Goal: Contribute content: Contribute content

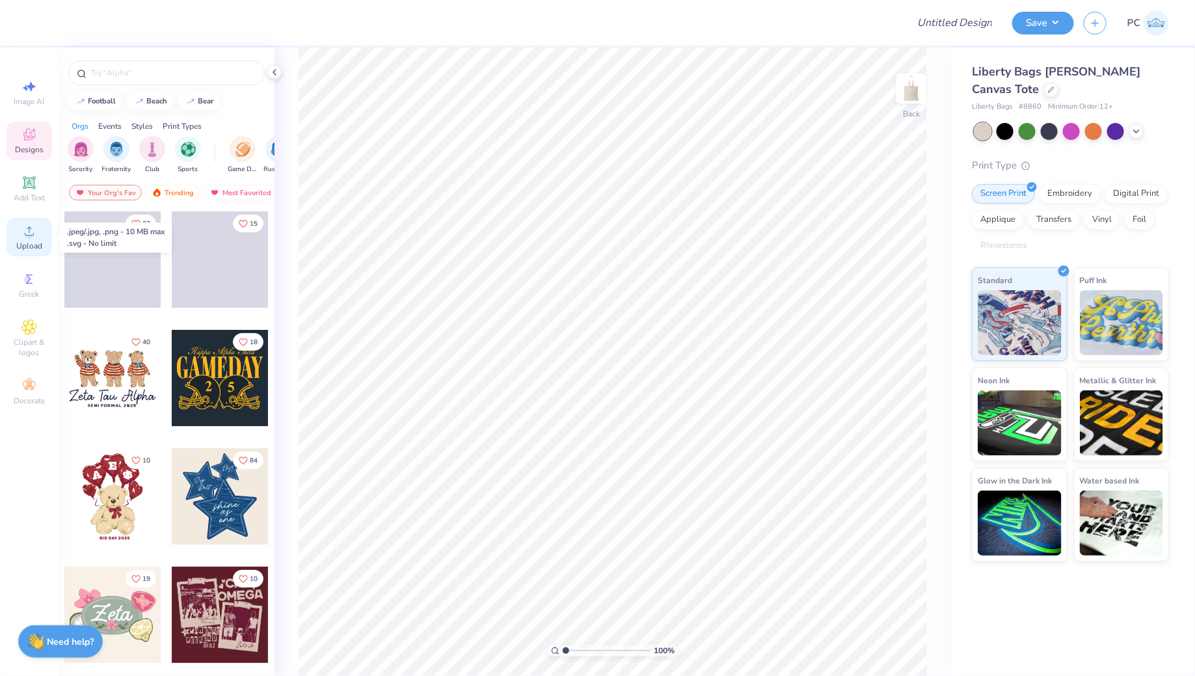
click at [26, 245] on span "Upload" at bounding box center [29, 246] width 26 height 10
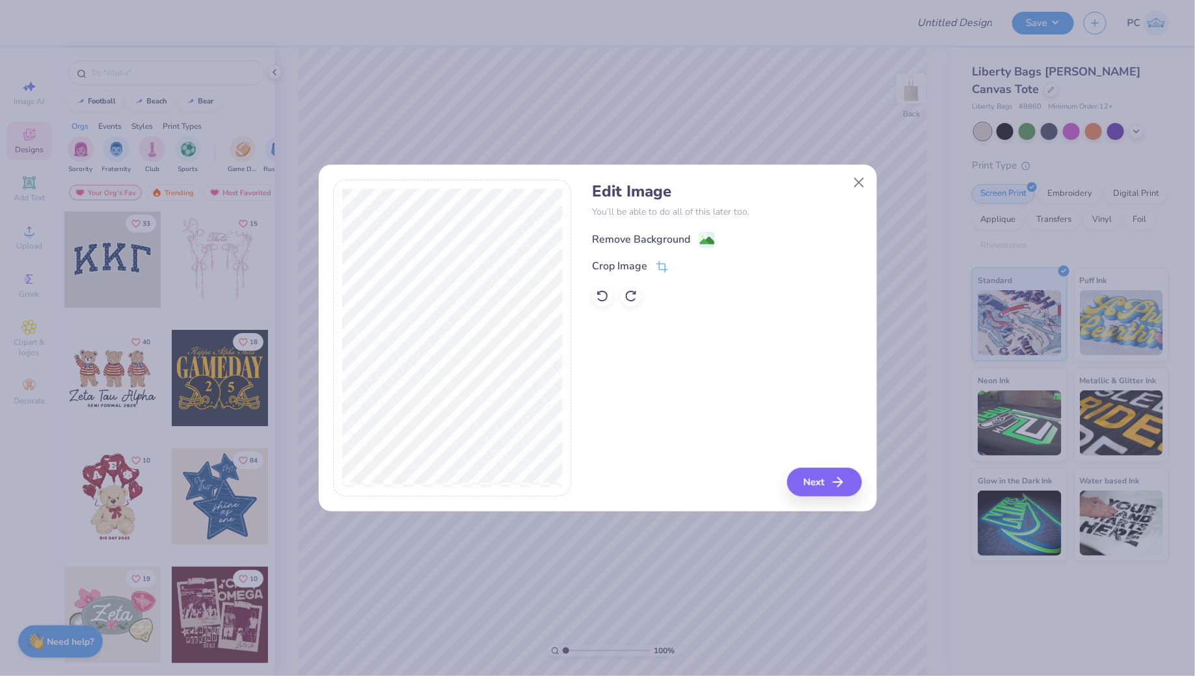
click at [704, 234] on image at bounding box center [707, 240] width 14 height 14
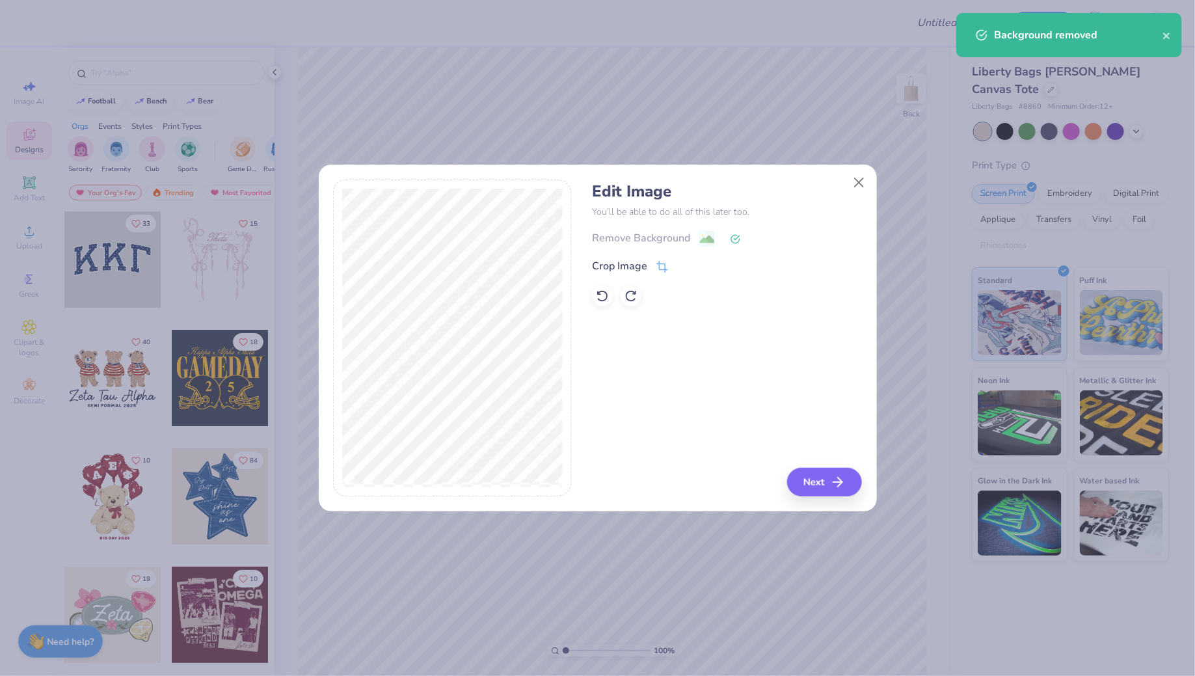
click at [788, 490] on div "Edit Image You’ll be able to do all of this later too. Remove Background Crop I…" at bounding box center [727, 337] width 270 height 317
click at [814, 473] on button "Next" at bounding box center [826, 482] width 75 height 29
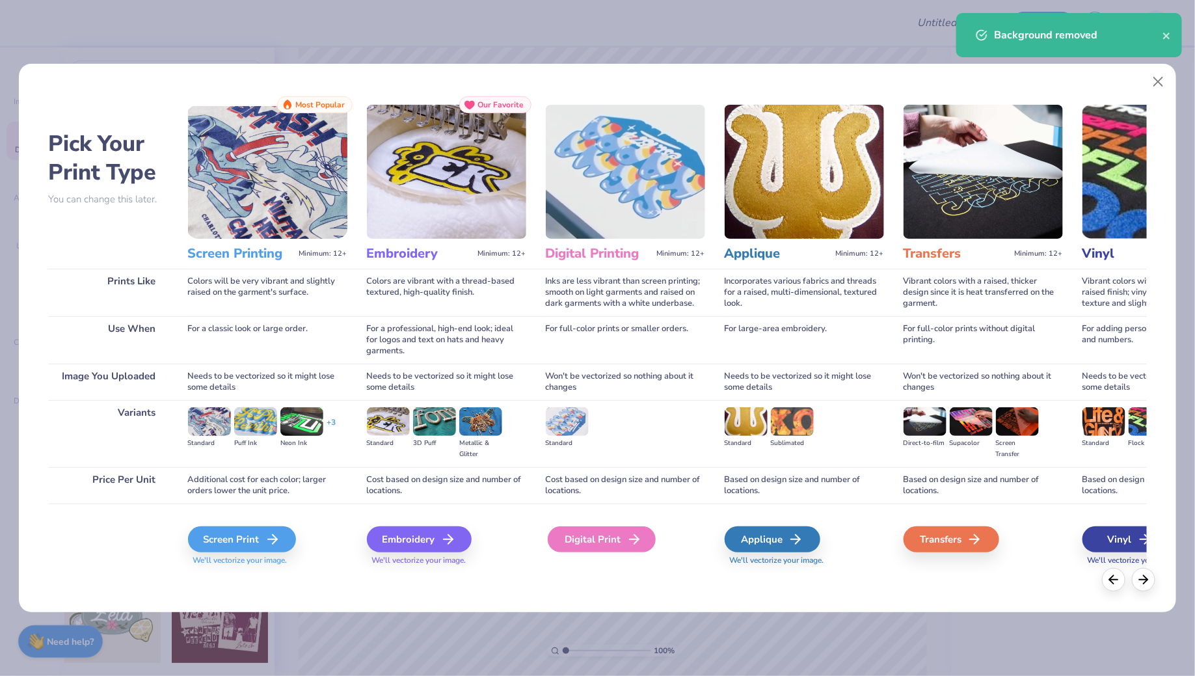
click at [644, 545] on div "Digital Print" at bounding box center [602, 539] width 108 height 26
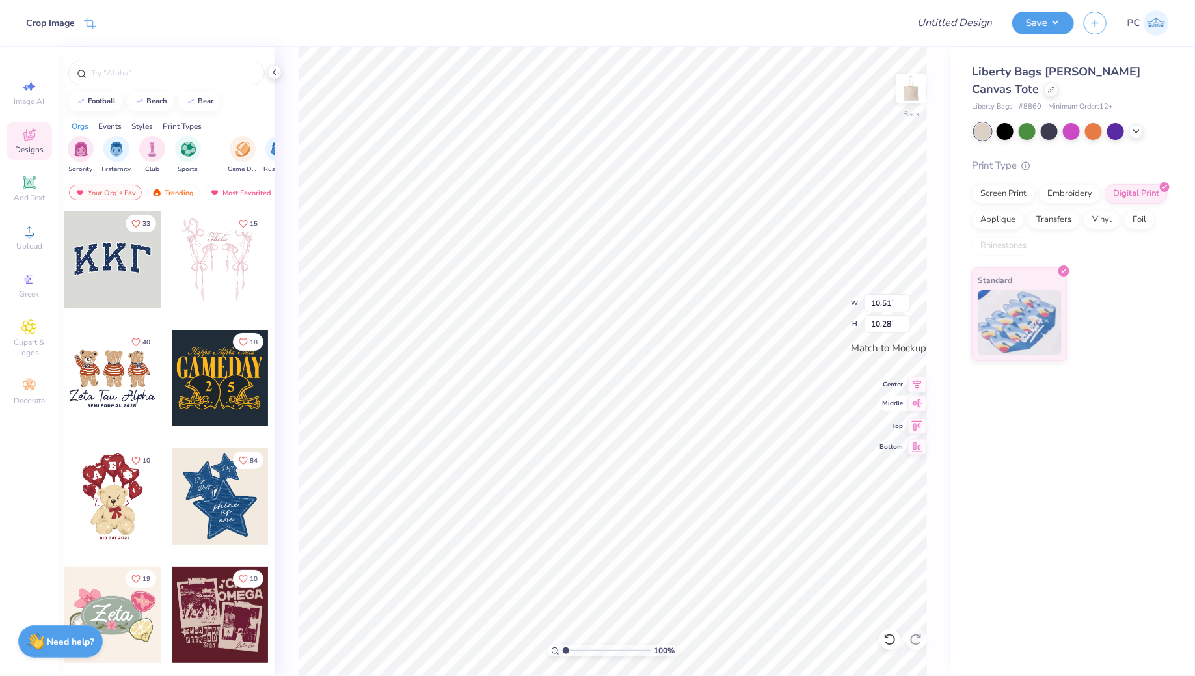
click at [921, 404] on icon at bounding box center [917, 403] width 11 height 8
click at [36, 252] on div "Upload" at bounding box center [30, 237] width 46 height 38
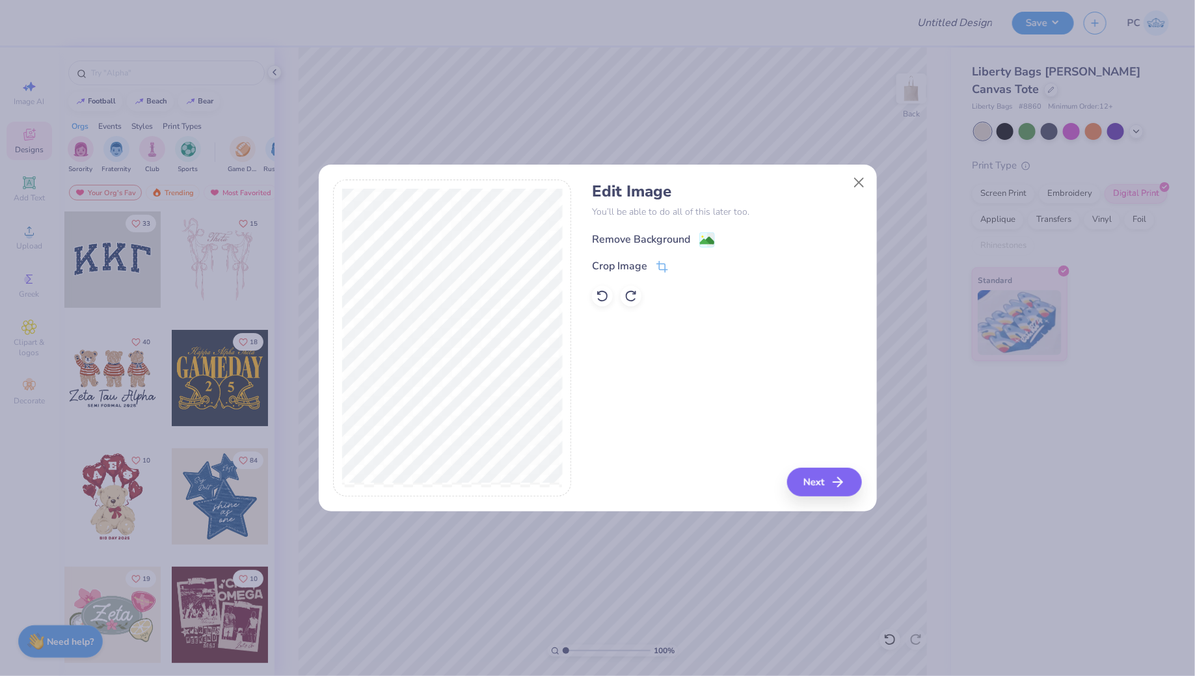
click at [705, 239] on image at bounding box center [707, 240] width 14 height 14
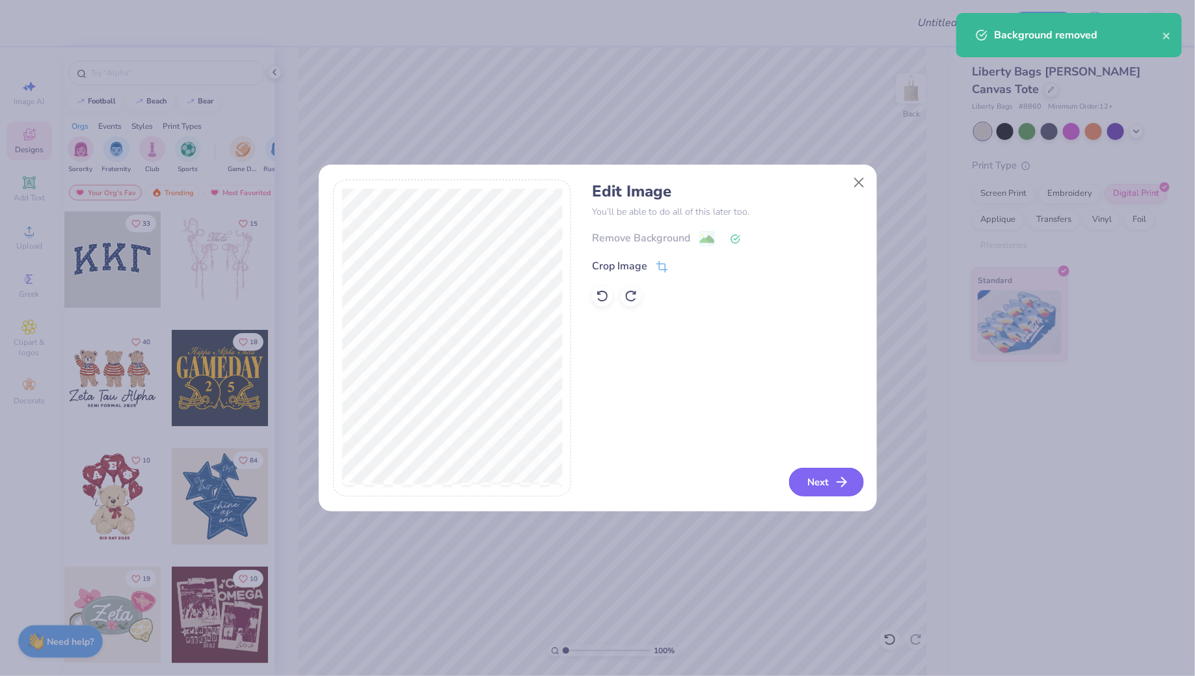
click at [804, 479] on button "Next" at bounding box center [826, 482] width 75 height 29
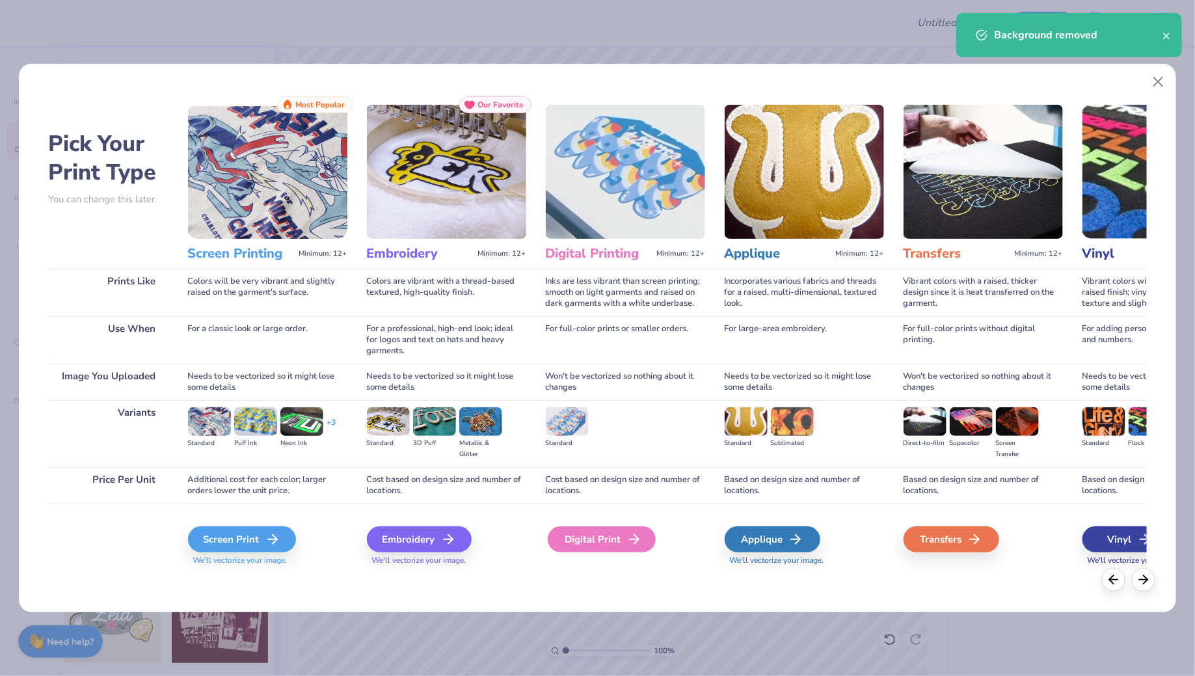
click at [576, 540] on div "Digital Print" at bounding box center [602, 539] width 108 height 26
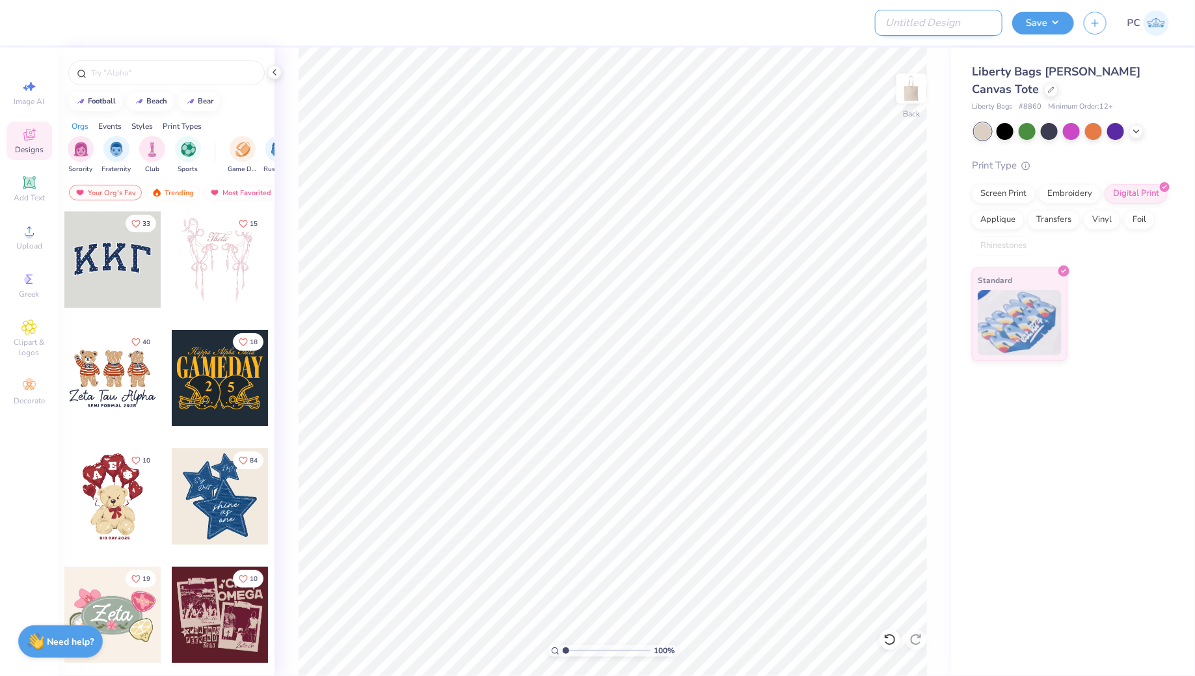
click at [976, 22] on input "Design Title" at bounding box center [938, 23] width 127 height 26
type input "Merch"
click at [1049, 26] on button "Save" at bounding box center [1043, 21] width 62 height 23
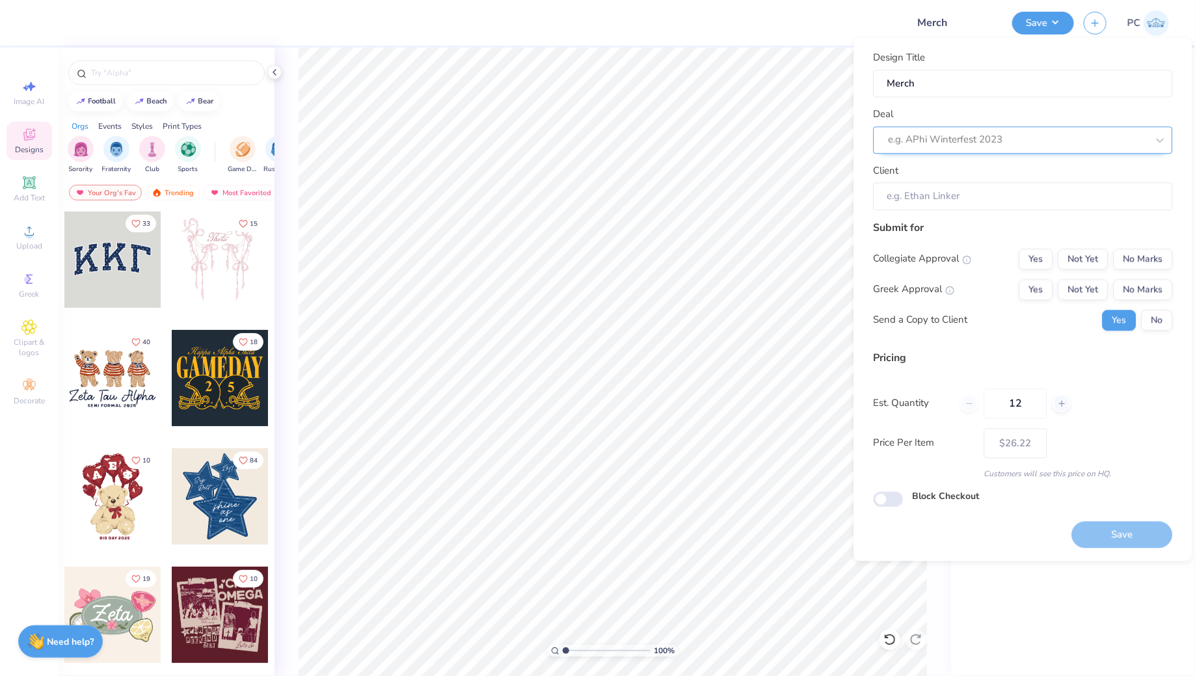
click at [1028, 131] on div at bounding box center [1017, 140] width 259 height 18
type input "Beta"
click at [966, 144] on div at bounding box center [1017, 140] width 259 height 18
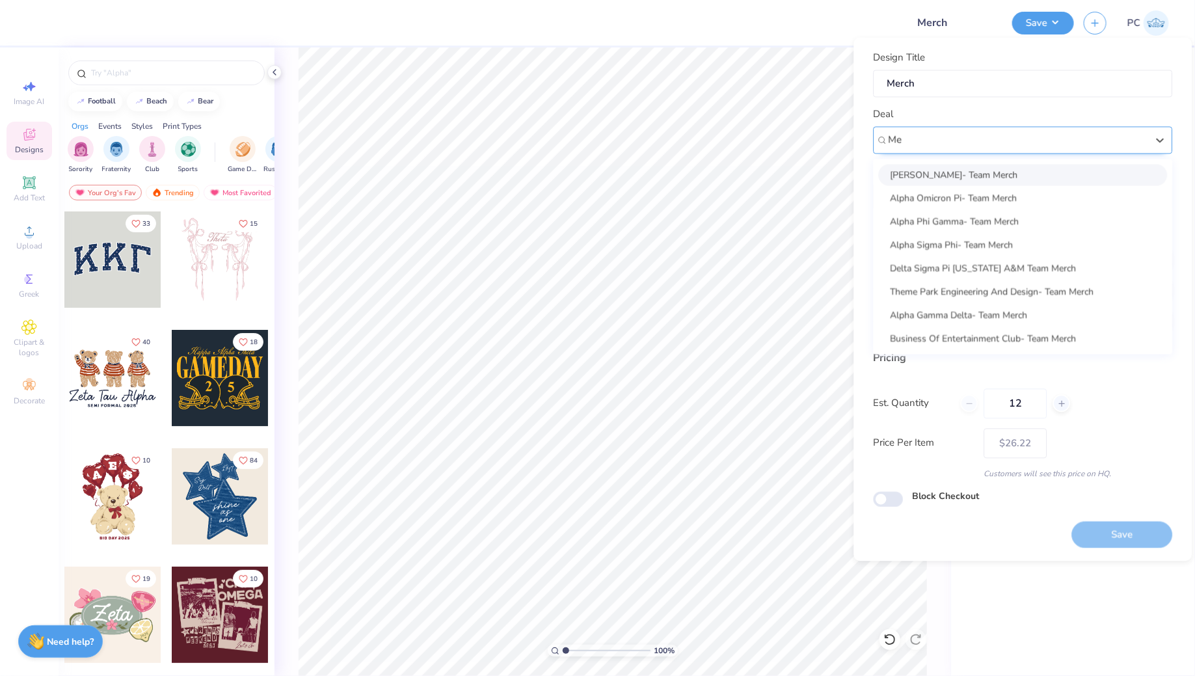
type input "M"
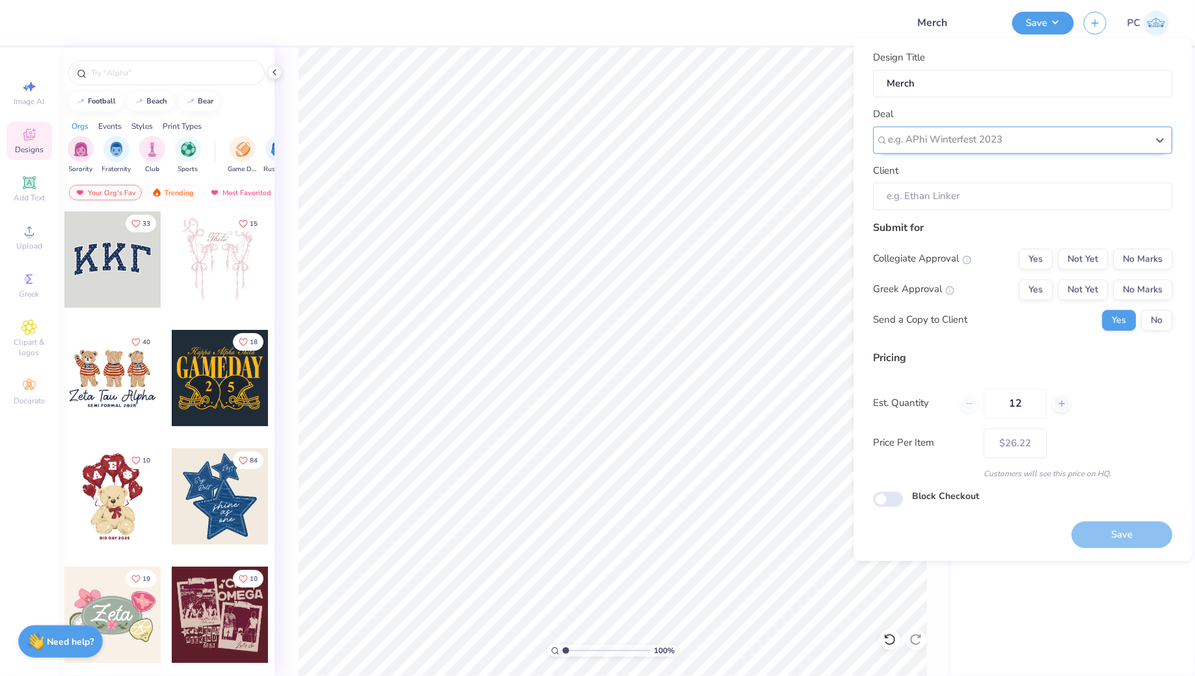
click at [937, 142] on div at bounding box center [1017, 140] width 259 height 18
click at [946, 167] on div "Beta of [PERSON_NAME]" at bounding box center [1023, 174] width 289 height 21
type input "Beta of"
type input "[PERSON_NAME]"
click at [1136, 253] on button "No Marks" at bounding box center [1142, 258] width 59 height 21
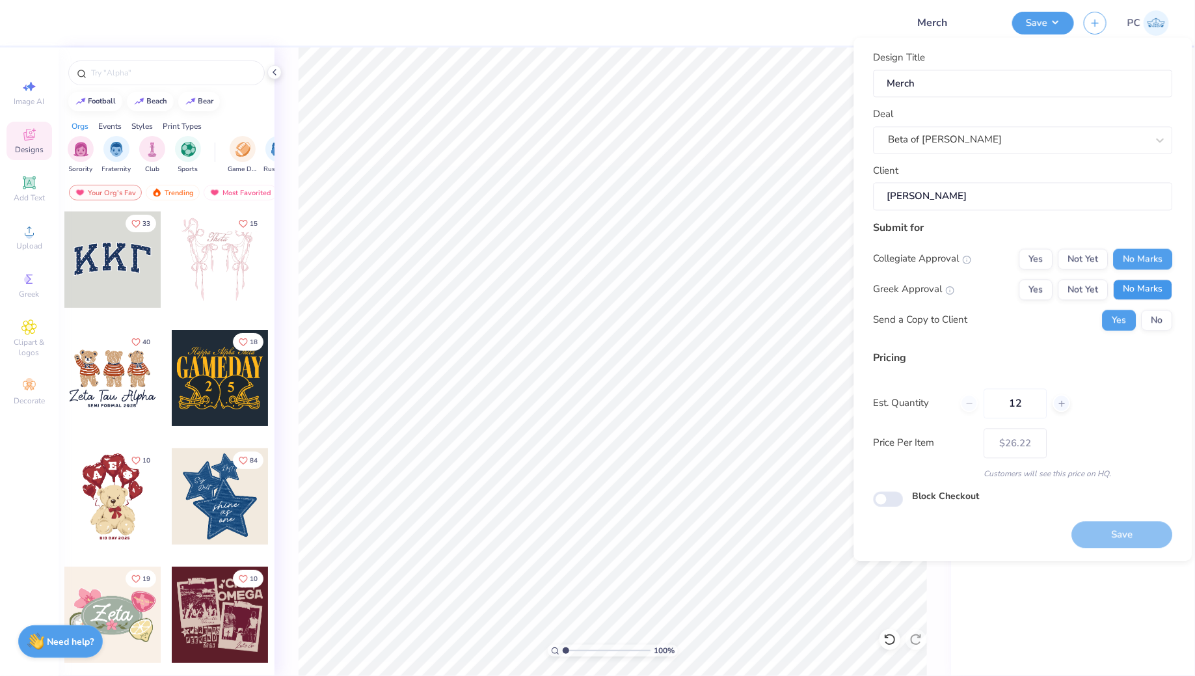
click at [1152, 289] on button "No Marks" at bounding box center [1142, 289] width 59 height 21
type input "$26.22"
click at [893, 491] on input "Block Checkout" at bounding box center [888, 499] width 30 height 16
checkbox input "true"
click at [1123, 531] on button "Save" at bounding box center [1122, 535] width 101 height 27
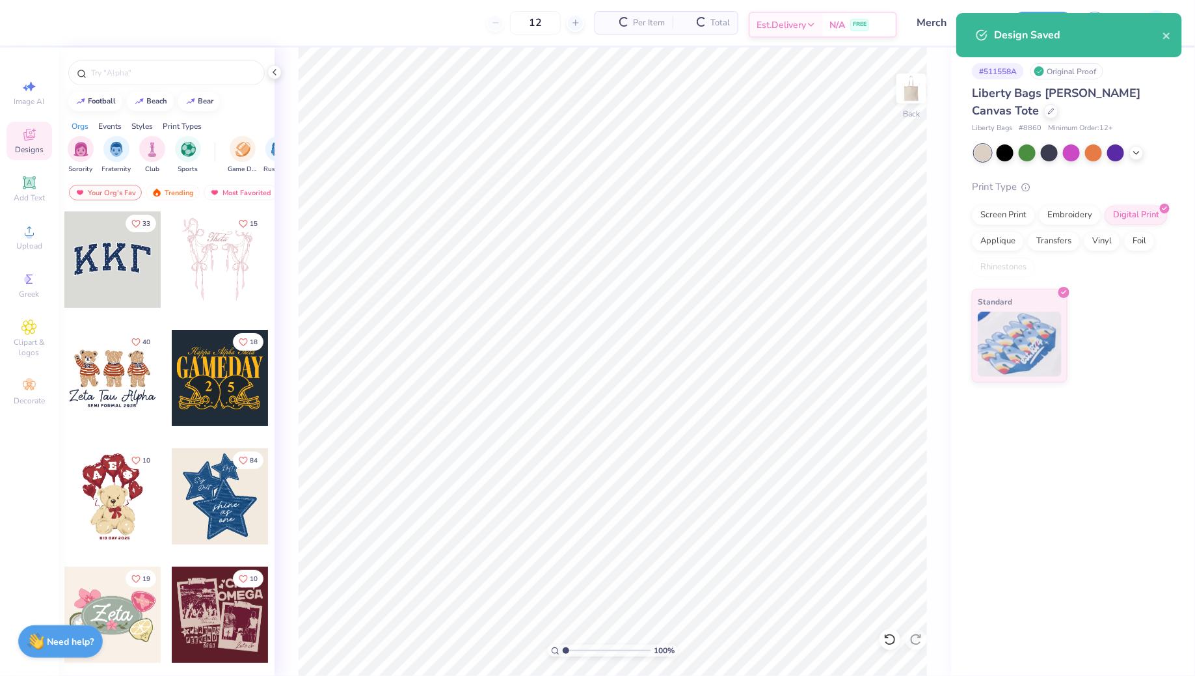
type input "$26.22"
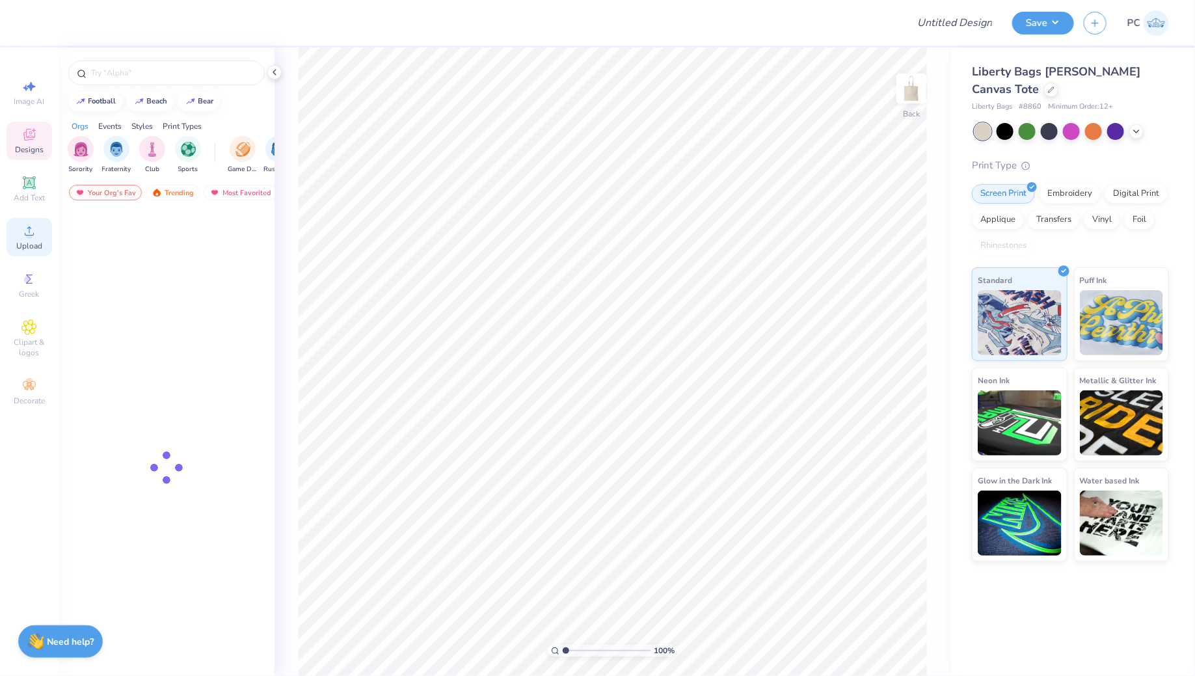
click at [29, 240] on div "Upload" at bounding box center [30, 237] width 46 height 38
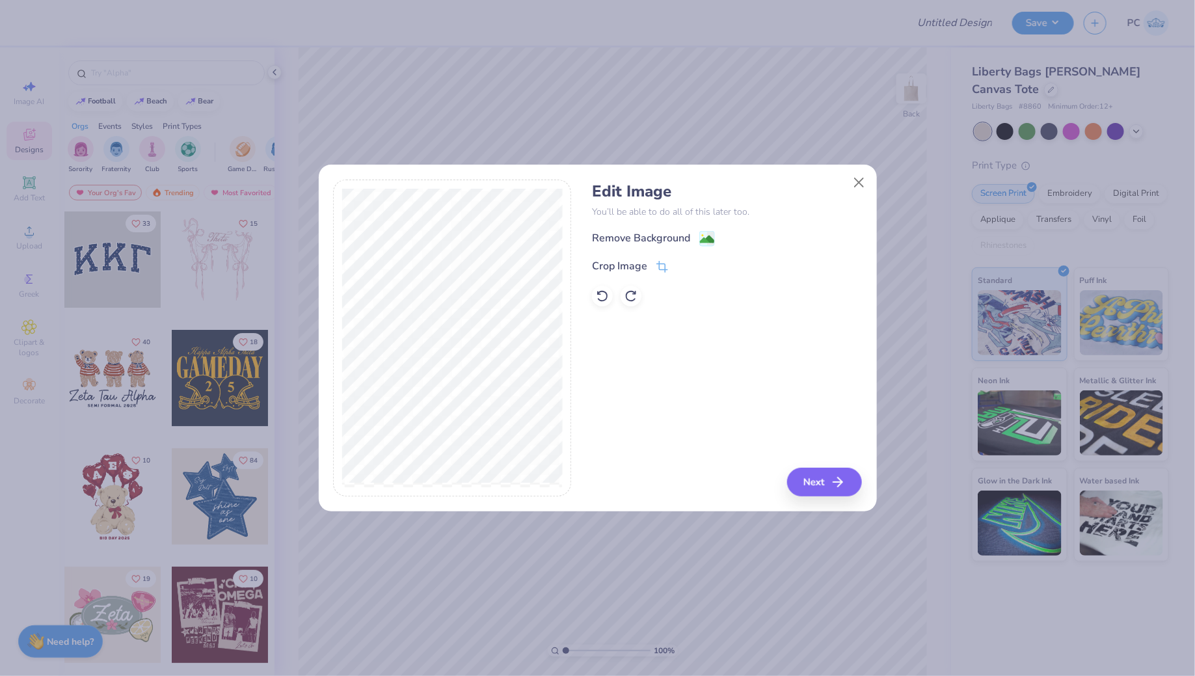
click at [702, 228] on div "Edit Image You’ll be able to do all of this later too. Remove Background Crop I…" at bounding box center [727, 244] width 270 height 124
click at [696, 235] on div "Remove Background" at bounding box center [653, 240] width 123 height 16
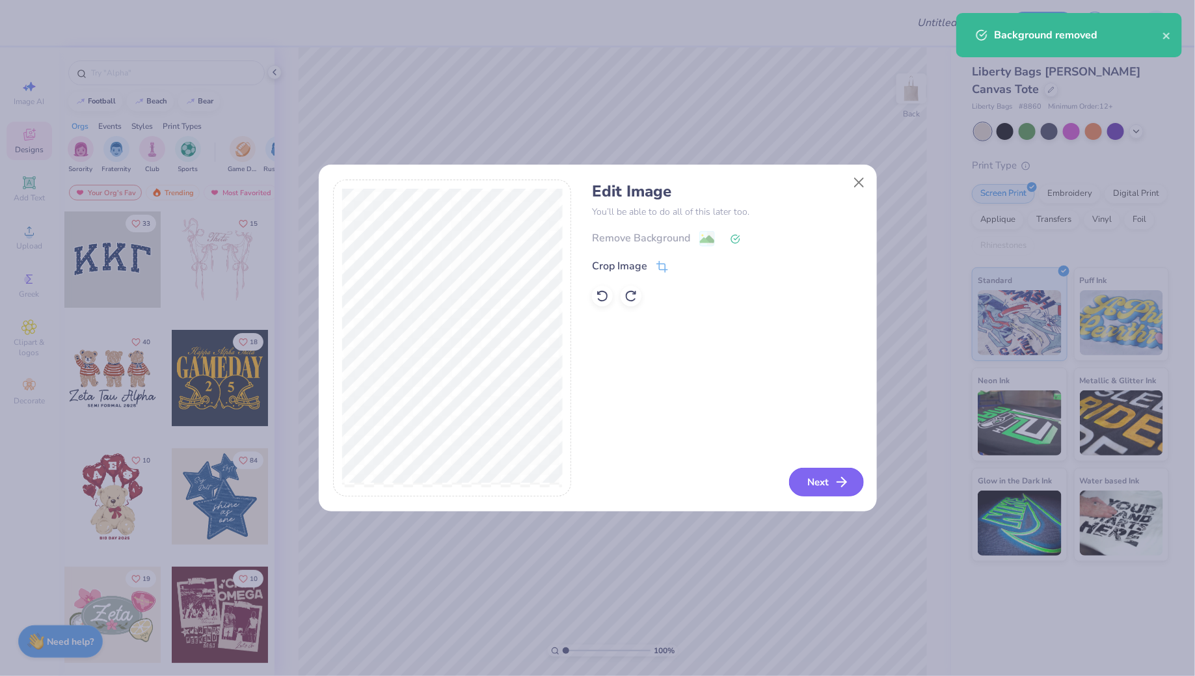
click at [808, 484] on button "Next" at bounding box center [826, 482] width 75 height 29
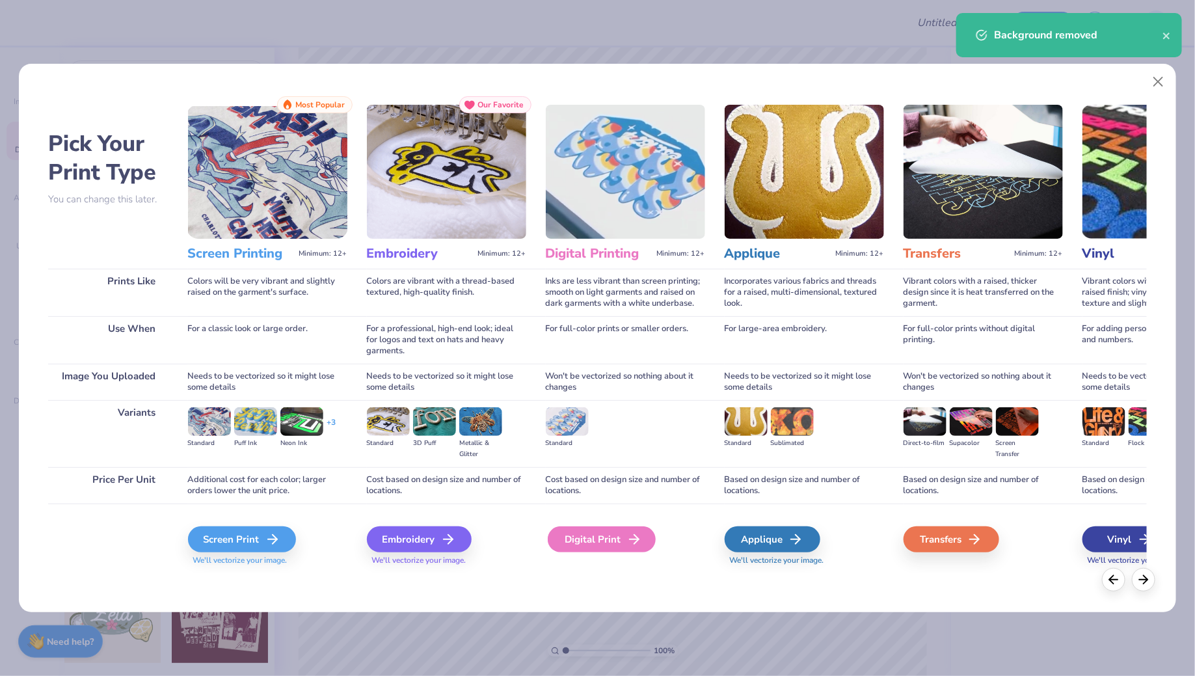
click at [578, 534] on div "Digital Print" at bounding box center [602, 539] width 108 height 26
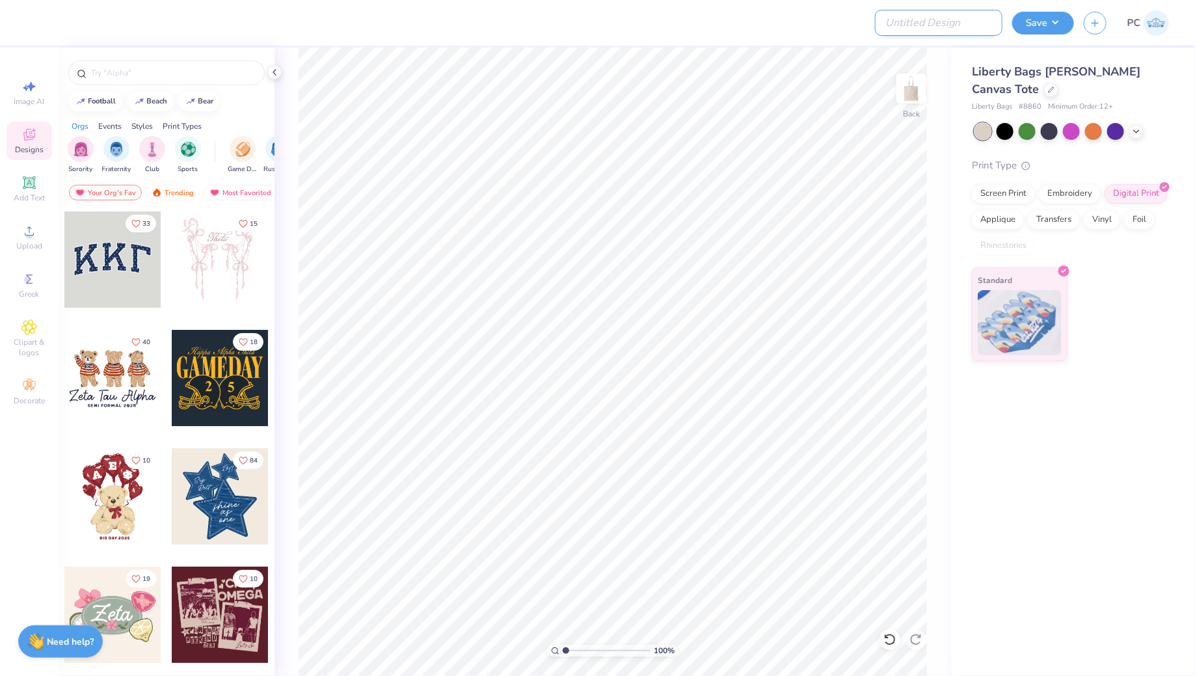
click at [946, 24] on input "Design Title" at bounding box center [938, 23] width 127 height 26
type input "Merch"
click at [1035, 26] on button "Save" at bounding box center [1043, 21] width 62 height 23
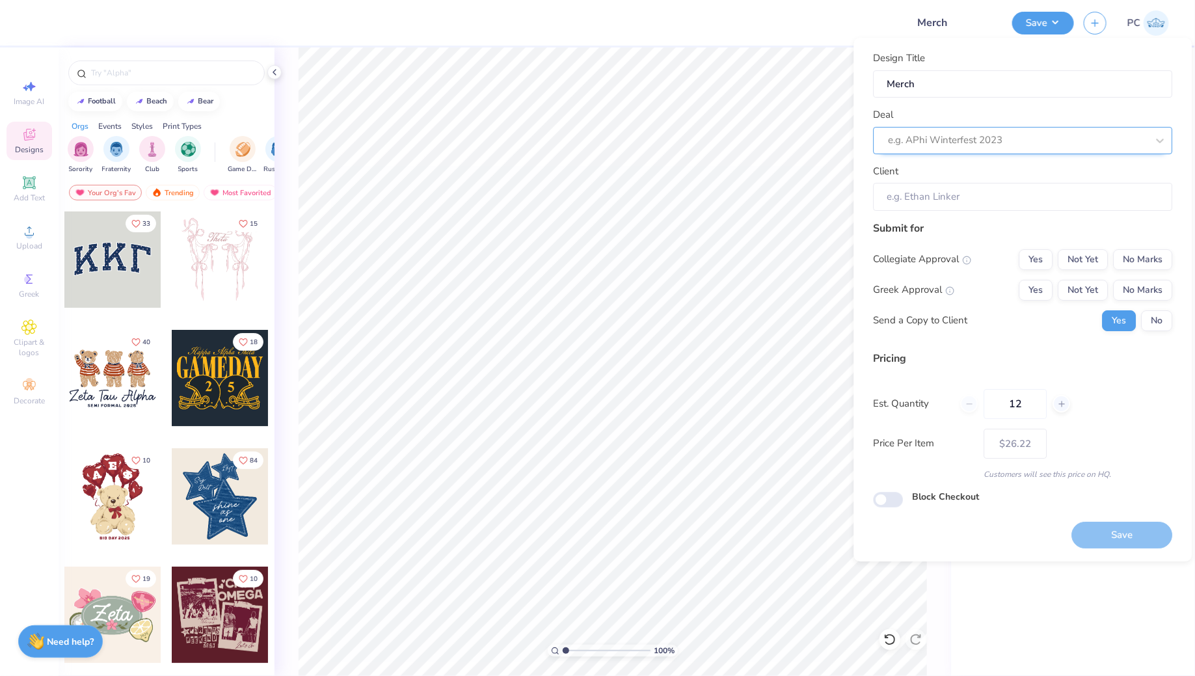
click at [927, 145] on div at bounding box center [1017, 140] width 259 height 18
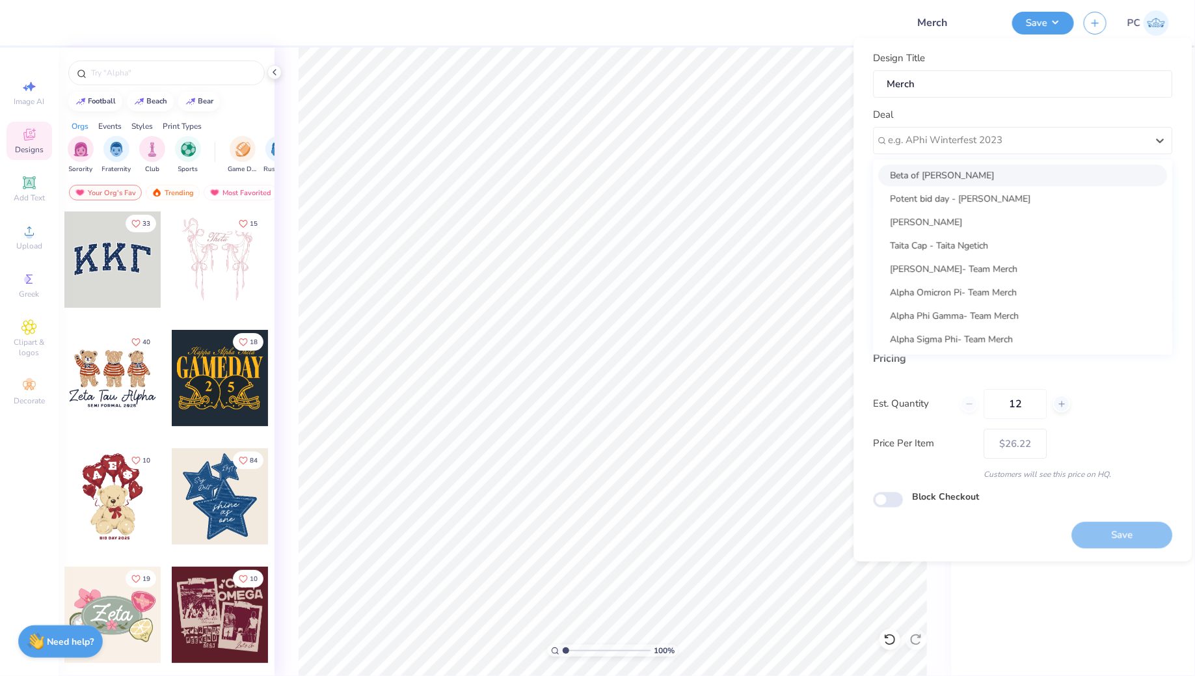
click at [931, 175] on div "Beta of [PERSON_NAME]" at bounding box center [1023, 175] width 289 height 21
type input "[PERSON_NAME]"
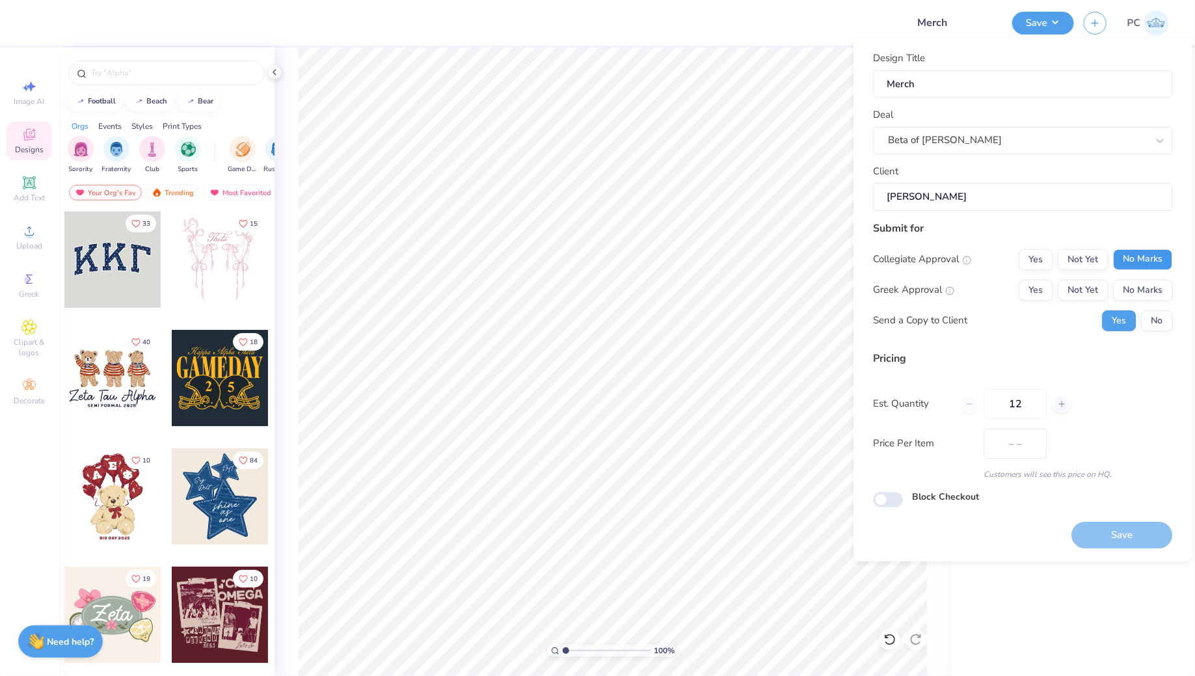
click at [1133, 263] on button "No Marks" at bounding box center [1142, 259] width 59 height 21
click at [1133, 290] on button "No Marks" at bounding box center [1142, 290] width 59 height 21
type input "$26.22"
click at [895, 494] on input "Block Checkout" at bounding box center [888, 500] width 30 height 16
checkbox input "true"
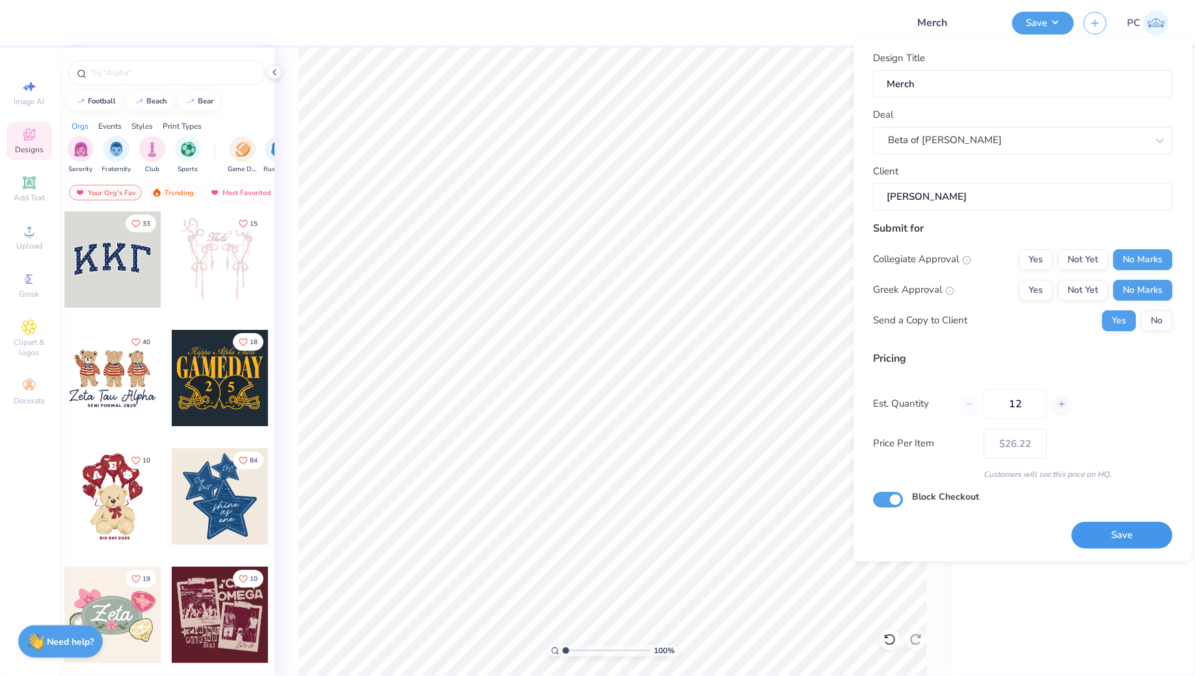
click at [1124, 534] on button "Save" at bounding box center [1122, 535] width 101 height 27
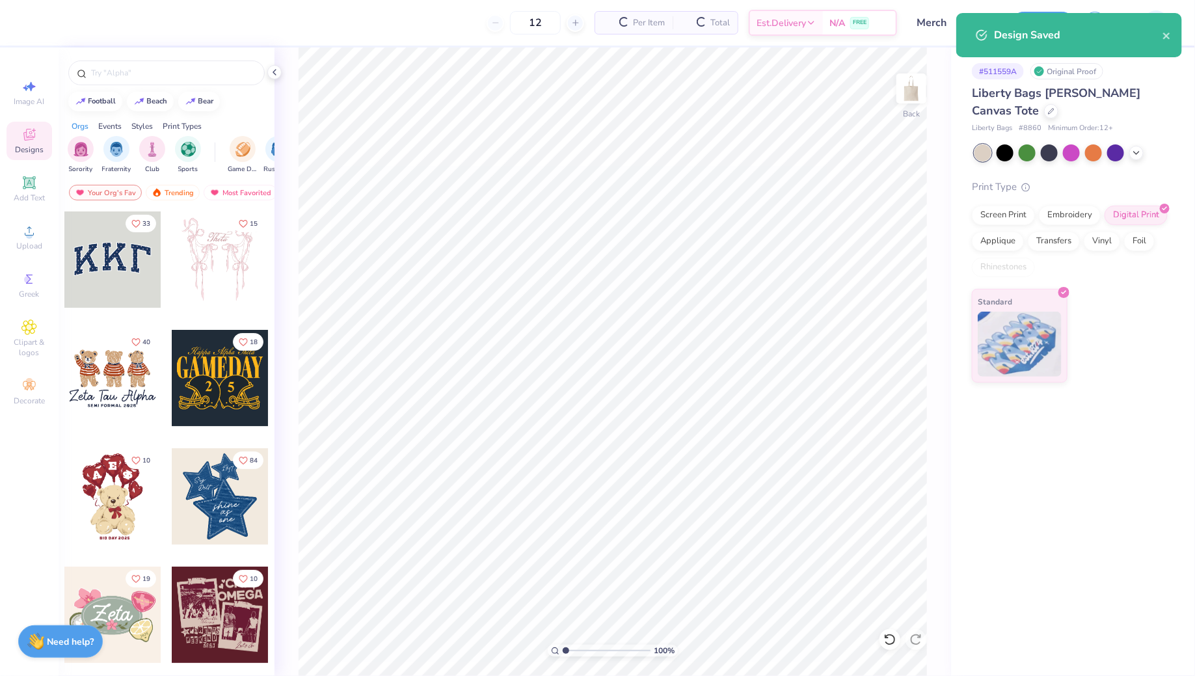
type input "$26.22"
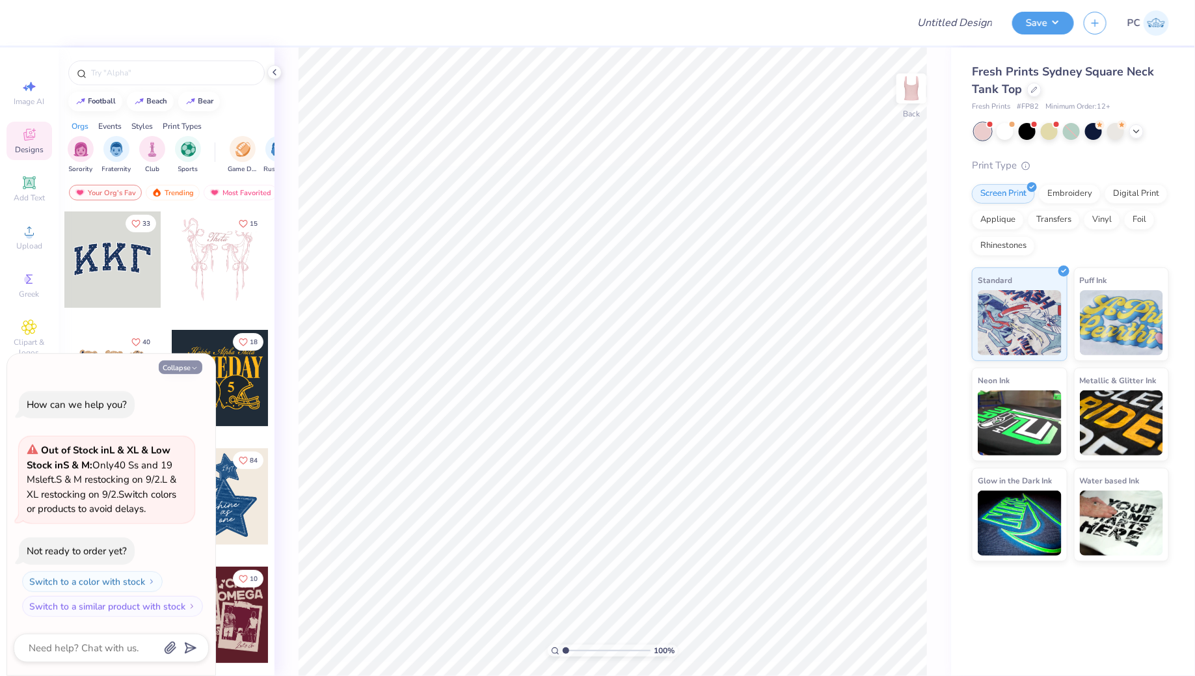
click at [164, 369] on button "Collapse" at bounding box center [181, 367] width 44 height 14
type textarea "x"
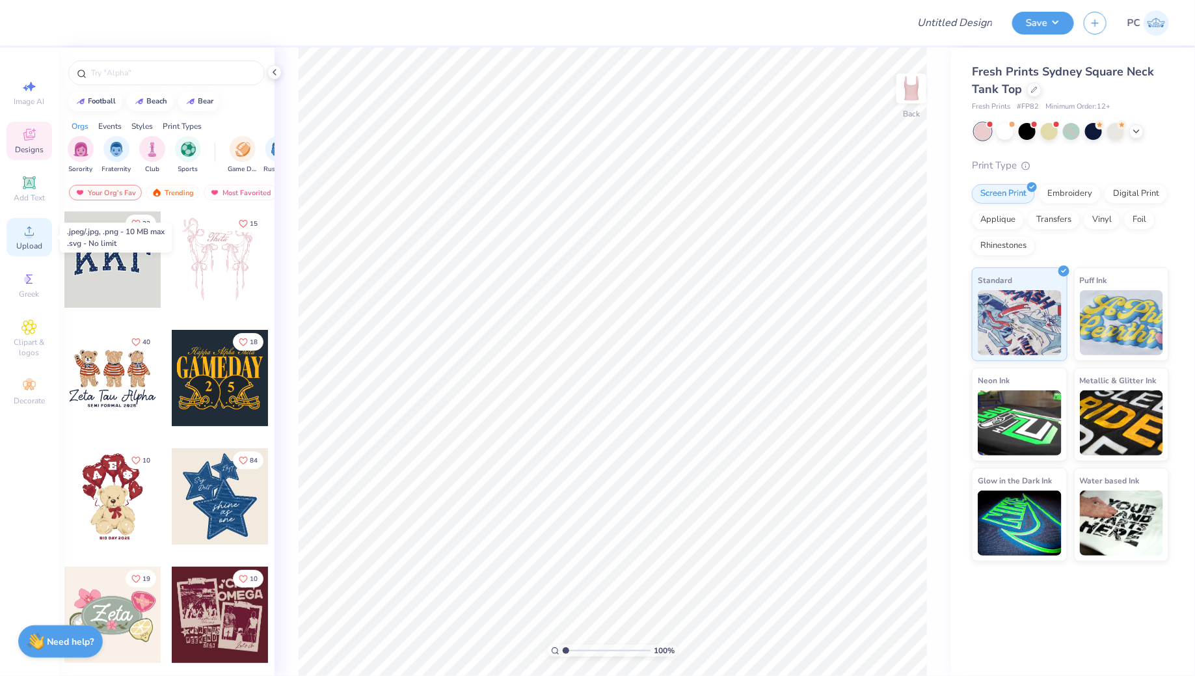
click at [22, 243] on span "Upload" at bounding box center [29, 246] width 26 height 10
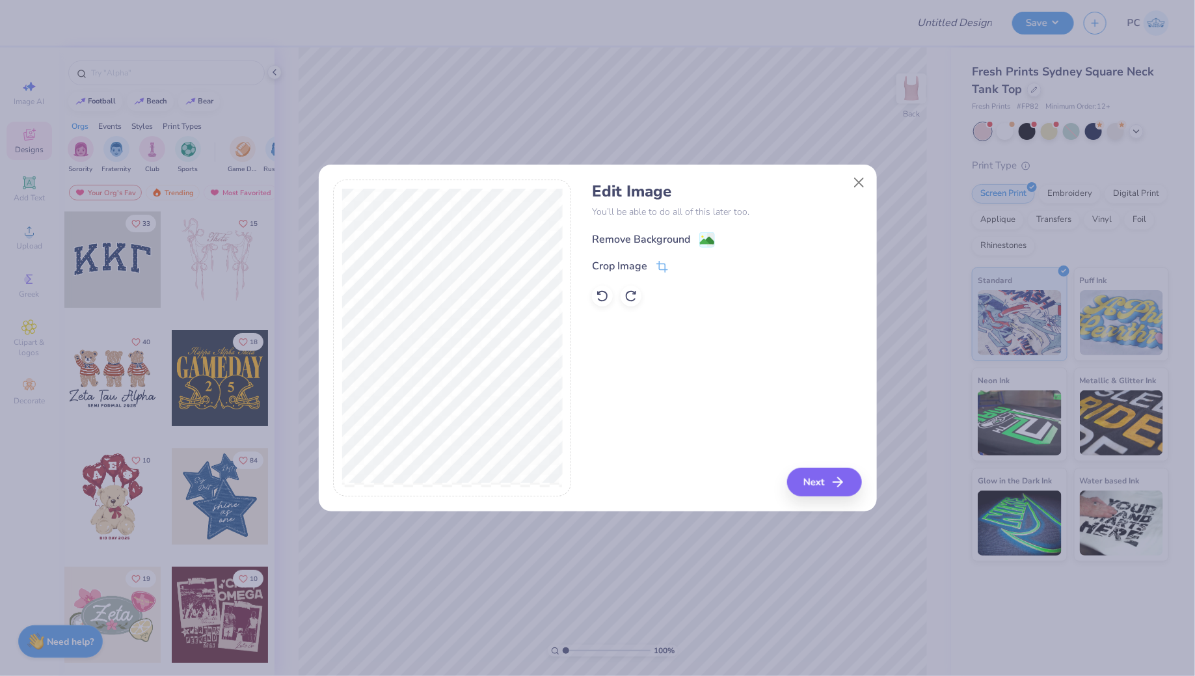
click at [697, 236] on div "Remove Background" at bounding box center [653, 240] width 123 height 16
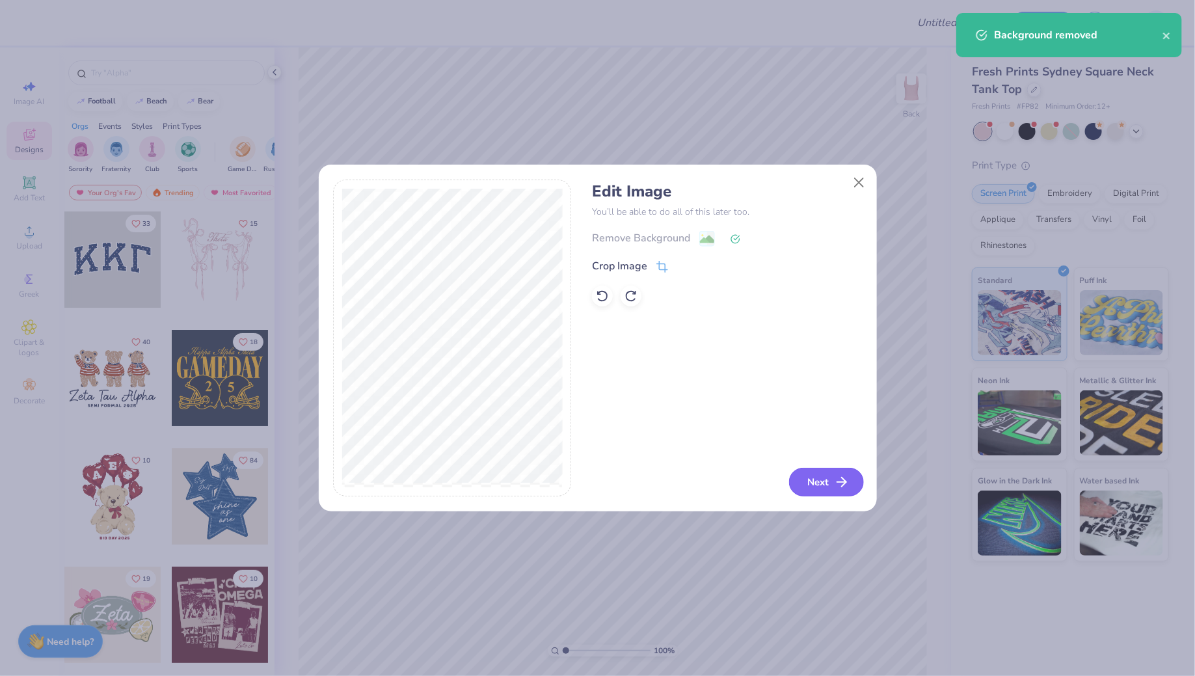
click at [821, 484] on button "Next" at bounding box center [826, 482] width 75 height 29
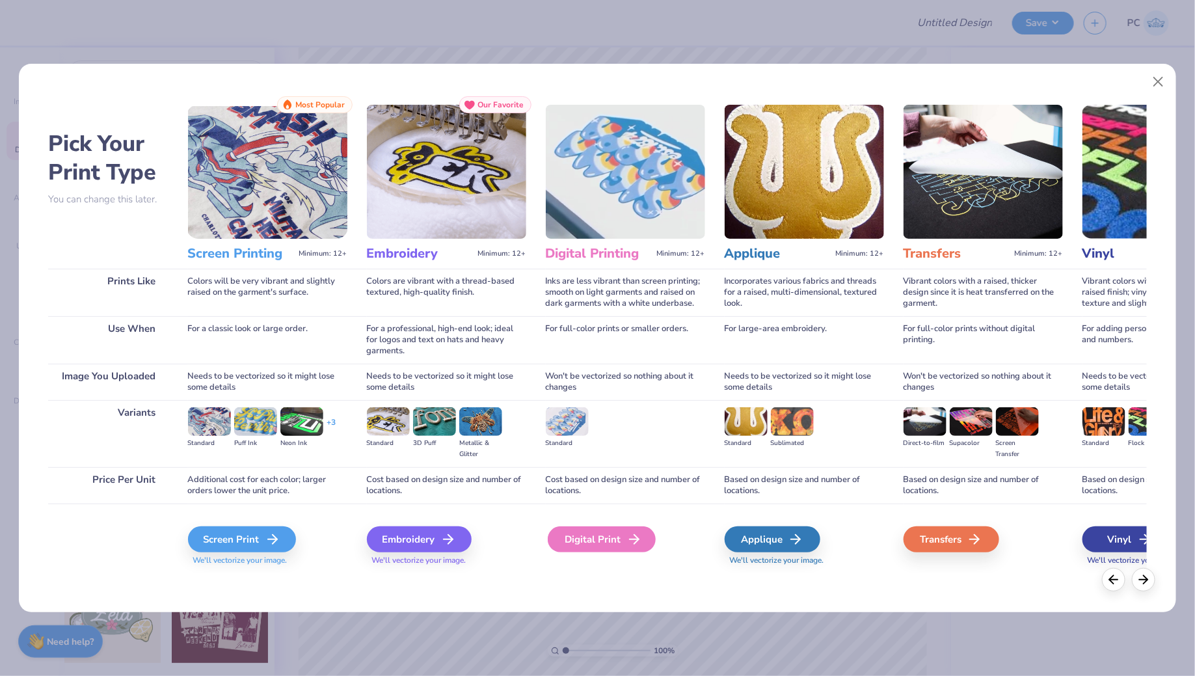
click at [578, 541] on div "Digital Print" at bounding box center [602, 539] width 108 height 26
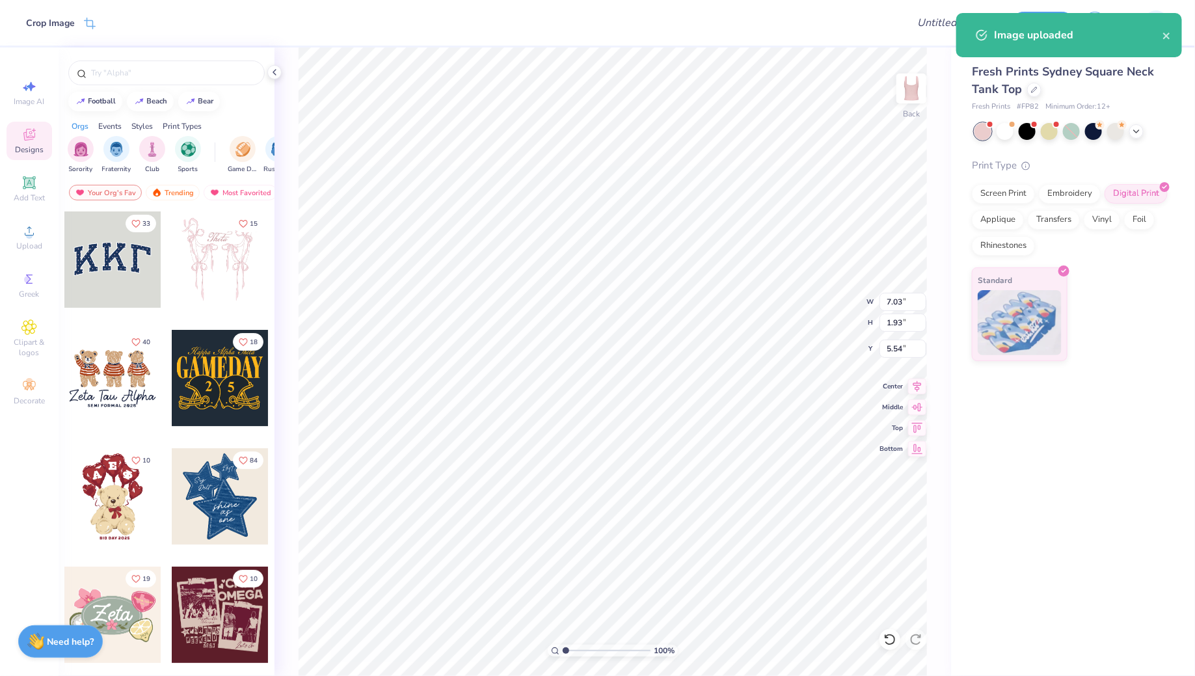
type input "0.50"
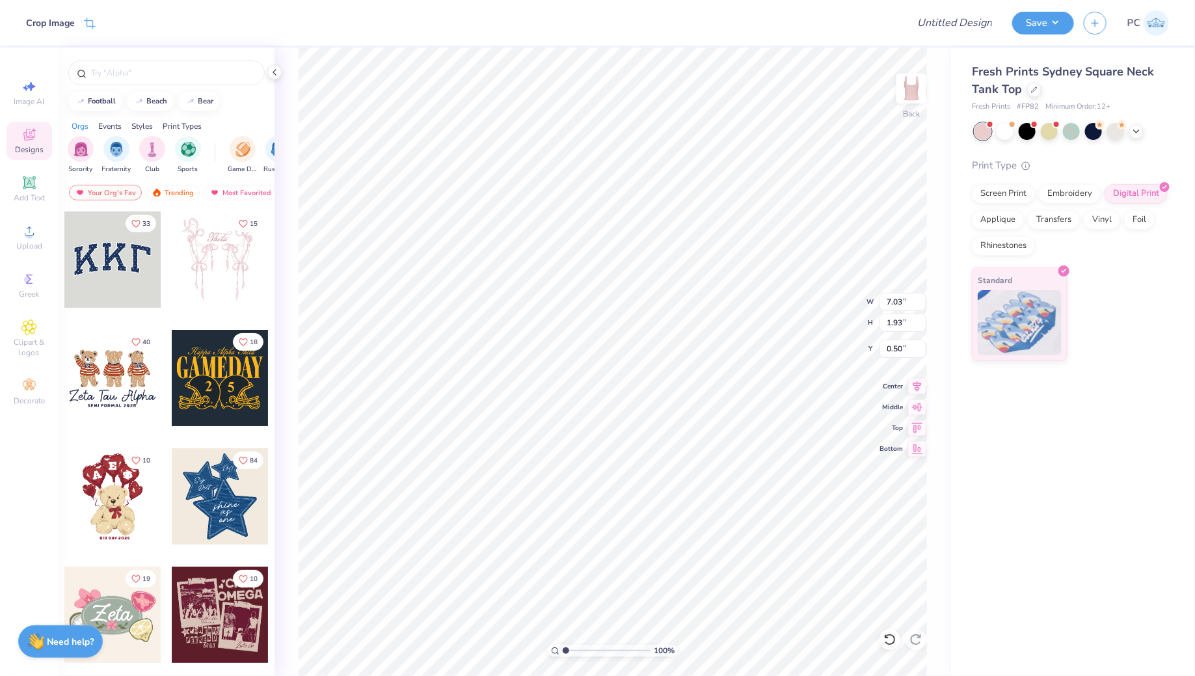
type input "5.09"
type input "1.39"
type input "1.12"
click at [38, 227] on div "Upload" at bounding box center [30, 237] width 46 height 38
click at [42, 185] on div "Add Text" at bounding box center [30, 189] width 46 height 38
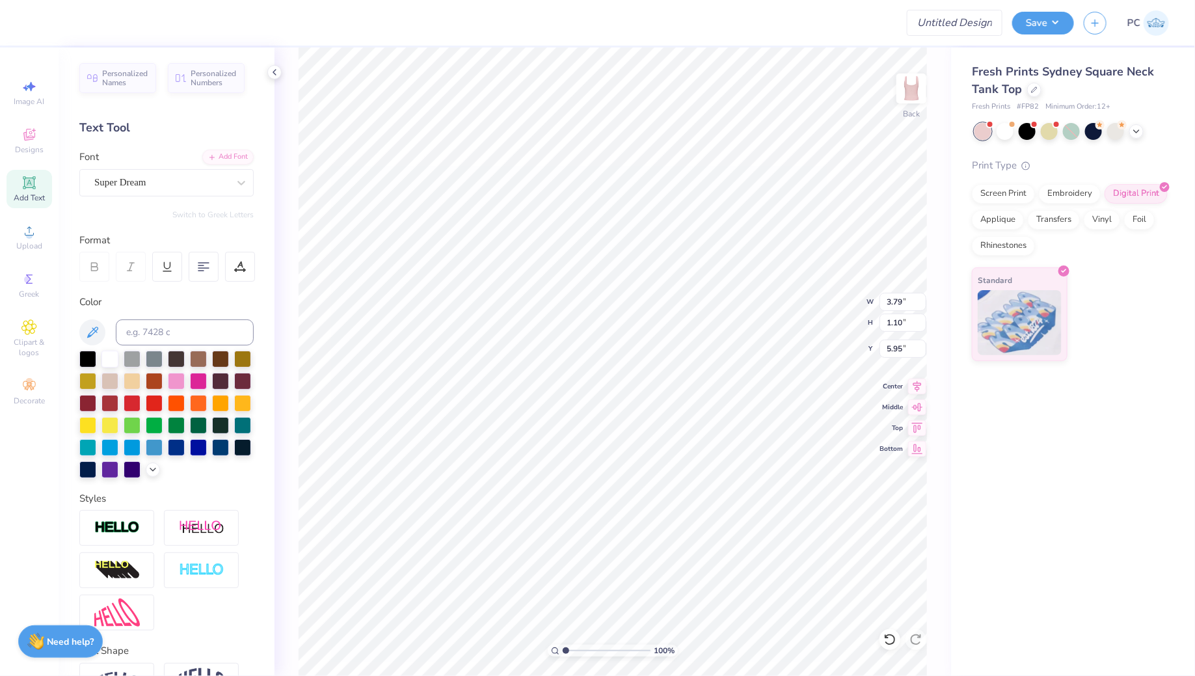
type textarea "V"
type textarea "Beta of [PERSON_NAME]"
click at [122, 176] on div "Super Dream" at bounding box center [161, 182] width 137 height 20
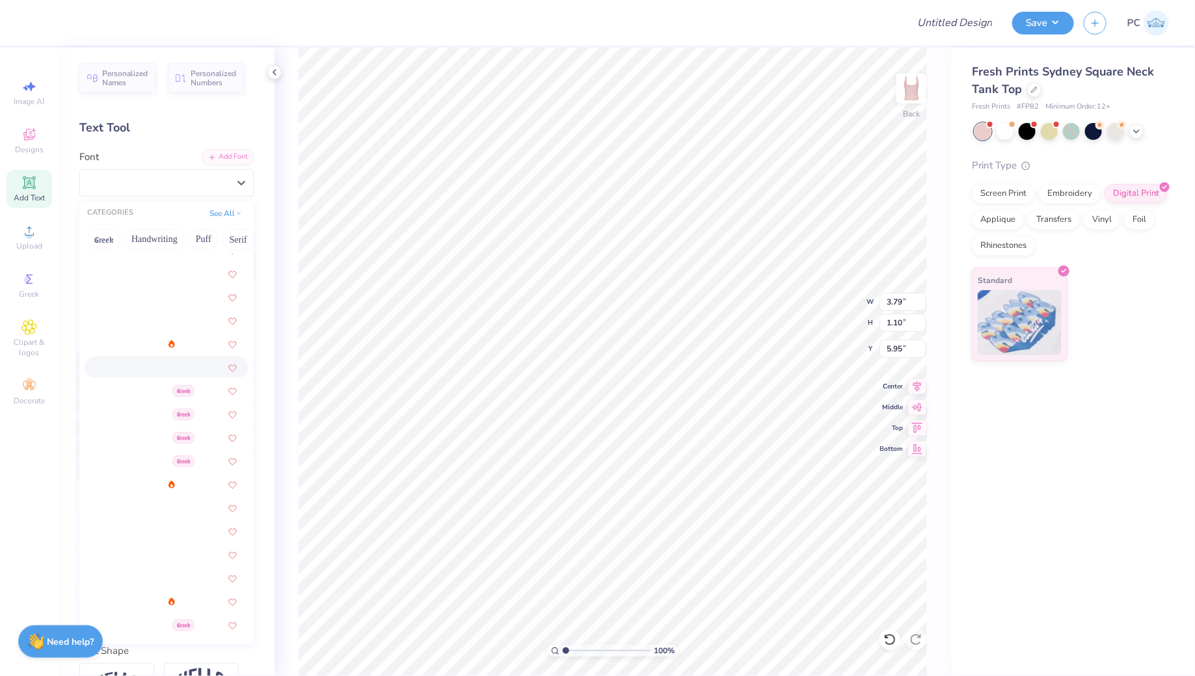
scroll to position [107, 0]
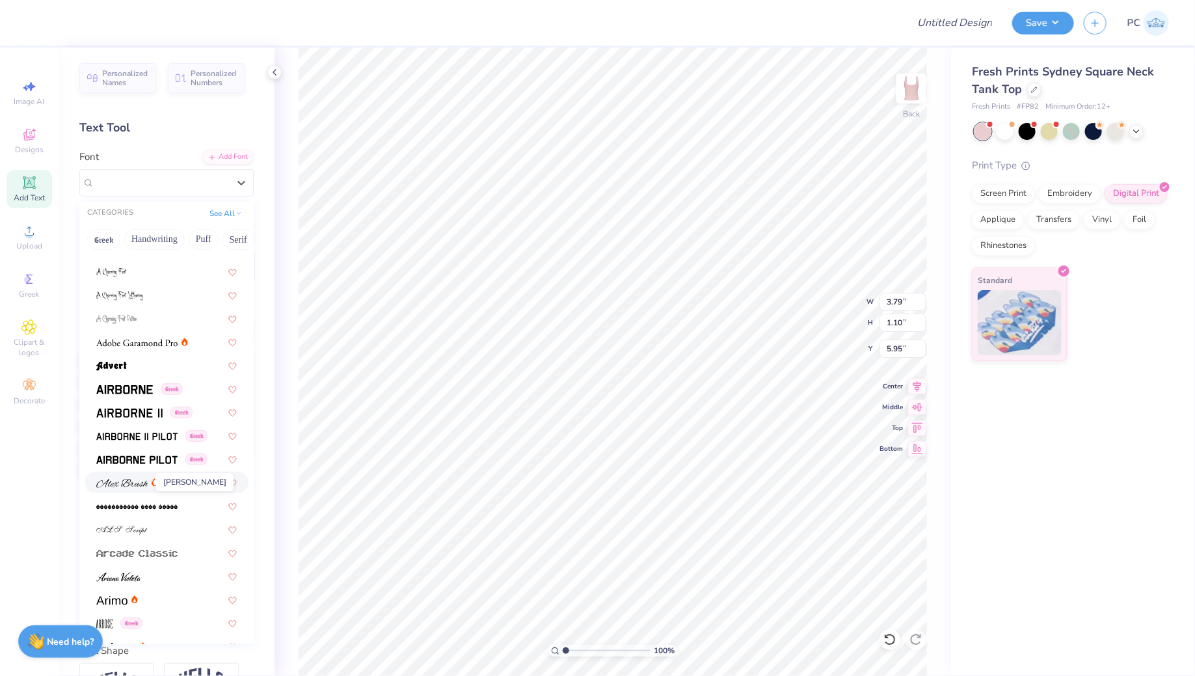
click at [124, 481] on img at bounding box center [122, 483] width 52 height 9
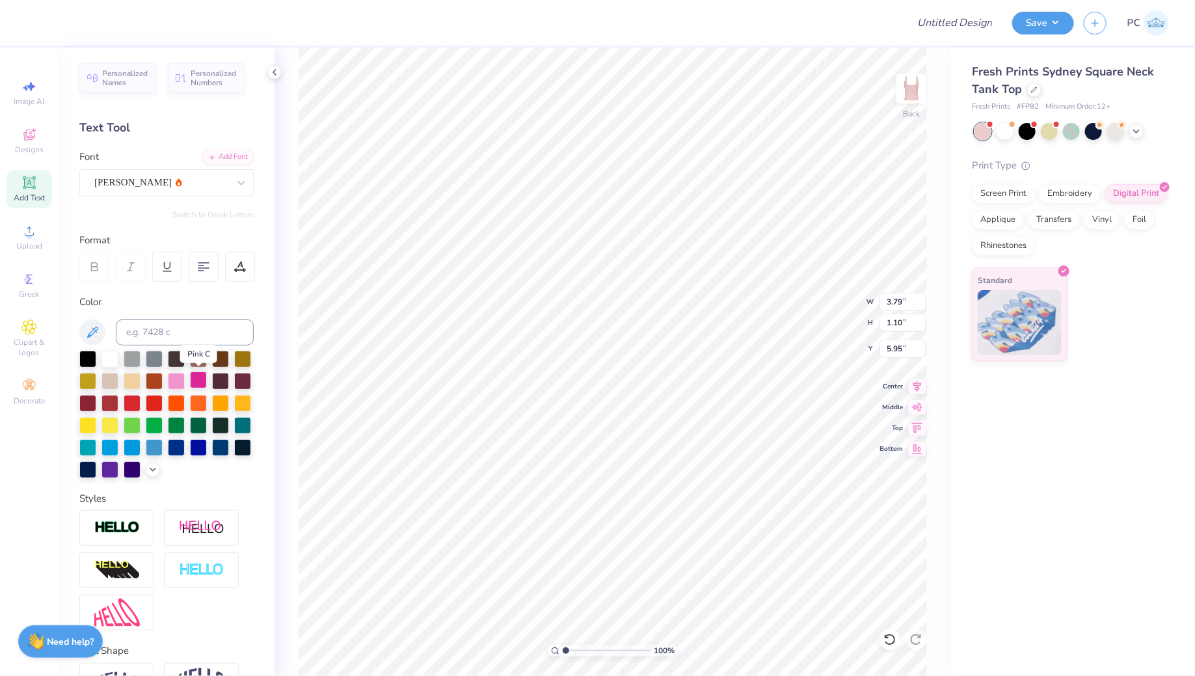
click at [200, 378] on div at bounding box center [198, 379] width 17 height 17
click at [174, 196] on div "Personalized Names Personalized Numbers Text Tool Add Font Font Alex Brush Swit…" at bounding box center [167, 361] width 216 height 628
click at [168, 183] on div "Alex Brush" at bounding box center [161, 182] width 137 height 20
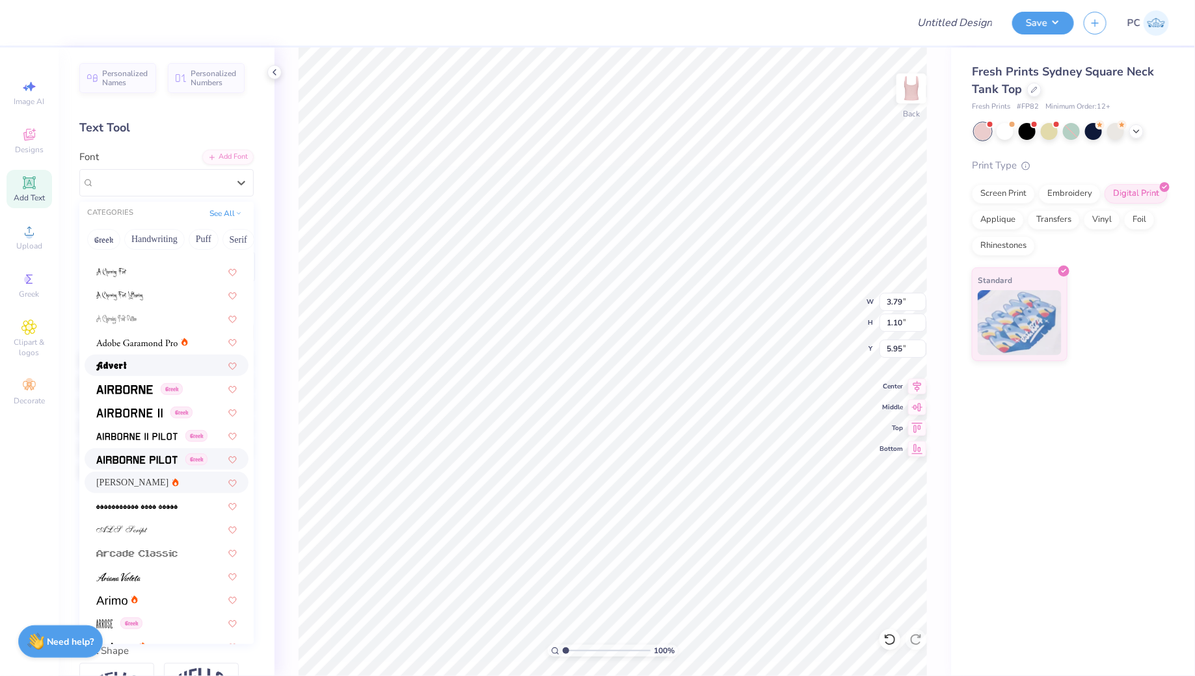
scroll to position [128, 0]
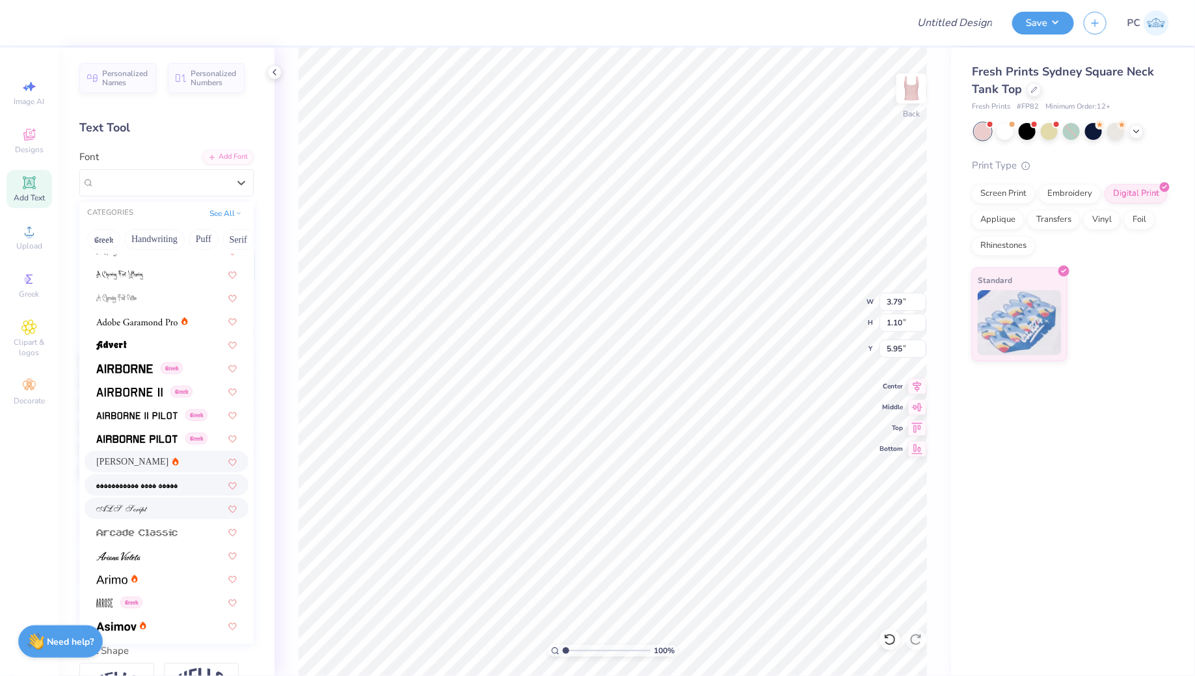
click at [139, 511] on img at bounding box center [121, 509] width 51 height 9
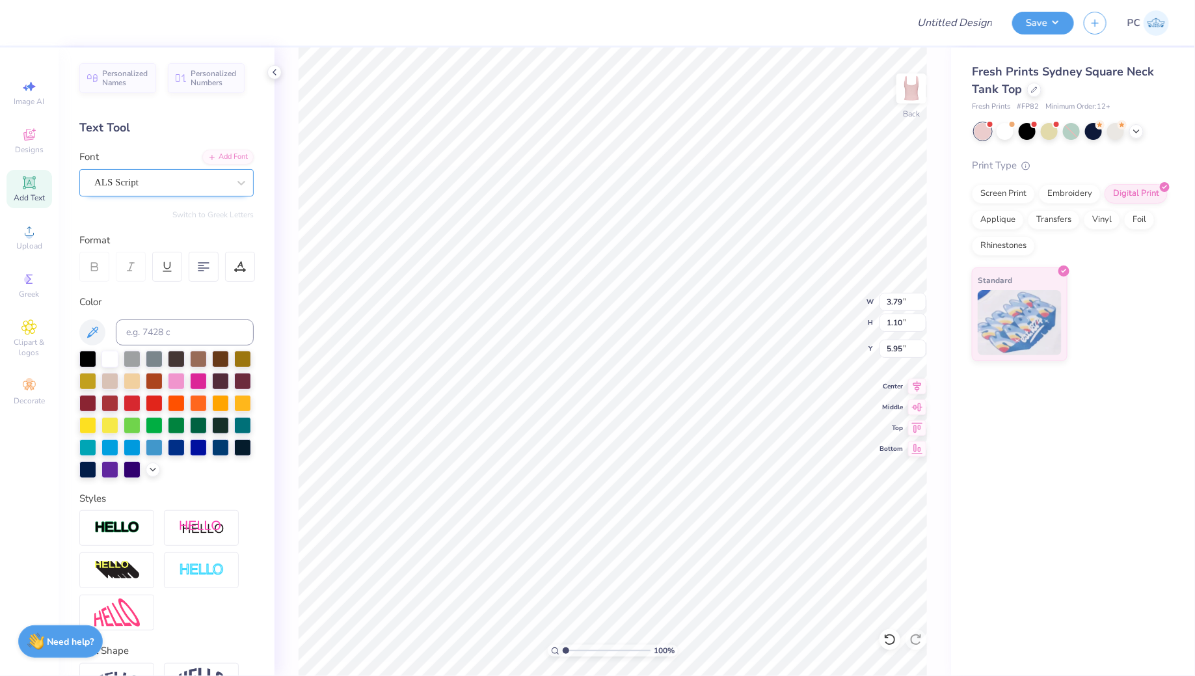
click at [120, 193] on div "ALS Script" at bounding box center [166, 182] width 174 height 27
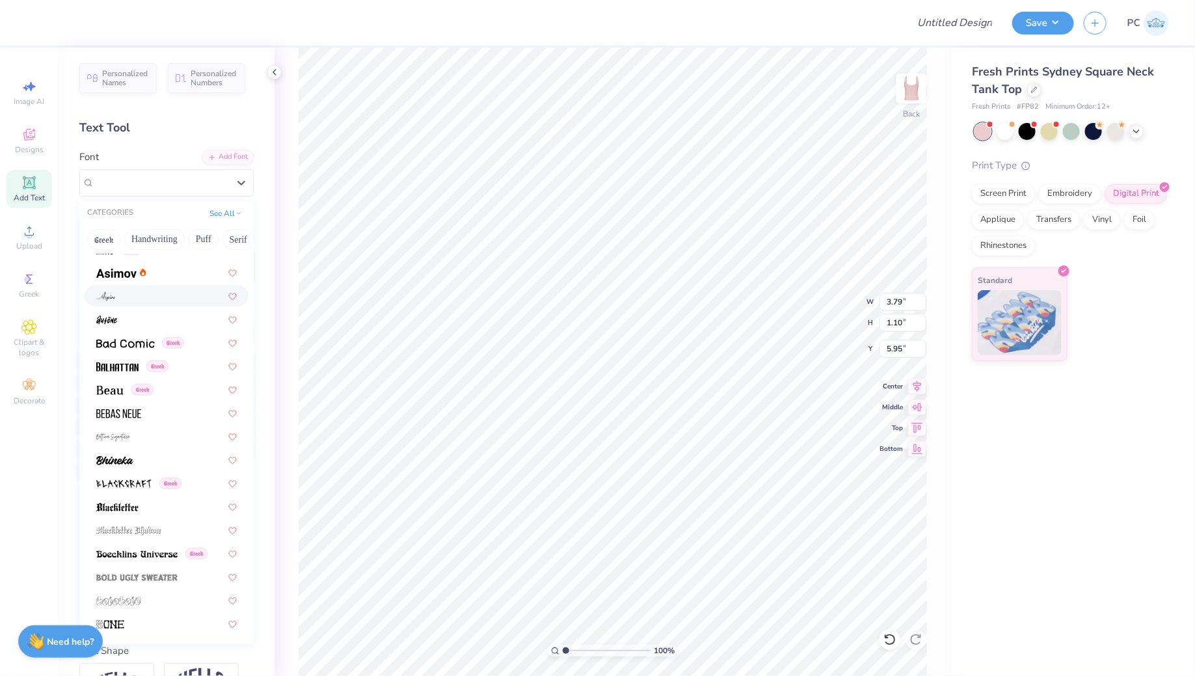
scroll to position [483, 0]
click at [135, 435] on div at bounding box center [166, 435] width 140 height 14
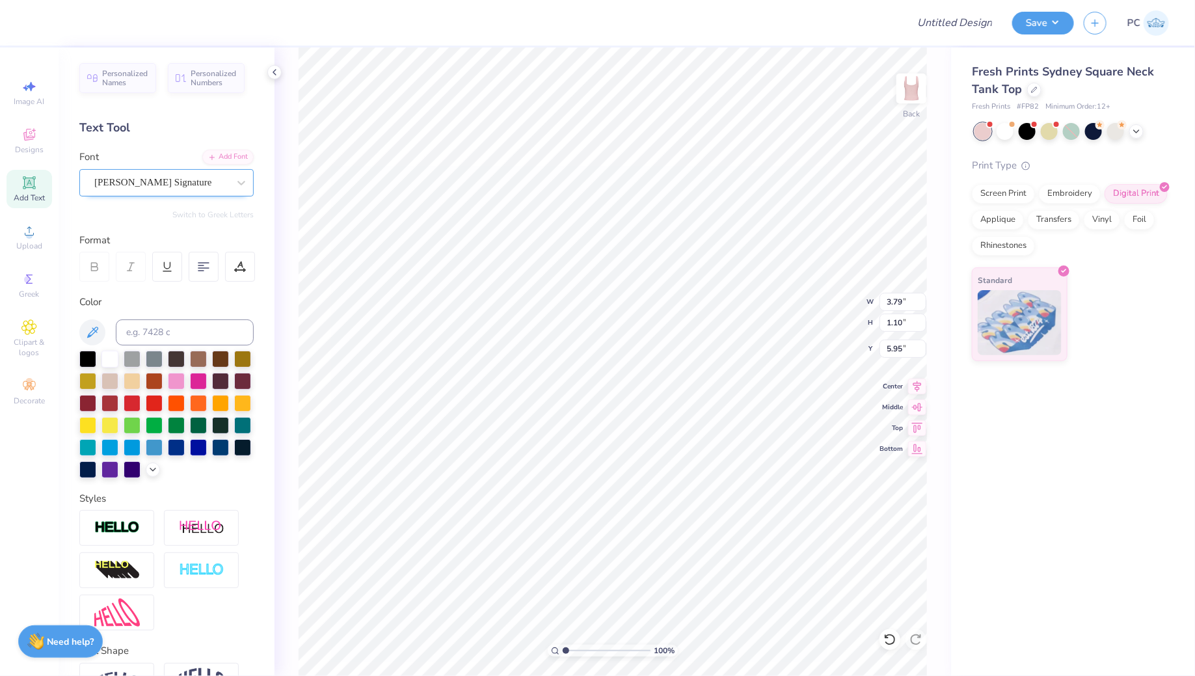
click at [157, 182] on div "Bettina Signature" at bounding box center [161, 182] width 137 height 20
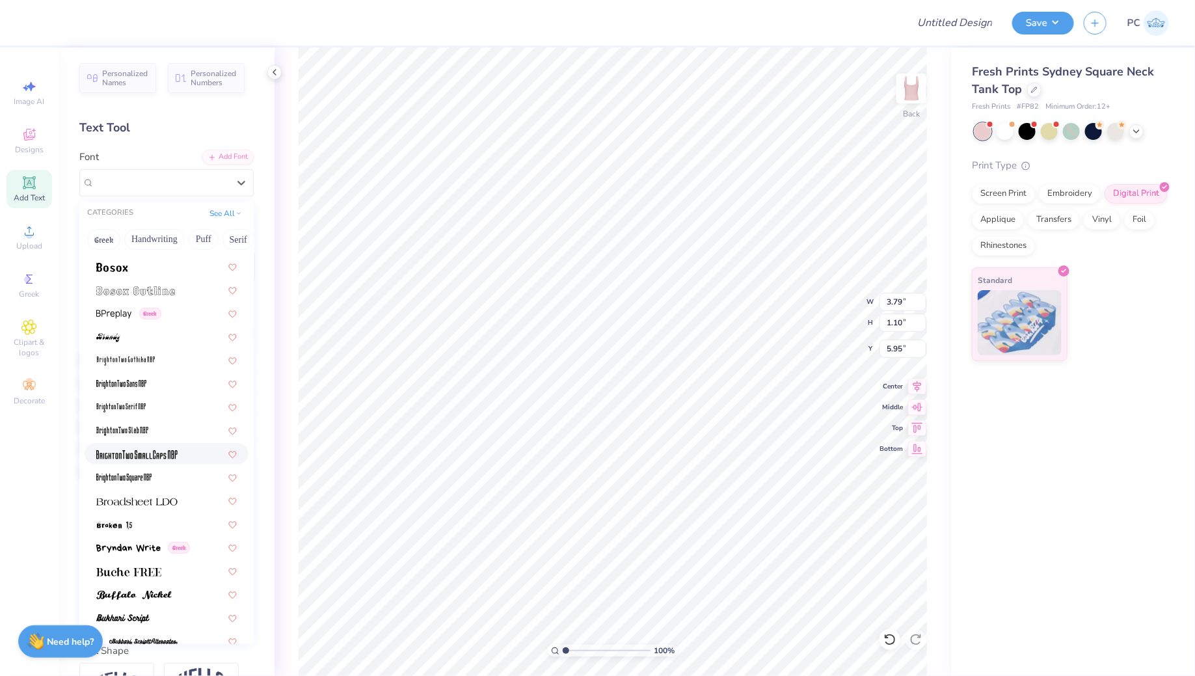
scroll to position [884, 0]
click at [144, 332] on div at bounding box center [166, 337] width 140 height 14
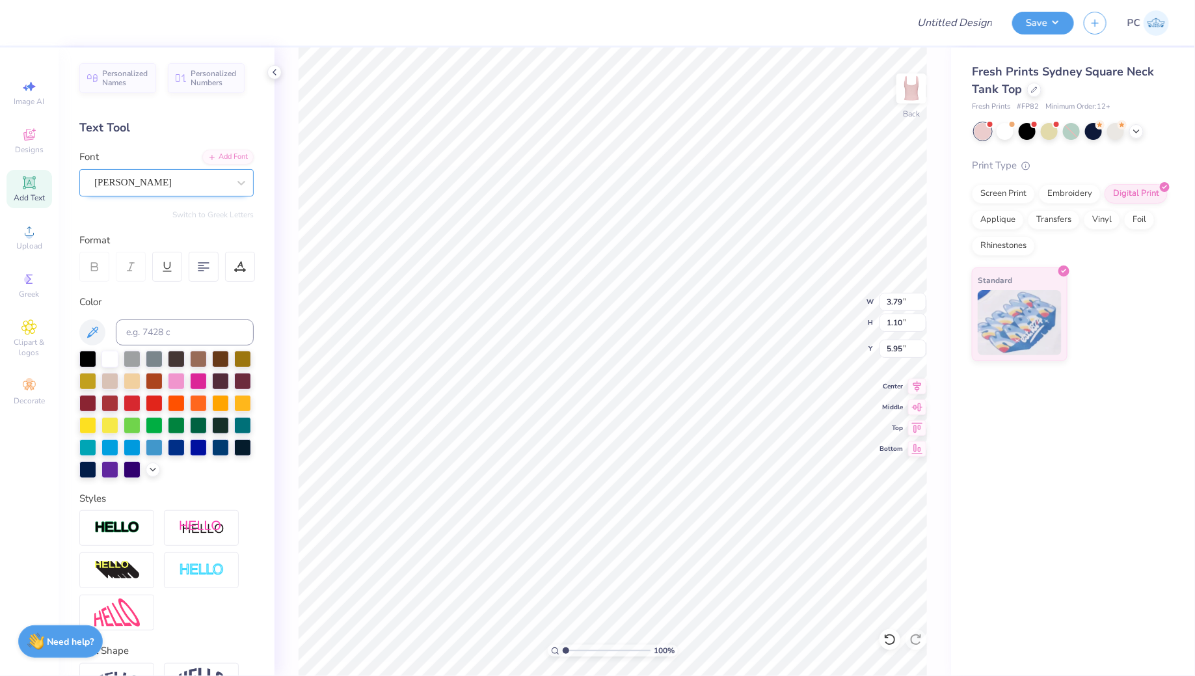
click at [119, 175] on div "Brandy" at bounding box center [161, 182] width 137 height 20
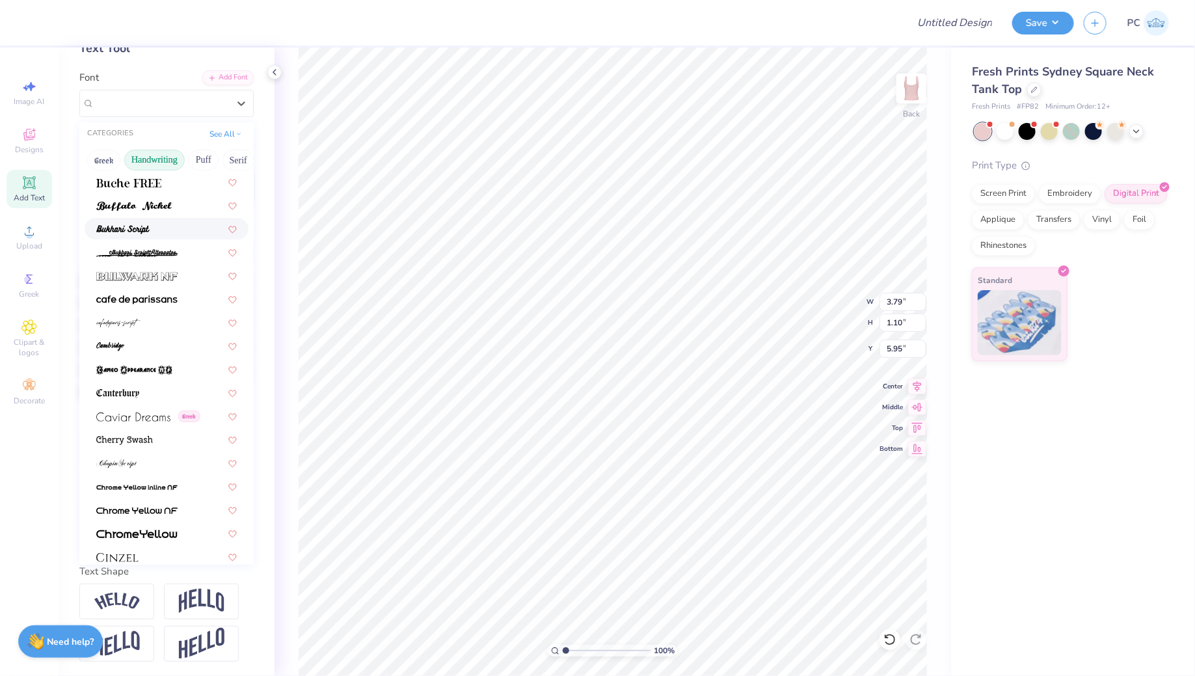
scroll to position [1195, 0]
click at [131, 322] on img at bounding box center [118, 322] width 44 height 9
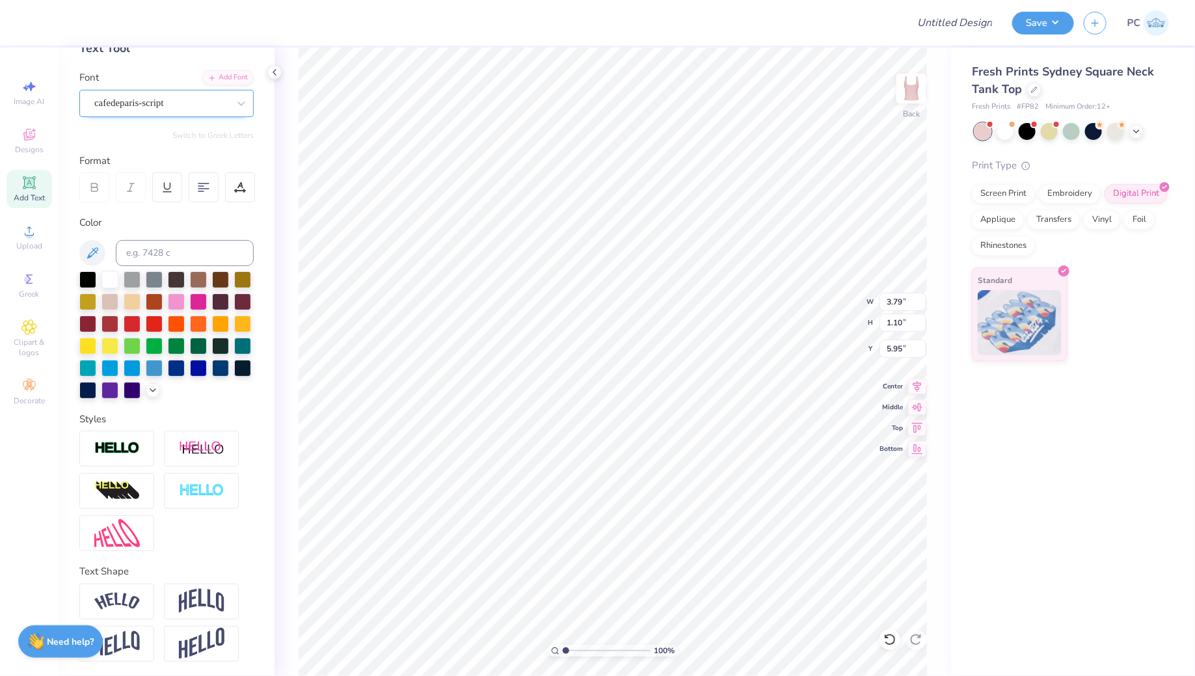
click at [124, 111] on div "cafedeparis-script" at bounding box center [161, 103] width 137 height 20
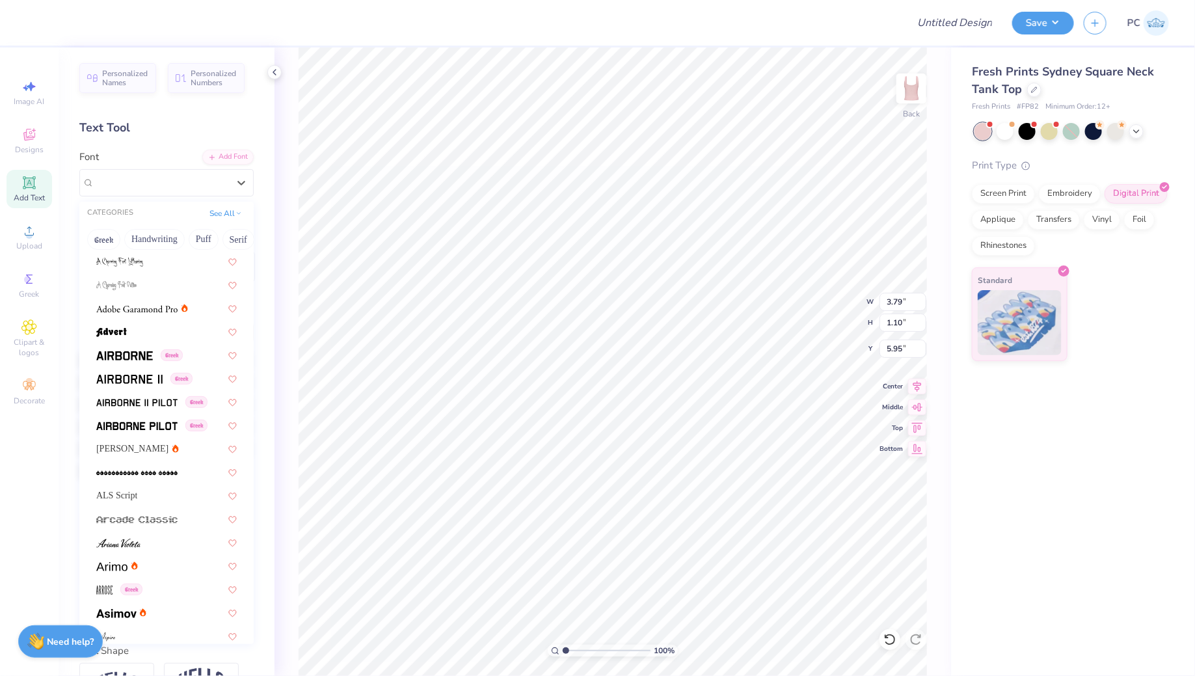
scroll to position [143, 0]
click at [125, 449] on span "Alex Brush" at bounding box center [132, 447] width 72 height 14
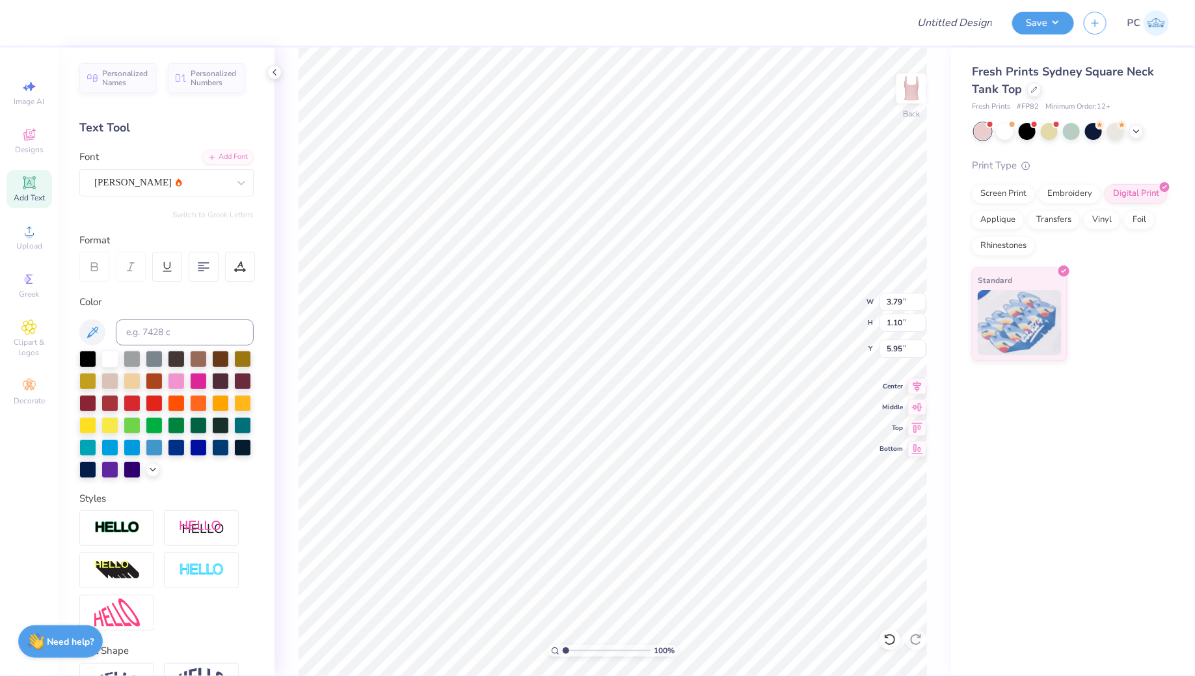
click at [274, 328] on div "Personalized Names Personalized Numbers Text Tool Add Font Font Alex Brush Swit…" at bounding box center [167, 361] width 216 height 628
click at [154, 468] on icon at bounding box center [153, 468] width 10 height 10
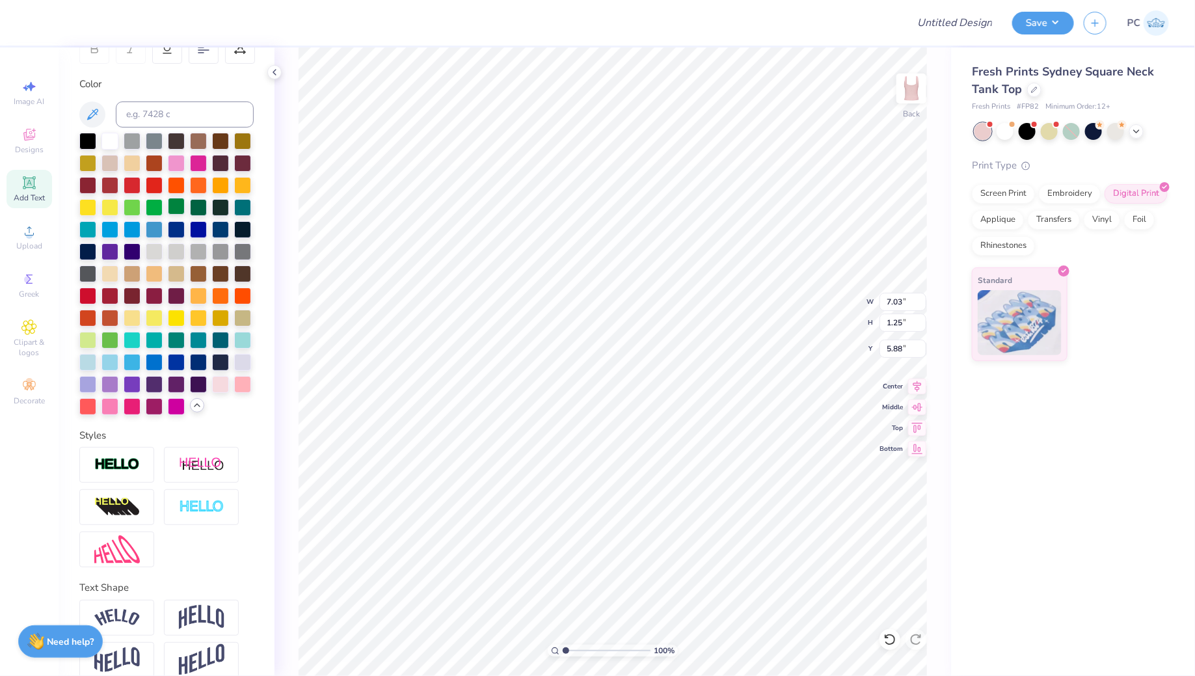
scroll to position [233, 0]
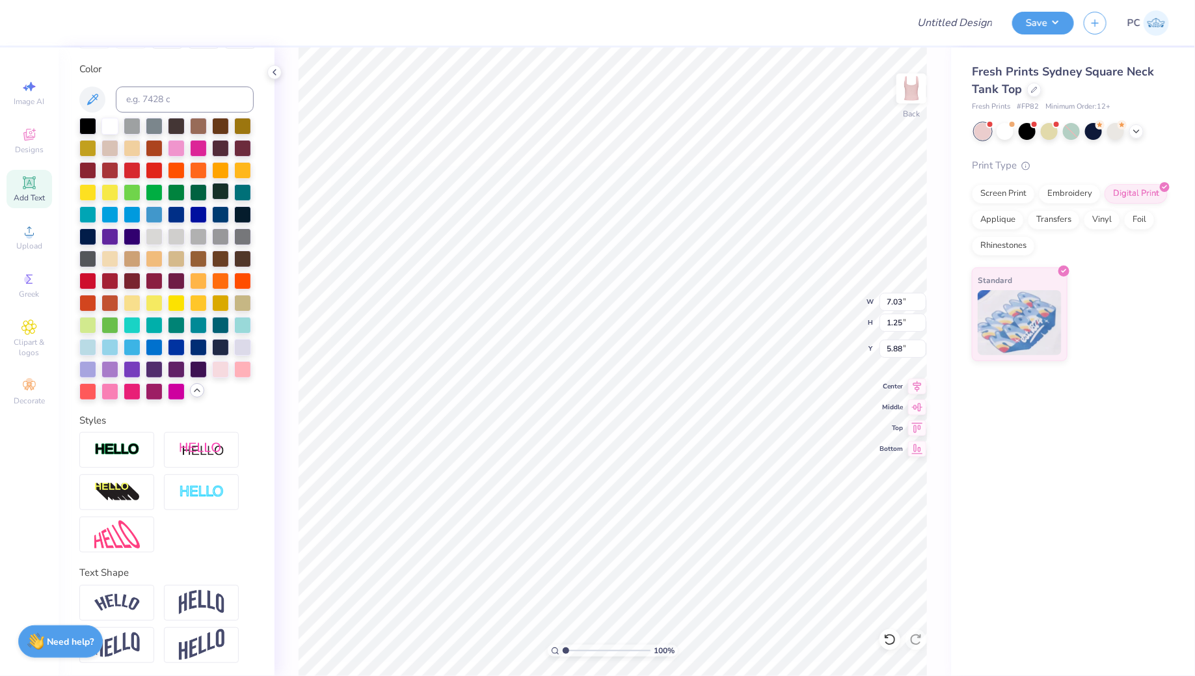
click at [214, 191] on div at bounding box center [220, 191] width 17 height 17
click at [127, 166] on div at bounding box center [132, 169] width 17 height 17
type input "3.32"
type input "6.43"
type input "1.14"
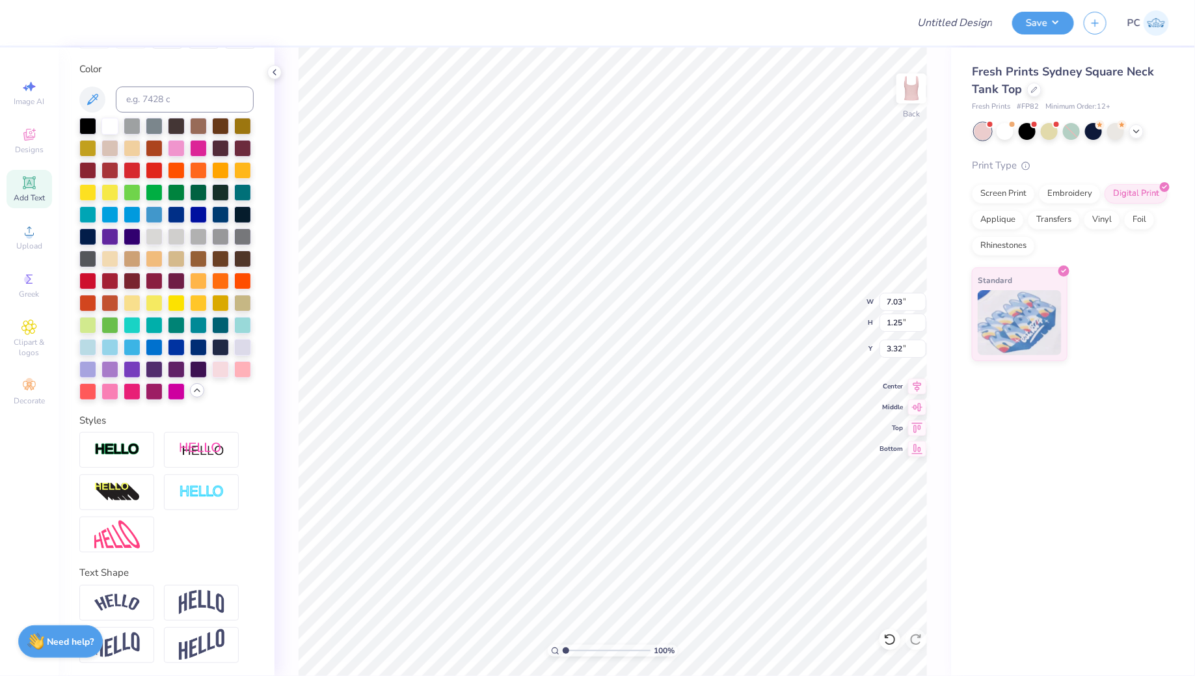
type input "3.42"
type input "2.79"
click at [26, 182] on icon at bounding box center [29, 183] width 10 height 10
type textarea "F"
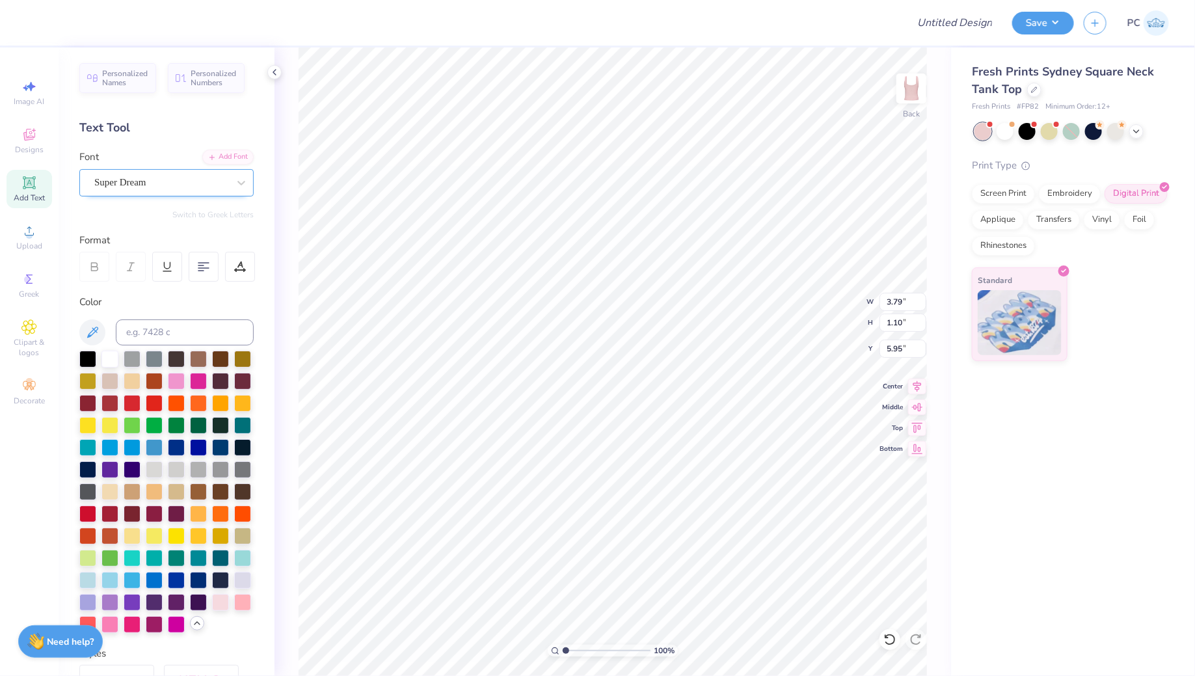
type textarea "fall rush"
click at [185, 183] on div "Super Dream" at bounding box center [161, 182] width 137 height 20
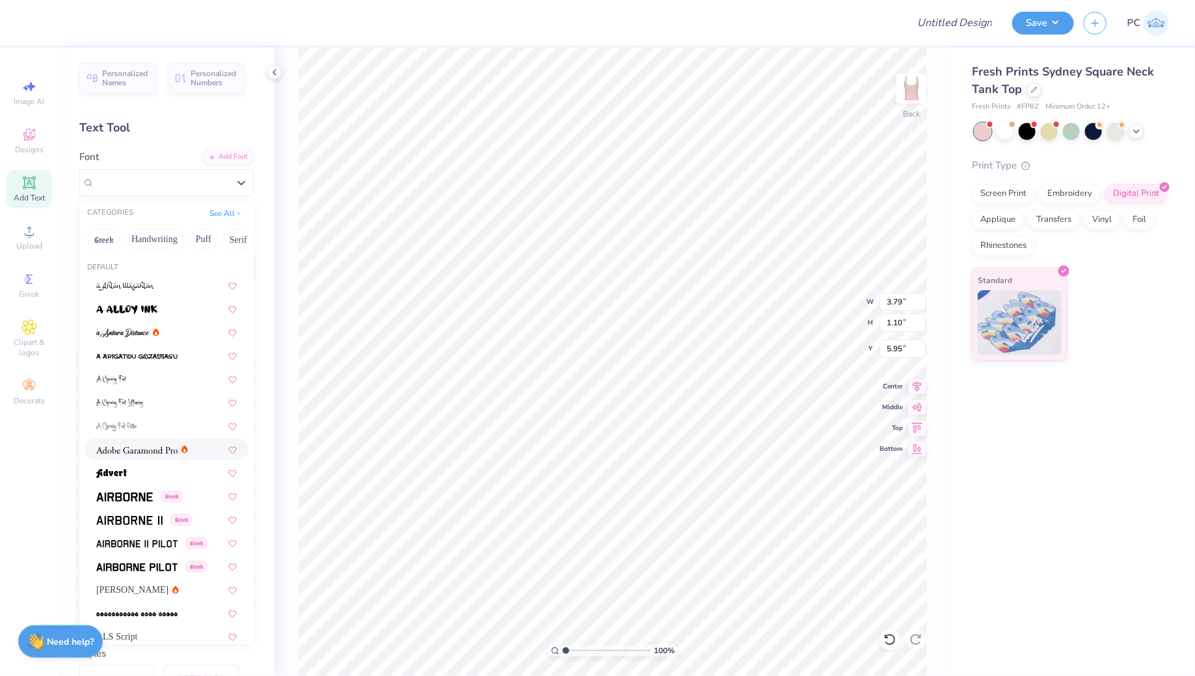
scroll to position [105, 0]
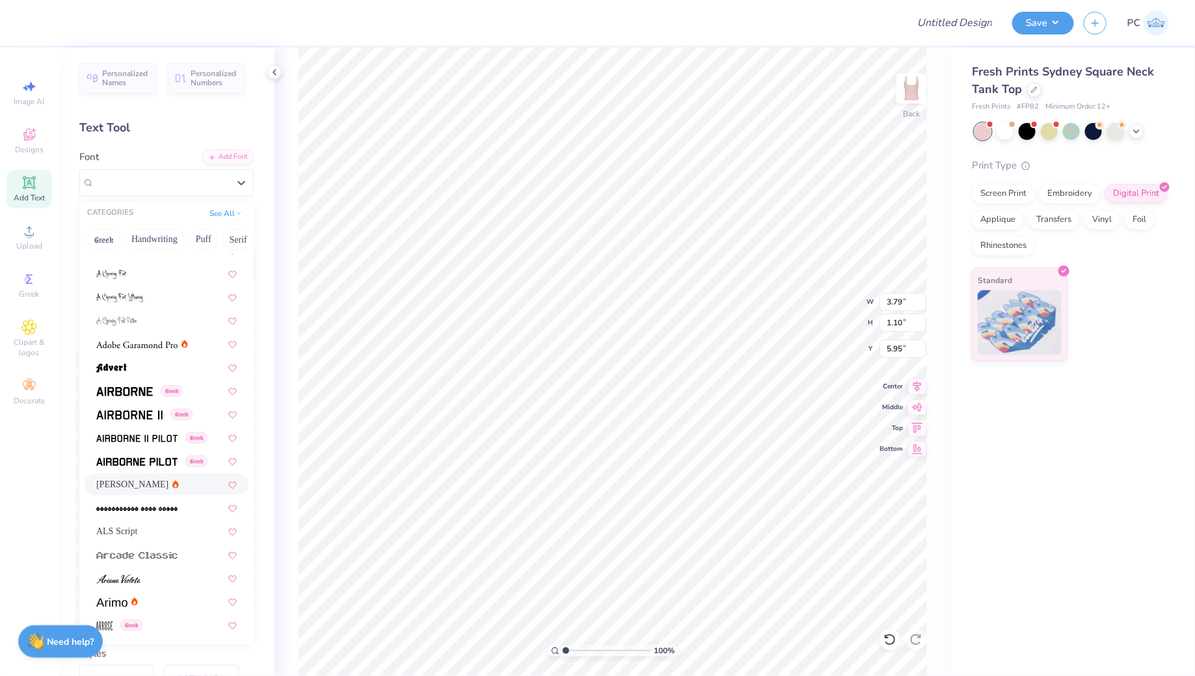
click at [133, 480] on span "Alex Brush" at bounding box center [132, 484] width 72 height 14
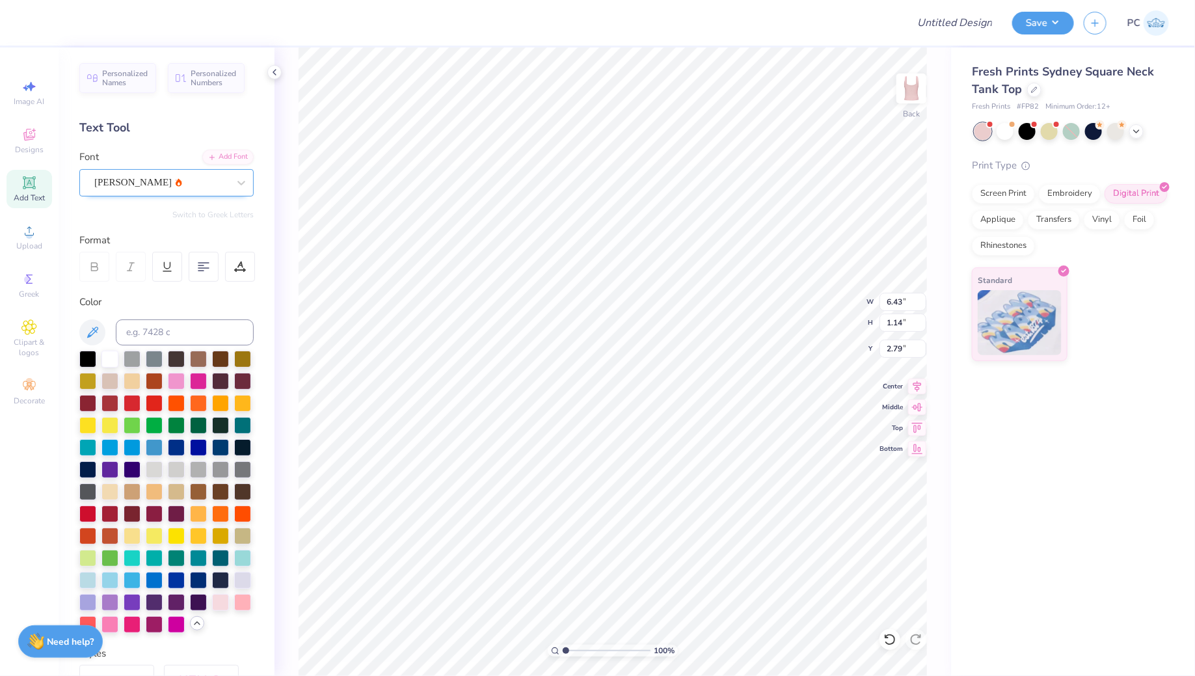
click at [197, 187] on div "Alex Brush" at bounding box center [161, 182] width 137 height 20
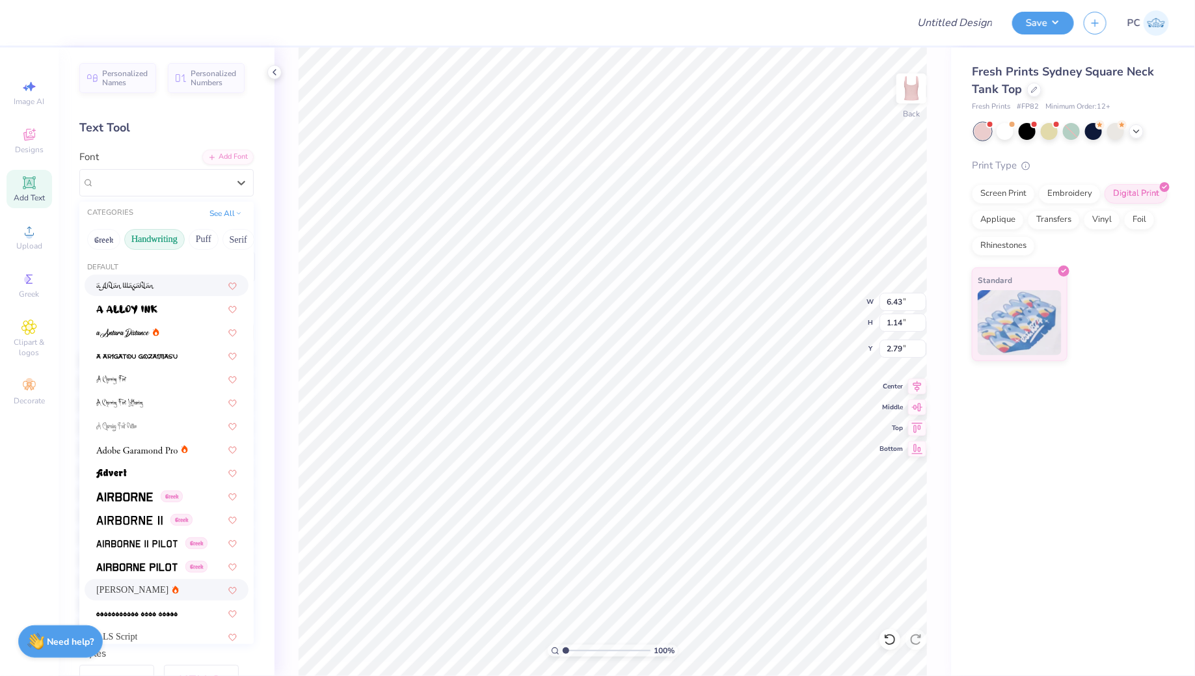
click at [161, 242] on button "Handwriting" at bounding box center [154, 239] width 60 height 21
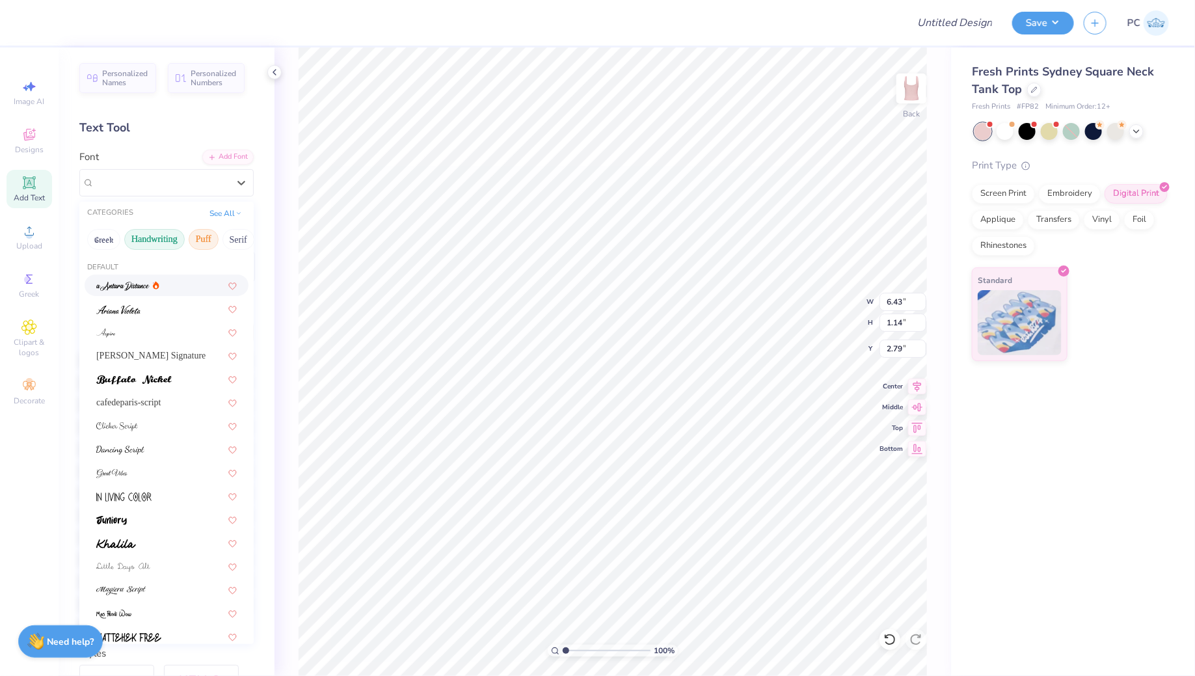
click at [211, 243] on button "Puff" at bounding box center [204, 239] width 30 height 21
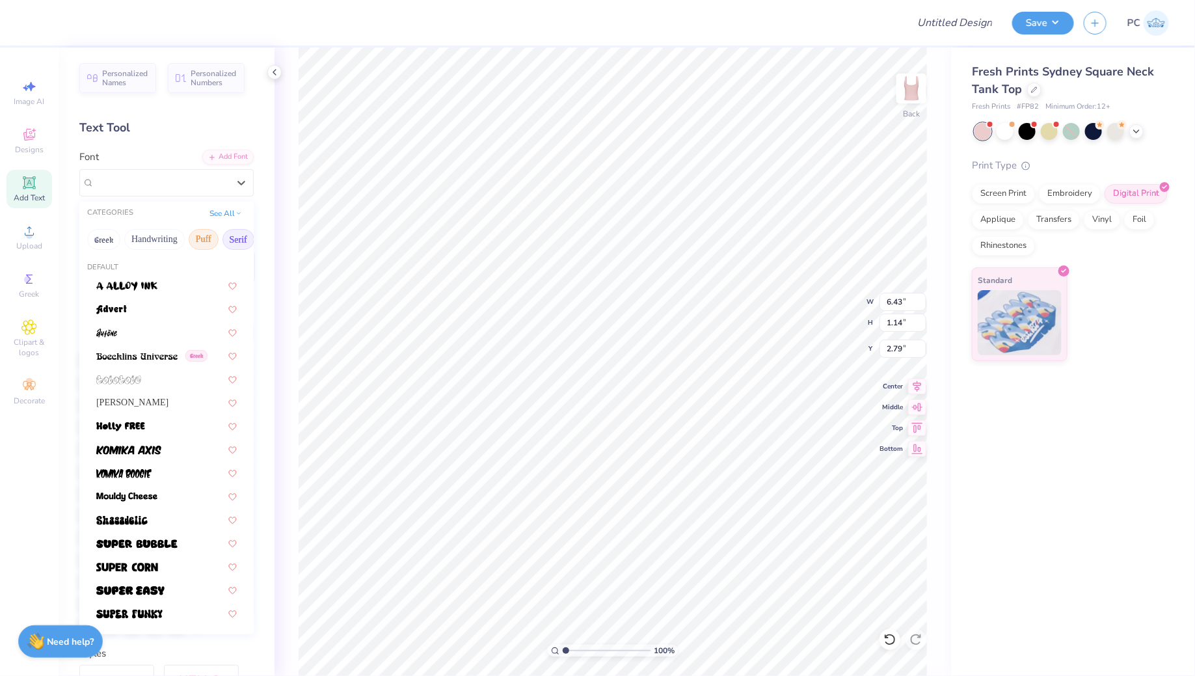
click at [233, 241] on button "Serif" at bounding box center [238, 239] width 32 height 21
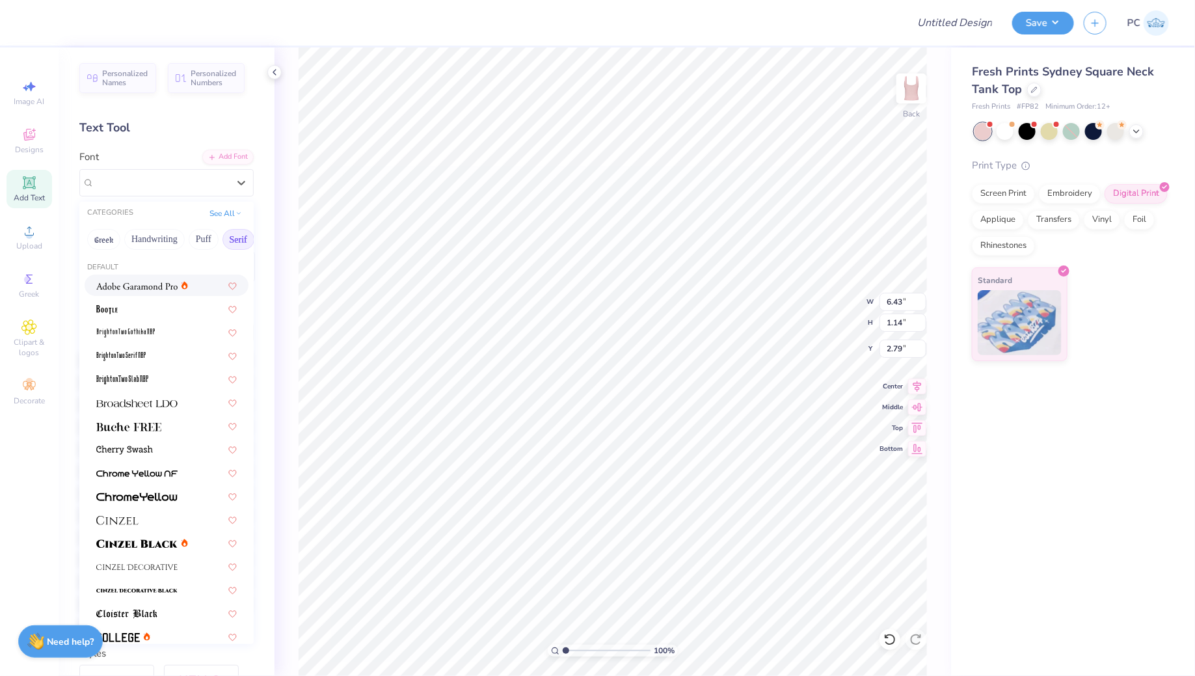
click at [116, 286] on img at bounding box center [136, 286] width 81 height 9
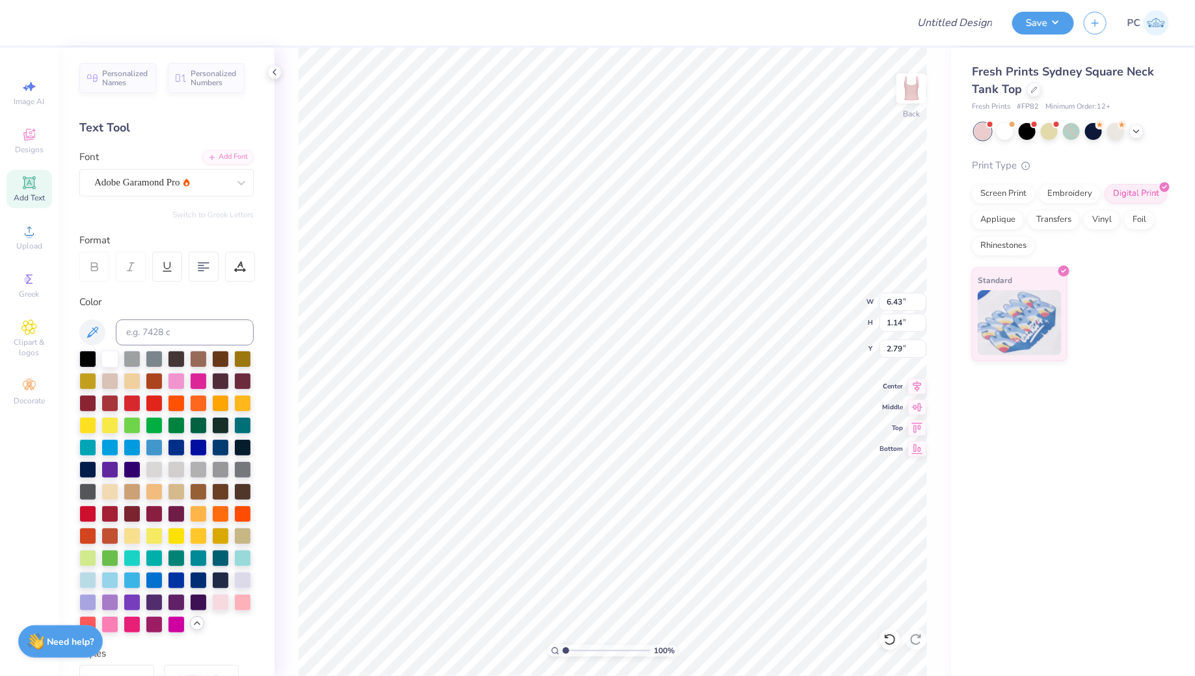
type input "7.03"
type input "0.94"
type input "2.89"
click at [175, 187] on div "Adobe Garamond Pro" at bounding box center [161, 182] width 137 height 20
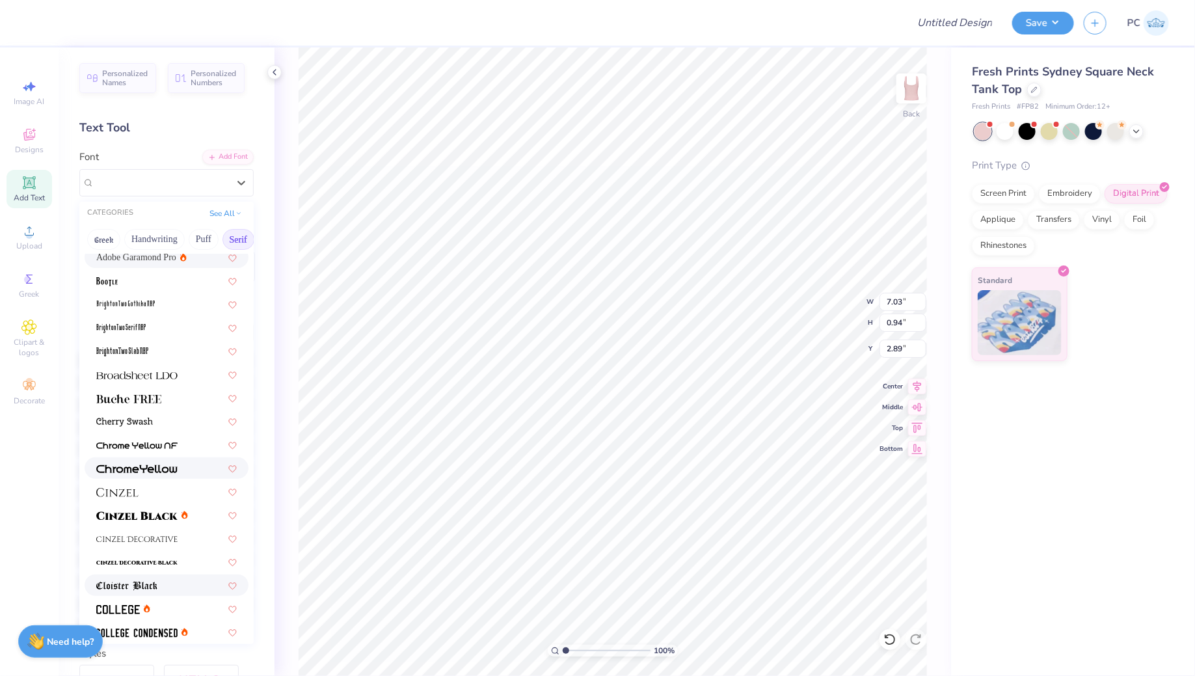
scroll to position [20, 0]
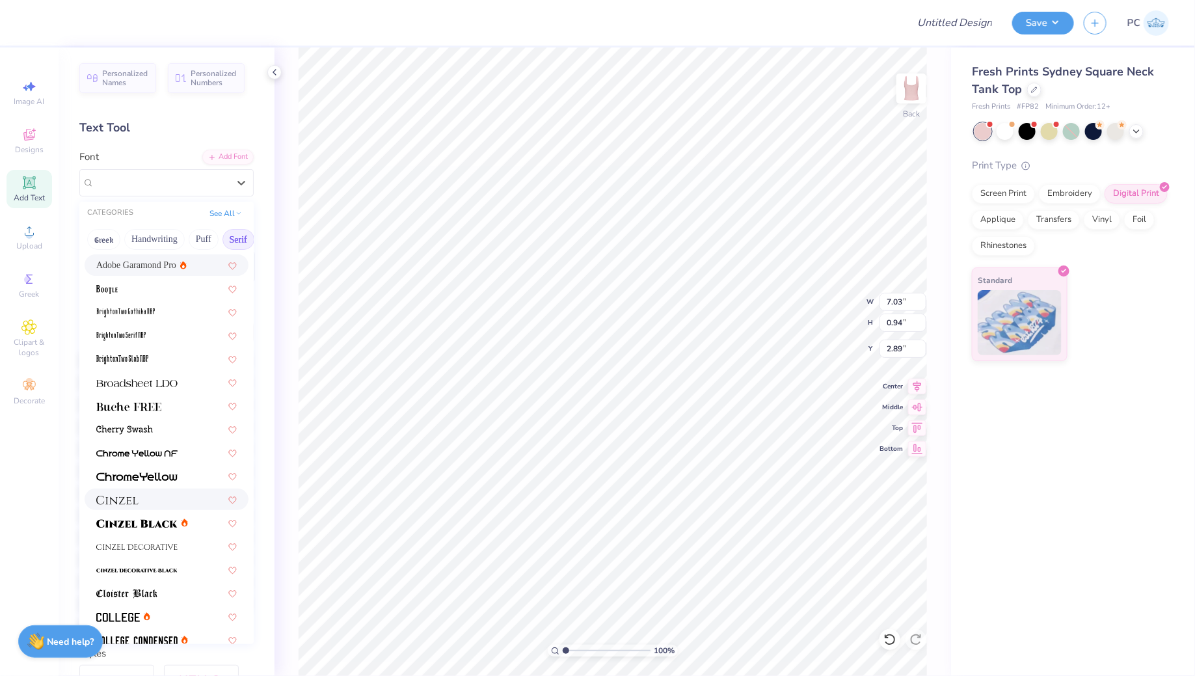
click at [157, 503] on div at bounding box center [166, 499] width 140 height 14
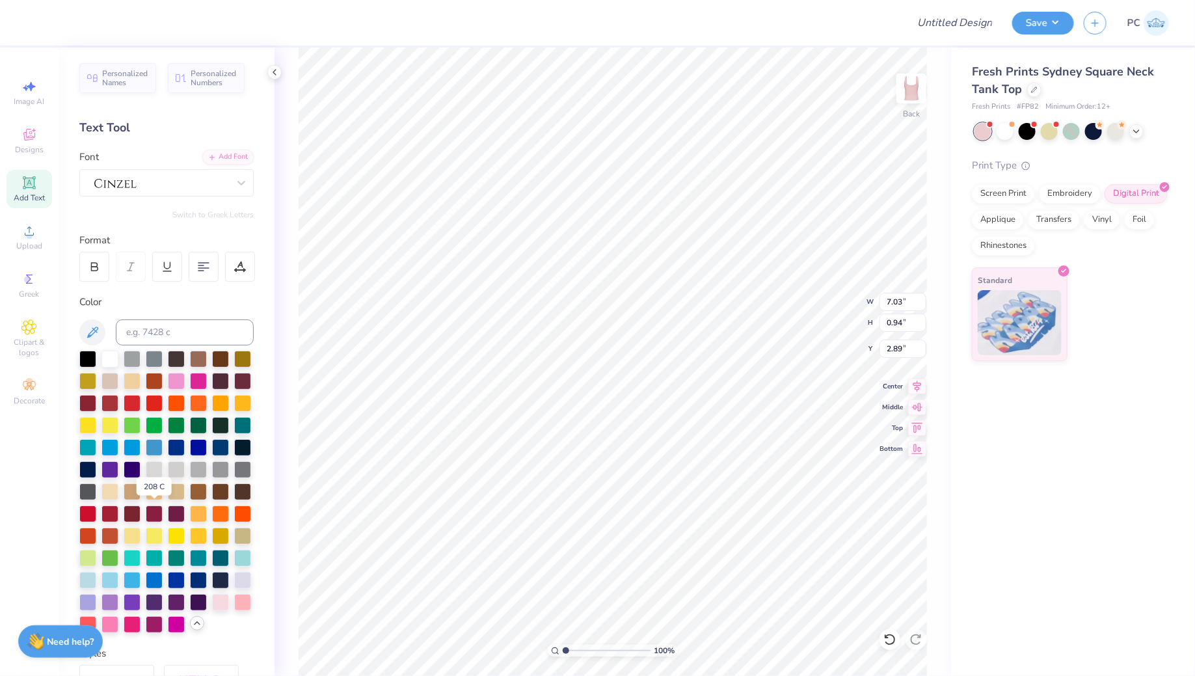
type input "0.66"
type input "3.03"
type input "3.00"
type input "3.43"
type input "0.80"
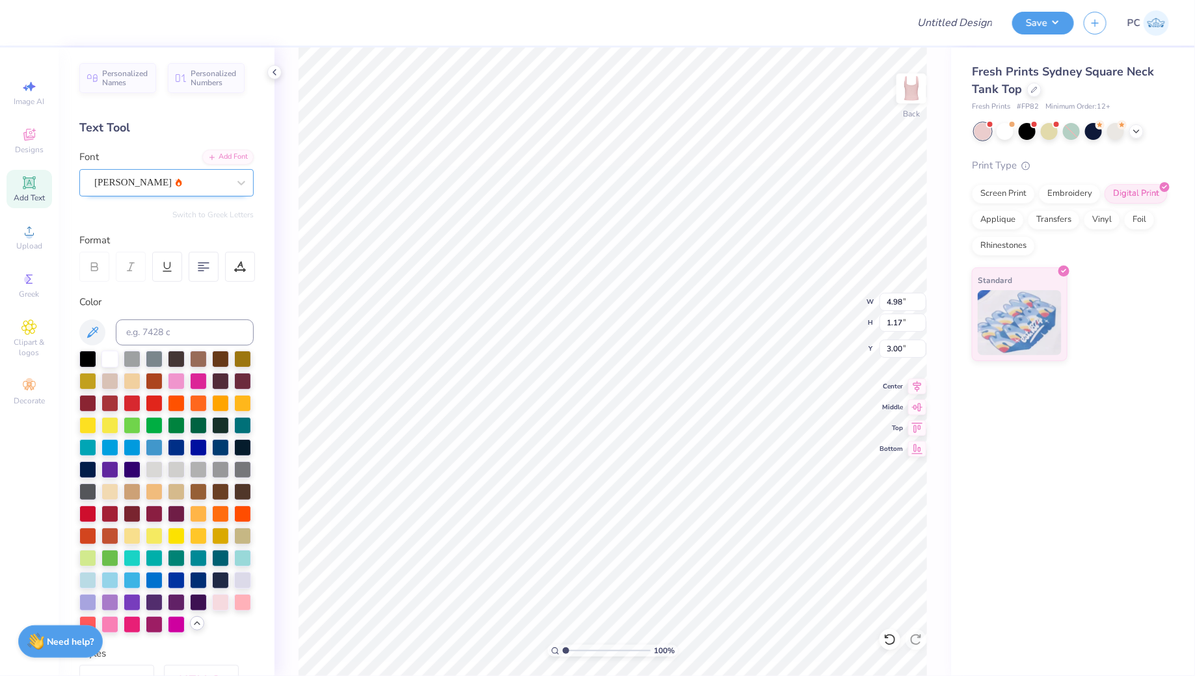
type input "3.36"
type input "5.09"
type input "1.39"
type input "5.11"
type input "7.03"
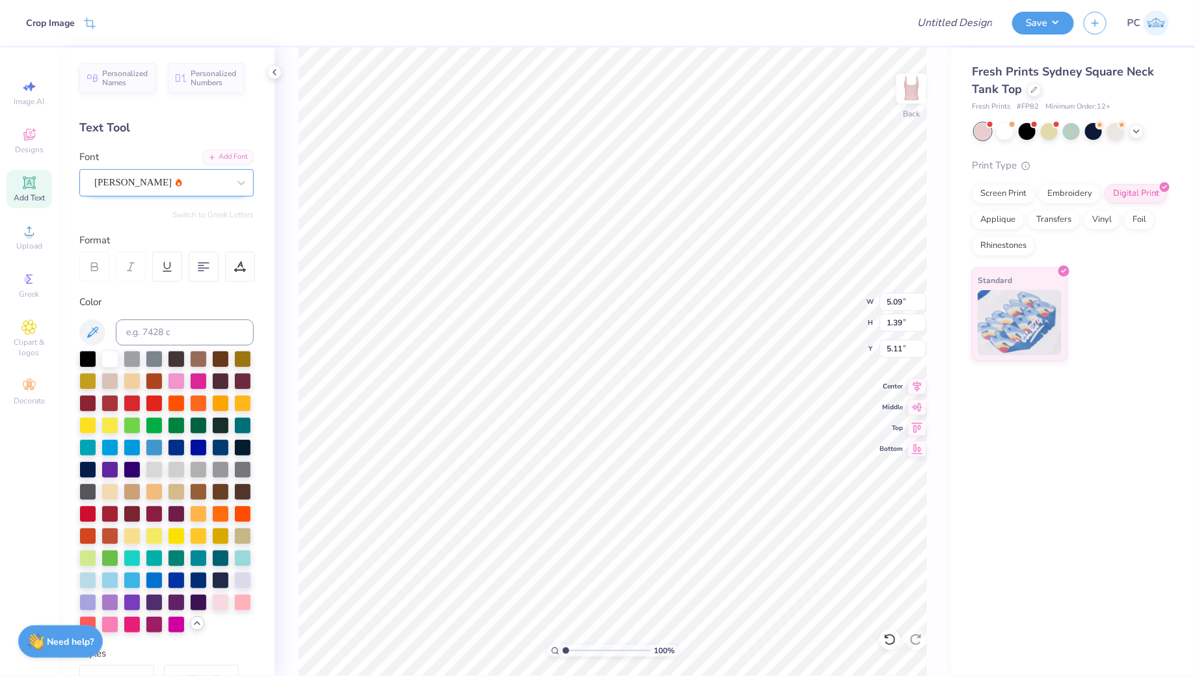
type input "0.66"
type input "1.47"
type input "5.60"
type input "0.53"
type input "1.60"
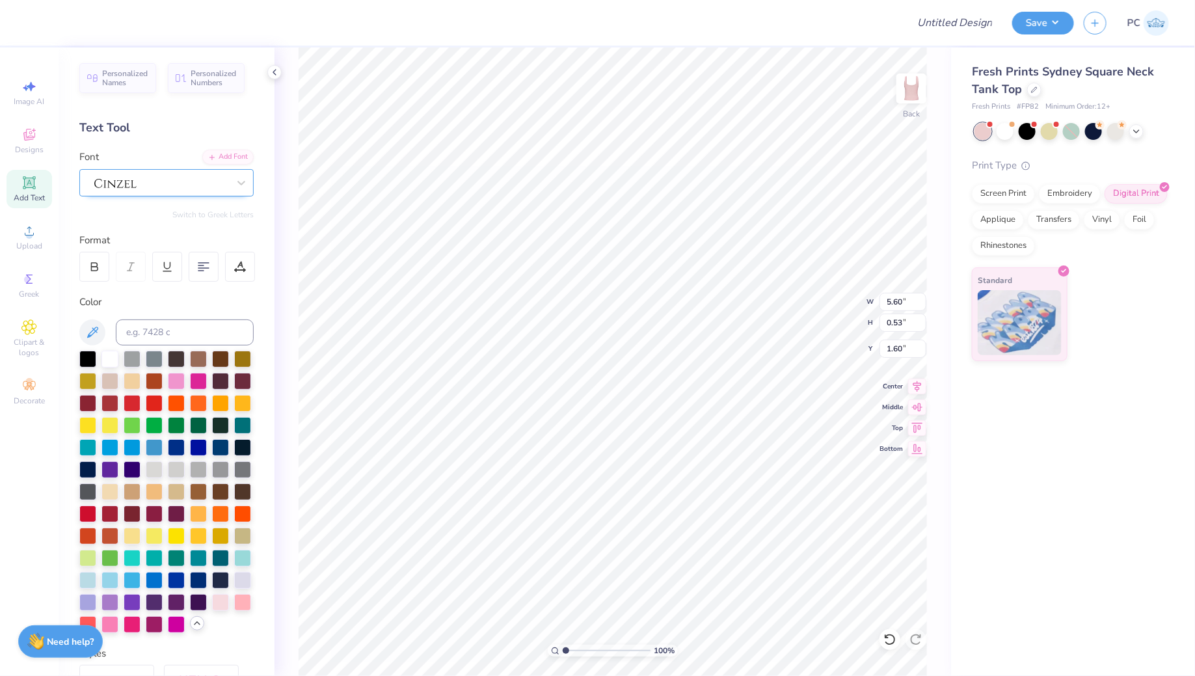
type input "1.15"
type input "5.53"
type input "0.52"
type input "1.16"
type input "2.60"
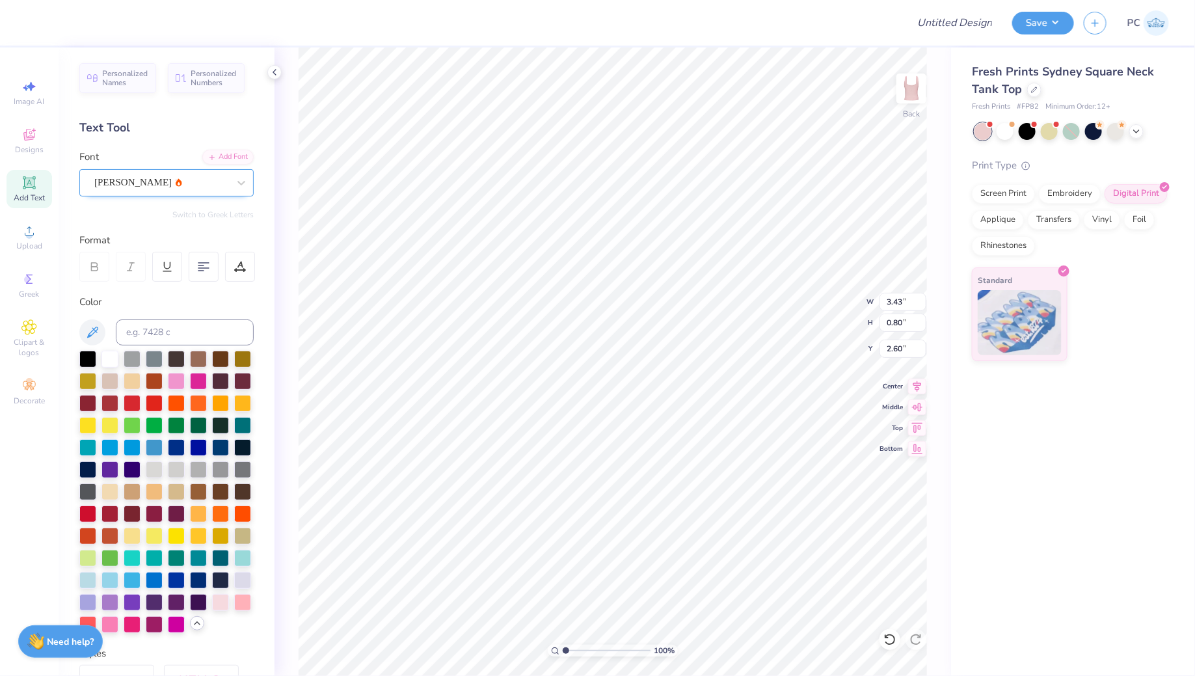
type input "2.16"
type input "0.51"
type input "2.89"
type input "1.43"
type input "2.85"
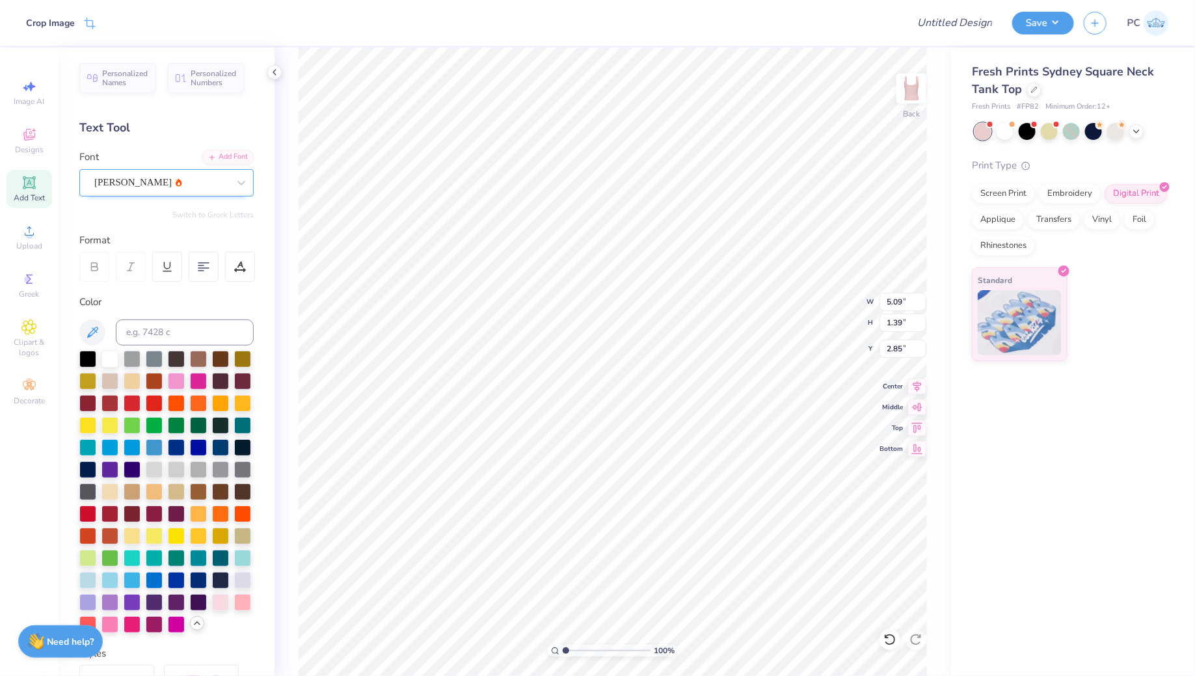
type input "4.07"
type input "1.11"
type input "3.13"
type input "2.16"
type input "0.51"
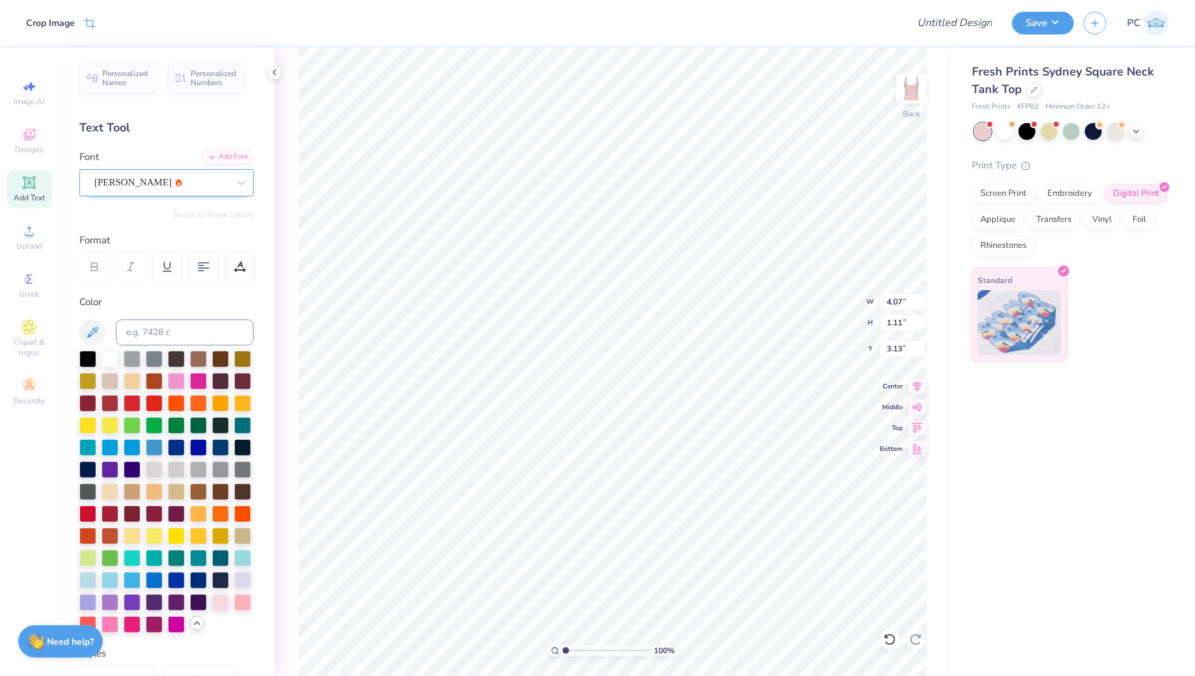
type input "1.43"
click at [921, 383] on icon at bounding box center [917, 385] width 18 height 16
type input "5.53"
type input "0.52"
type input "1.16"
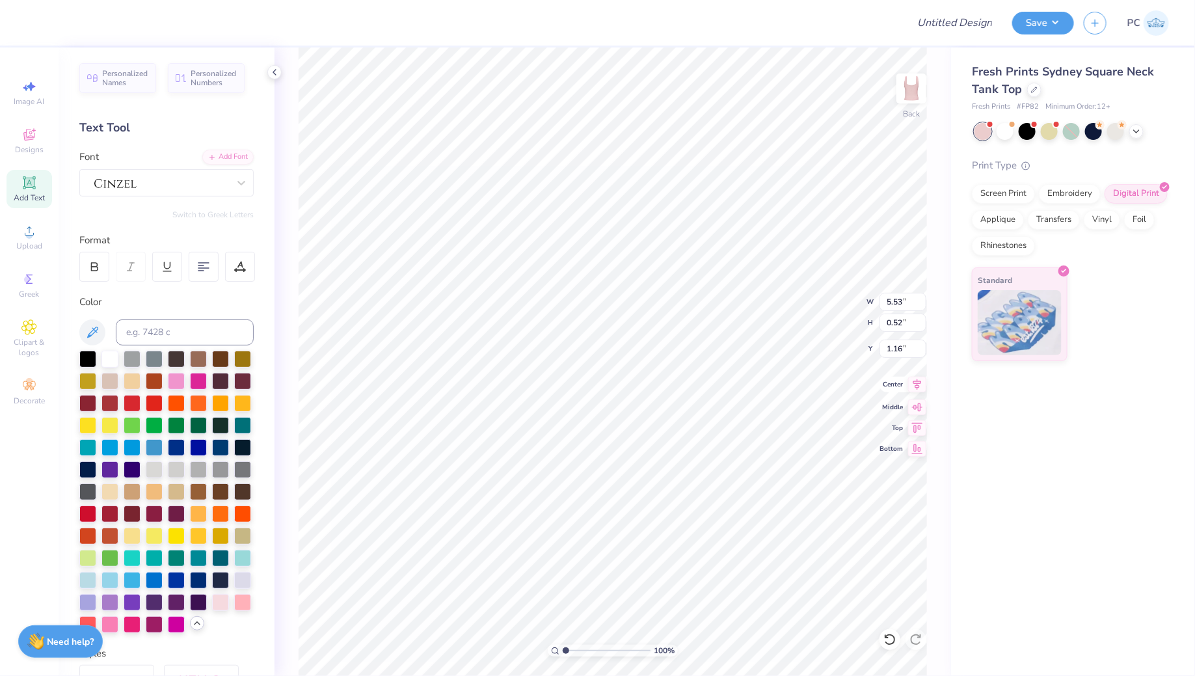
click at [921, 386] on icon at bounding box center [917, 385] width 18 height 16
click at [171, 425] on div at bounding box center [176, 424] width 17 height 17
click at [153, 423] on div at bounding box center [154, 424] width 17 height 17
click at [202, 427] on div at bounding box center [198, 424] width 17 height 17
click at [180, 561] on div at bounding box center [176, 556] width 17 height 17
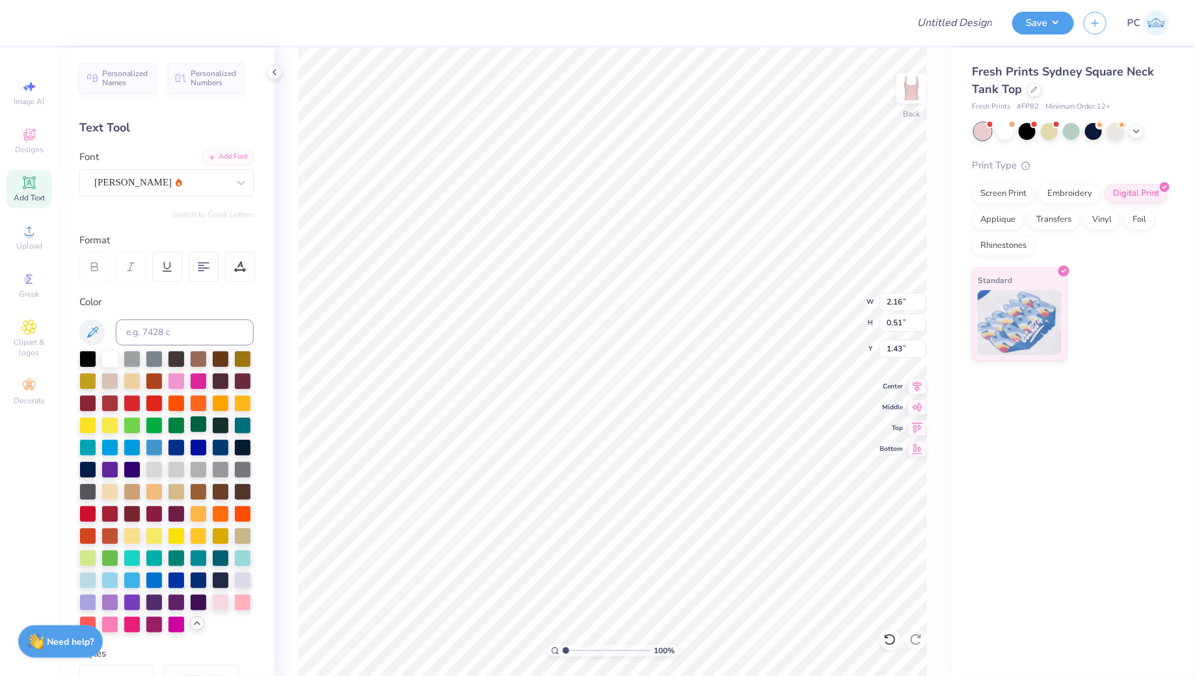
click at [194, 423] on div at bounding box center [198, 424] width 17 height 17
click at [106, 358] on div at bounding box center [109, 357] width 17 height 17
type input "2.63"
type input "2.87"
type input "3.19"
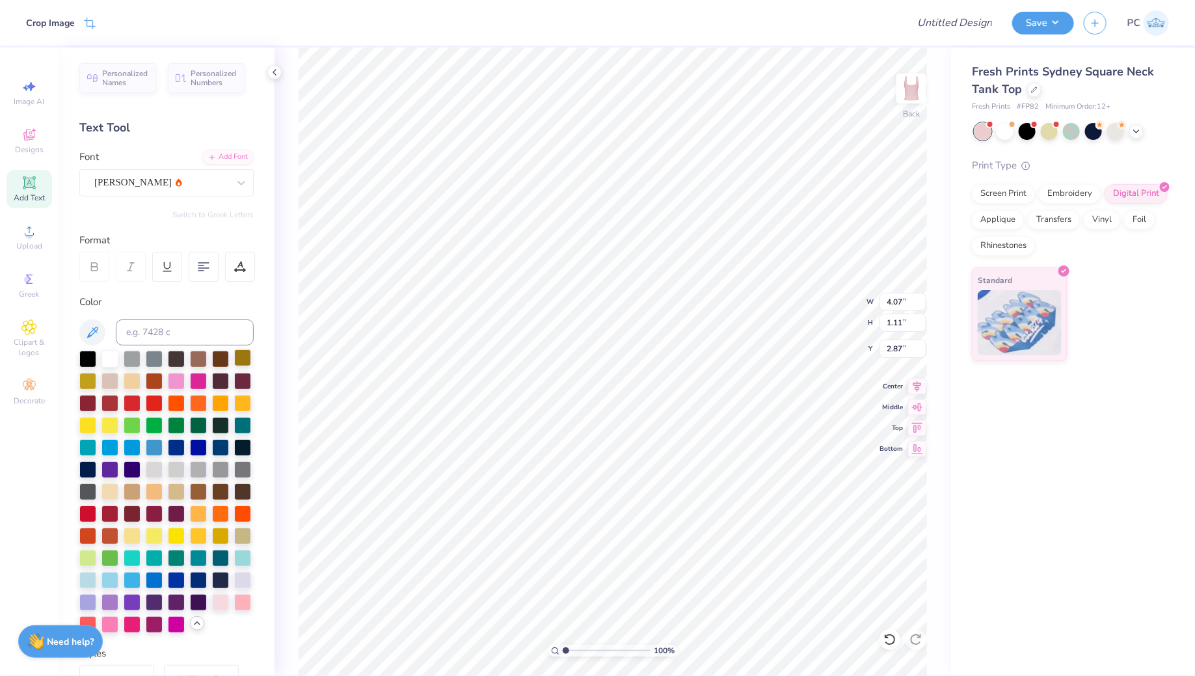
type input "0.87"
type input "3.11"
type input "1.93"
click at [923, 382] on icon at bounding box center [917, 385] width 18 height 16
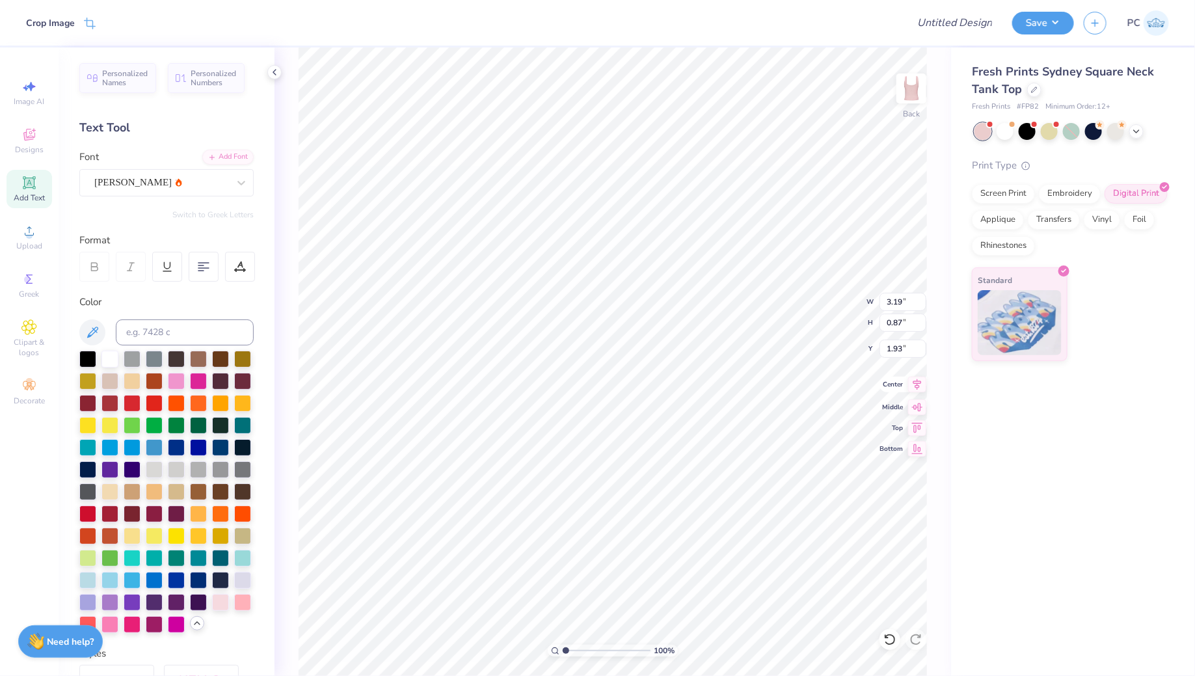
click at [916, 381] on icon at bounding box center [917, 385] width 18 height 16
click at [914, 382] on icon at bounding box center [917, 383] width 8 height 11
click at [46, 21] on div at bounding box center [47, 23] width 42 height 18
click at [38, 21] on div at bounding box center [35, 21] width 18 height 18
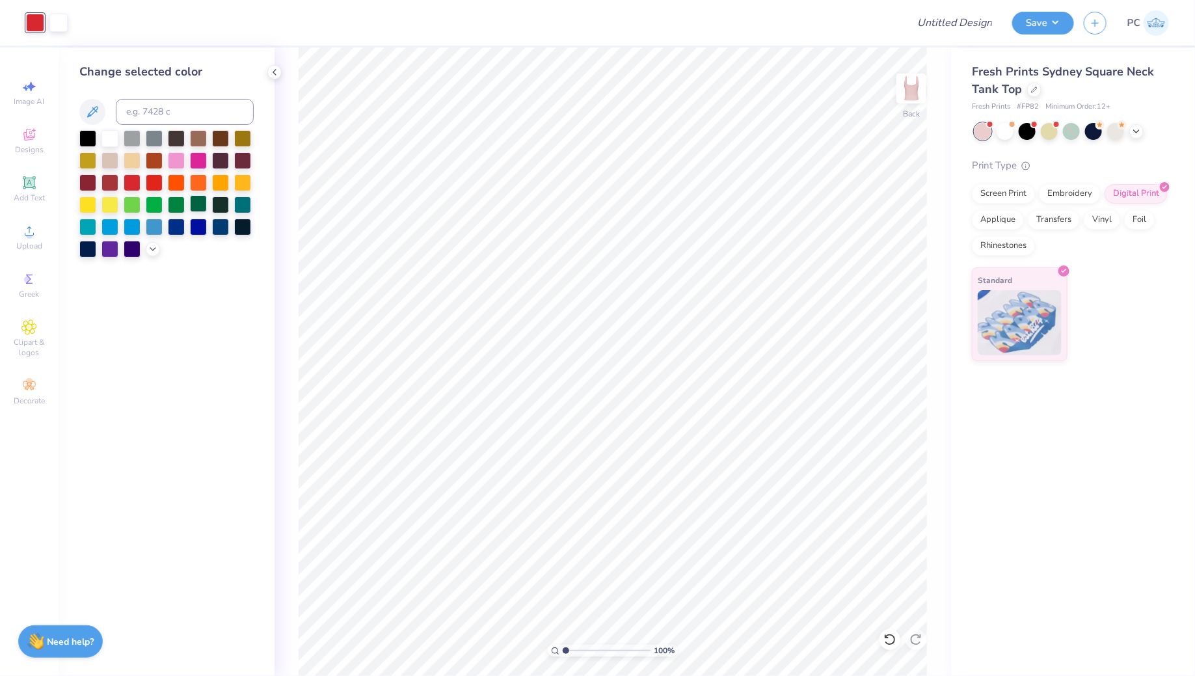
click at [200, 204] on div at bounding box center [198, 203] width 17 height 17
click at [215, 205] on div at bounding box center [220, 203] width 17 height 17
click at [196, 204] on div at bounding box center [198, 203] width 17 height 17
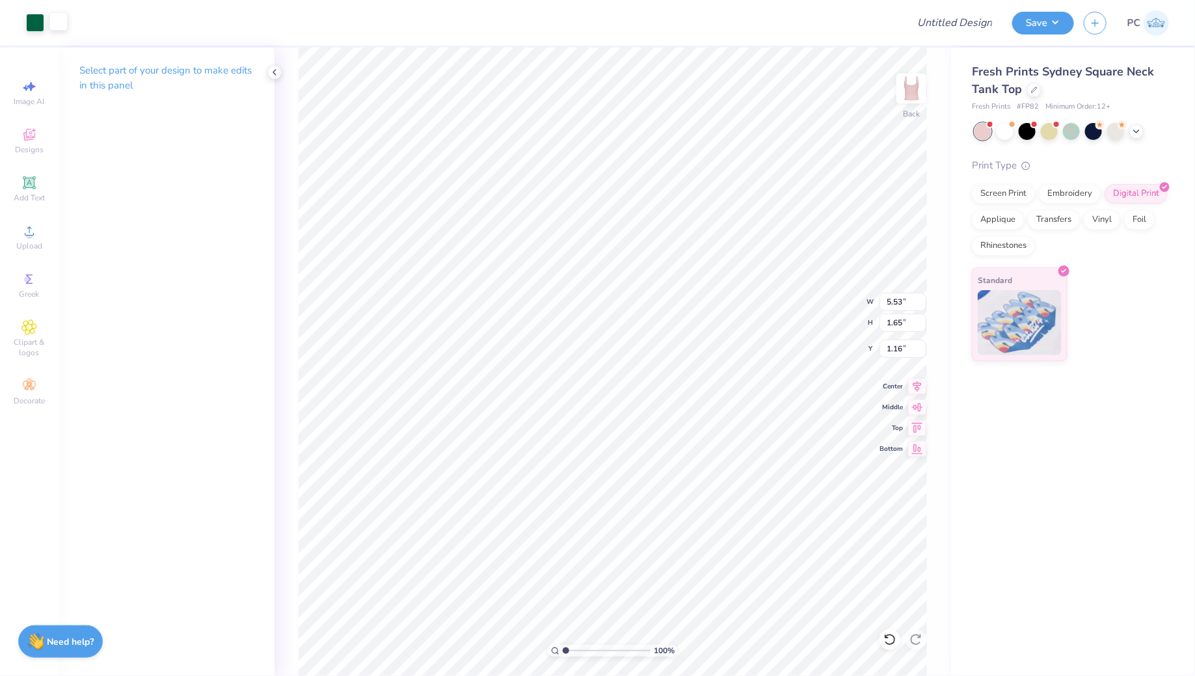
click at [49, 20] on div at bounding box center [58, 21] width 18 height 18
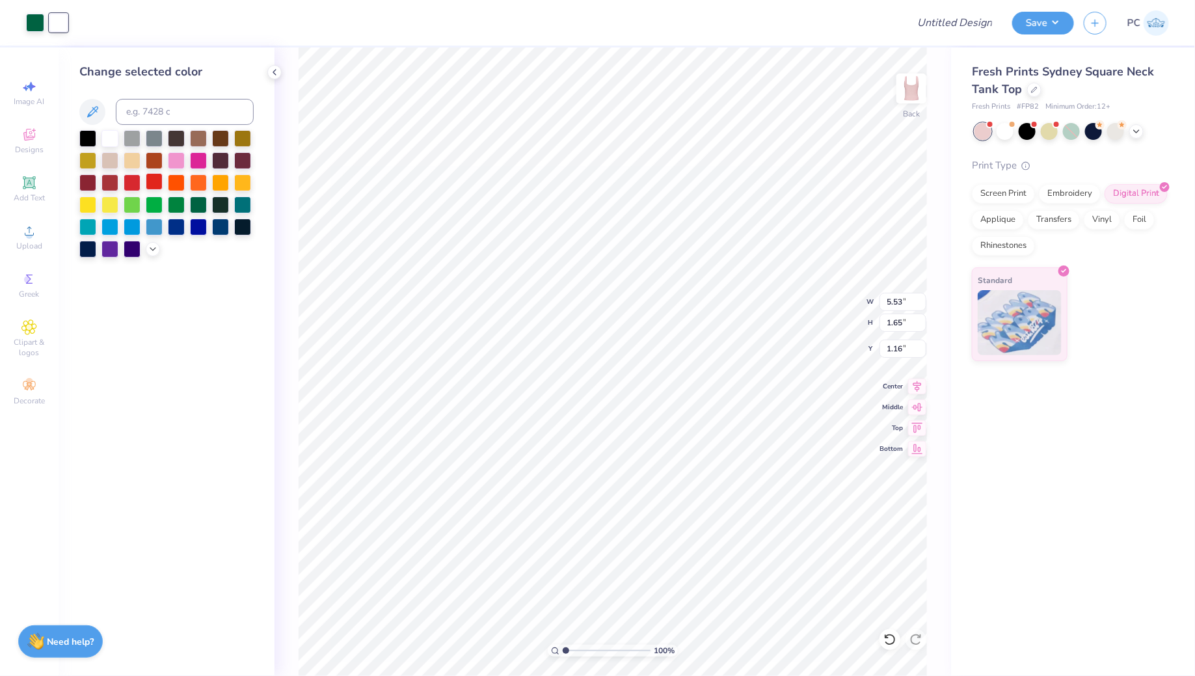
click at [155, 182] on div at bounding box center [154, 181] width 17 height 17
click at [275, 235] on div "100 % Back W 5.53 5.53 " H 1.65 1.65 " Y 1.16 1.16 " Center Middle Top Bottom" at bounding box center [612, 361] width 676 height 628
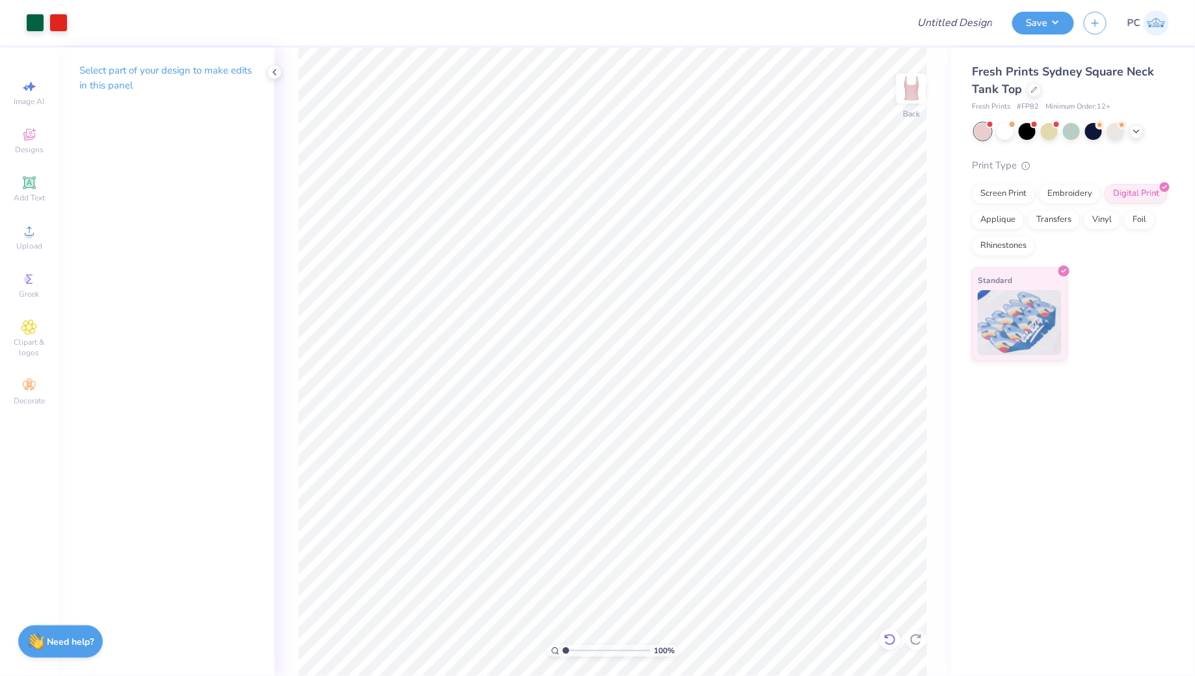
click at [883, 635] on icon at bounding box center [889, 639] width 13 height 13
click at [746, 484] on li "Group" at bounding box center [746, 492] width 102 height 25
type input "4.70"
type input "1.40"
type input "1.41"
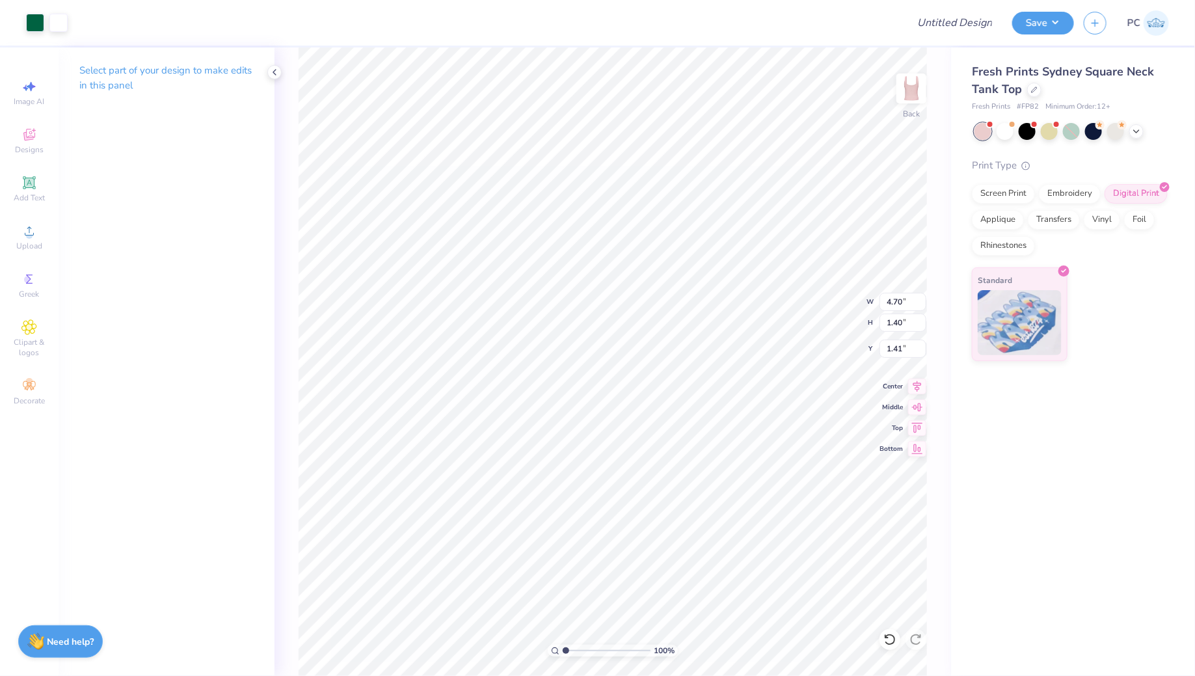
type input "0.98"
type input "5.37"
type input "1.60"
type input "1.00"
click at [916, 382] on icon at bounding box center [917, 385] width 18 height 16
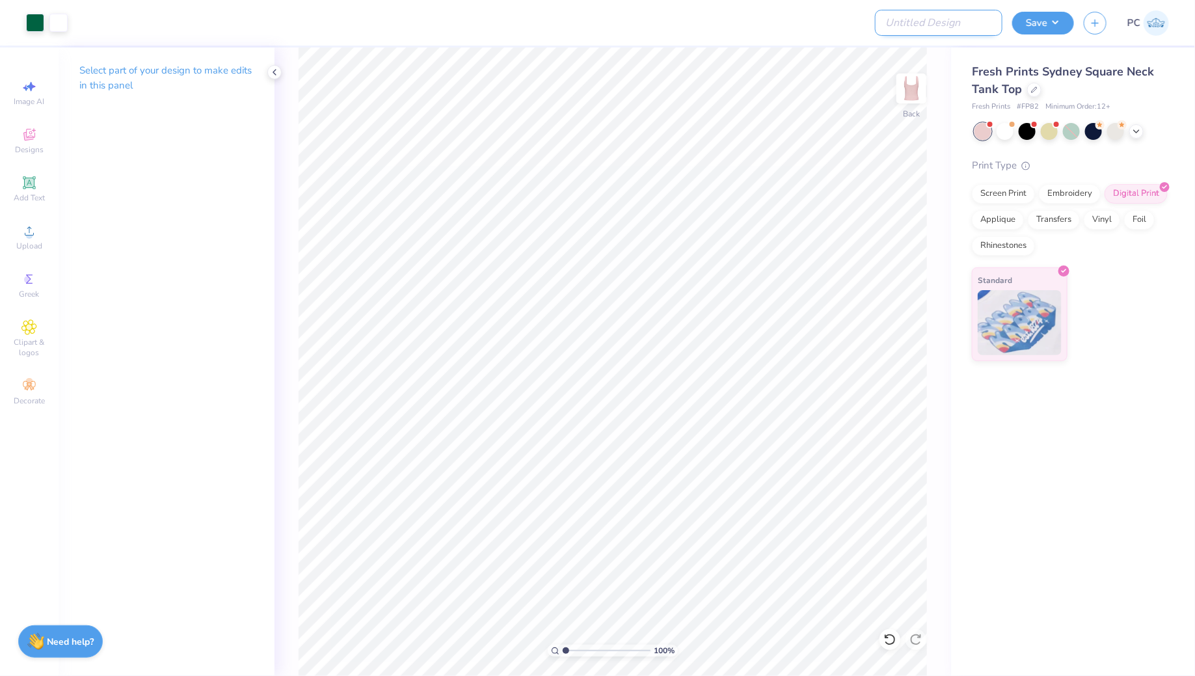
click at [929, 27] on input "Design Title" at bounding box center [938, 23] width 127 height 26
type input "Merch"
click at [1074, 29] on div "Save" at bounding box center [1043, 23] width 62 height 23
click at [1055, 20] on button "Save" at bounding box center [1043, 21] width 62 height 23
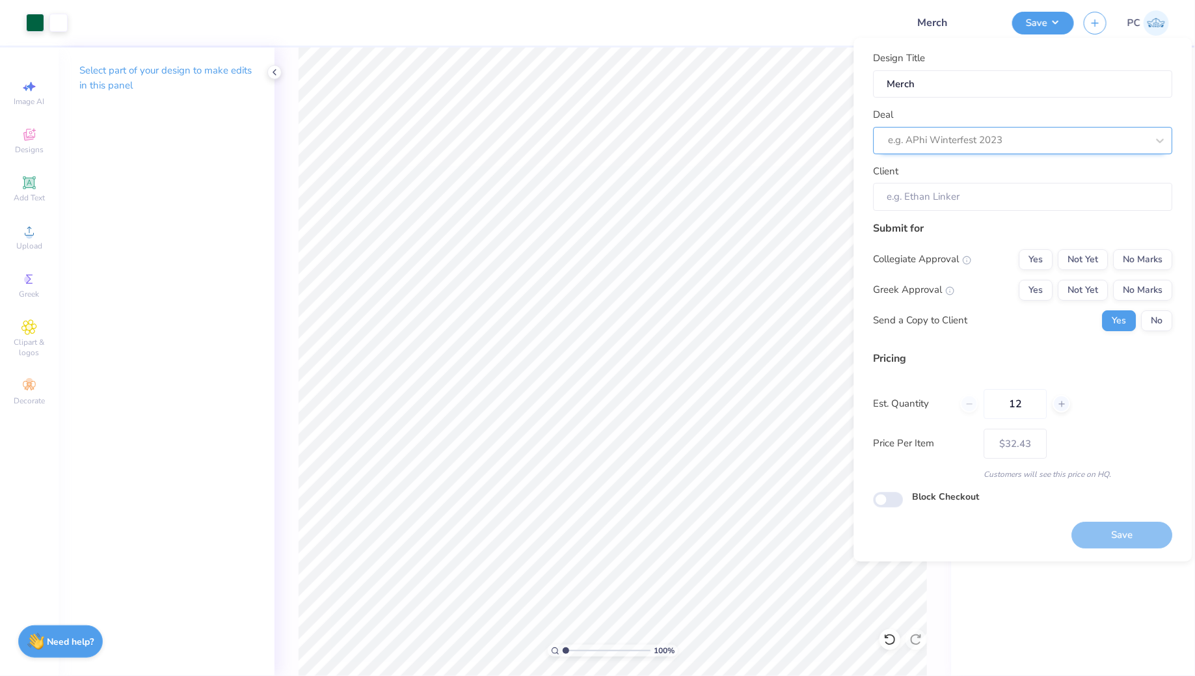
click at [988, 127] on div "e.g. APhi Winterfest 2023" at bounding box center [1022, 140] width 299 height 27
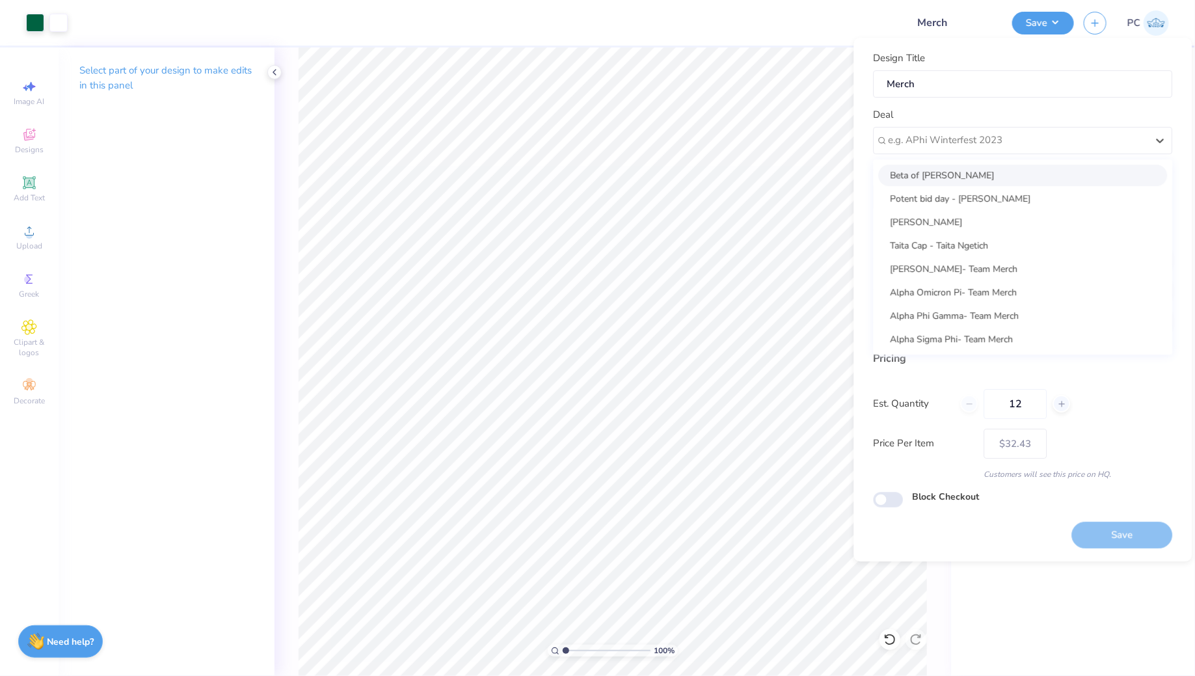
click at [940, 181] on div "Beta of [PERSON_NAME]" at bounding box center [1023, 175] width 289 height 21
type input "[PERSON_NAME]"
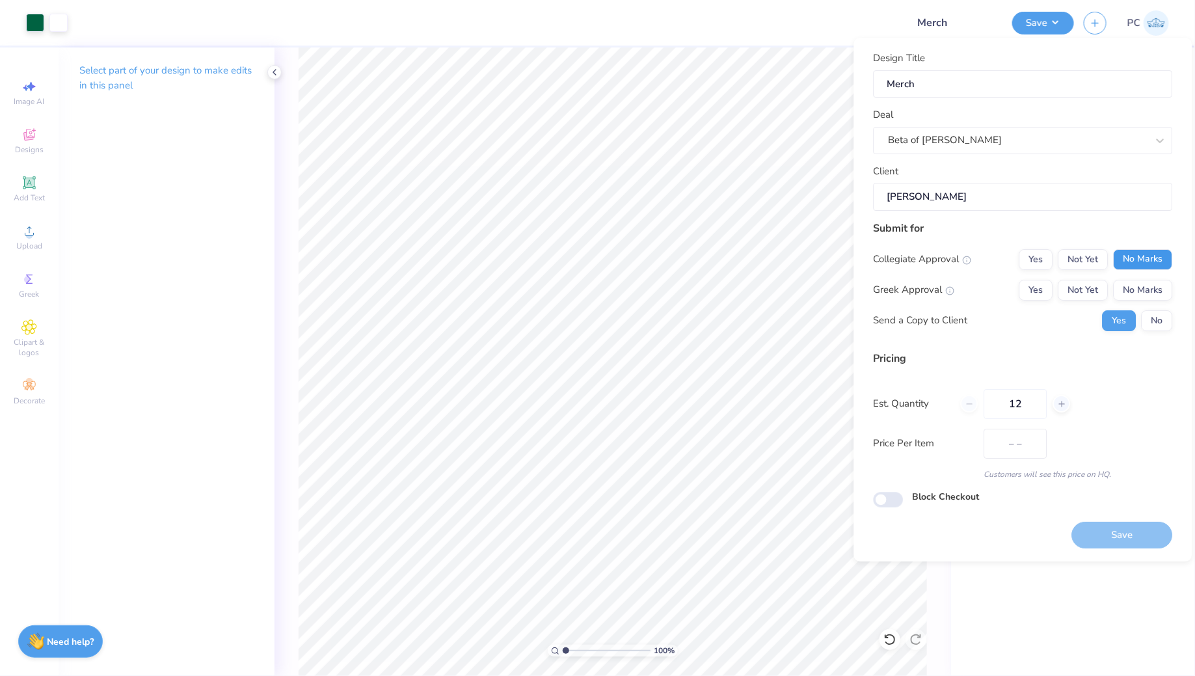
click at [1146, 254] on button "No Marks" at bounding box center [1142, 259] width 59 height 21
click at [1152, 295] on button "No Marks" at bounding box center [1142, 290] width 59 height 21
type input "$32.43"
click at [898, 499] on input "Block Checkout" at bounding box center [888, 500] width 30 height 16
checkbox input "true"
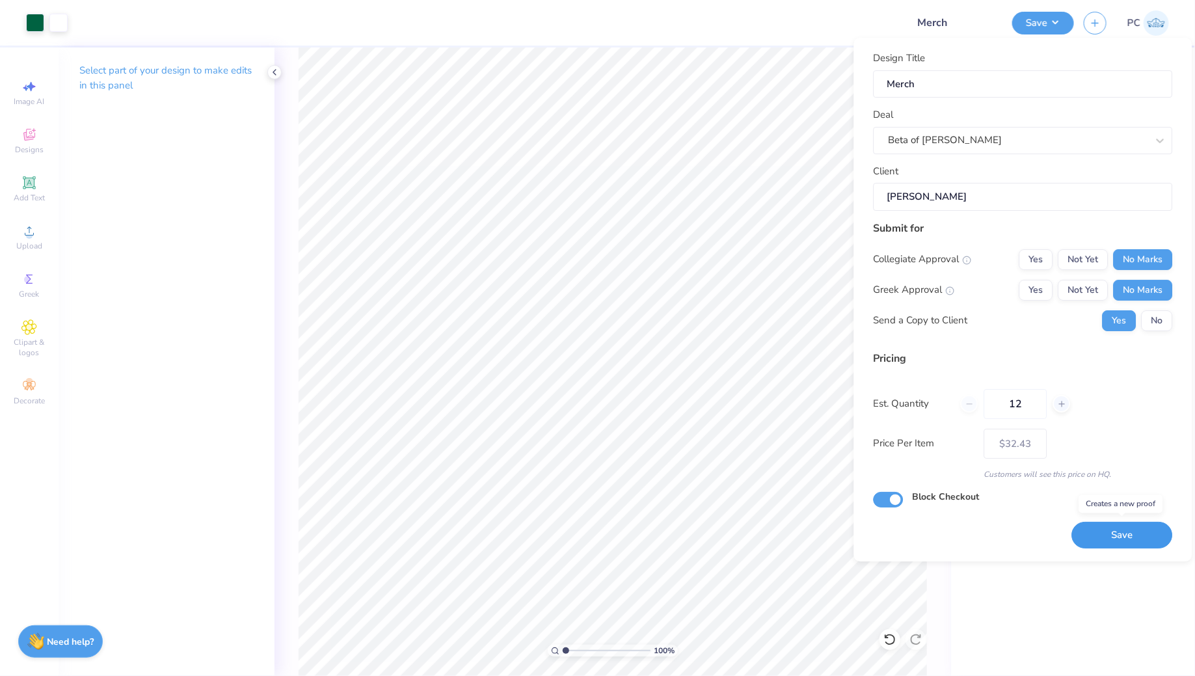
click at [1106, 523] on button "Save" at bounding box center [1122, 535] width 101 height 27
type input "$32.43"
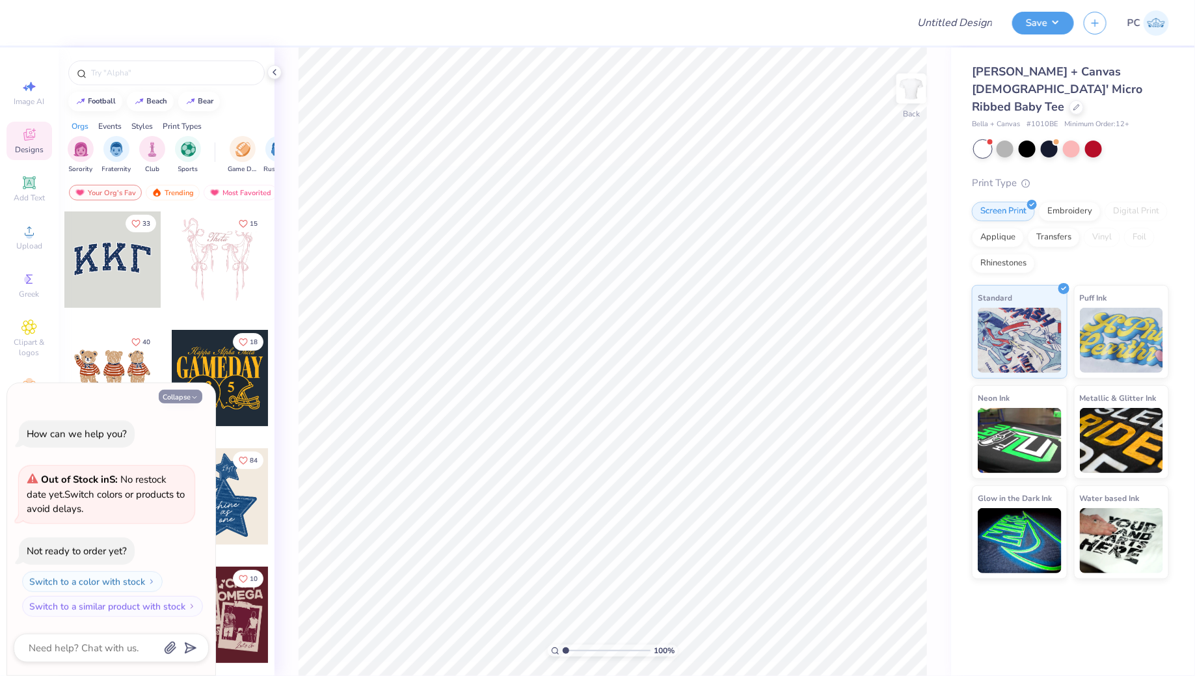
click at [174, 403] on button "Collapse" at bounding box center [181, 397] width 44 height 14
type textarea "x"
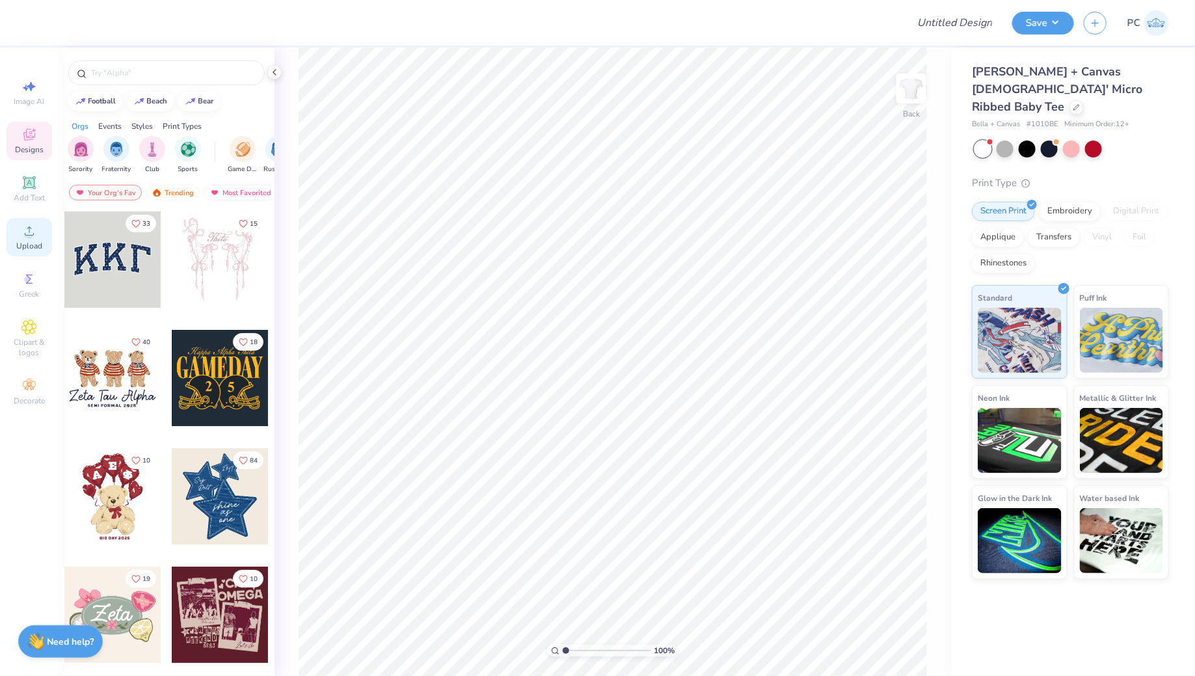
click at [27, 226] on icon at bounding box center [29, 231] width 16 height 16
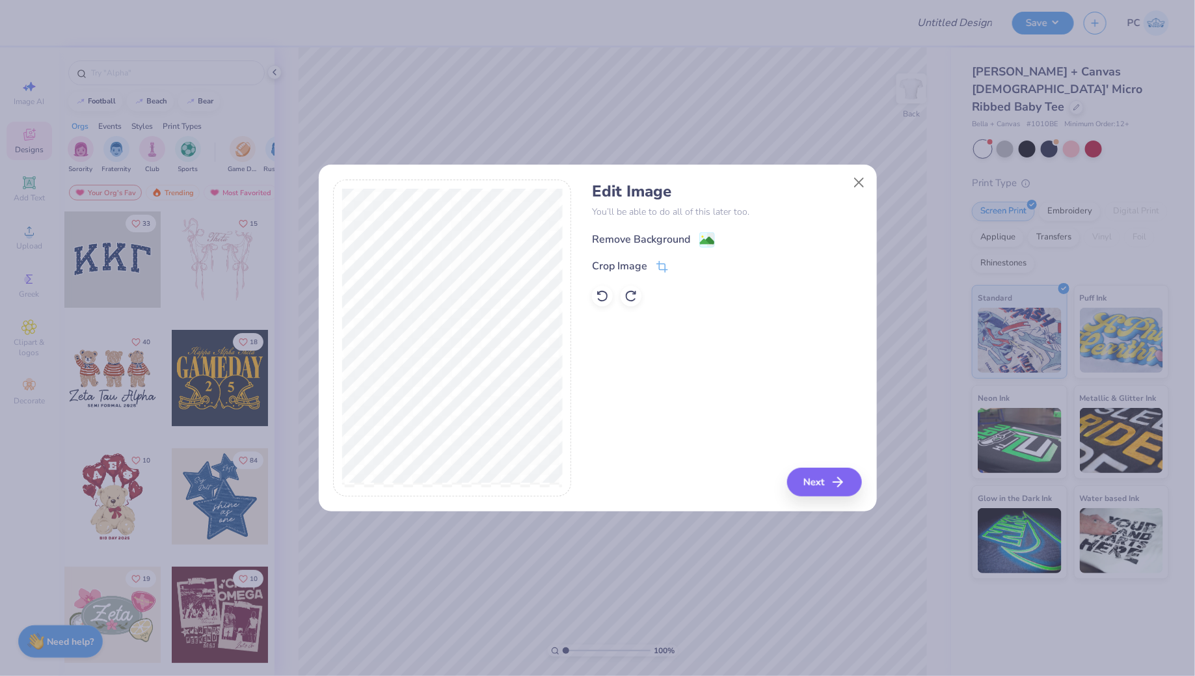
click at [700, 239] on image at bounding box center [707, 240] width 14 height 14
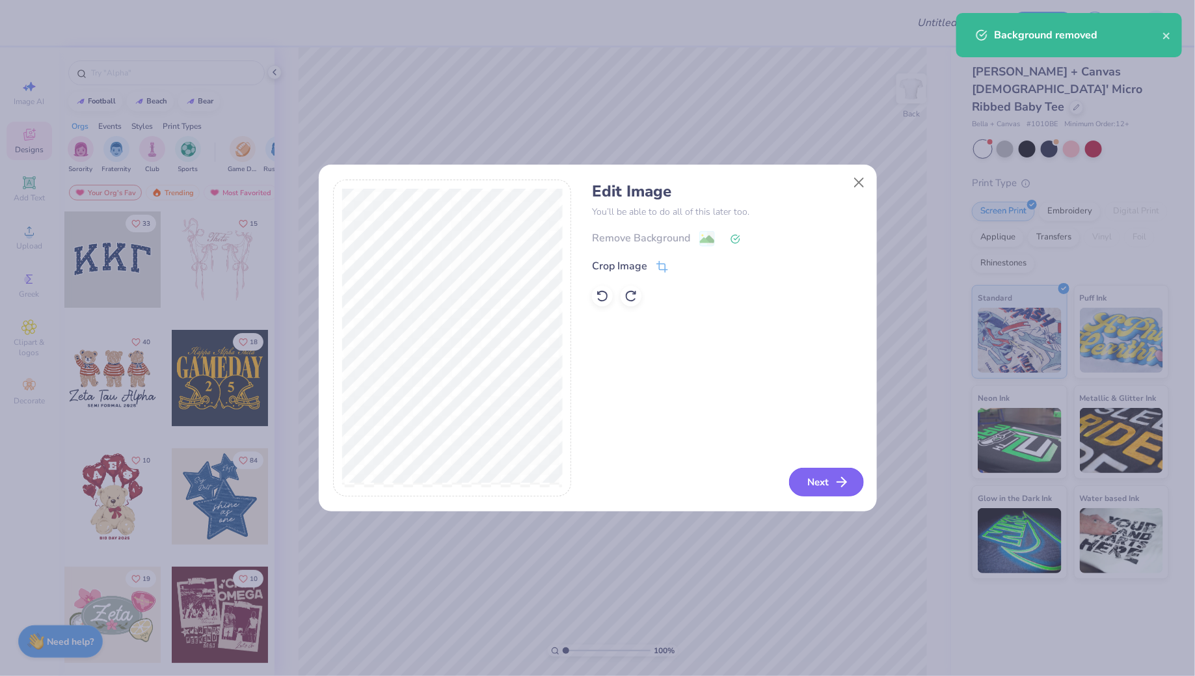
click at [816, 482] on button "Next" at bounding box center [826, 482] width 75 height 29
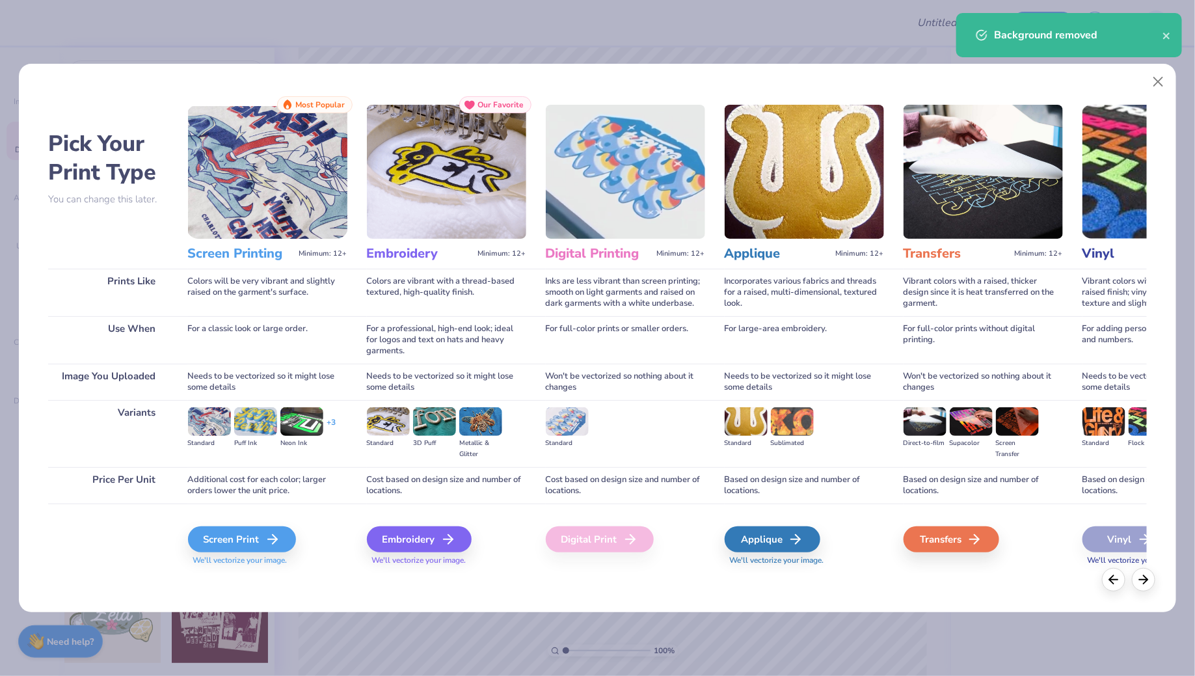
click at [592, 544] on div "Digital Print" at bounding box center [600, 539] width 108 height 26
click at [438, 539] on div "Embroidery" at bounding box center [421, 539] width 105 height 26
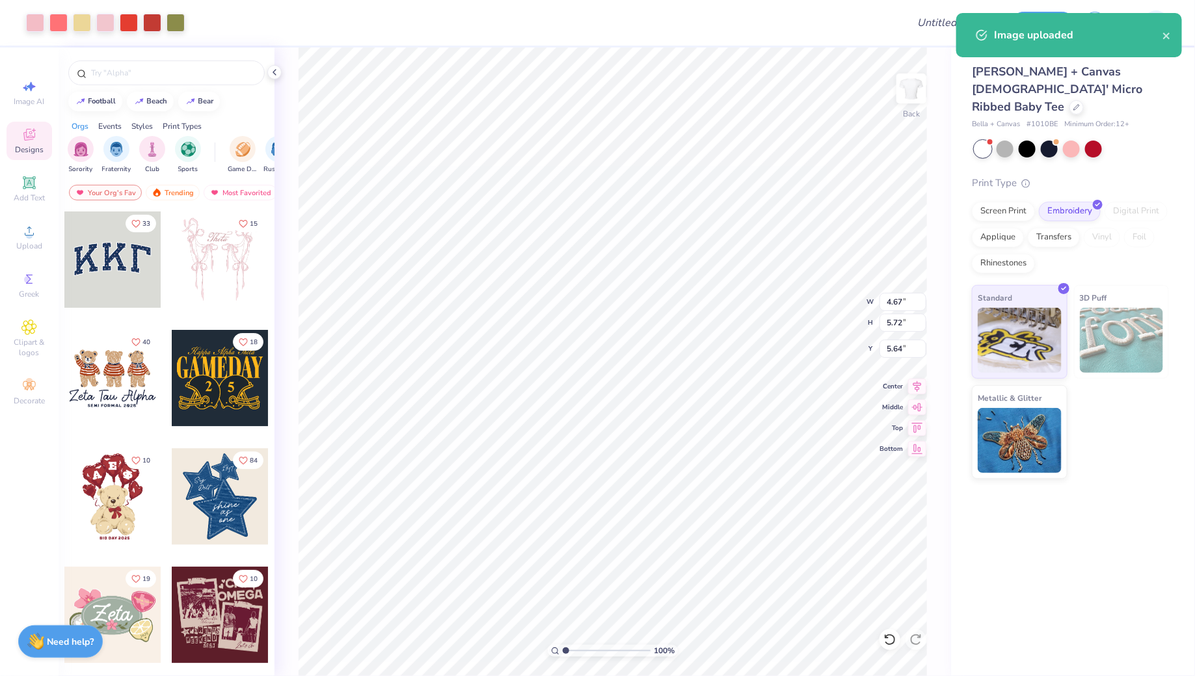
click at [969, 196] on div "Bella + Canvas Ladies' Micro Ribbed Baby Tee Bella + Canvas # 1010BE Minimum Or…" at bounding box center [1073, 262] width 244 height 431
click at [986, 200] on div "Screen Print" at bounding box center [1003, 210] width 63 height 20
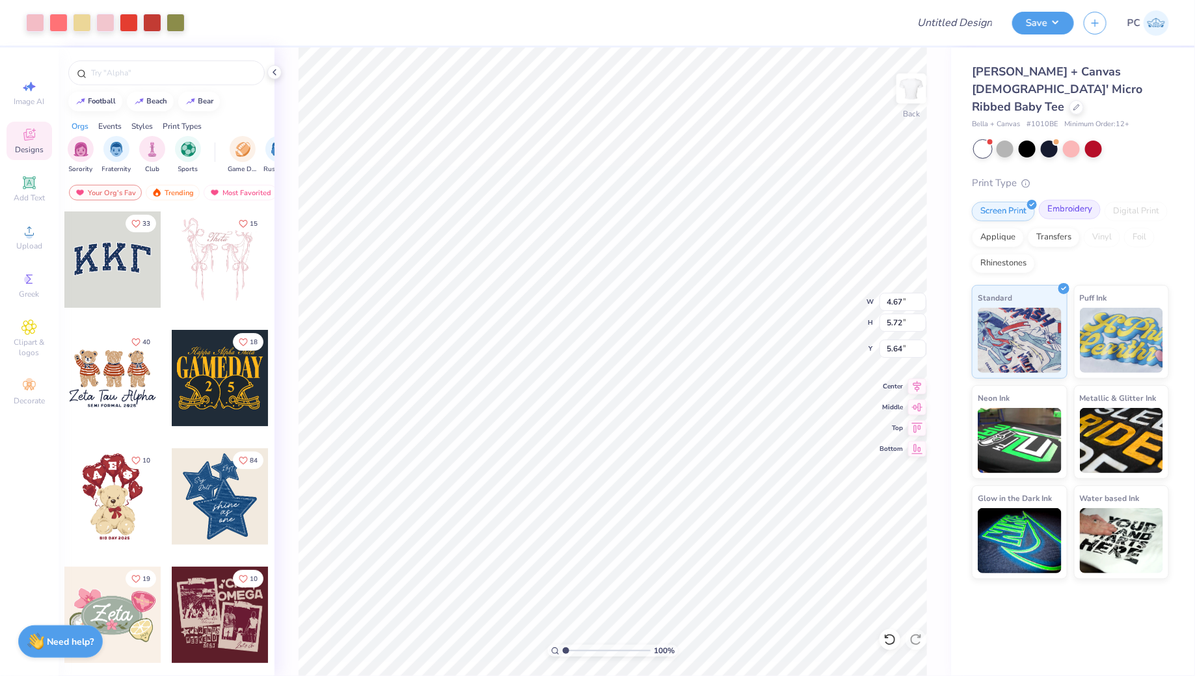
click at [1065, 200] on div "Embroidery" at bounding box center [1070, 210] width 62 height 20
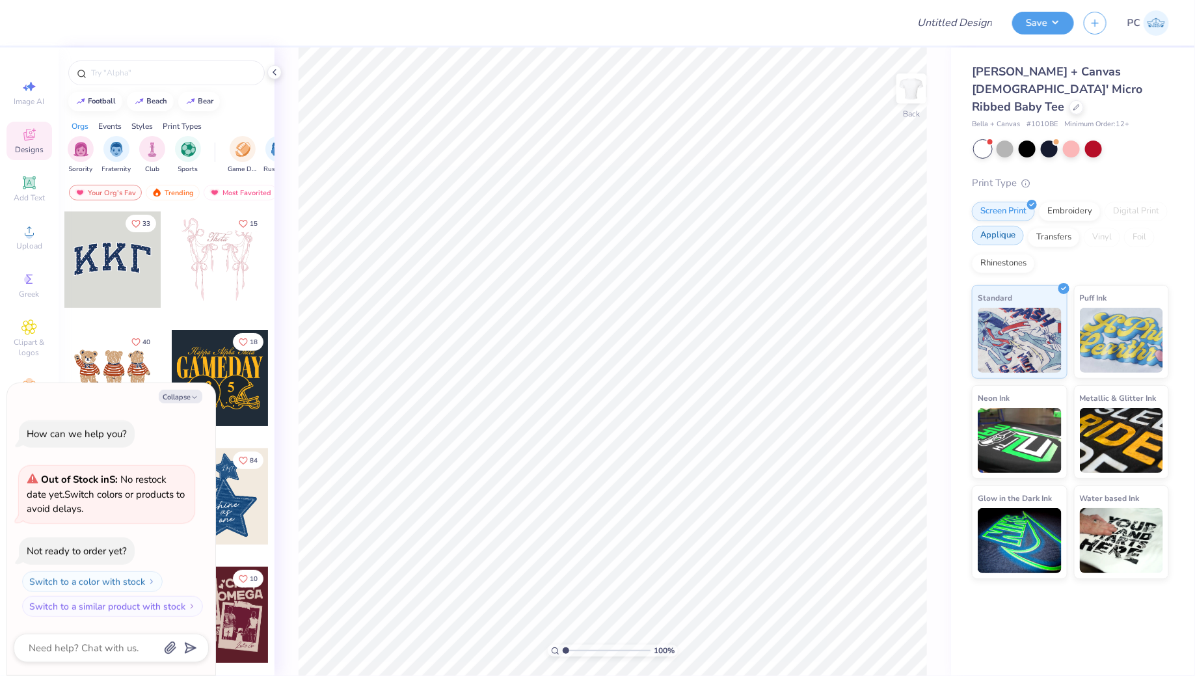
click at [1009, 226] on div "Applique" at bounding box center [998, 236] width 52 height 20
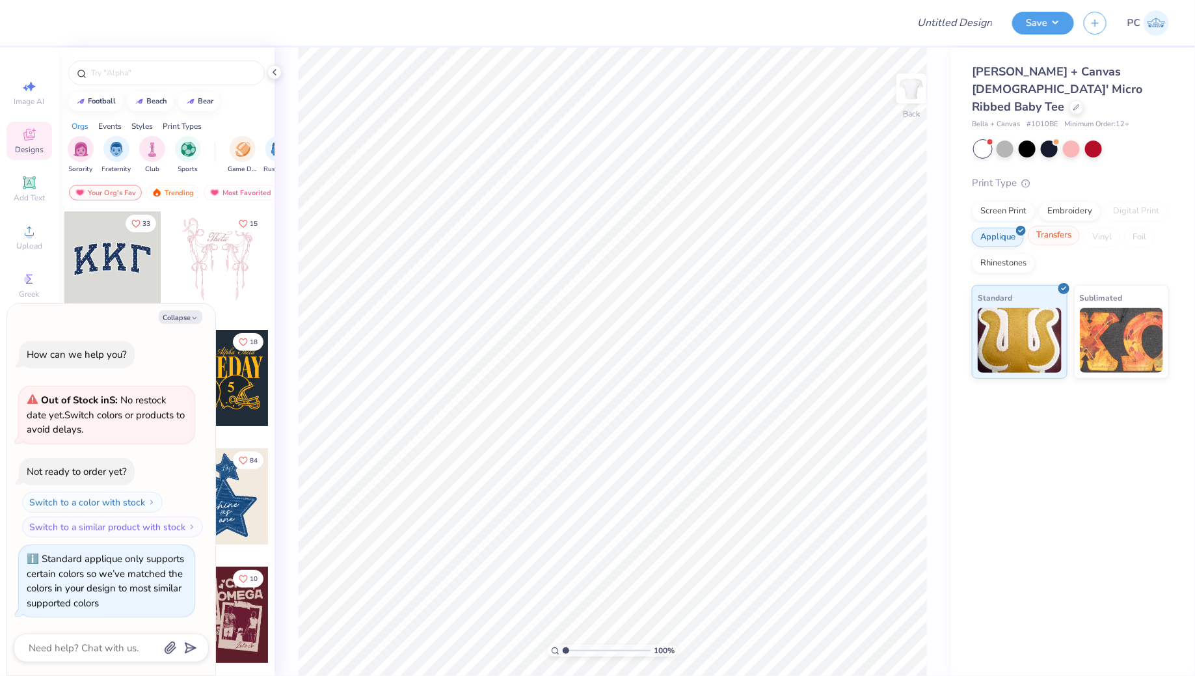
click at [1070, 226] on div "Transfers" at bounding box center [1053, 236] width 52 height 20
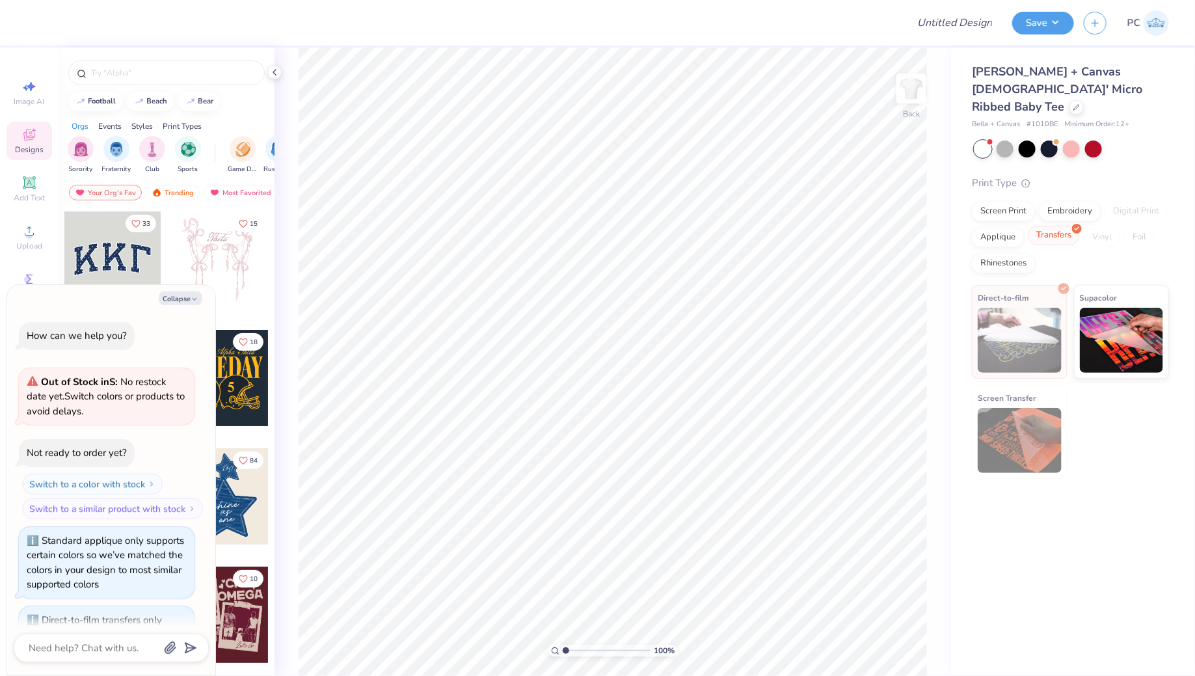
scroll to position [440, 0]
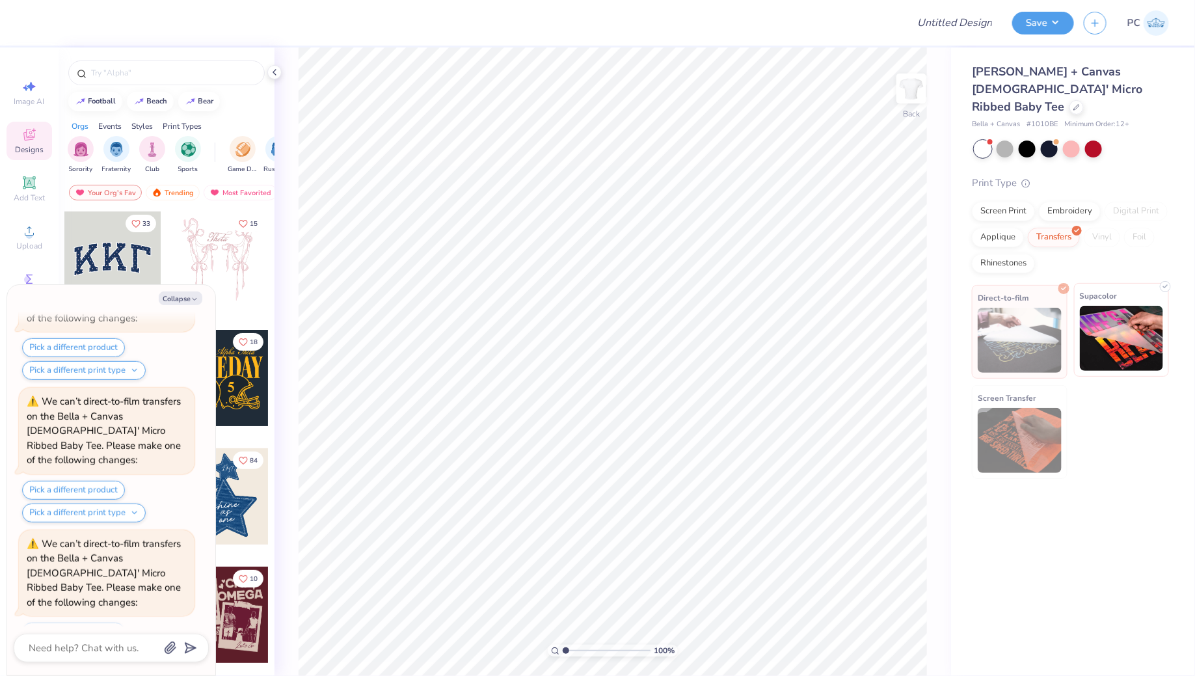
click at [1100, 321] on img at bounding box center [1121, 338] width 84 height 65
click at [178, 286] on div "Collapse How can we help you? Out of Stock in S : No restock date yet. Switch c…" at bounding box center [111, 480] width 208 height 390
click at [177, 291] on div "Collapse How can we help you? Out of Stock in S : No restock date yet. Switch c…" at bounding box center [111, 480] width 208 height 390
click at [179, 299] on button "Collapse" at bounding box center [181, 298] width 44 height 14
type textarea "x"
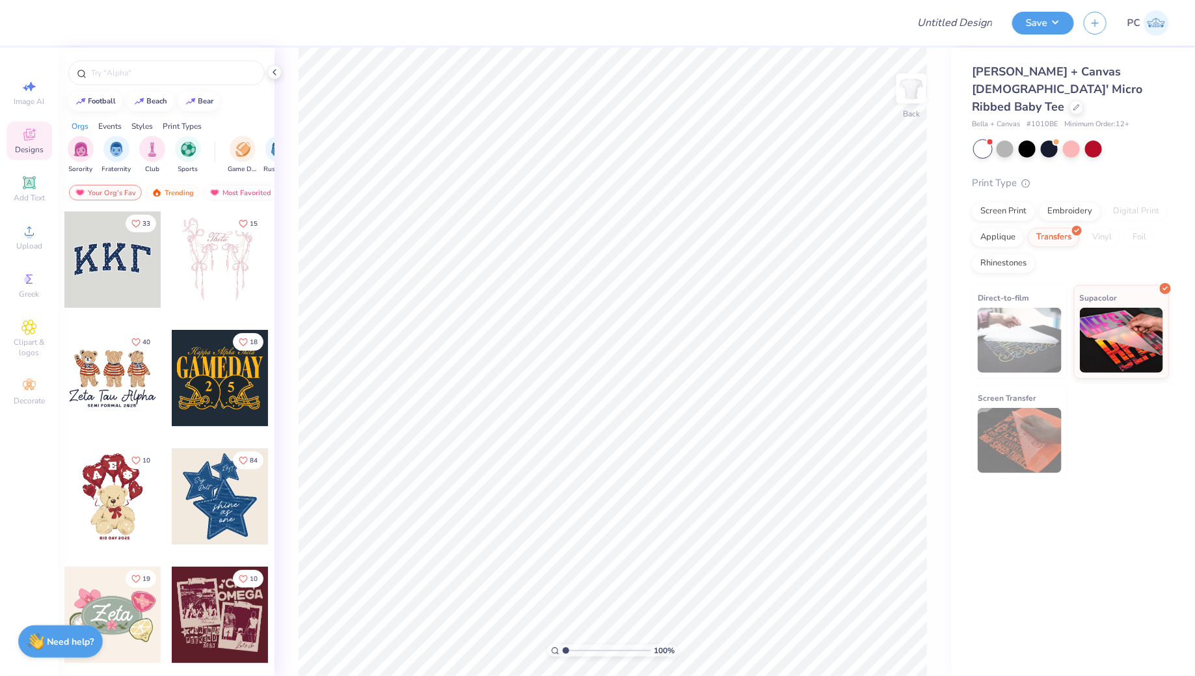
click at [34, 261] on div "Image AI Designs Add Text Upload Greek Clipart & logos Decorate" at bounding box center [30, 242] width 46 height 338
click at [36, 229] on icon at bounding box center [29, 231] width 16 height 16
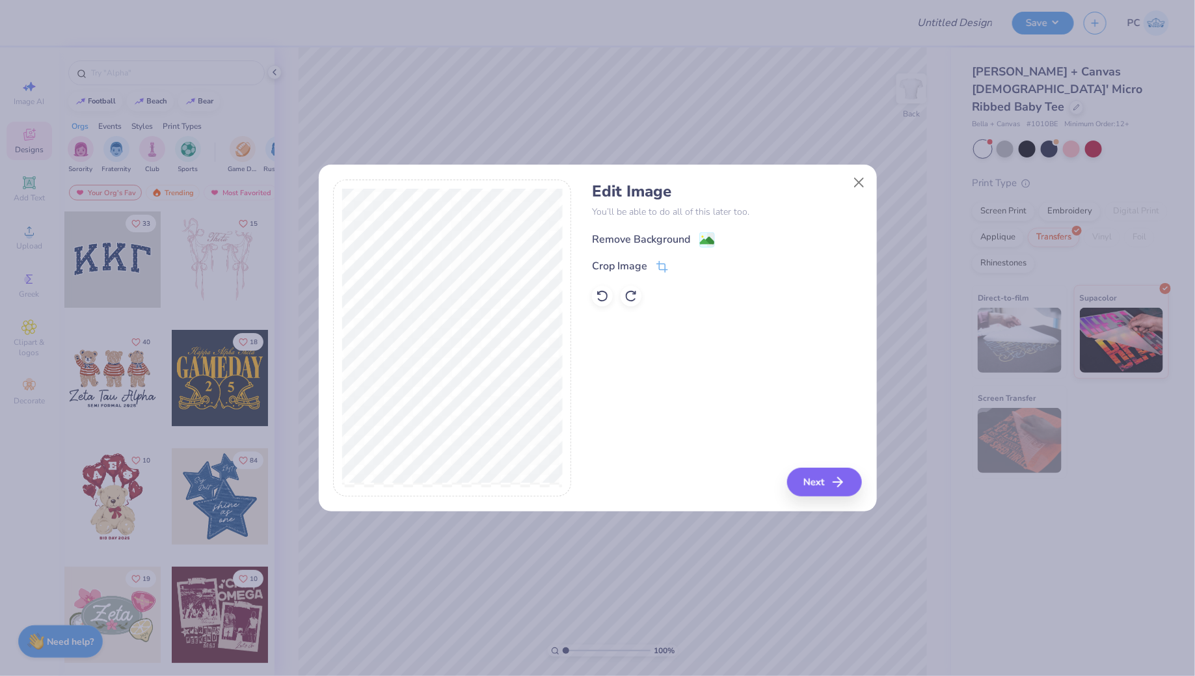
click at [708, 235] on image at bounding box center [707, 240] width 14 height 14
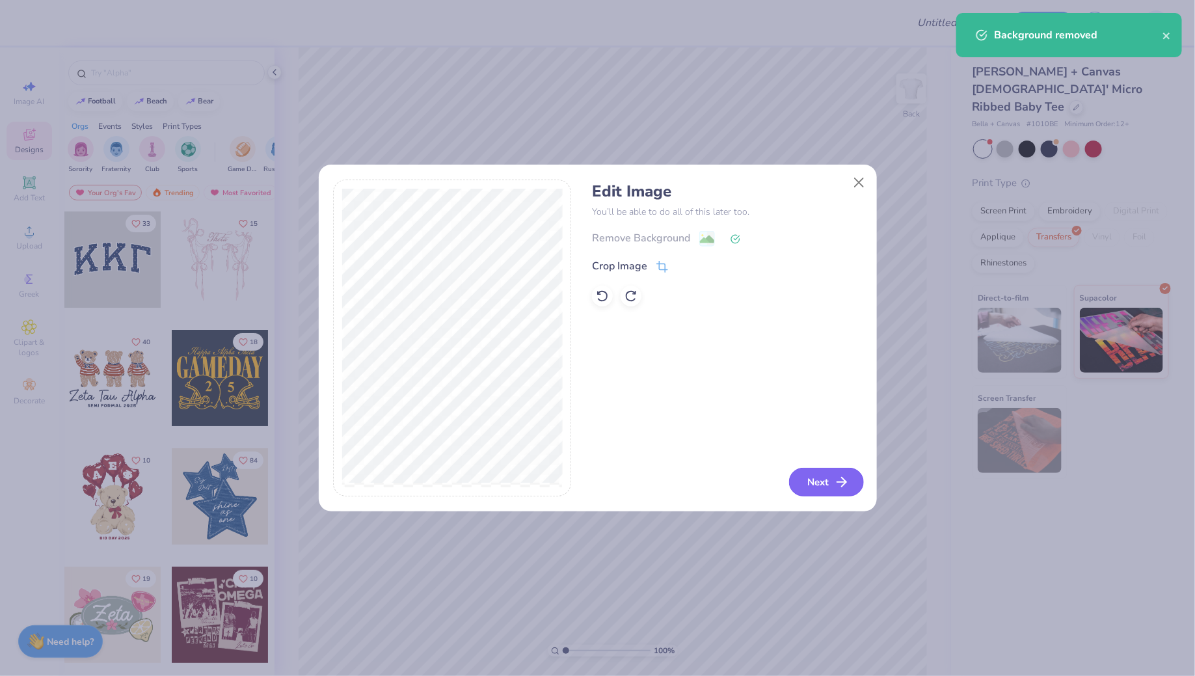
click at [817, 476] on button "Next" at bounding box center [826, 482] width 75 height 29
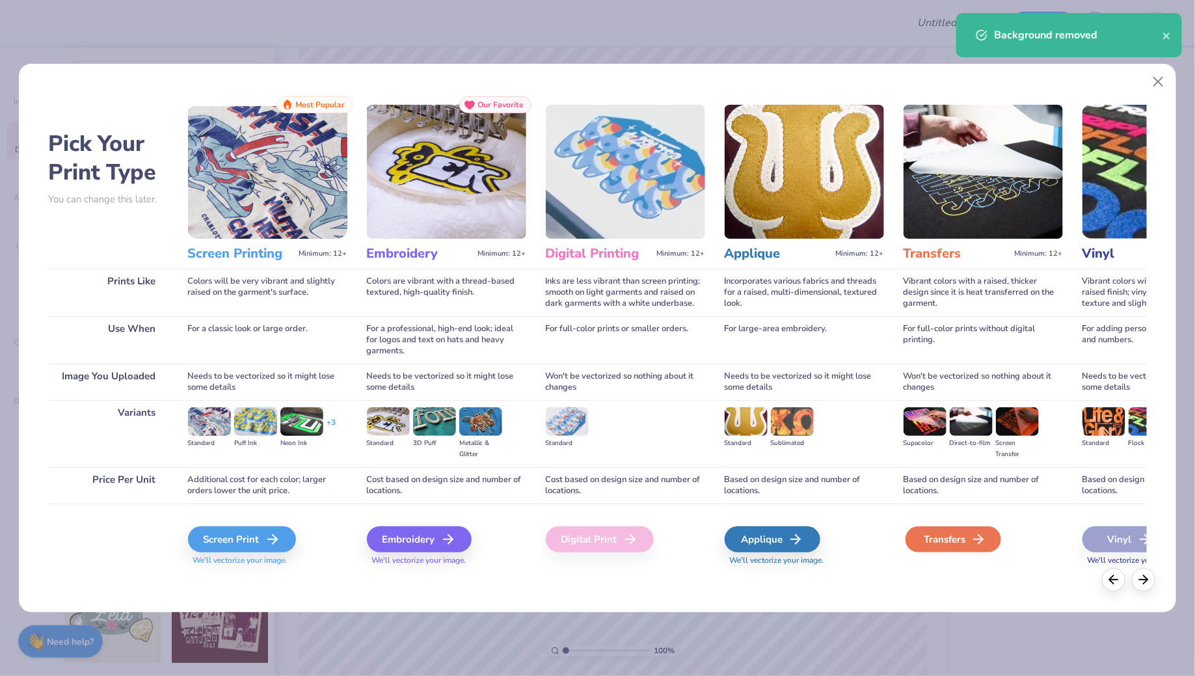
click at [940, 542] on div "Transfers" at bounding box center [953, 539] width 96 height 26
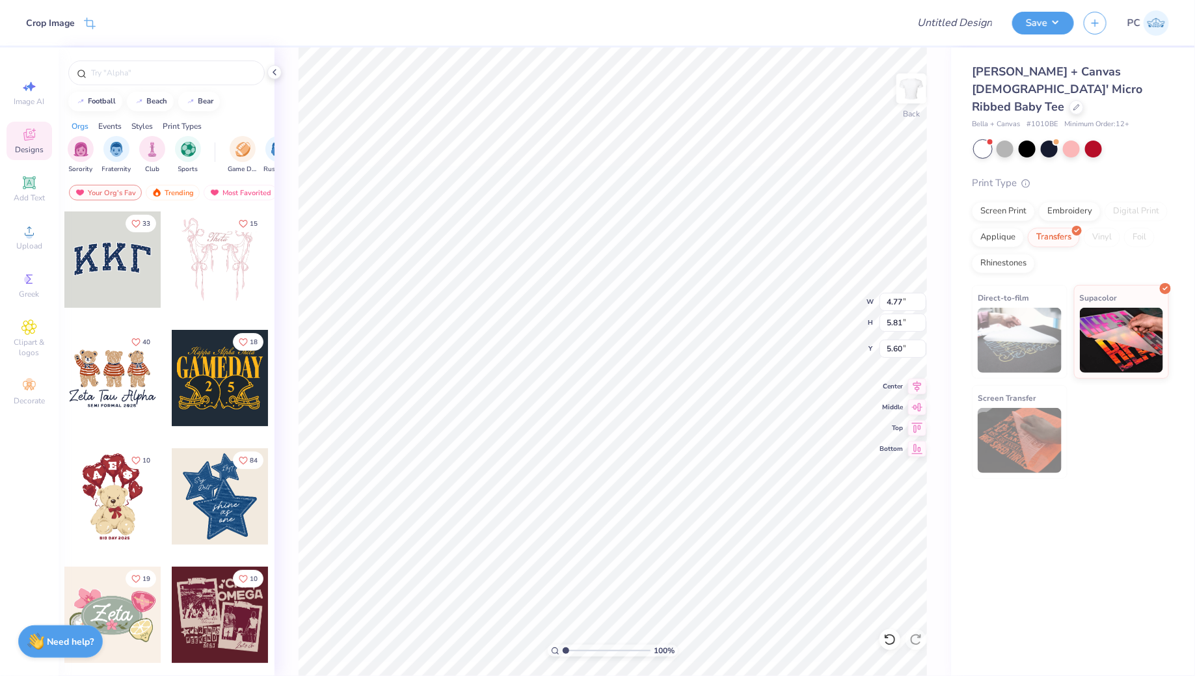
type input "2.06"
type input "2.51"
type input "3.00"
click at [29, 191] on div "Add Text" at bounding box center [30, 189] width 46 height 38
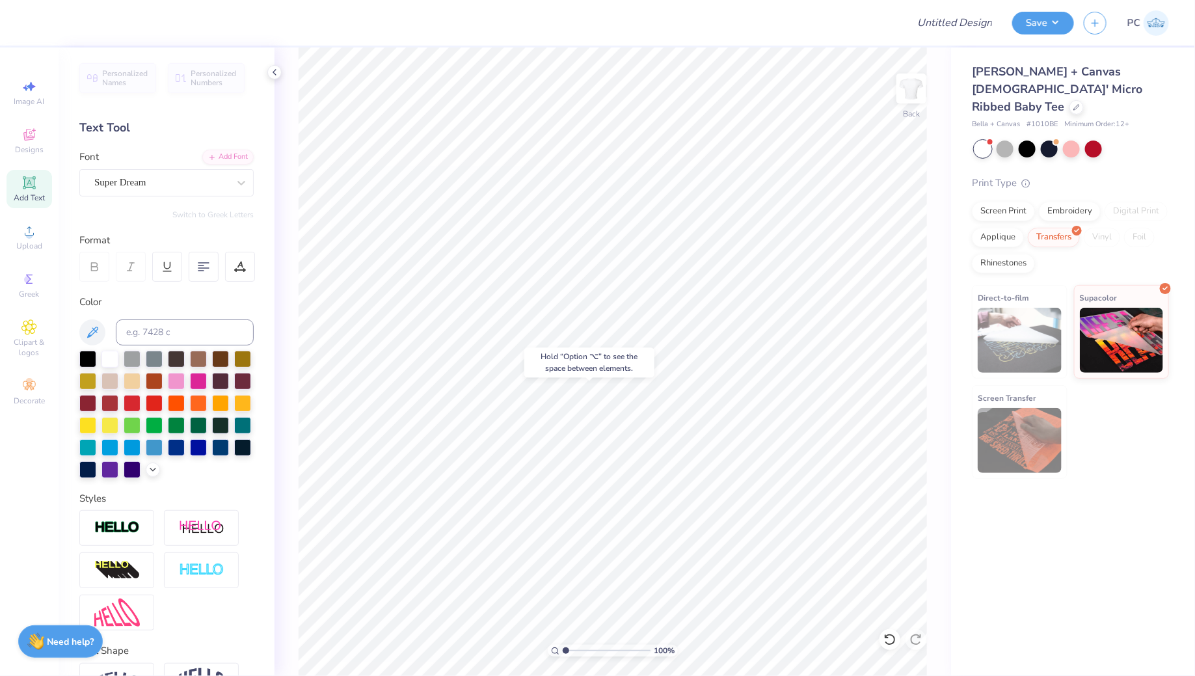
click at [38, 192] on span "Add Text" at bounding box center [29, 197] width 31 height 10
type textarea "b"
type textarea "Beta of [PERSON_NAME]"
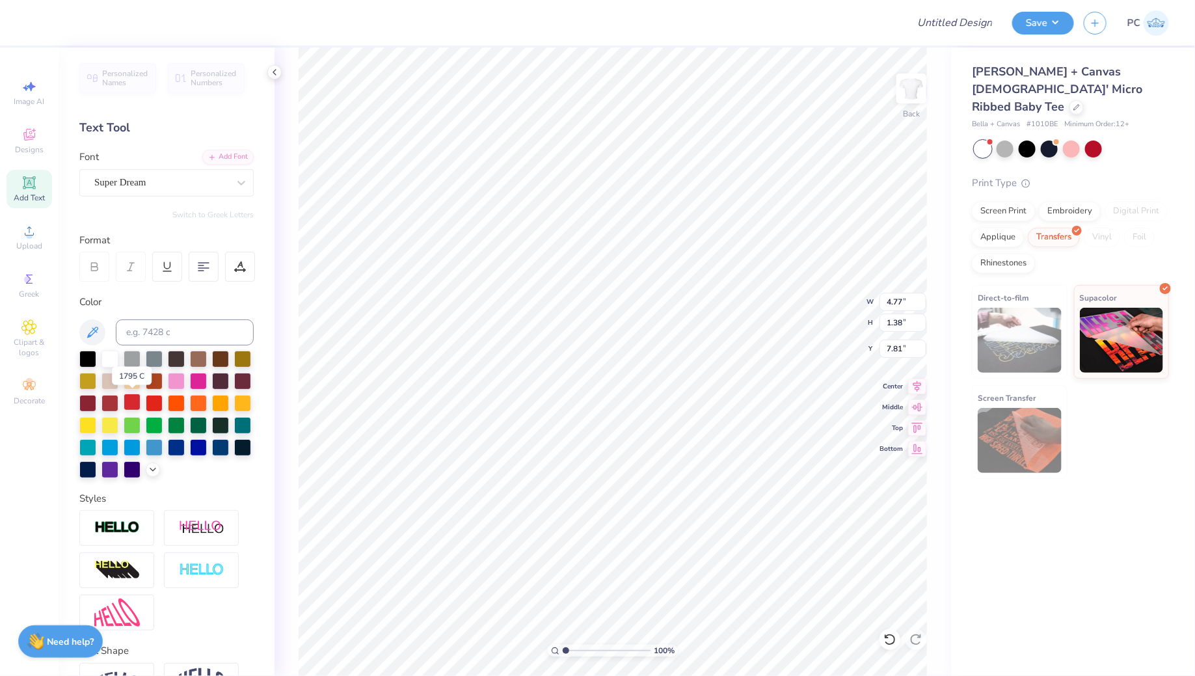
click at [131, 403] on div at bounding box center [132, 401] width 17 height 17
click at [159, 159] on div "Font Super Dream" at bounding box center [166, 173] width 174 height 47
click at [139, 175] on div "Super Dream" at bounding box center [161, 182] width 137 height 20
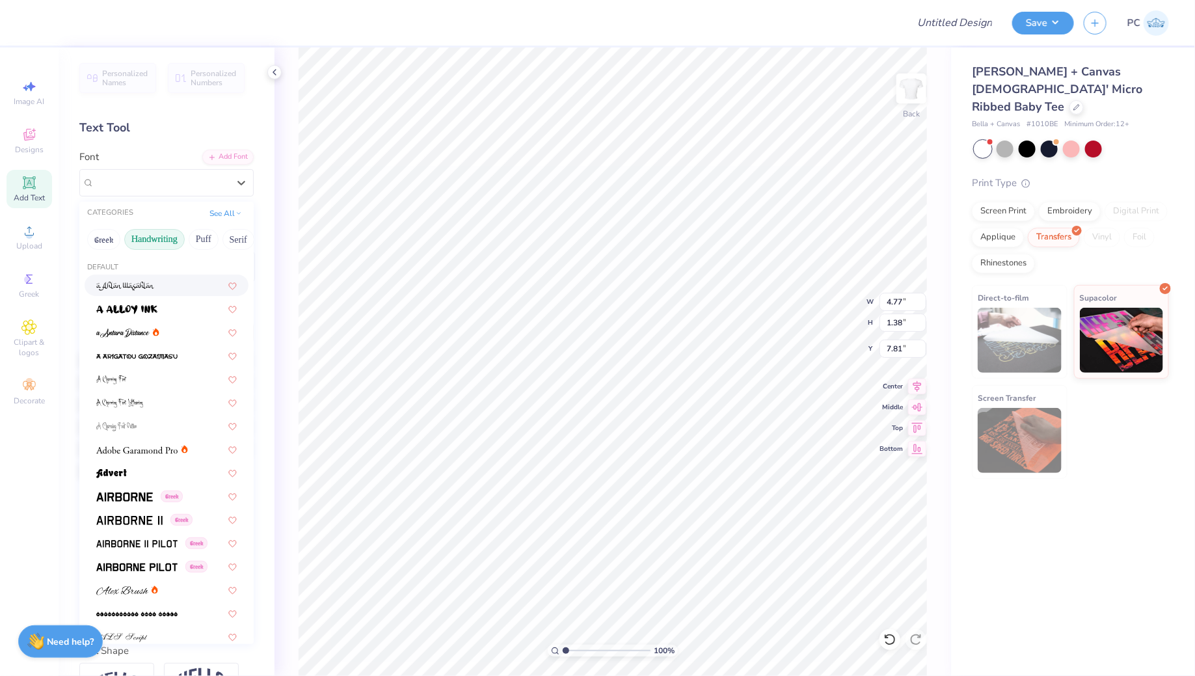
click at [151, 239] on button "Handwriting" at bounding box center [154, 239] width 60 height 21
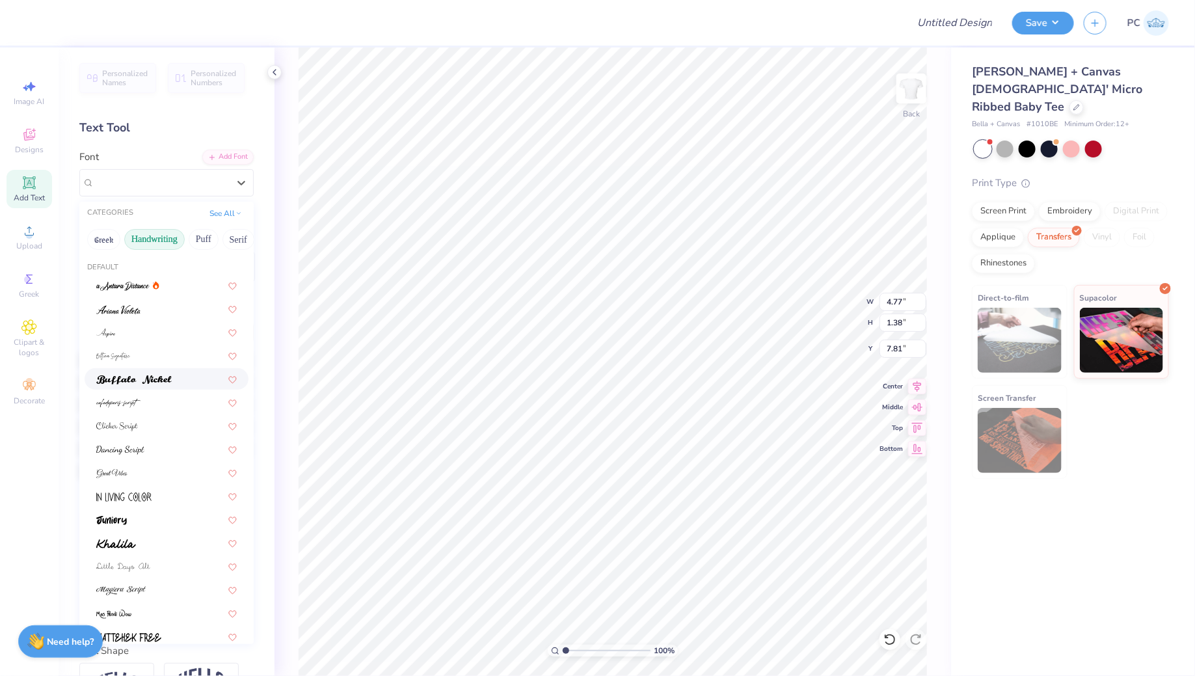
click at [132, 388] on div at bounding box center [167, 378] width 164 height 21
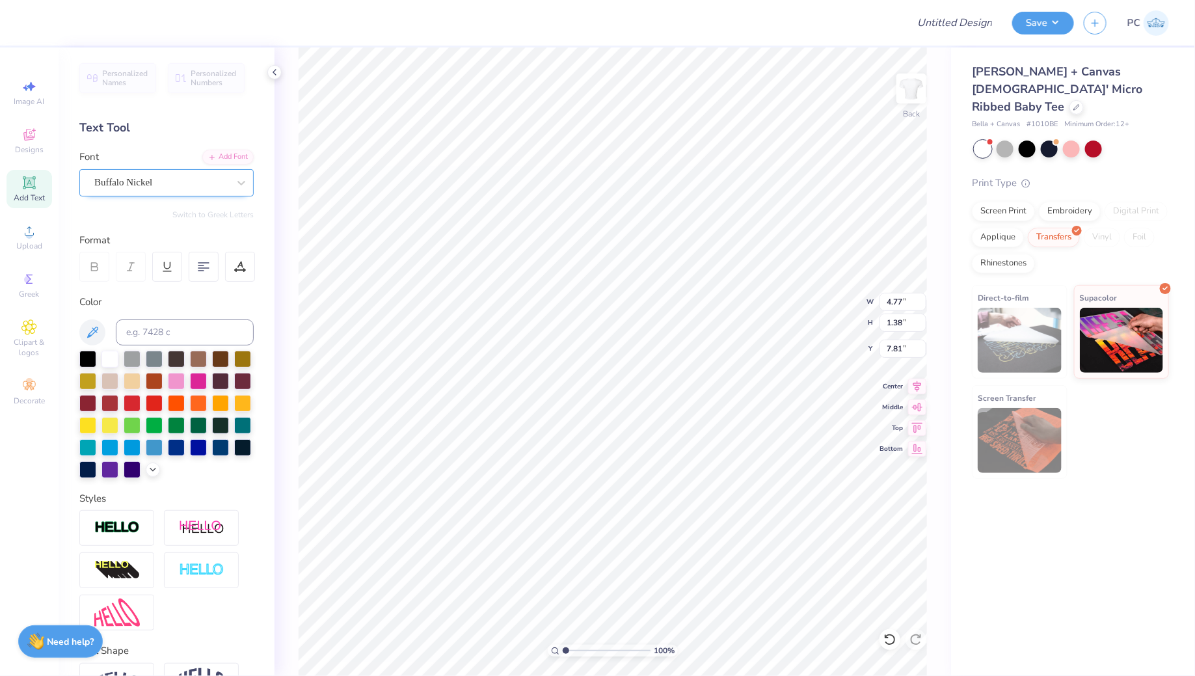
click at [156, 174] on div at bounding box center [161, 183] width 134 height 18
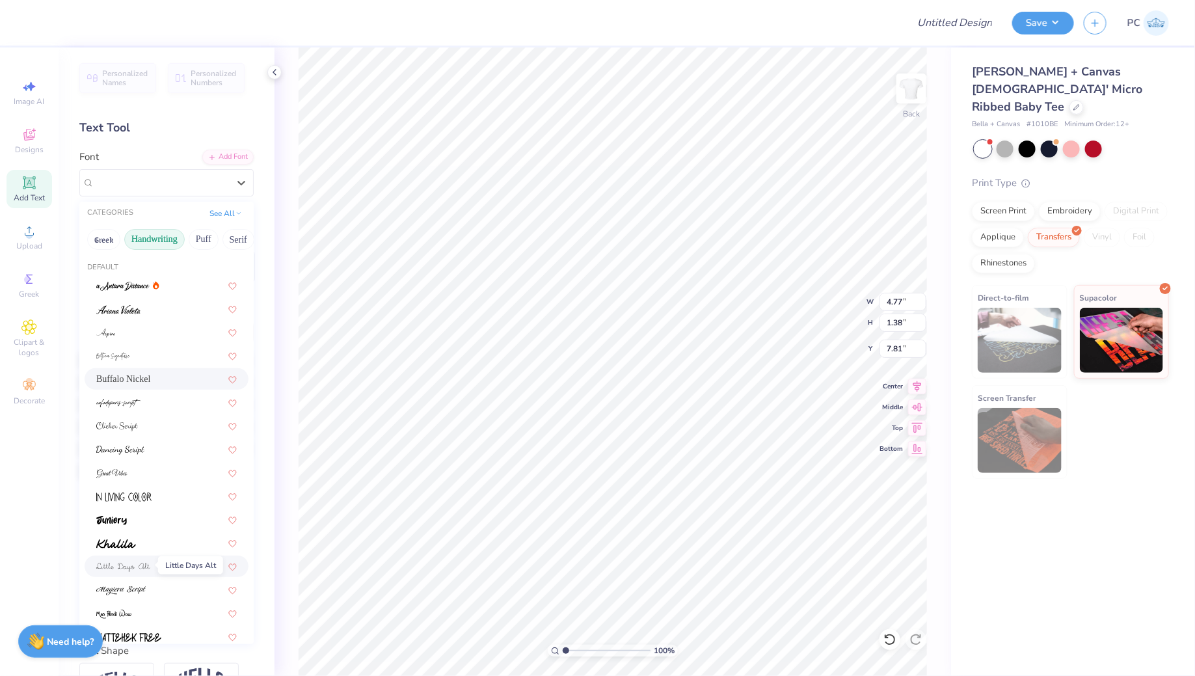
scroll to position [43, 0]
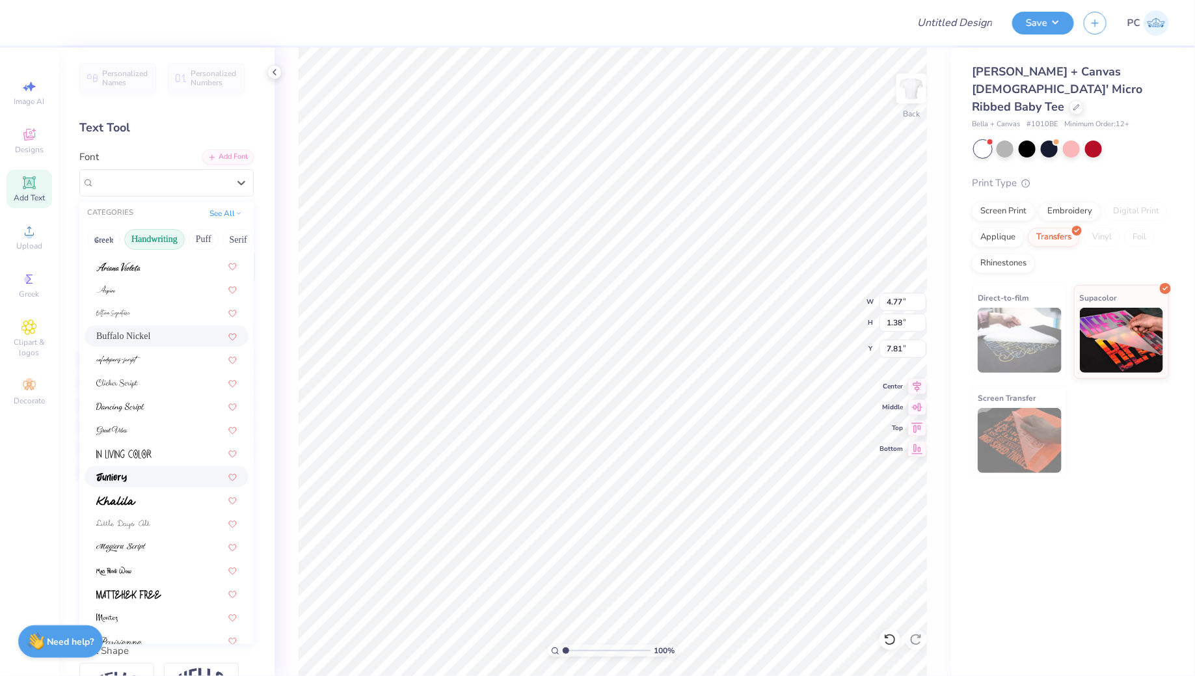
click at [150, 468] on div at bounding box center [167, 476] width 164 height 21
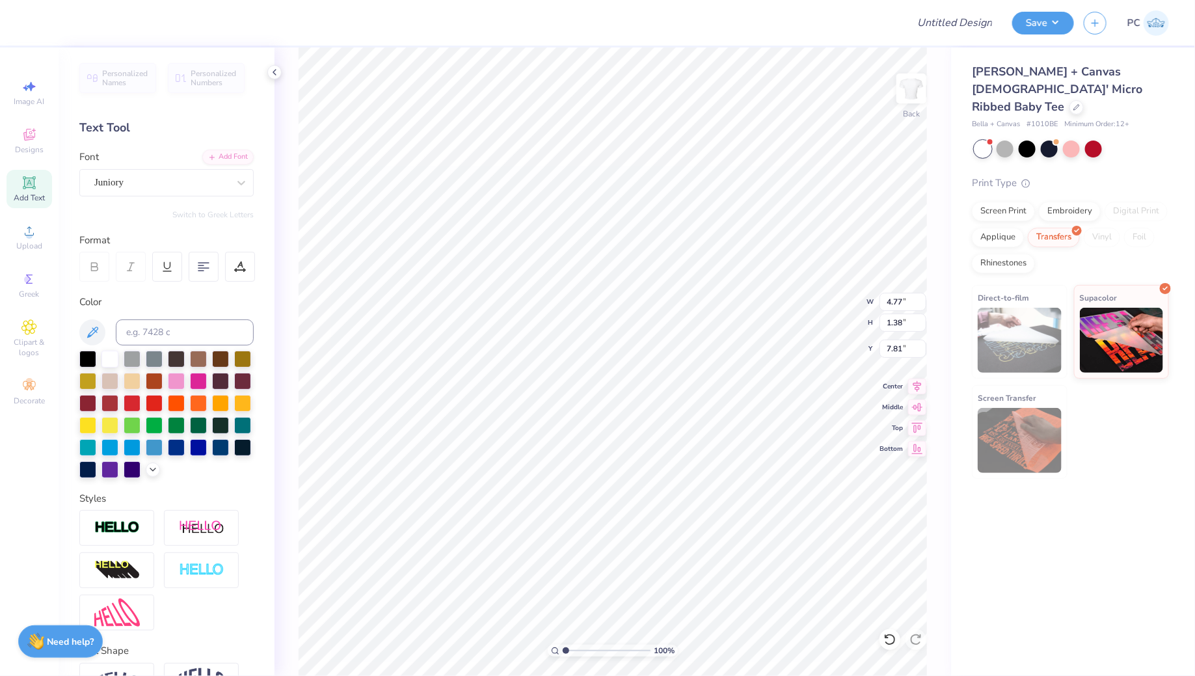
click at [112, 164] on div "Font Juniory" at bounding box center [166, 173] width 174 height 47
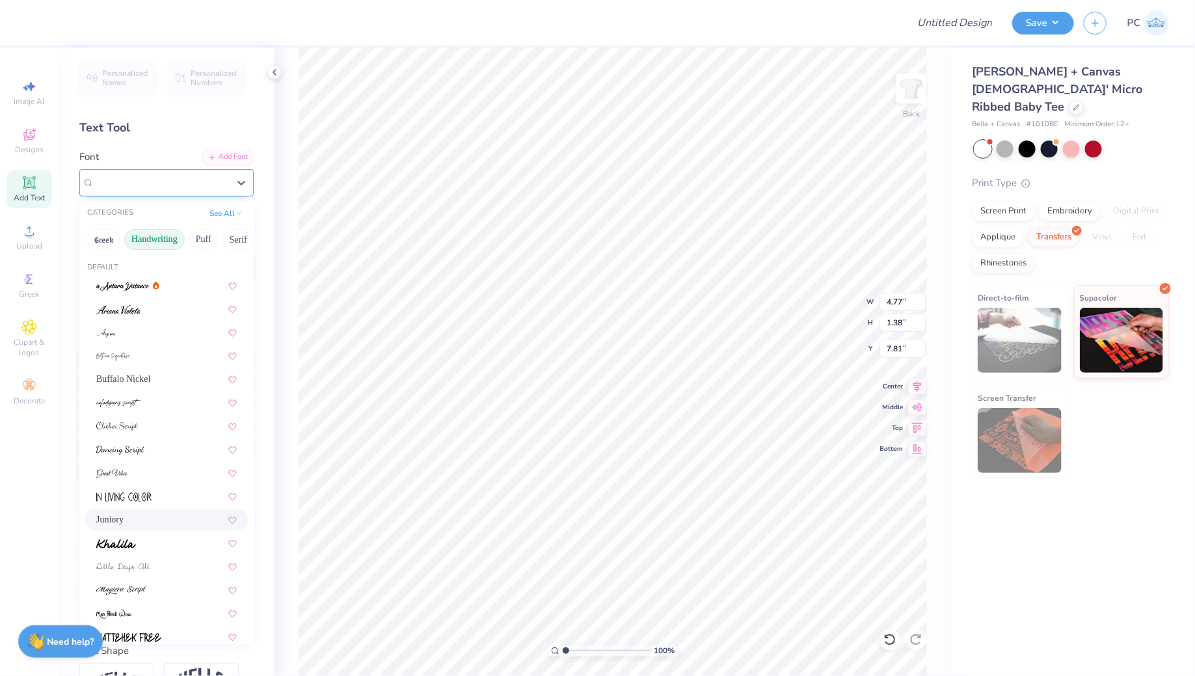
click at [112, 195] on div "Juniory" at bounding box center [166, 182] width 174 height 27
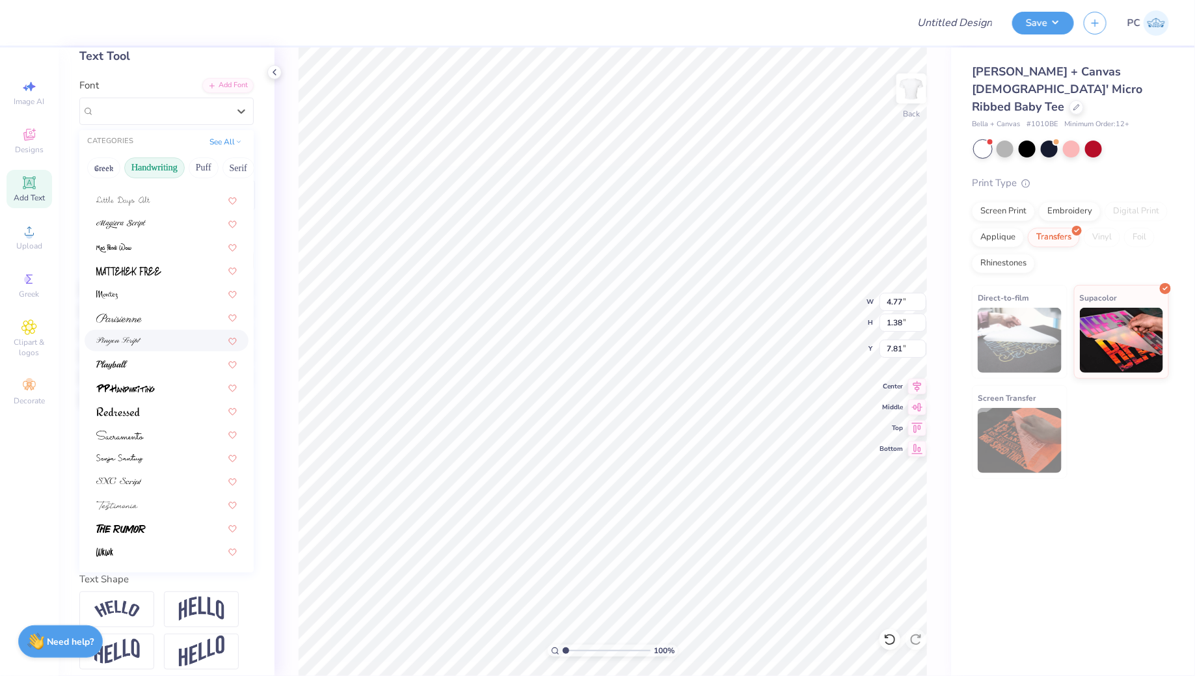
scroll to position [0, 0]
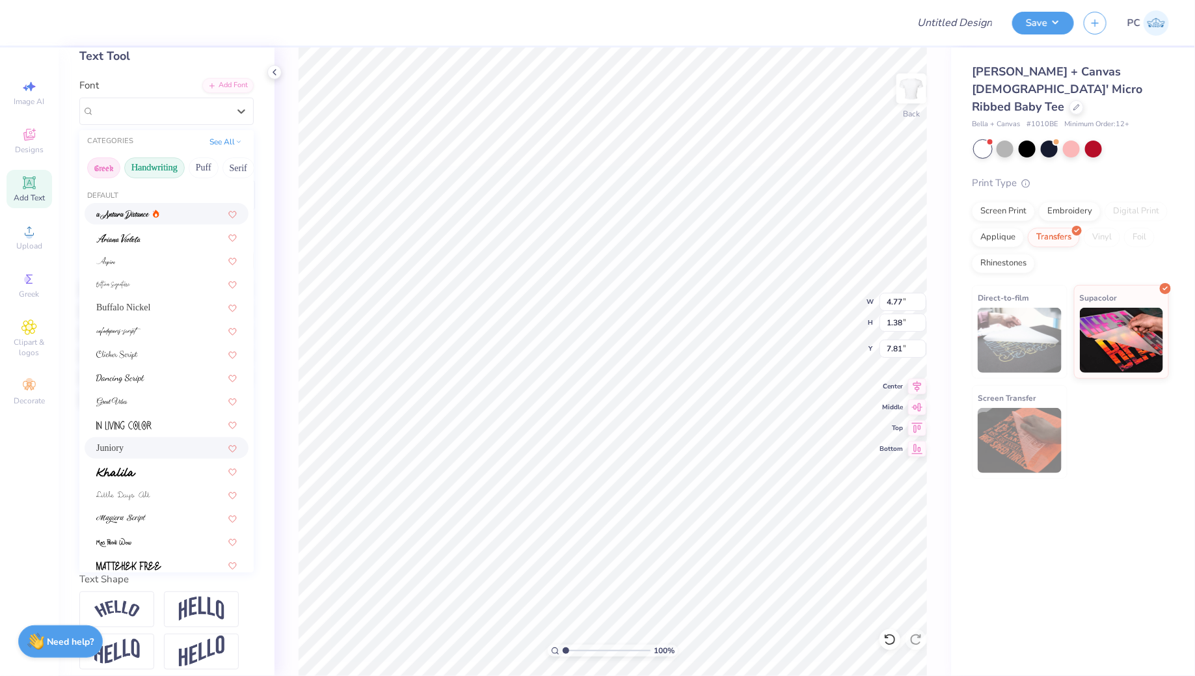
click at [105, 163] on button "Greek" at bounding box center [103, 167] width 33 height 21
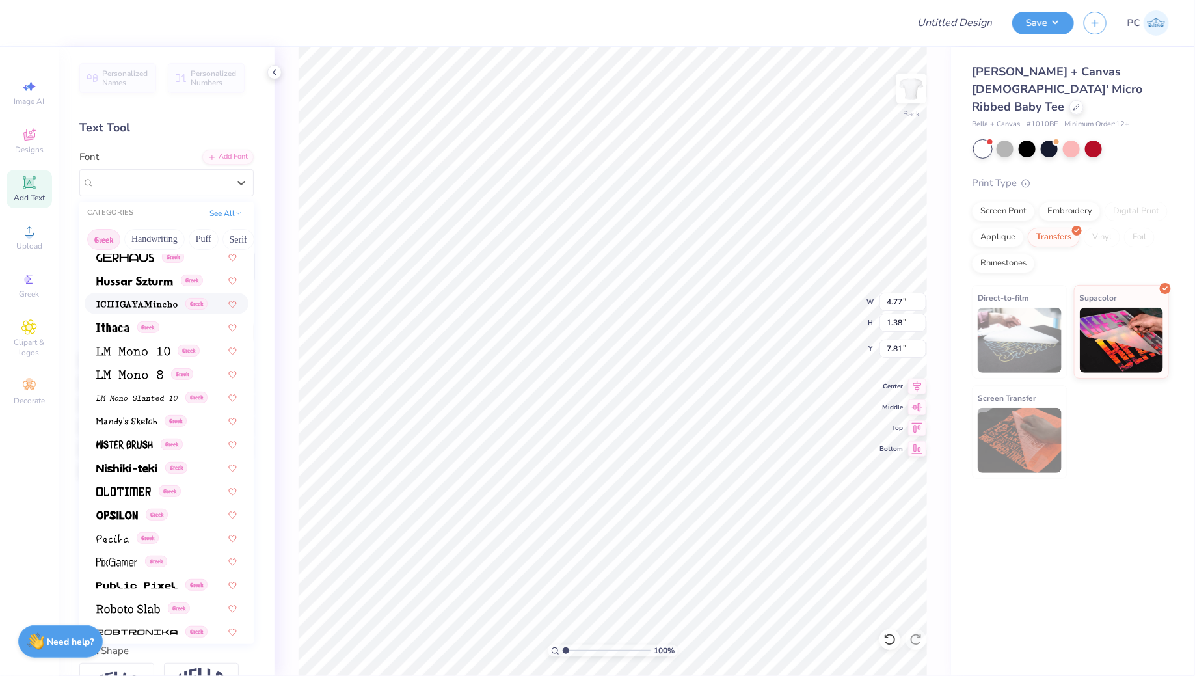
scroll to position [260, 0]
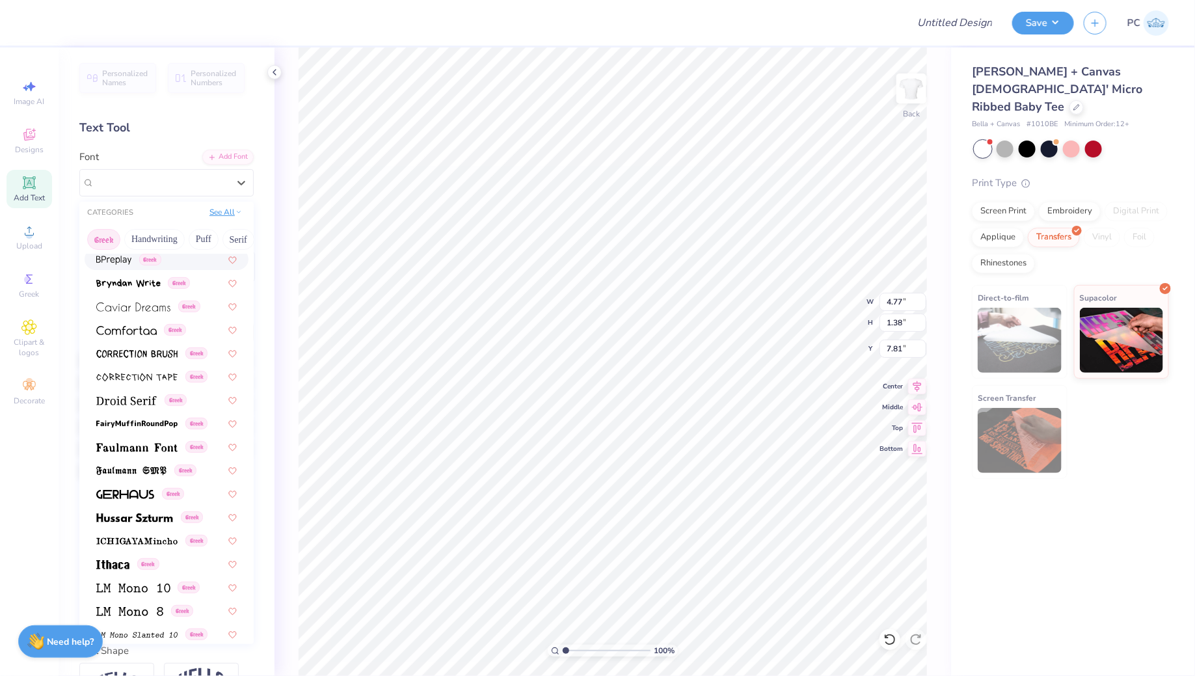
click at [218, 211] on button "See All" at bounding box center [225, 211] width 40 height 13
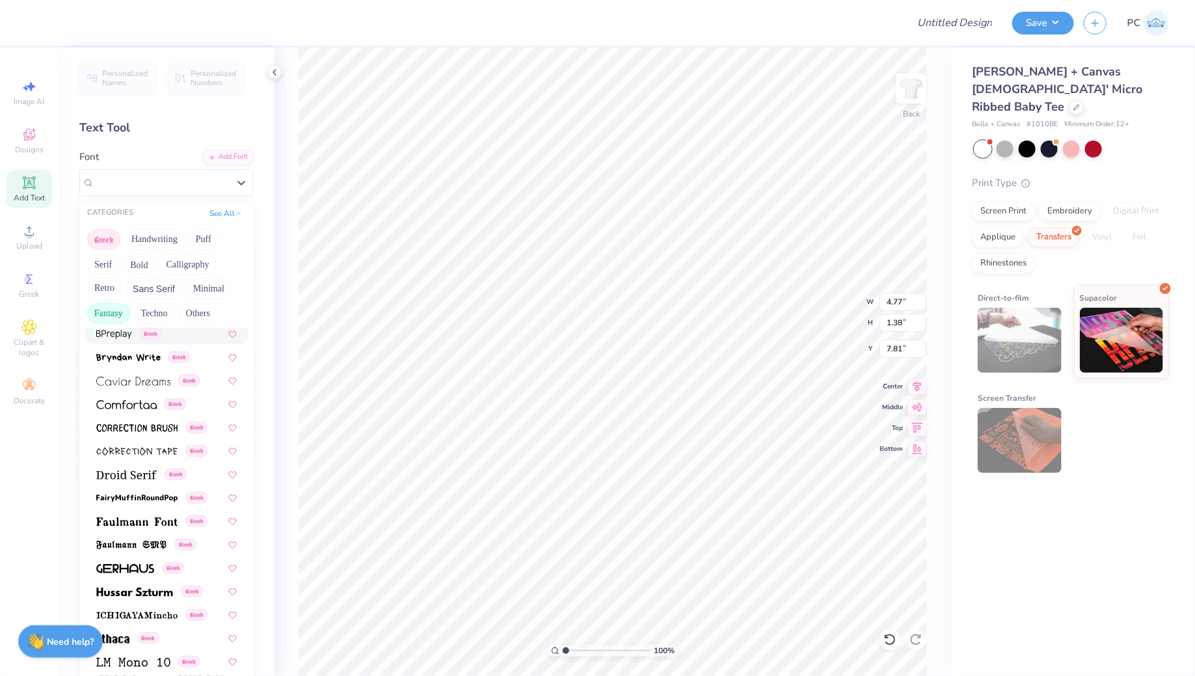
click at [105, 318] on button "Fantasy" at bounding box center [108, 313] width 43 height 21
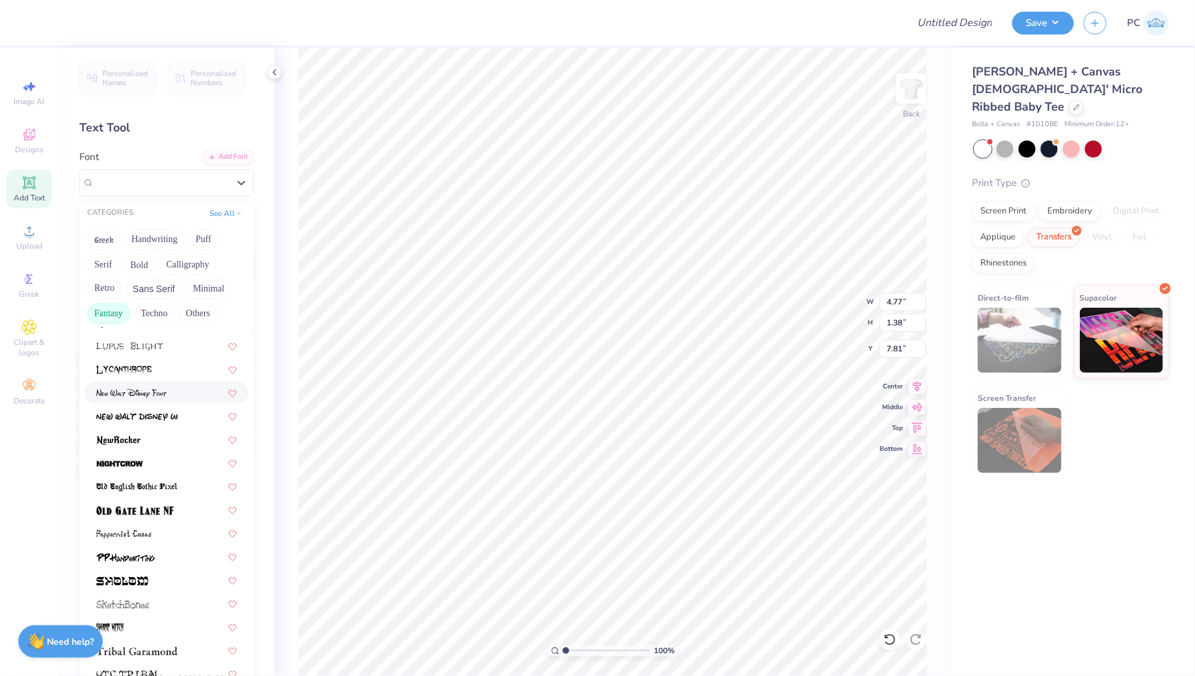
scroll to position [0, 0]
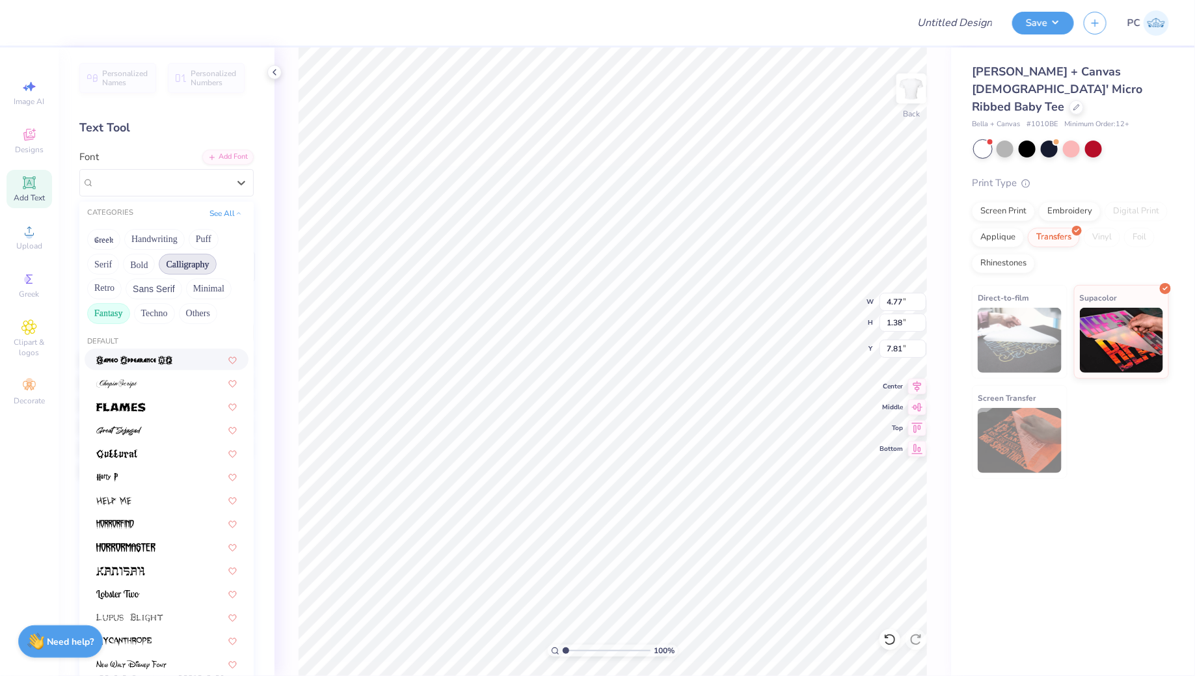
click at [188, 263] on button "Calligraphy" at bounding box center [187, 264] width 57 height 21
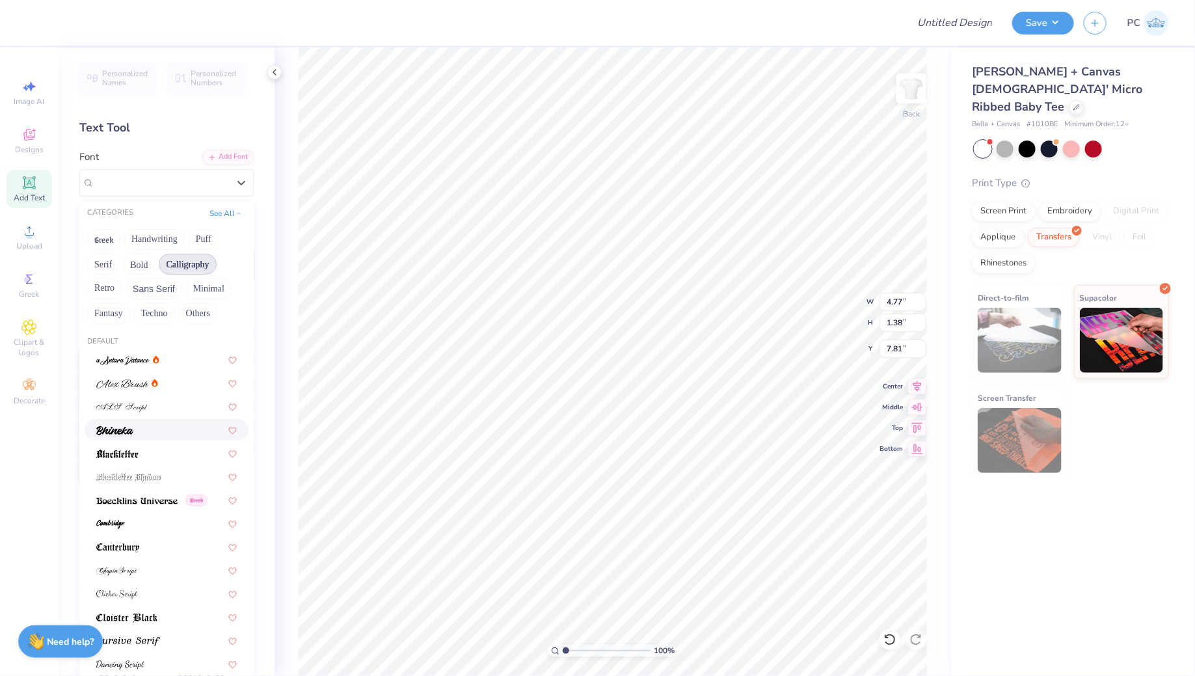
click at [133, 427] on div at bounding box center [166, 430] width 140 height 14
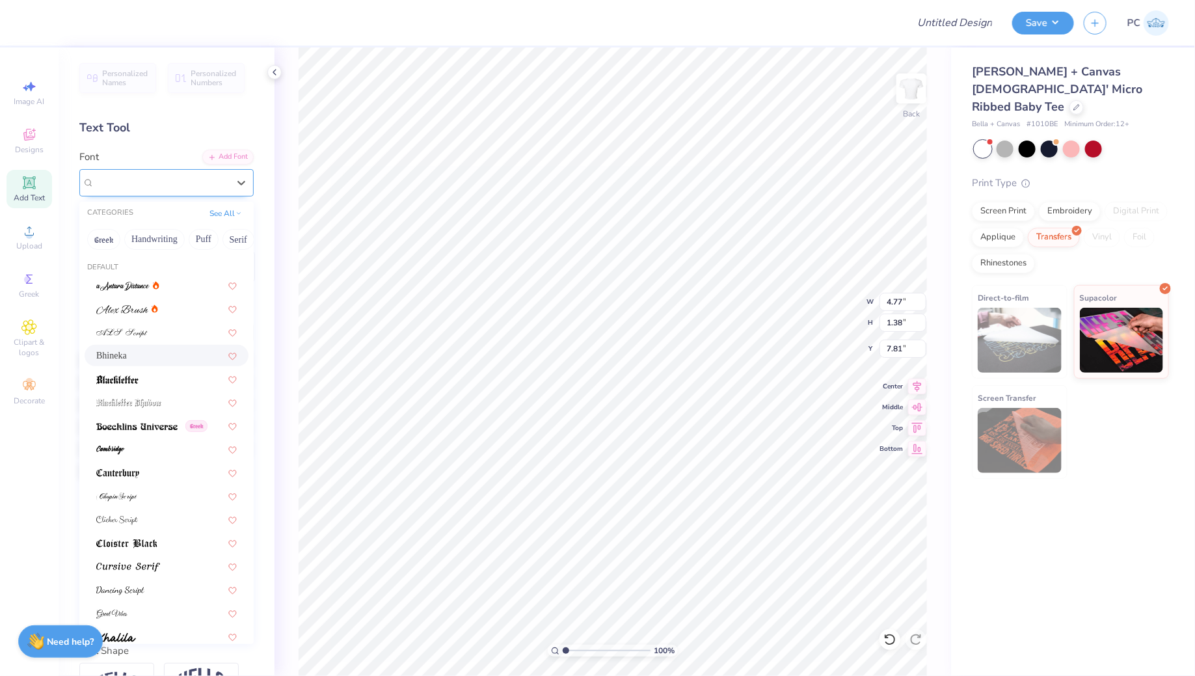
click at [156, 176] on div "Bhineka" at bounding box center [161, 182] width 137 height 20
click at [133, 442] on div at bounding box center [166, 449] width 140 height 14
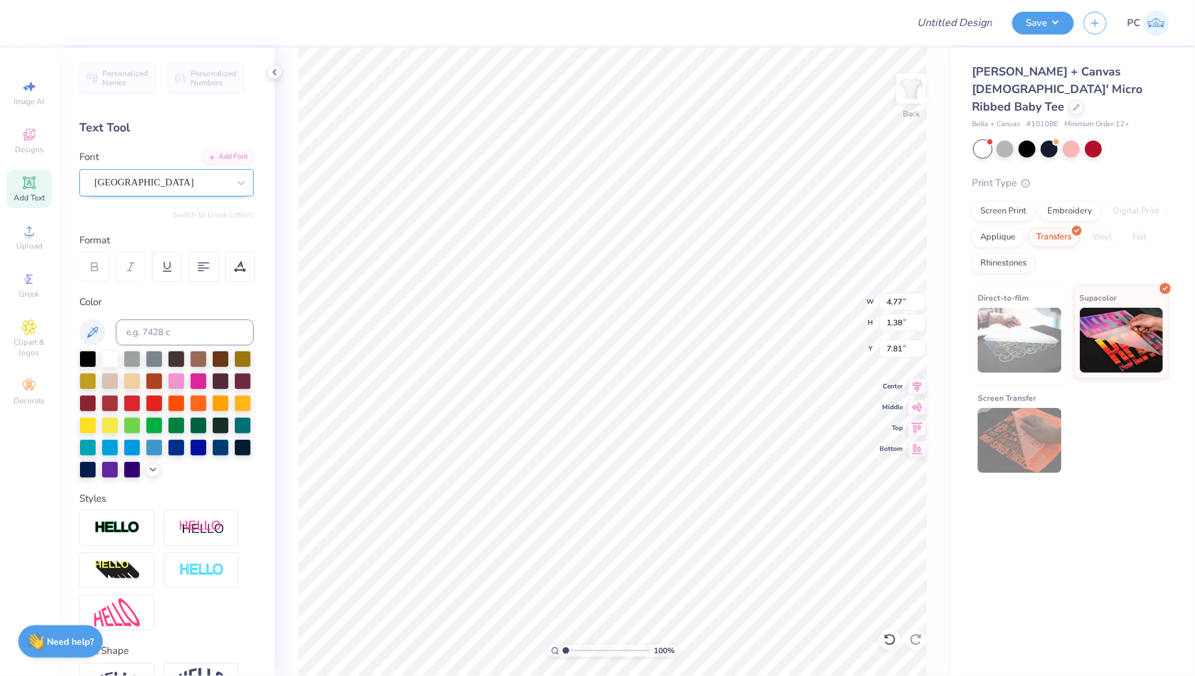
click at [83, 177] on div "[GEOGRAPHIC_DATA]" at bounding box center [166, 182] width 174 height 27
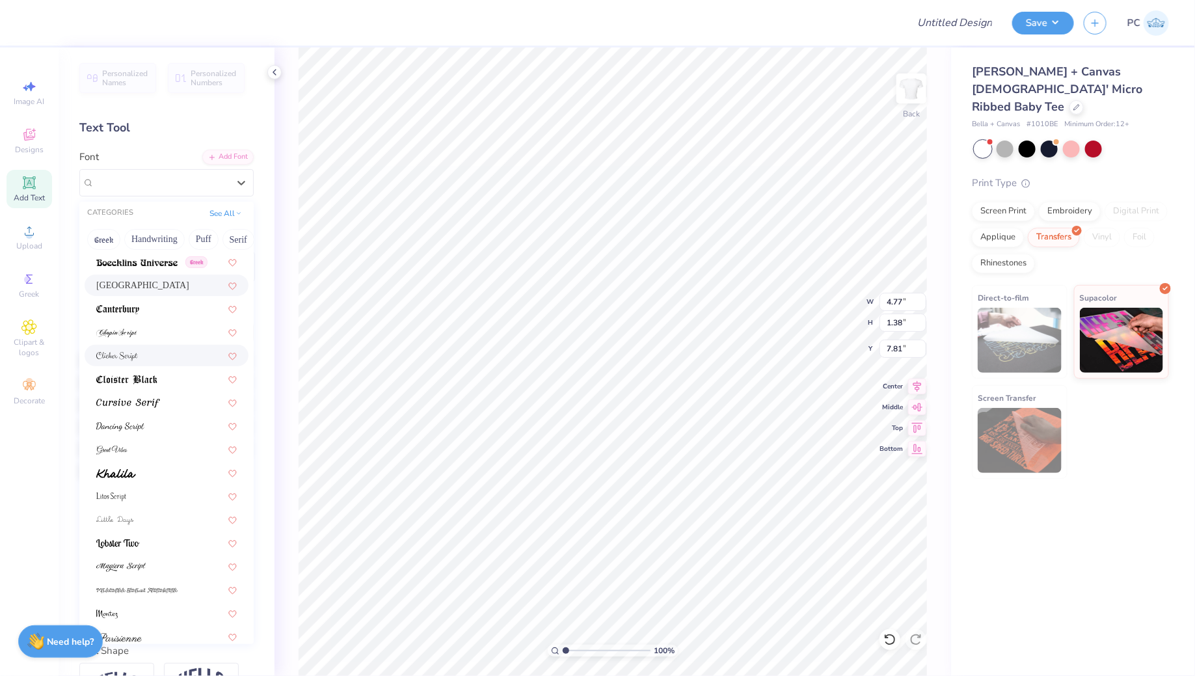
scroll to position [226, 0]
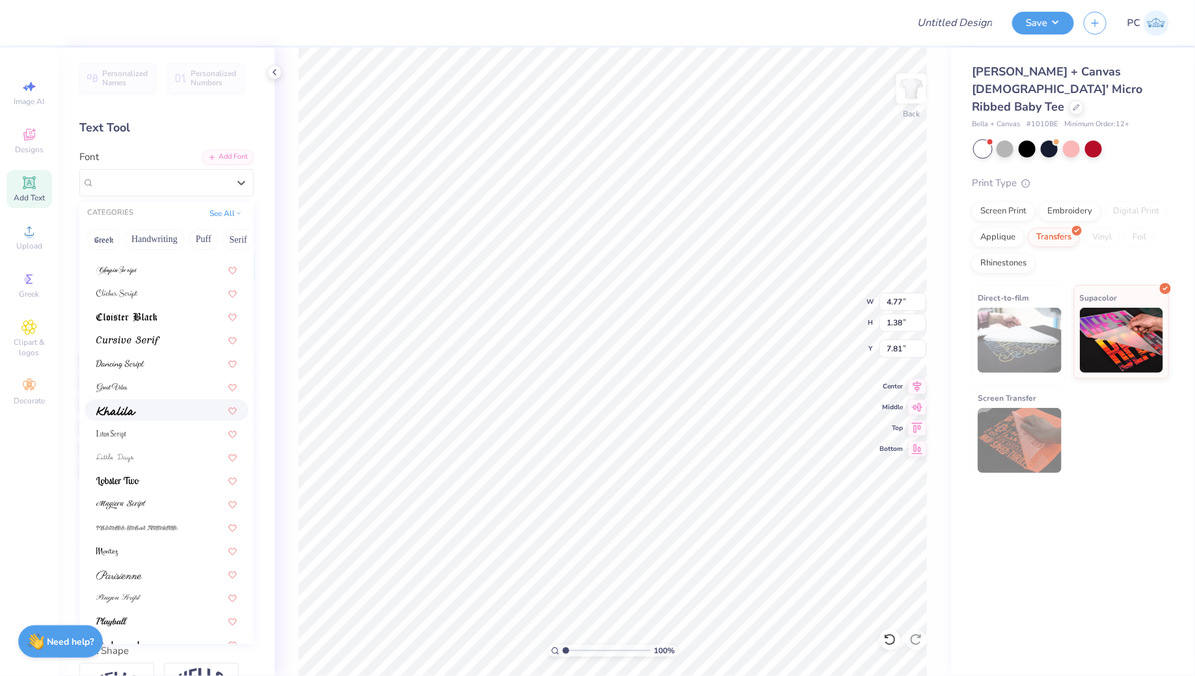
click at [137, 403] on div at bounding box center [166, 410] width 140 height 14
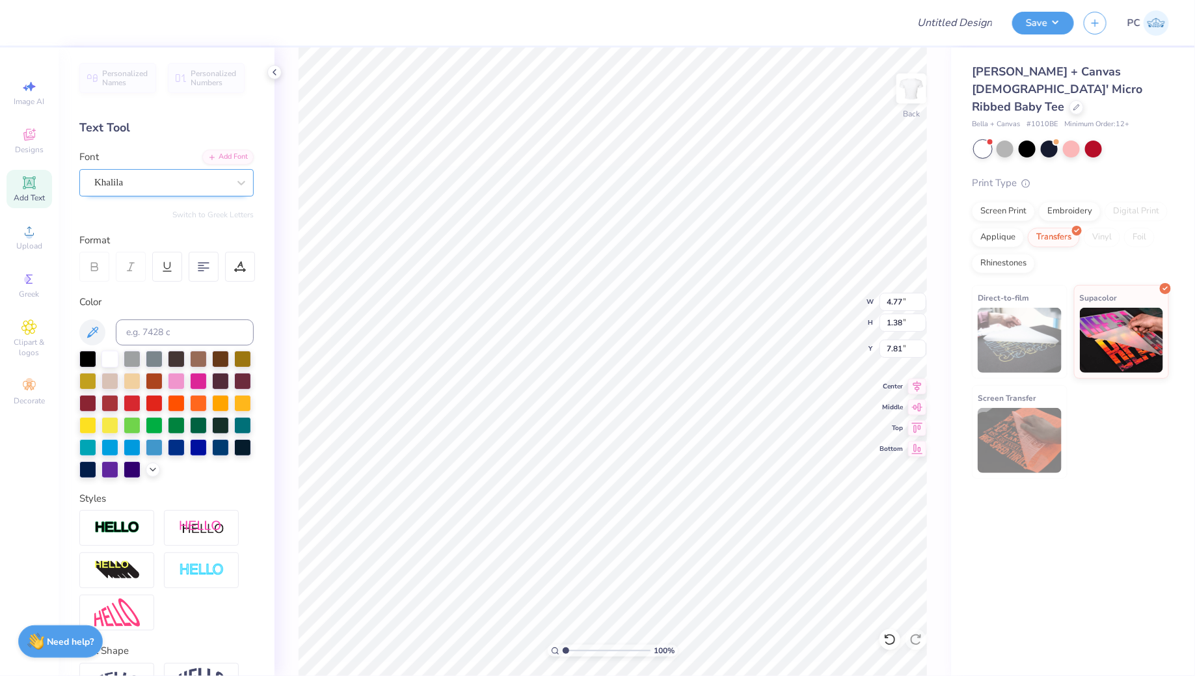
click at [146, 187] on div "Khalila" at bounding box center [161, 182] width 137 height 20
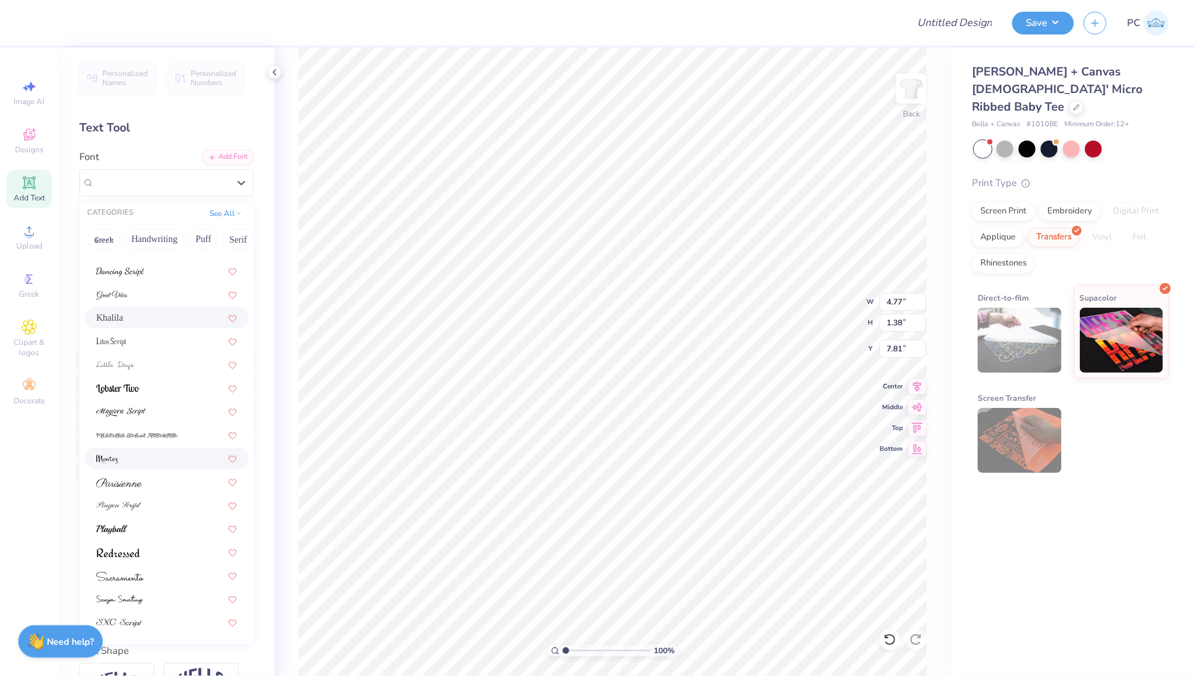
scroll to position [0, 0]
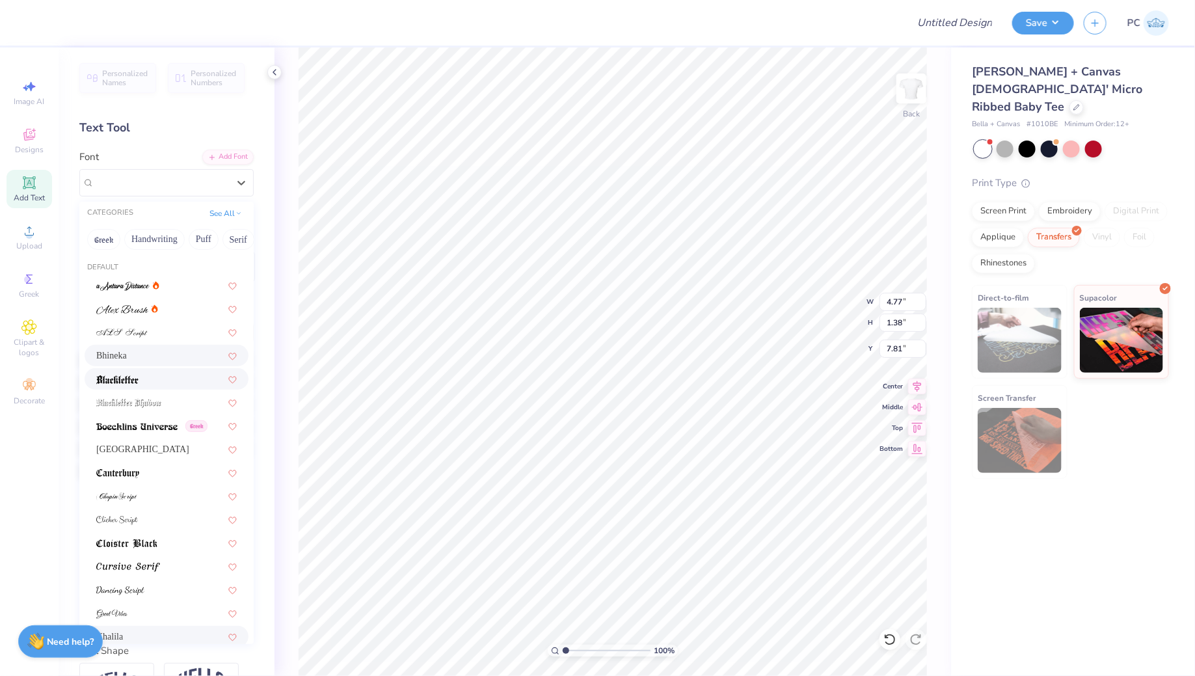
click at [146, 362] on div "Bhineka" at bounding box center [167, 355] width 164 height 21
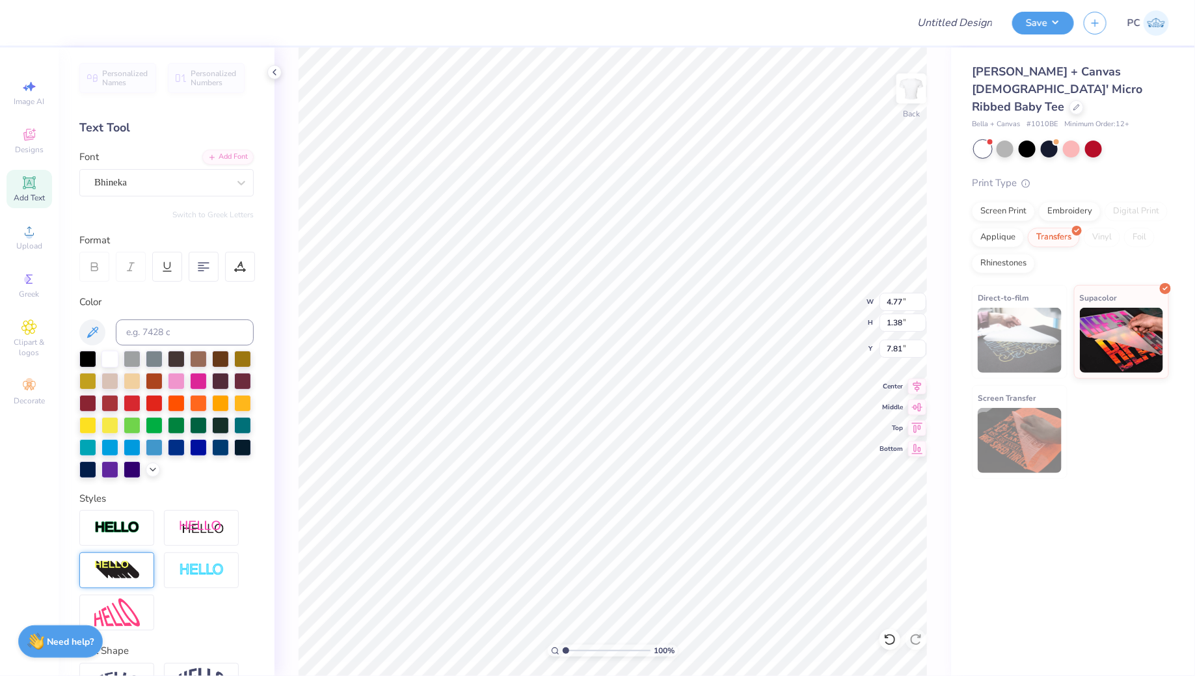
click at [133, 552] on div at bounding box center [116, 570] width 75 height 36
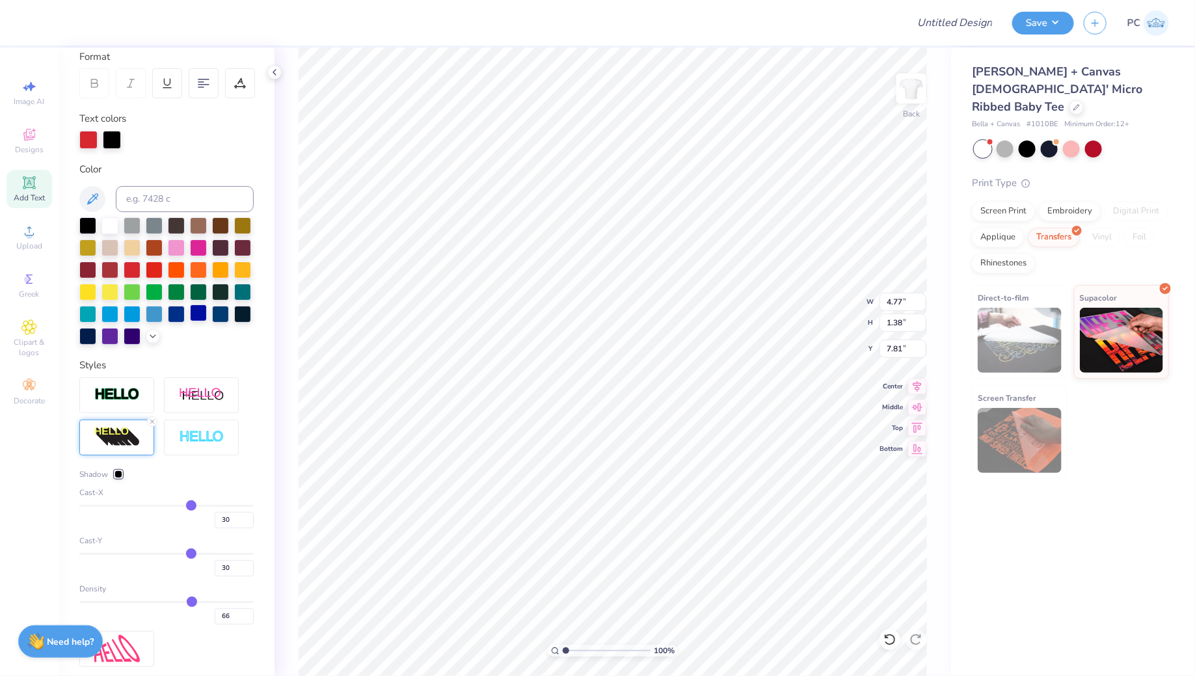
scroll to position [230, 0]
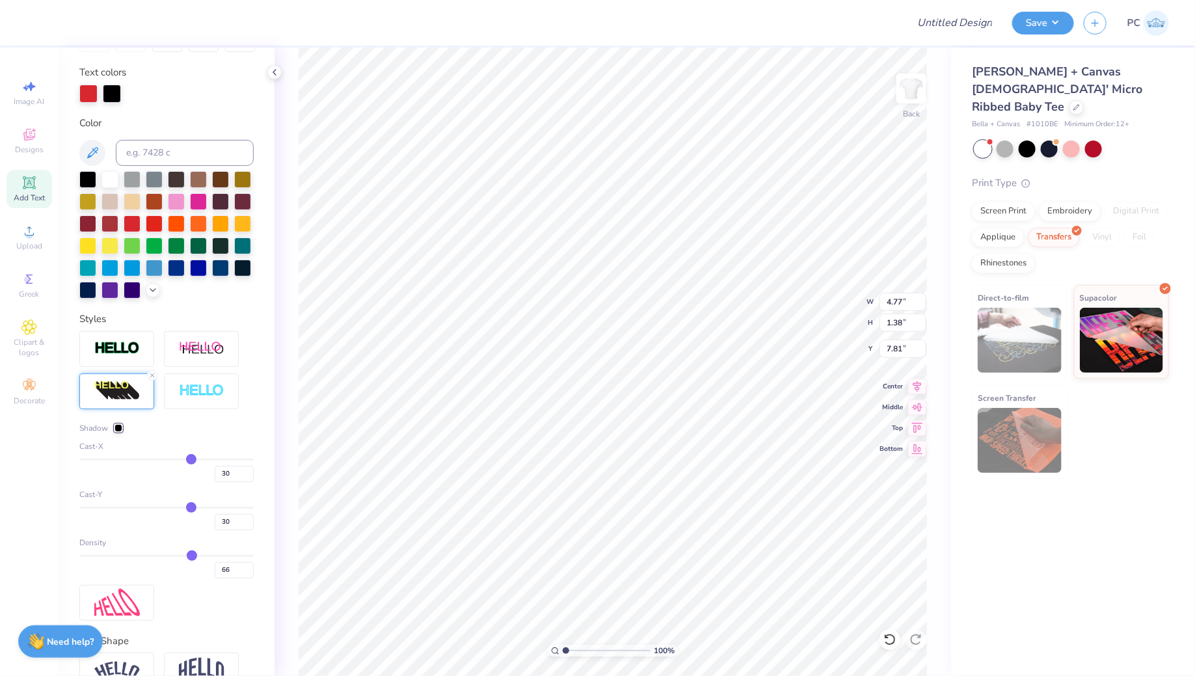
type input "29"
type input "27"
type input "24"
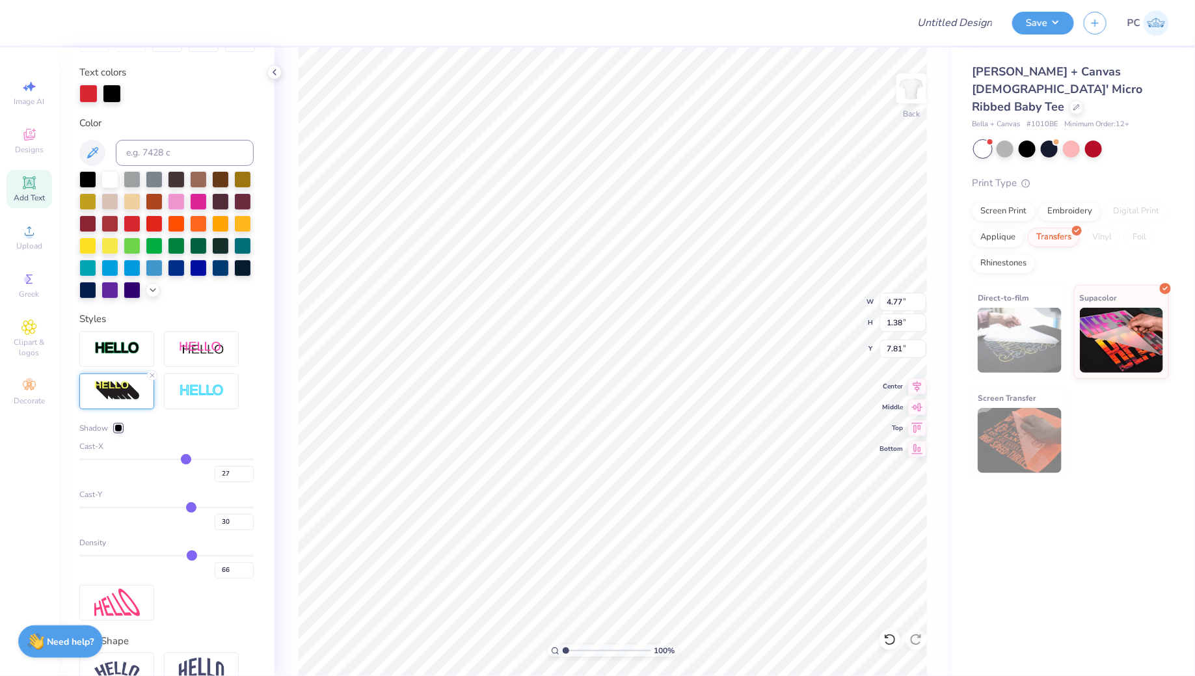
type input "24"
type input "21"
type input "18"
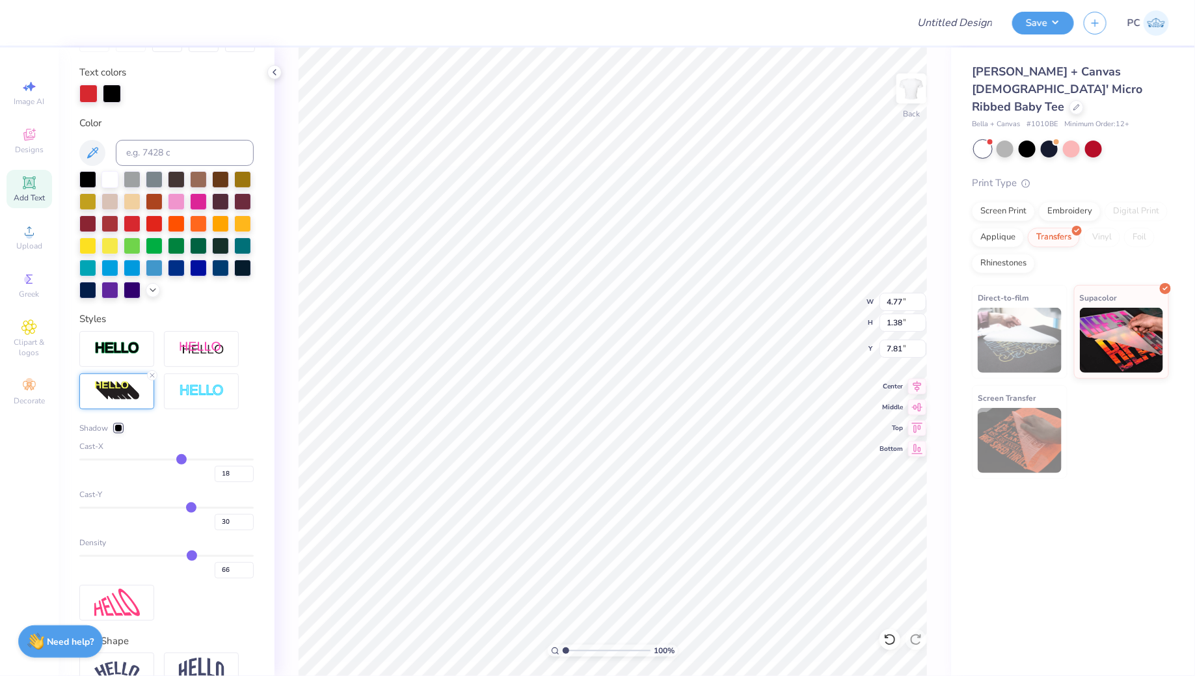
type input "16"
type input "13"
type input "11"
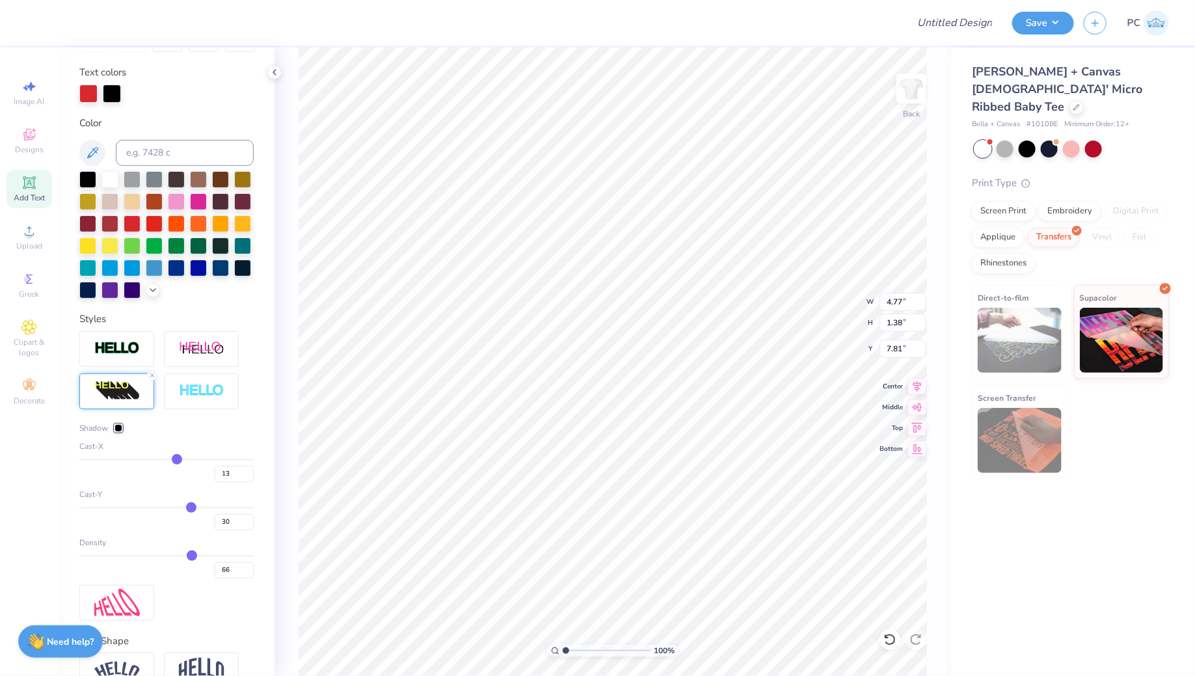
type input "11"
type input "8"
type input "6"
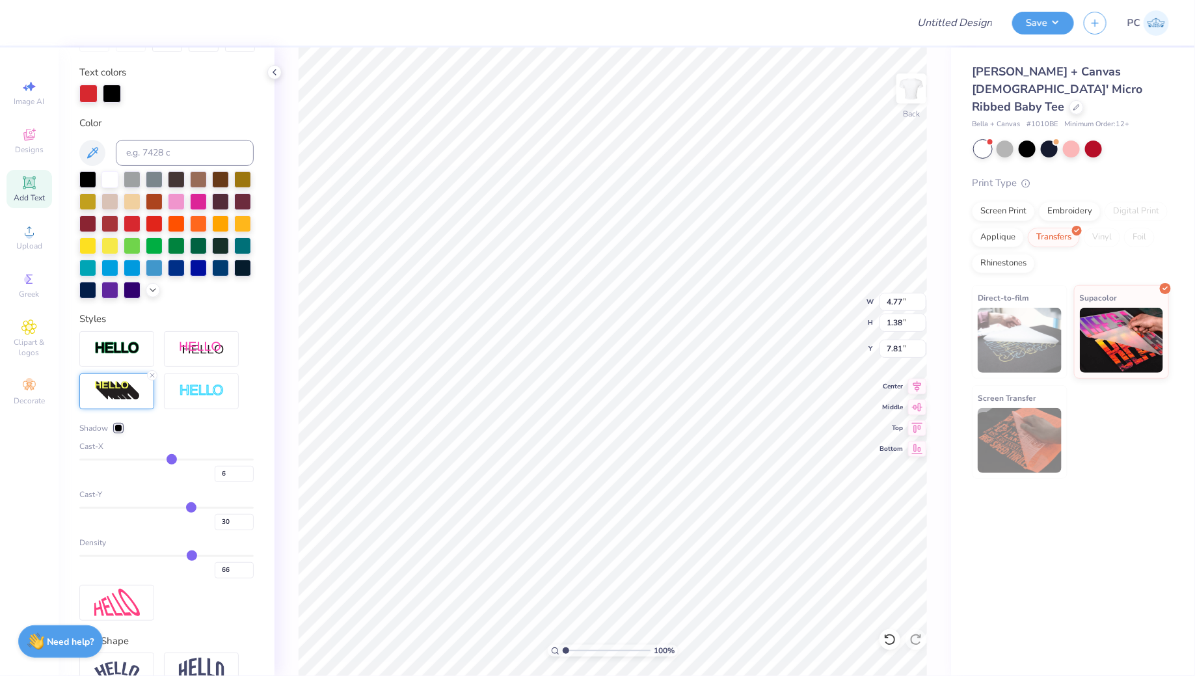
type input "4"
type input "1"
type input "-1"
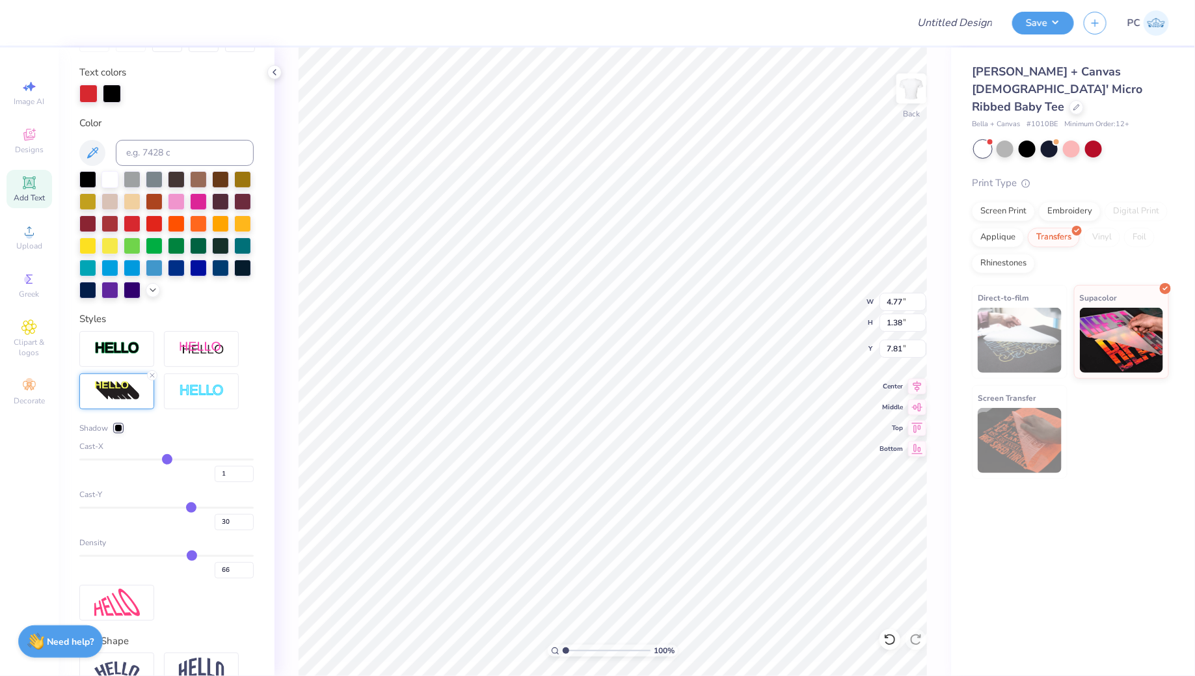
type input "-1"
type input "-4"
type input "-6"
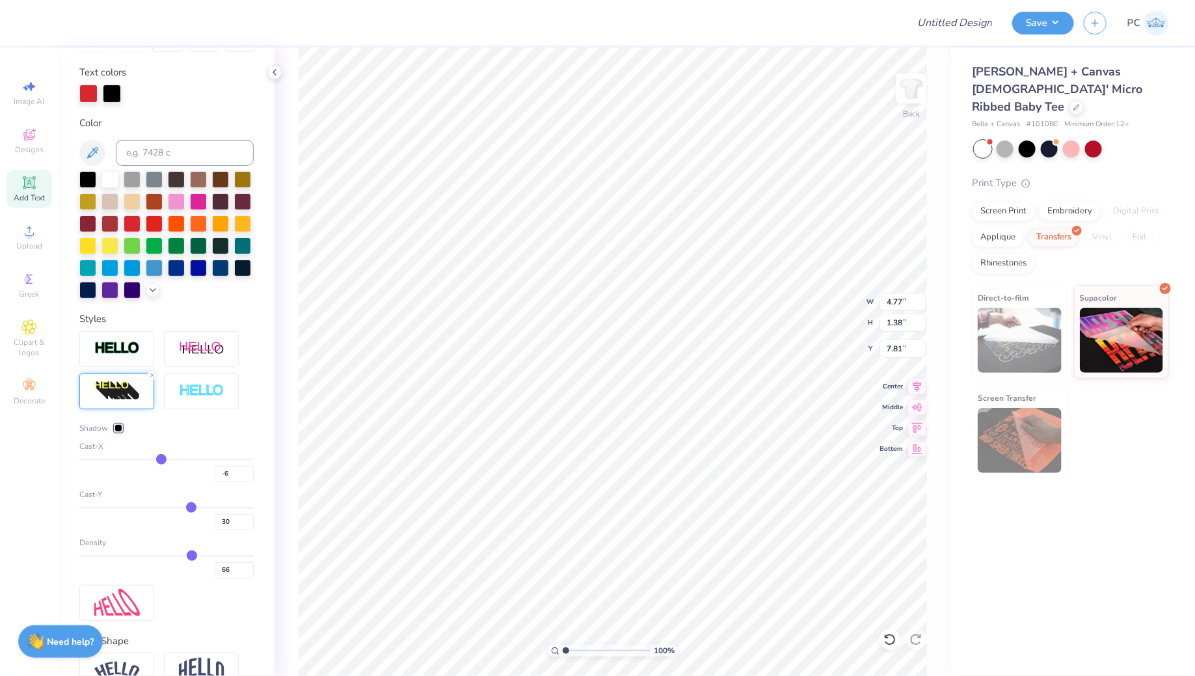
type input "-7"
type input "-9"
type input "-11"
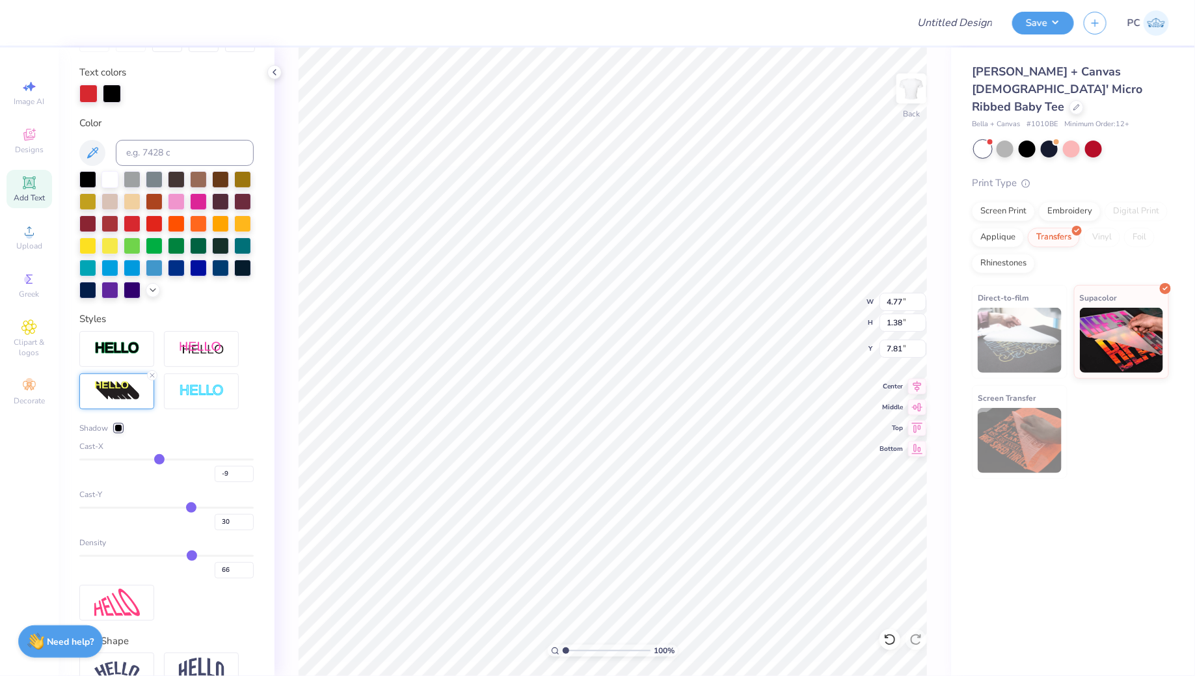
type input "-11"
type input "-12"
type input "-13"
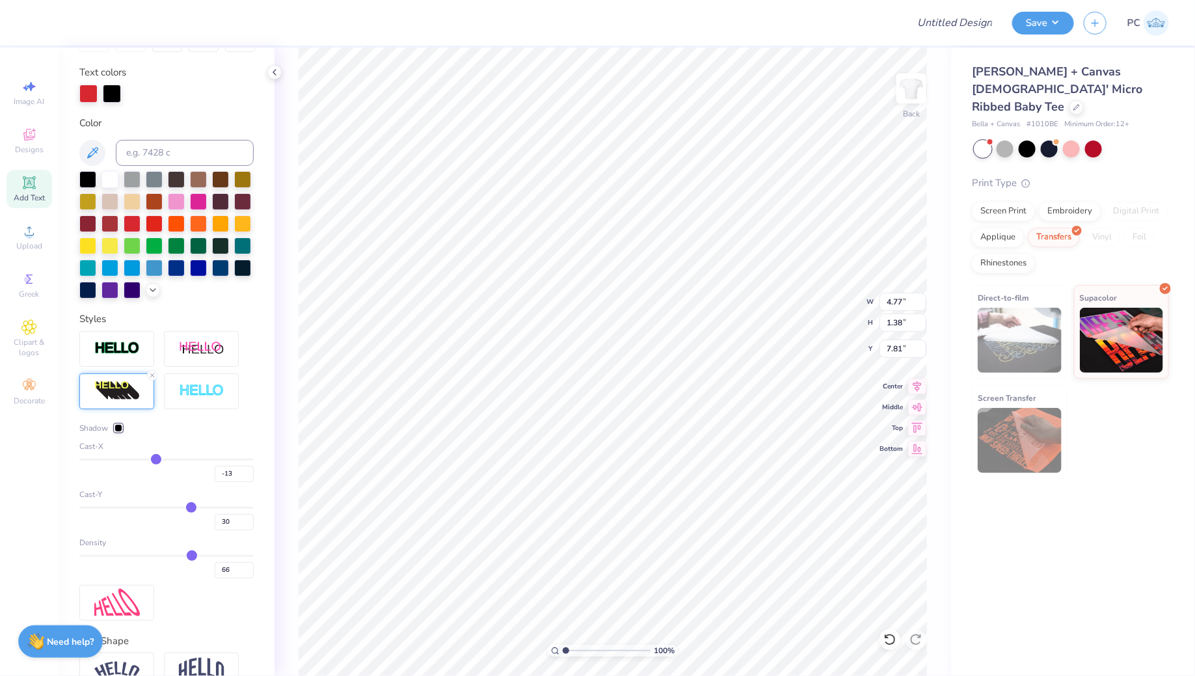
type input "-14"
type input "-15"
type input "-16"
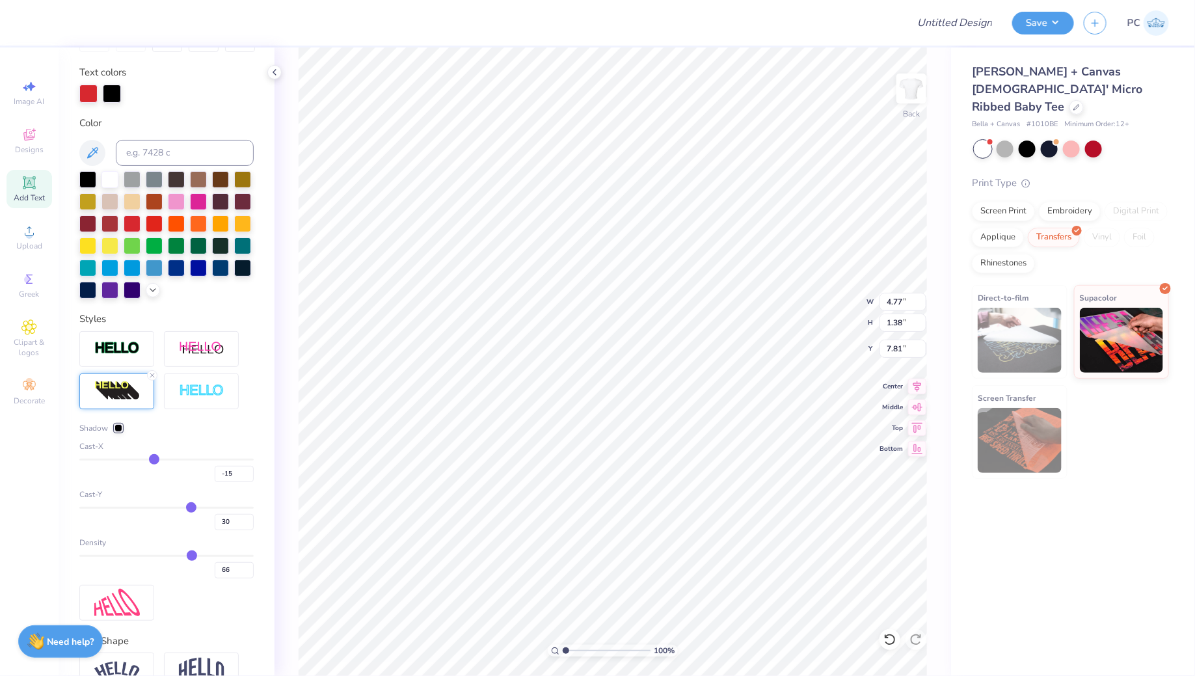
type input "-16"
type input "-15"
type input "-13"
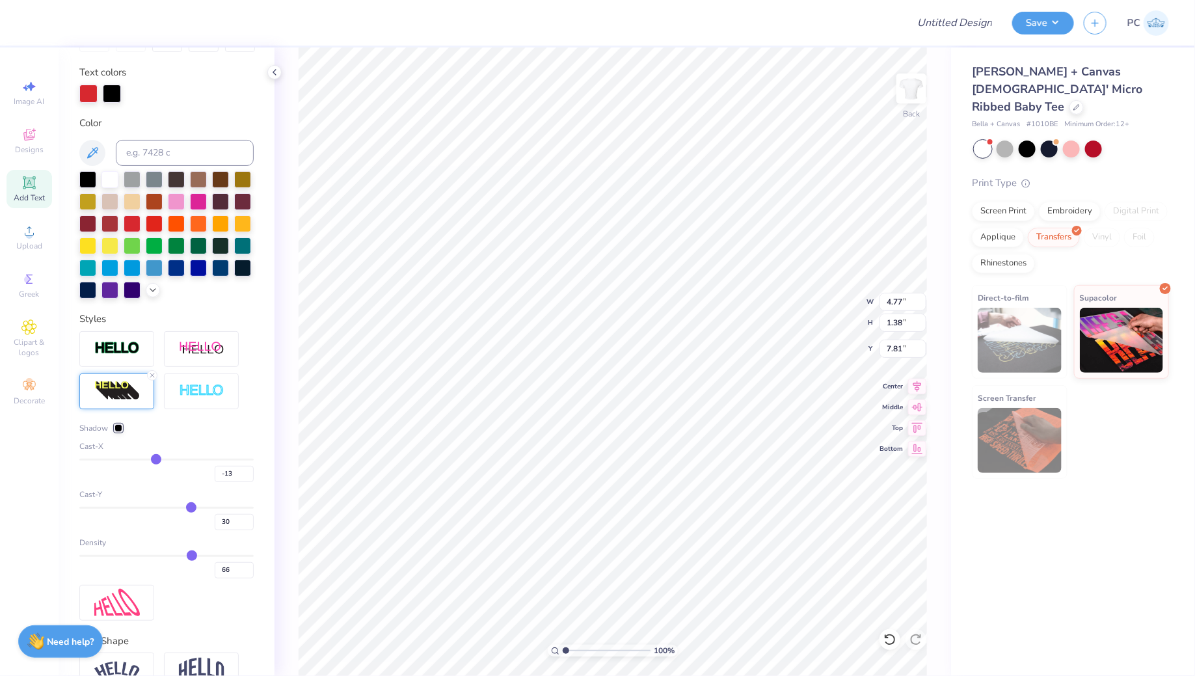
type input "-12"
drag, startPoint x: 191, startPoint y: 456, endPoint x: 159, endPoint y: 458, distance: 32.6
click at [158, 458] on input "range" at bounding box center [166, 459] width 174 height 2
type input "-10"
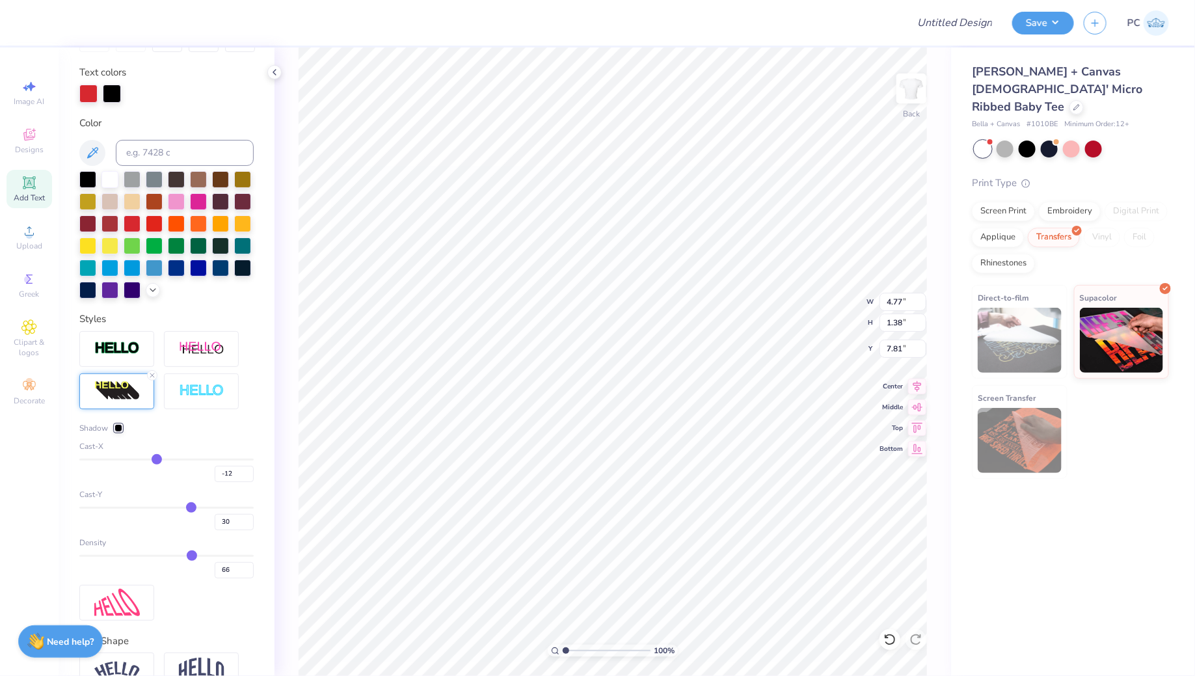
type input "-10"
type input "-9"
type input "-8"
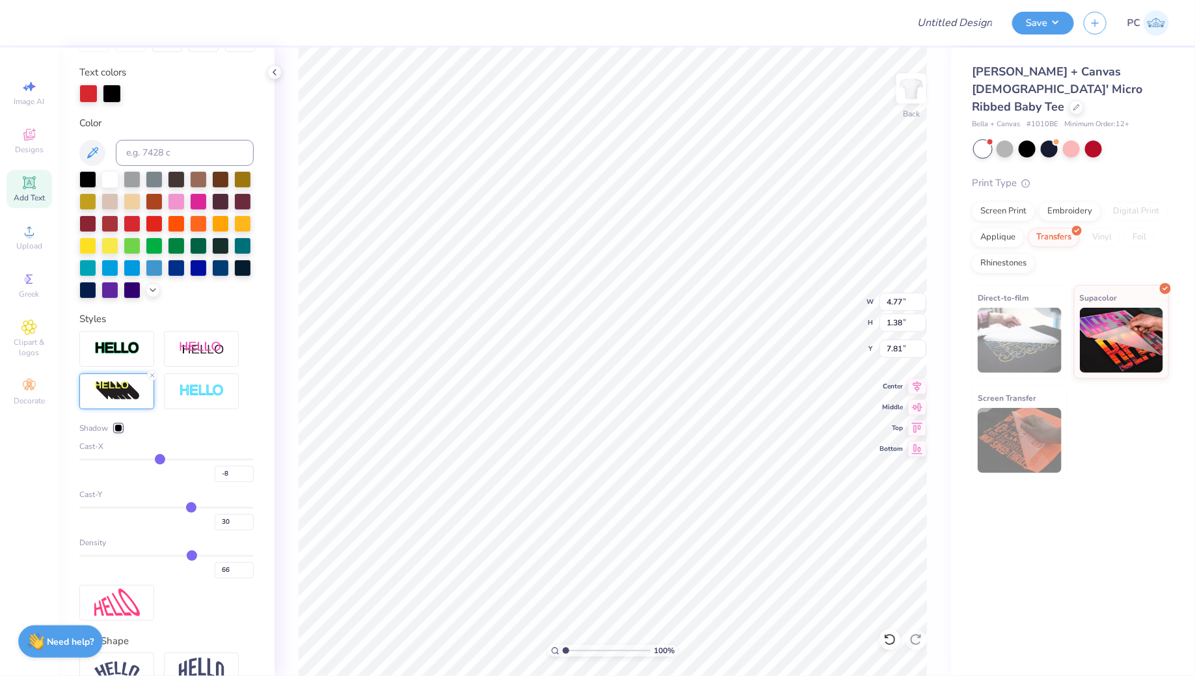
type input "-7"
type input "-5"
type input "-3"
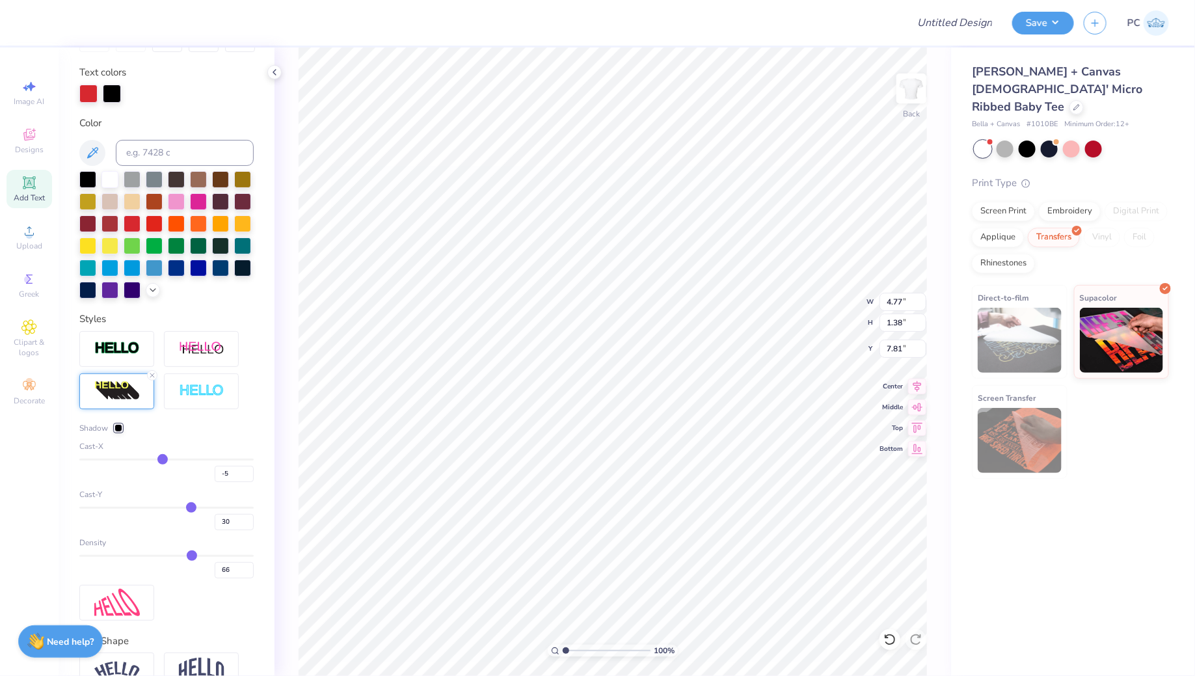
type input "-3"
type input "0"
type input "2"
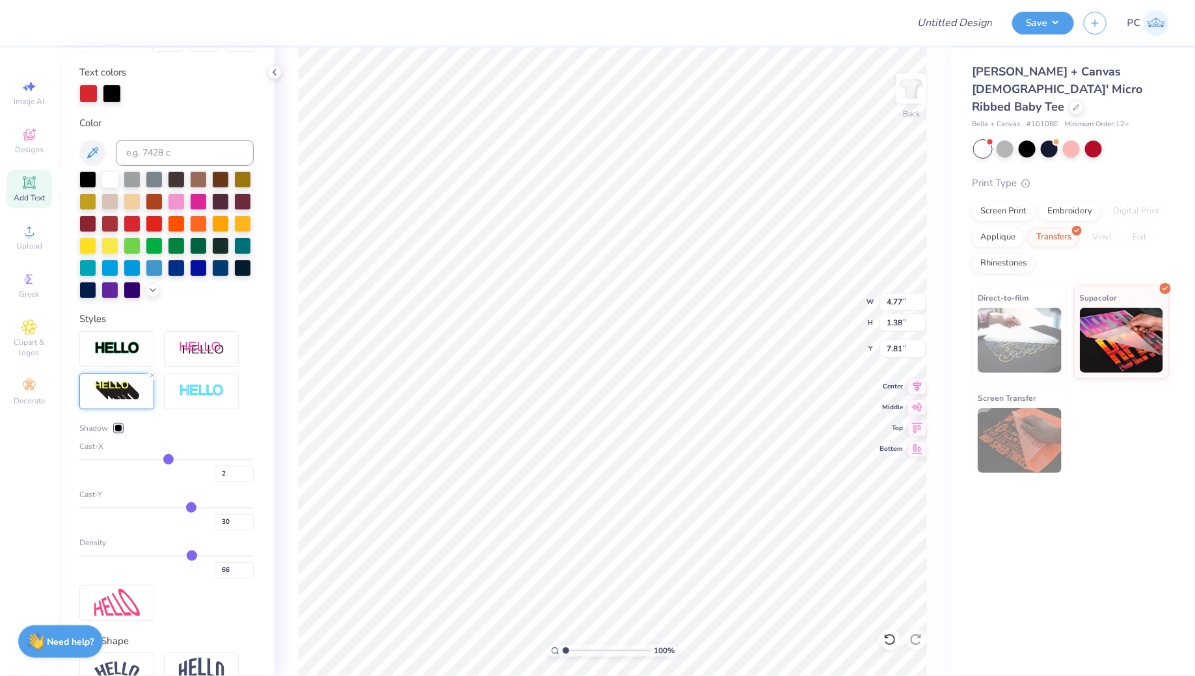
type input "5"
type input "7"
type input "9"
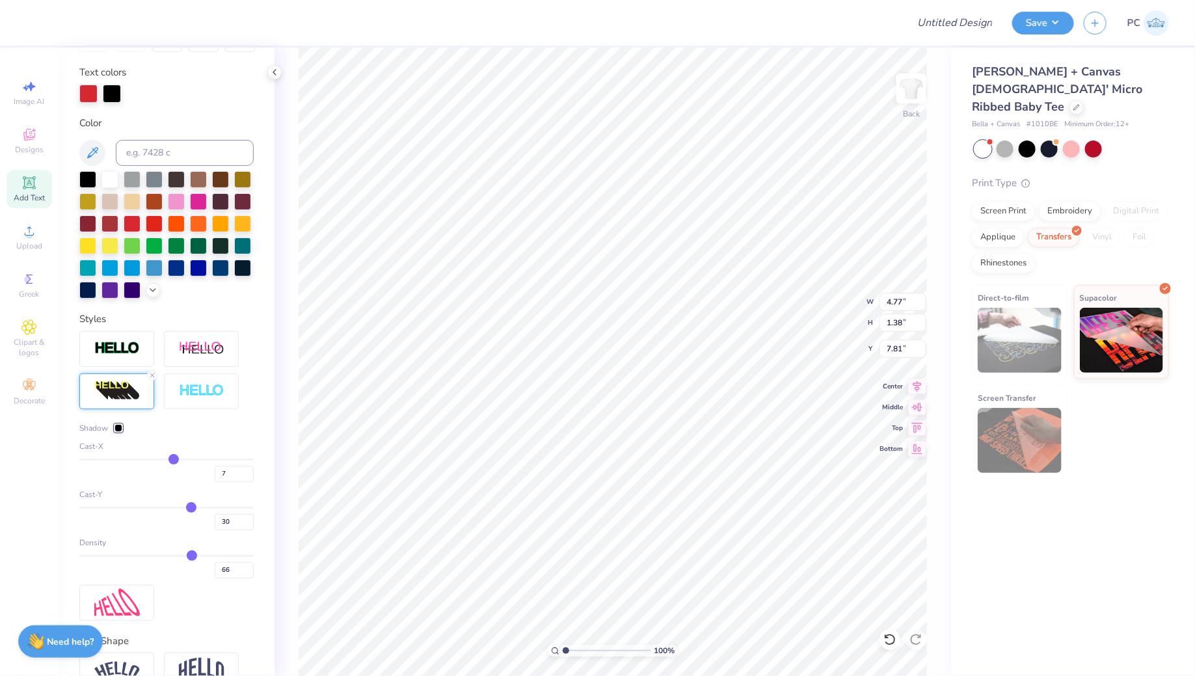
type input "9"
type input "11"
type input "12"
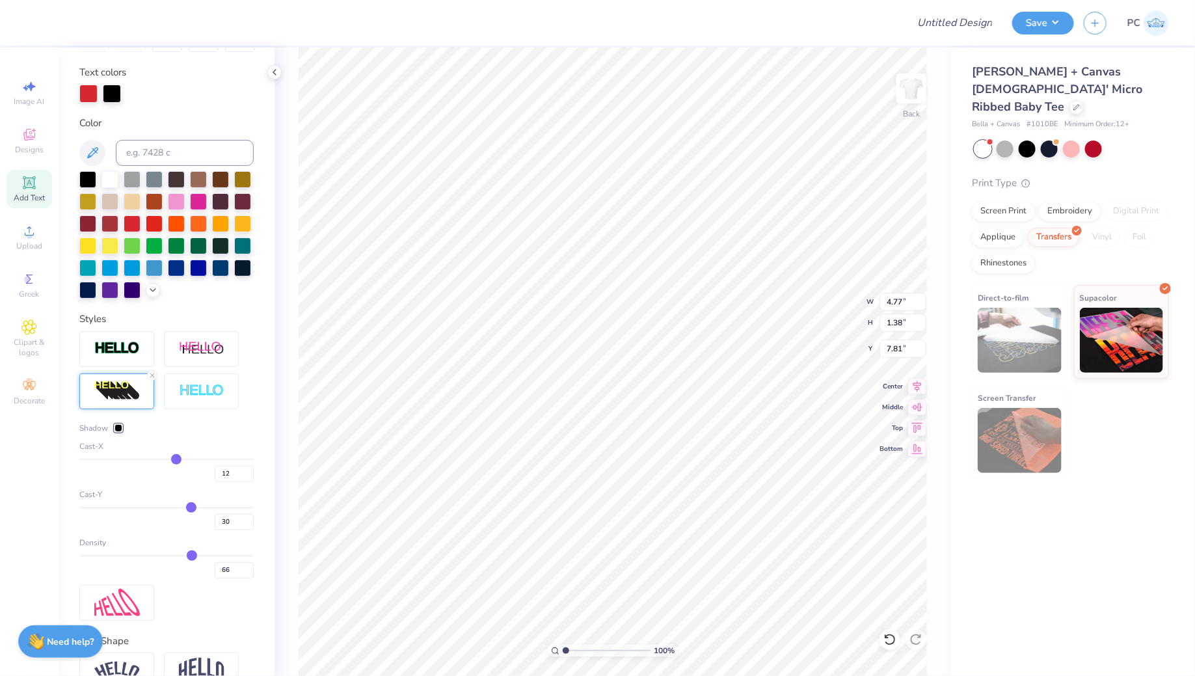
type input "14"
type input "15"
type input "16"
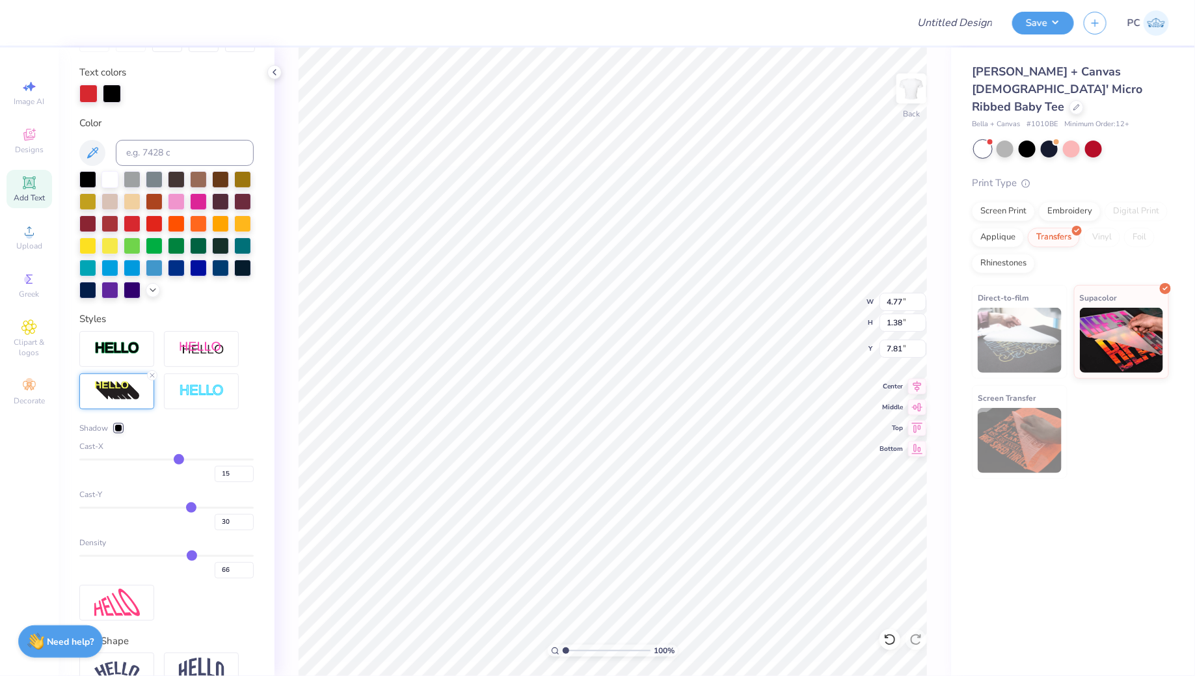
type input "16"
type input "17"
type input "18"
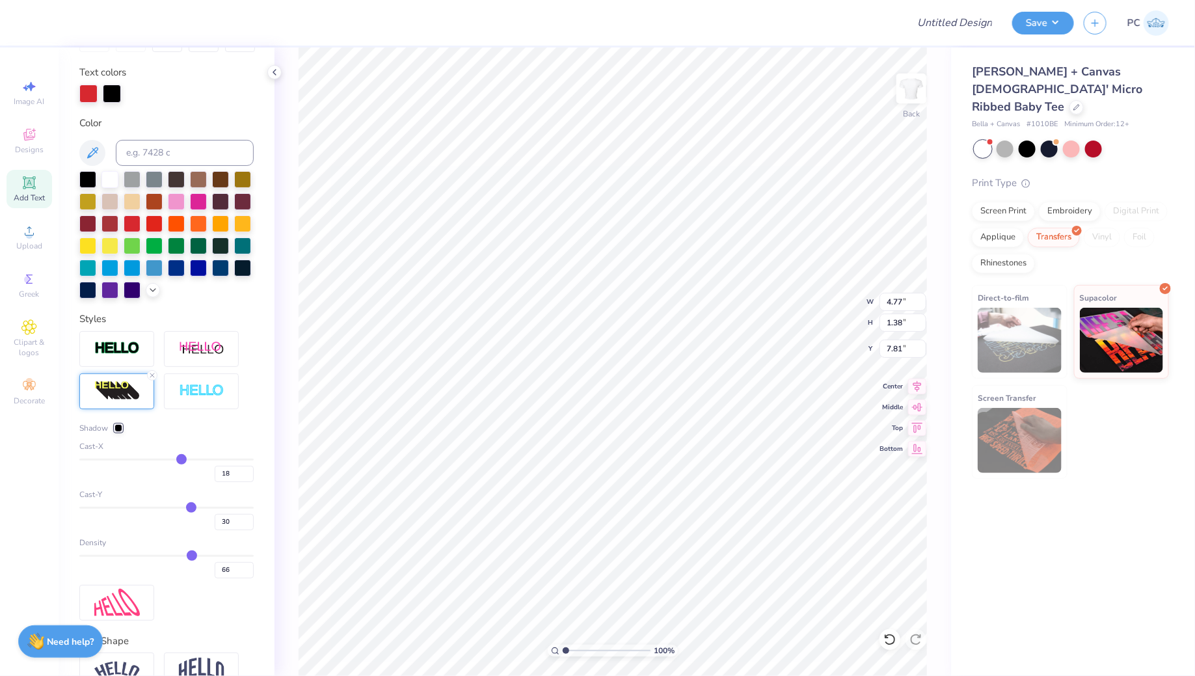
type input "19"
type input "20"
type input "21"
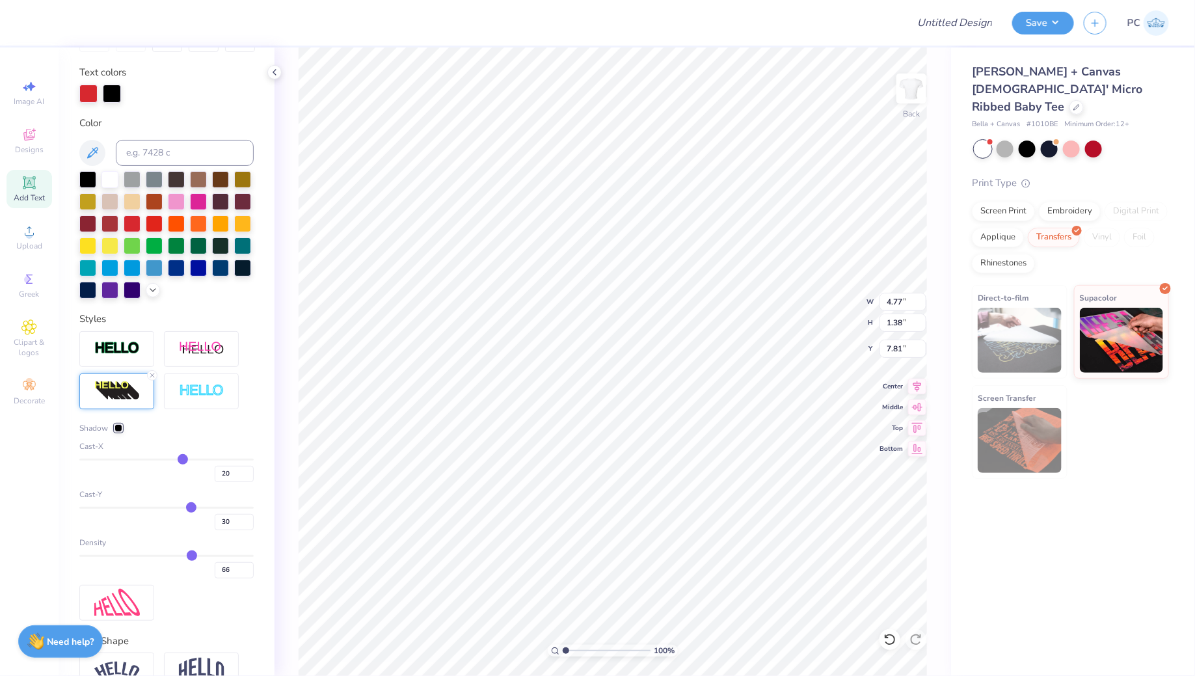
type input "21"
type input "22"
type input "23"
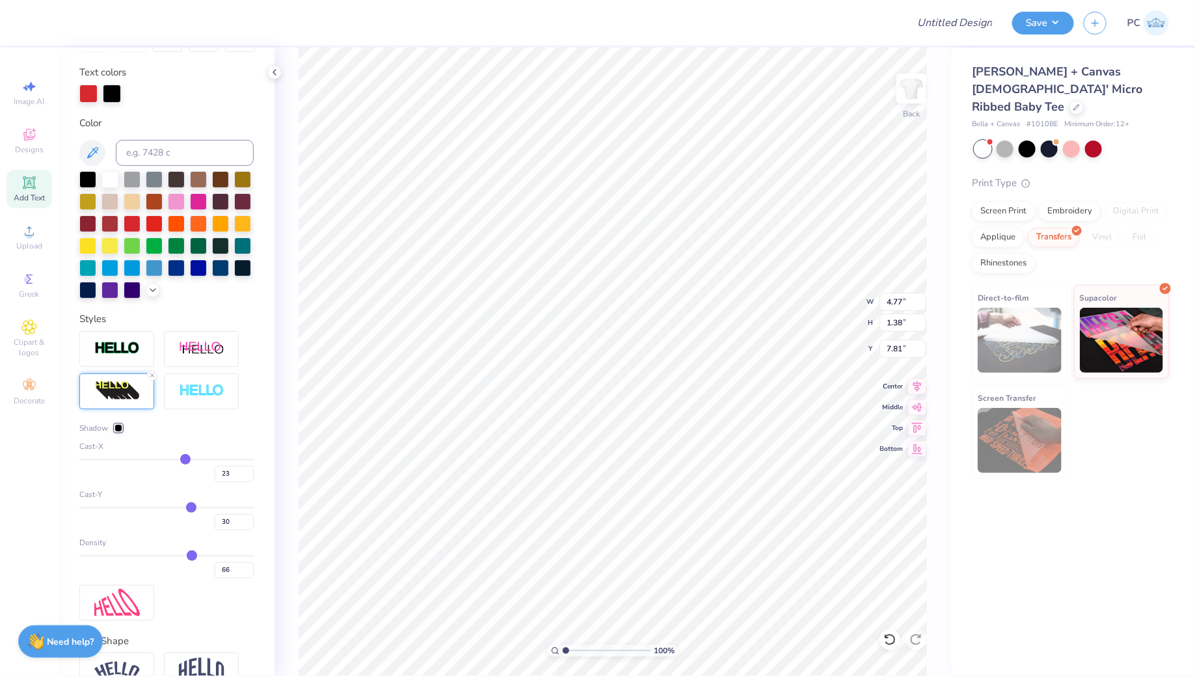
type input "24"
type input "25"
type input "27"
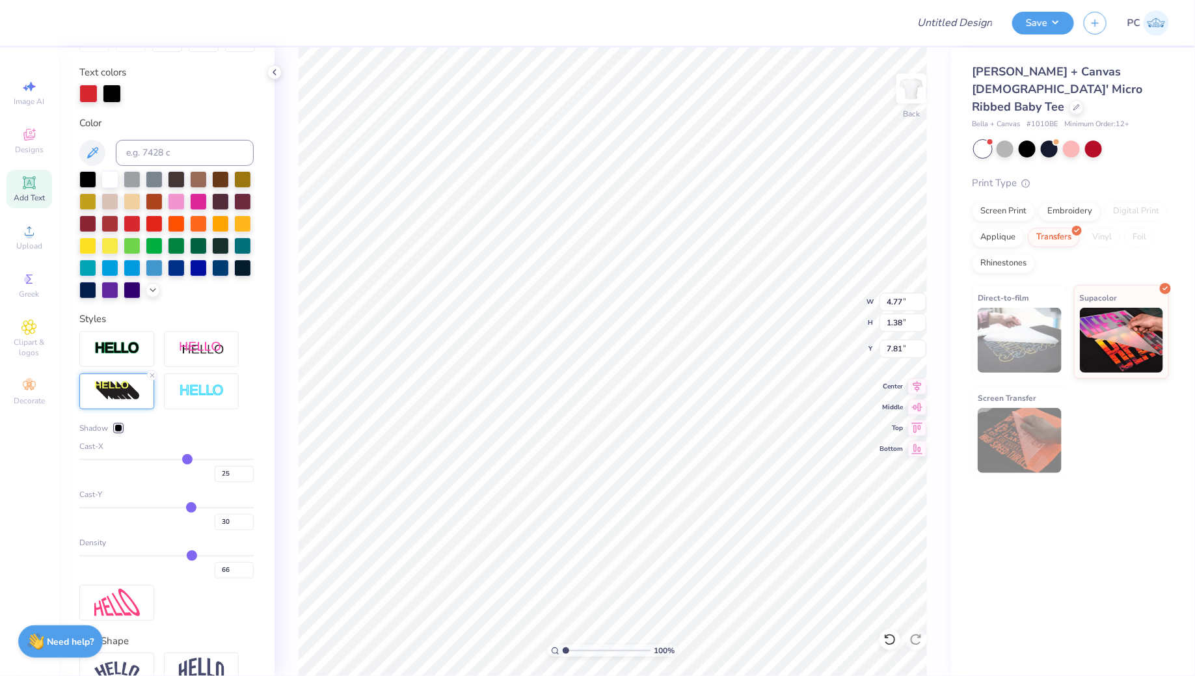
type input "27"
type input "28"
type input "30"
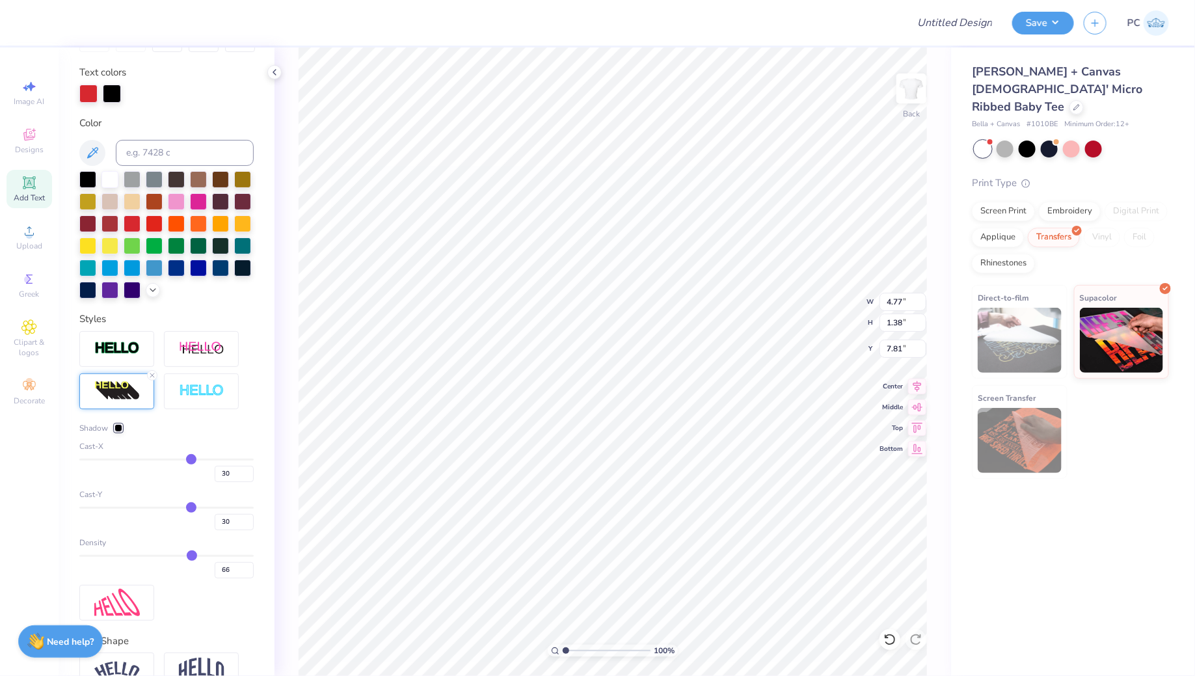
type input "32"
type input "33"
drag, startPoint x: 158, startPoint y: 458, endPoint x: 193, endPoint y: 459, distance: 35.1
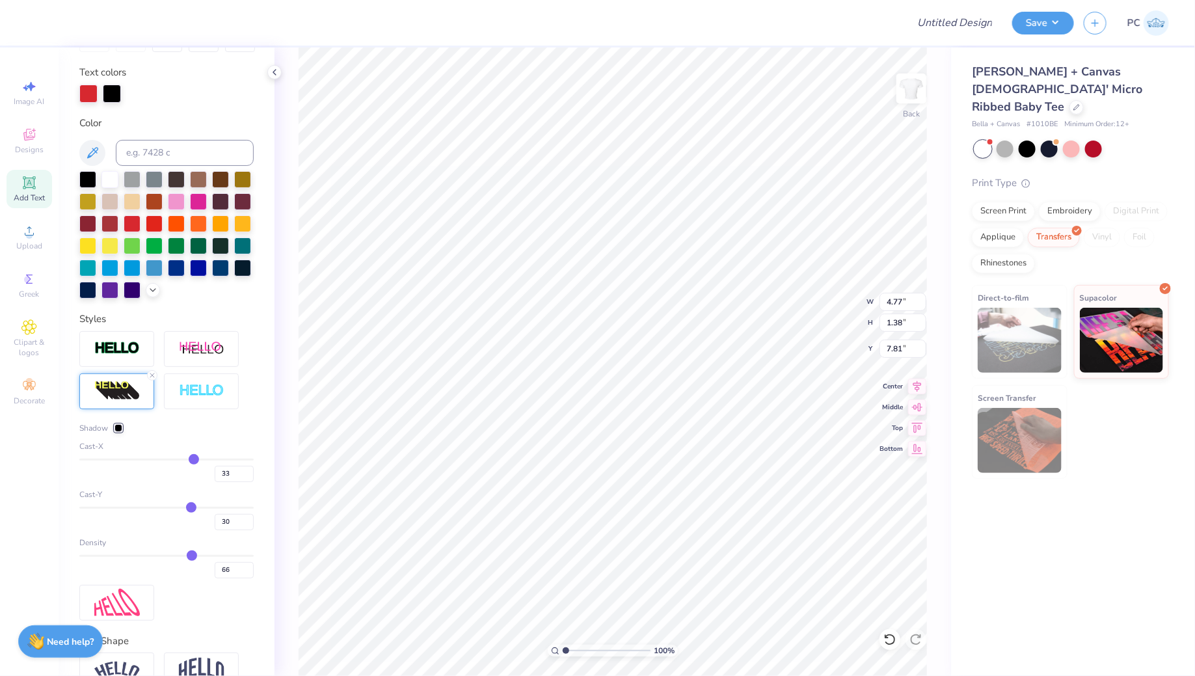
type input "33"
click at [193, 459] on input "range" at bounding box center [166, 459] width 174 height 2
type input "31"
type input "30"
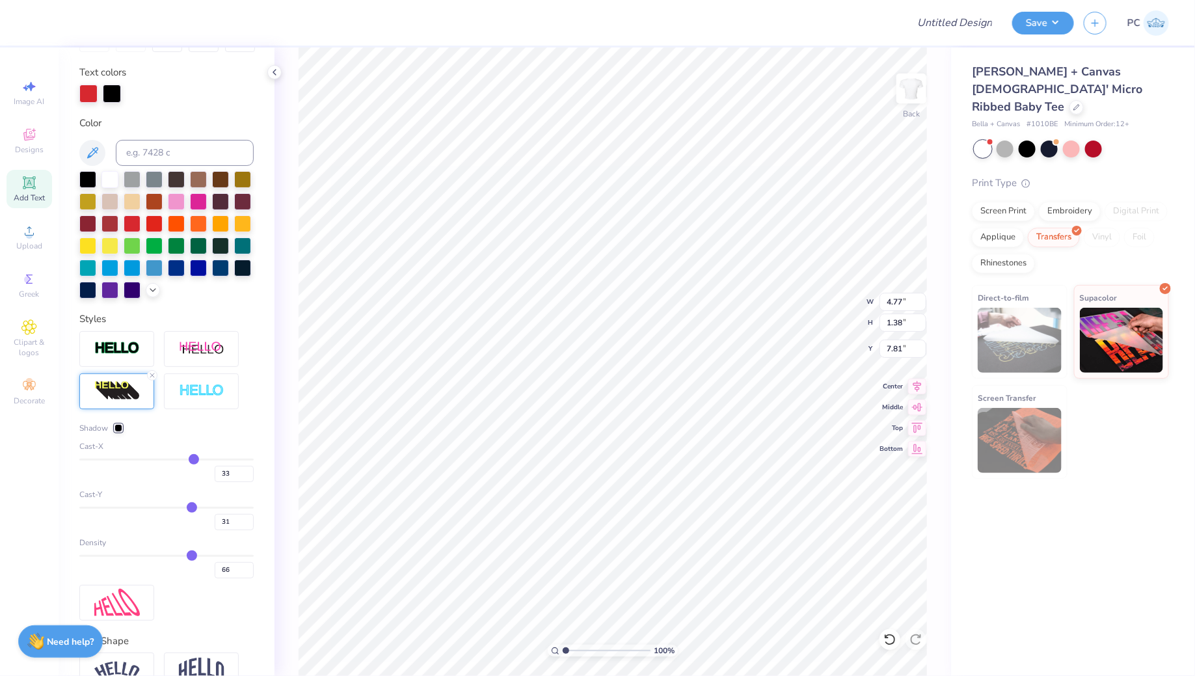
type input "30"
type input "28"
type input "23"
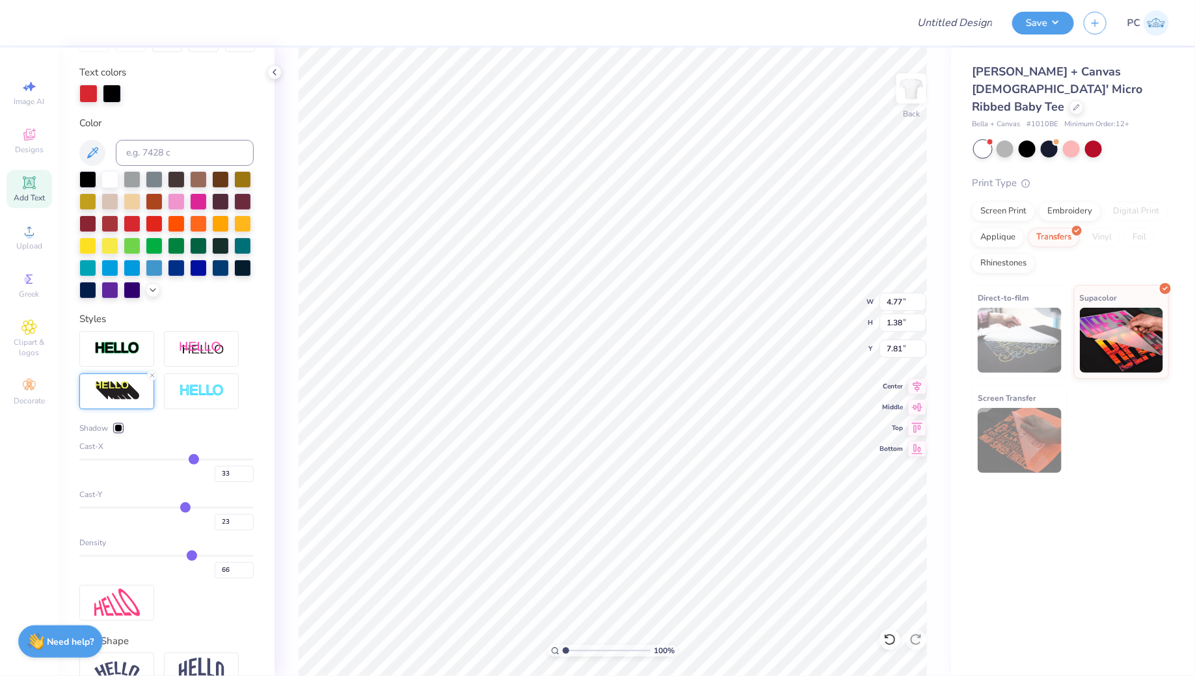
type input "17"
type input "10"
type input "3"
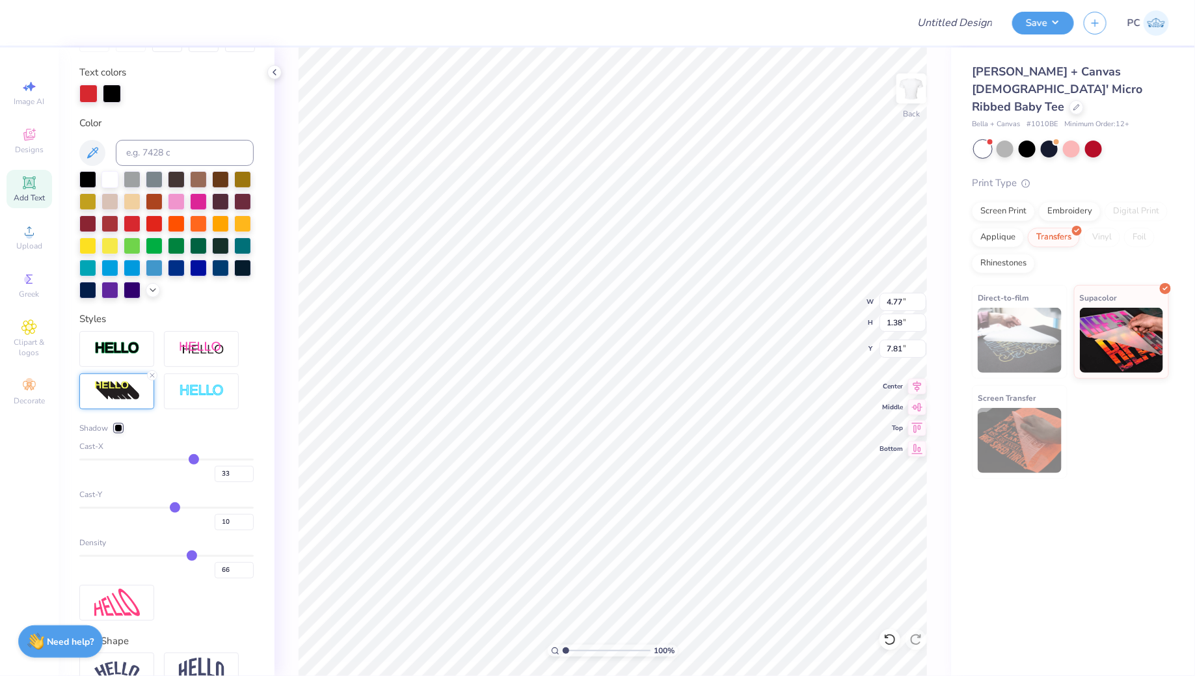
type input "3"
type input "-1"
type input "-4"
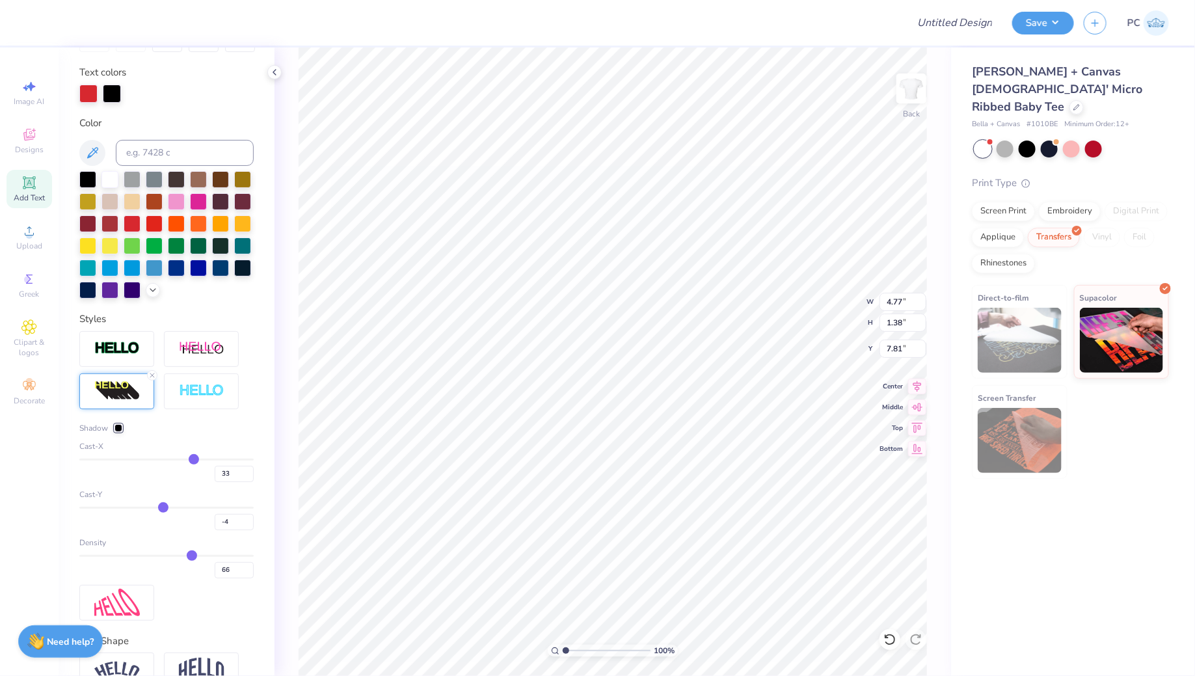
type input "-6"
type input "-7"
type input "-8"
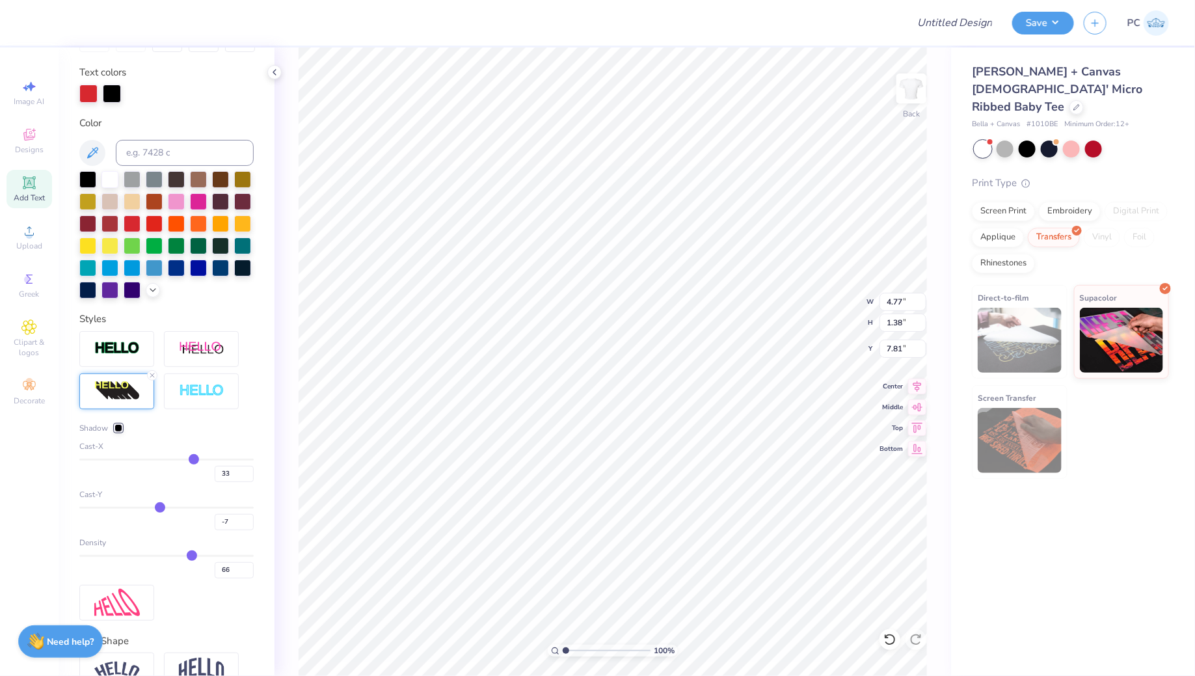
type input "-8"
type input "-9"
type input "-8"
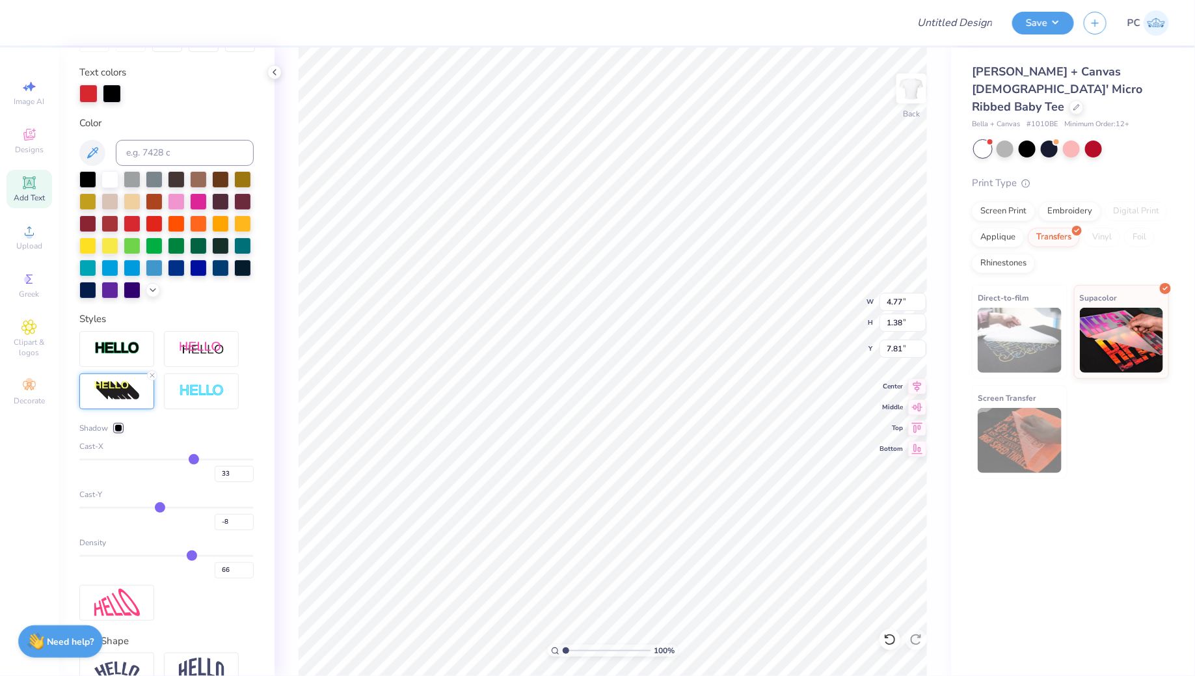
drag, startPoint x: 192, startPoint y: 505, endPoint x: 160, endPoint y: 505, distance: 31.9
click at [160, 507] on input "range" at bounding box center [166, 508] width 174 height 2
type input "-7"
type input "-5"
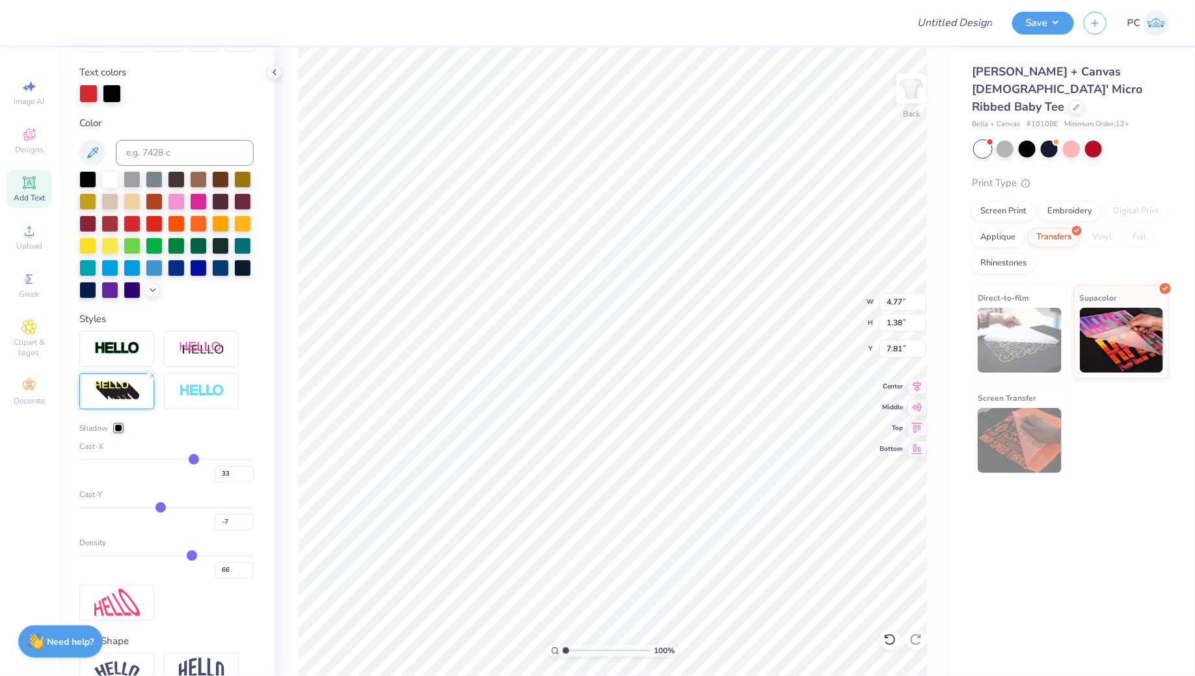
type input "-5"
type input "-1"
type input "4"
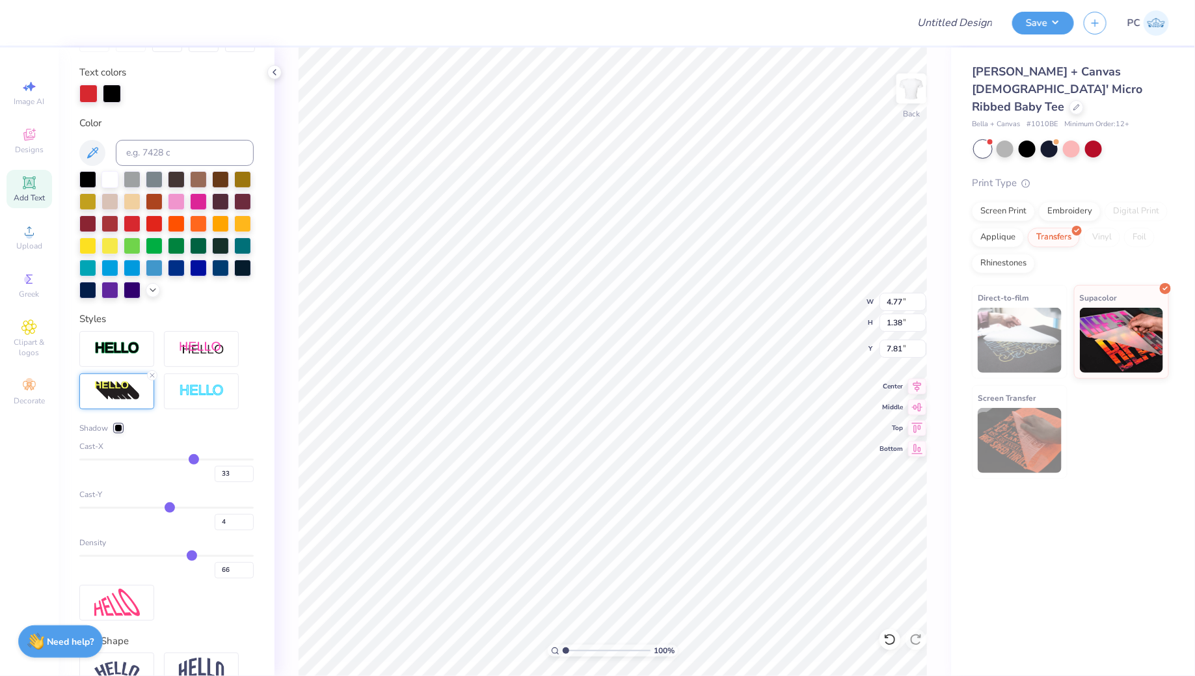
type input "9"
type input "13"
type input "16"
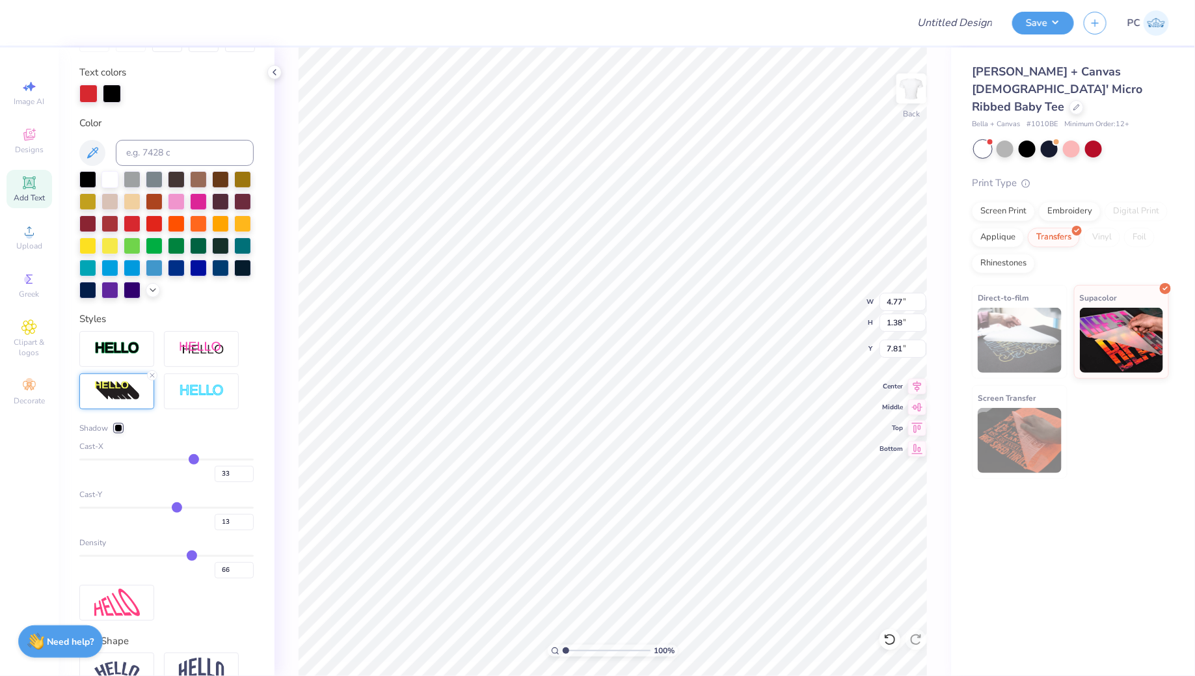
type input "16"
type input "18"
type input "20"
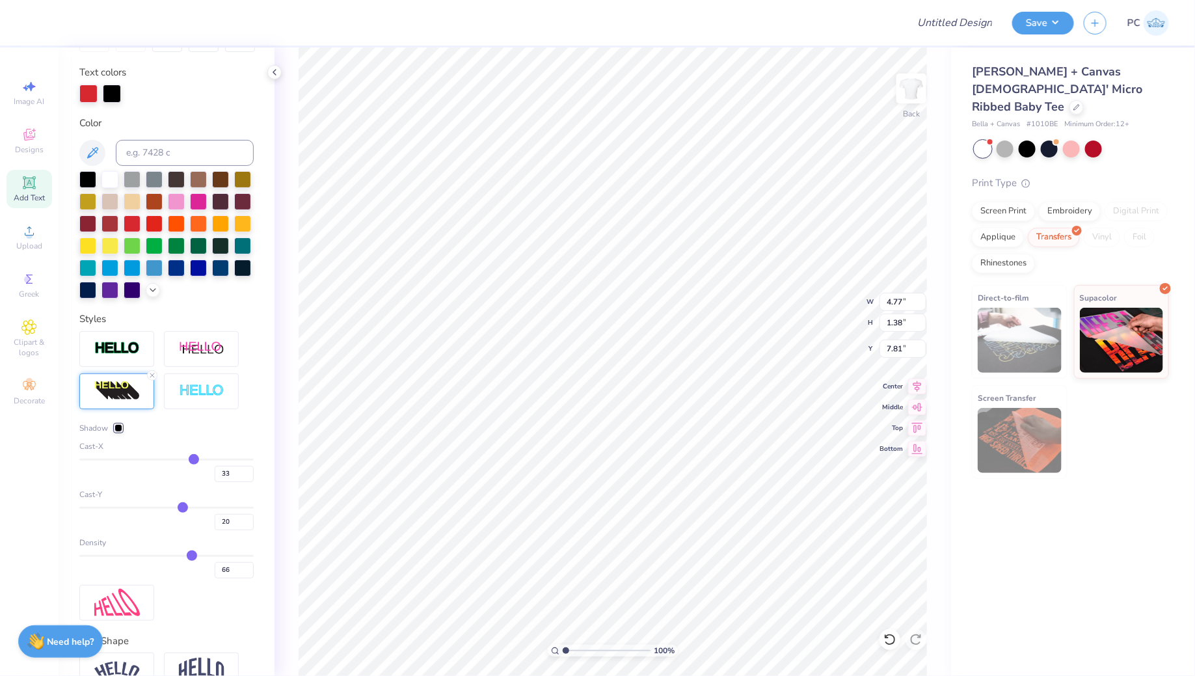
type input "21"
type input "22"
type input "24"
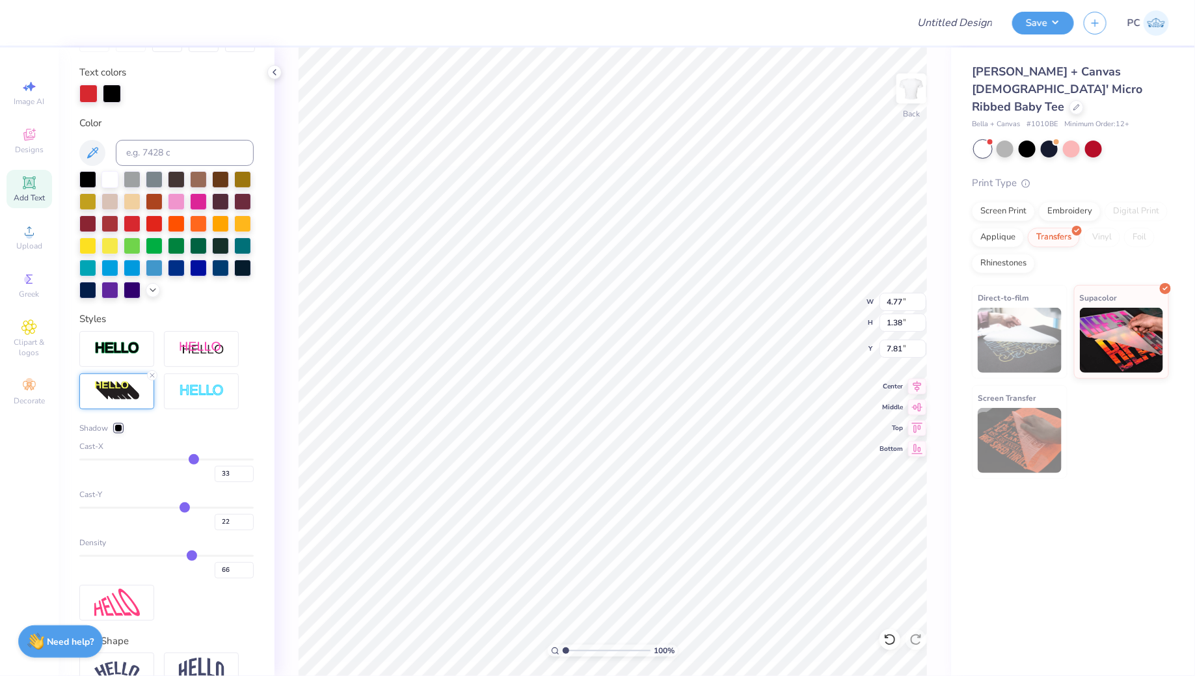
type input "24"
type input "25"
type input "26"
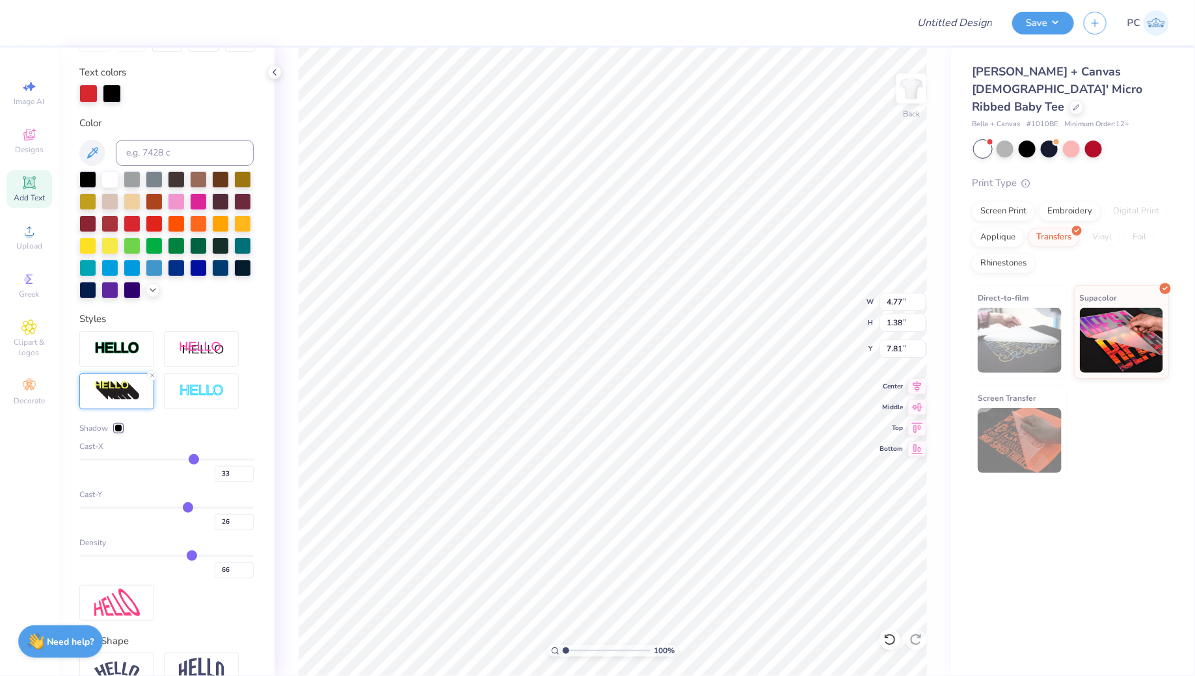
type input "27"
type input "28"
type input "29"
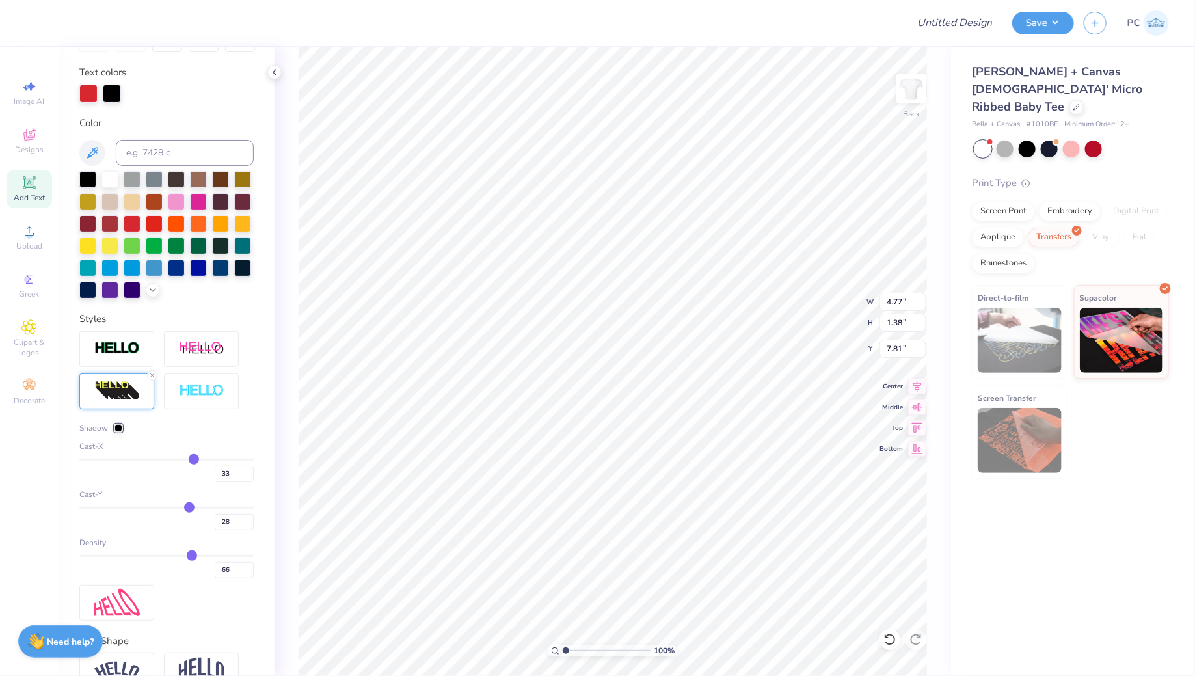
type input "29"
type input "30"
type input "31"
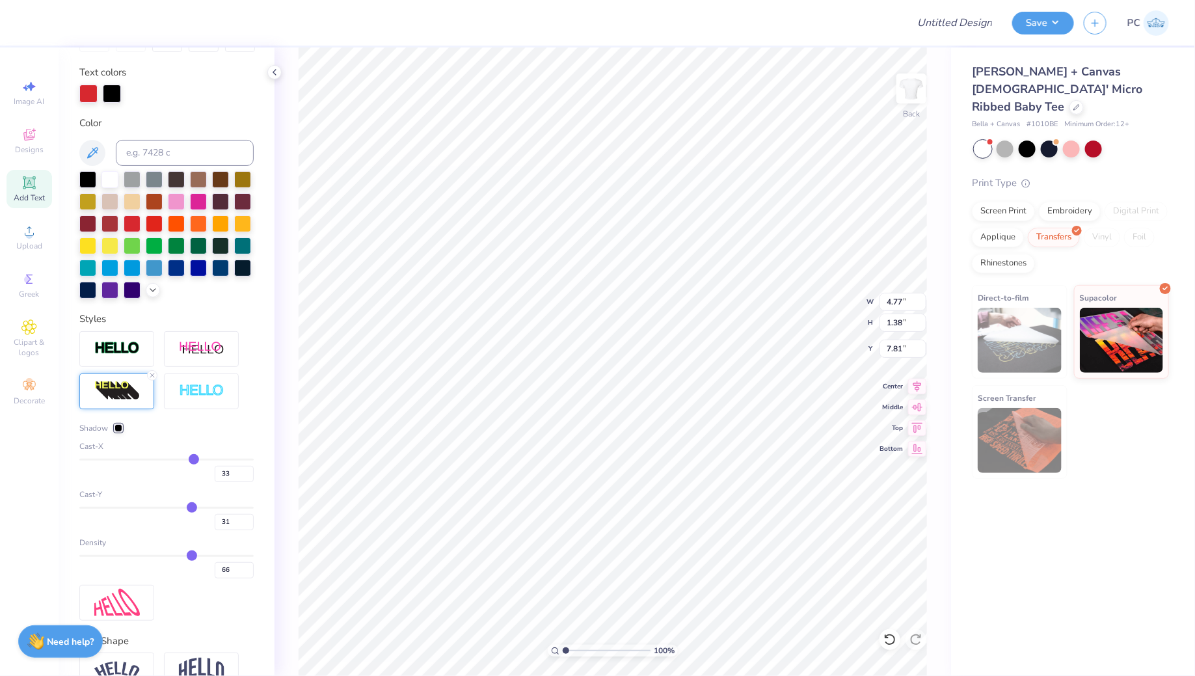
drag, startPoint x: 160, startPoint y: 505, endPoint x: 192, endPoint y: 505, distance: 31.9
type input "31"
click at [192, 507] on input "range" at bounding box center [166, 508] width 174 height 2
type input "64"
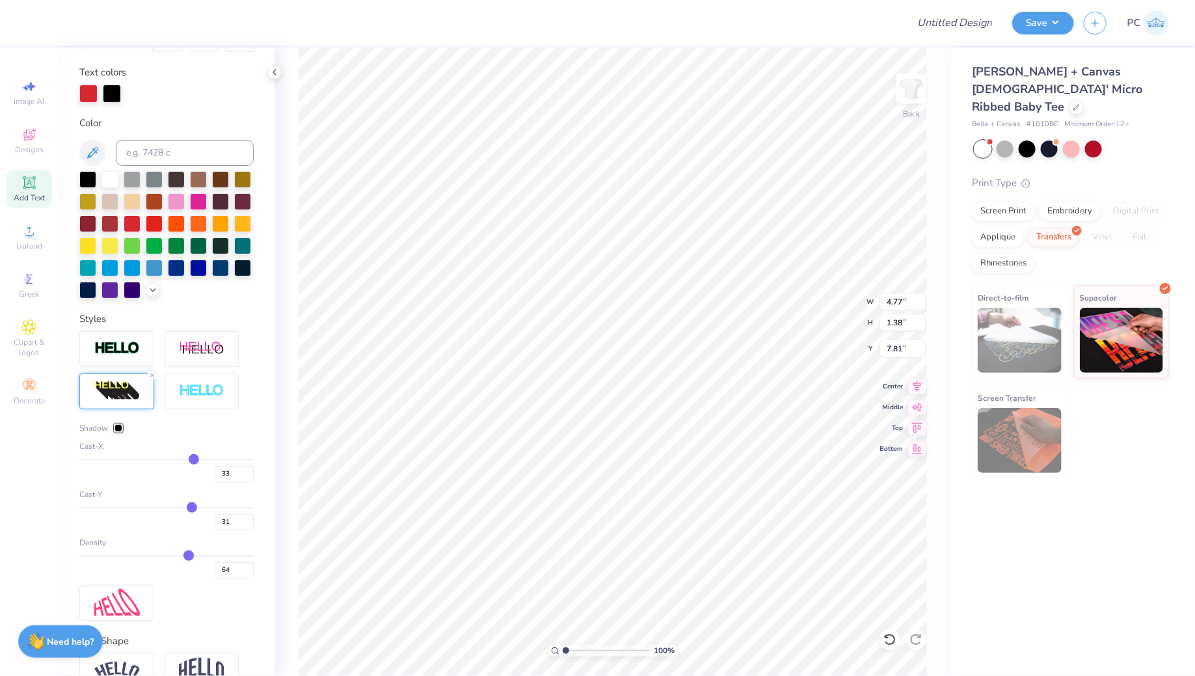
type input "58"
type input "50"
type input "41"
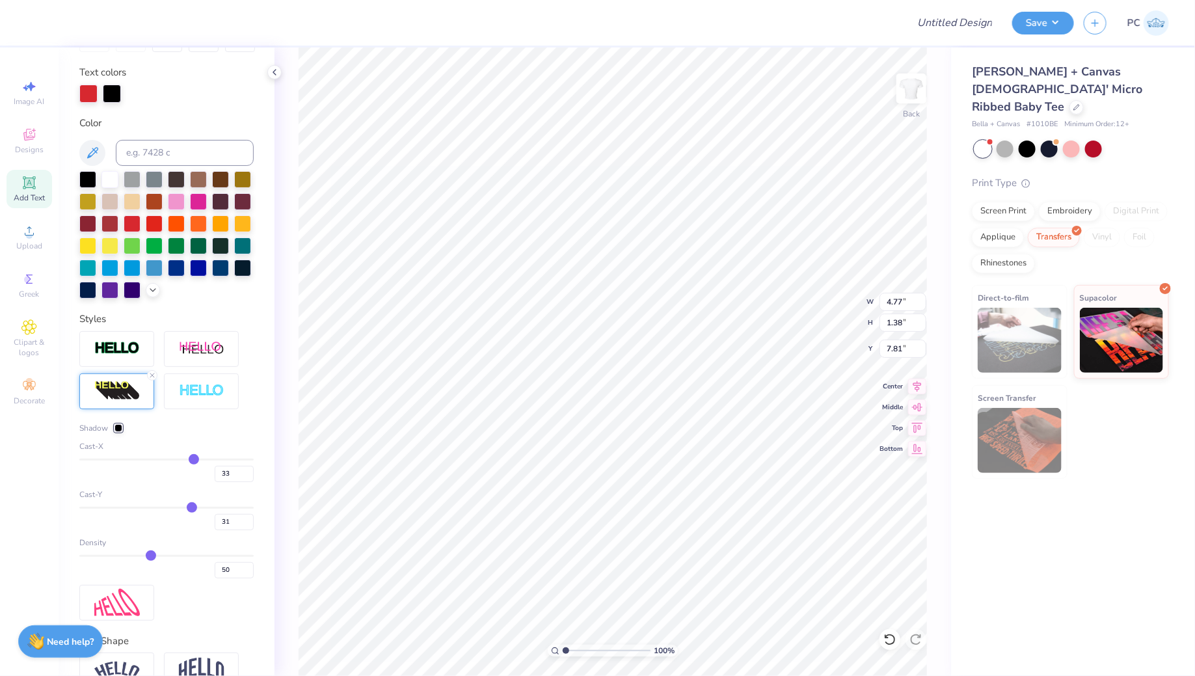
type input "41"
type input "35"
type input "30"
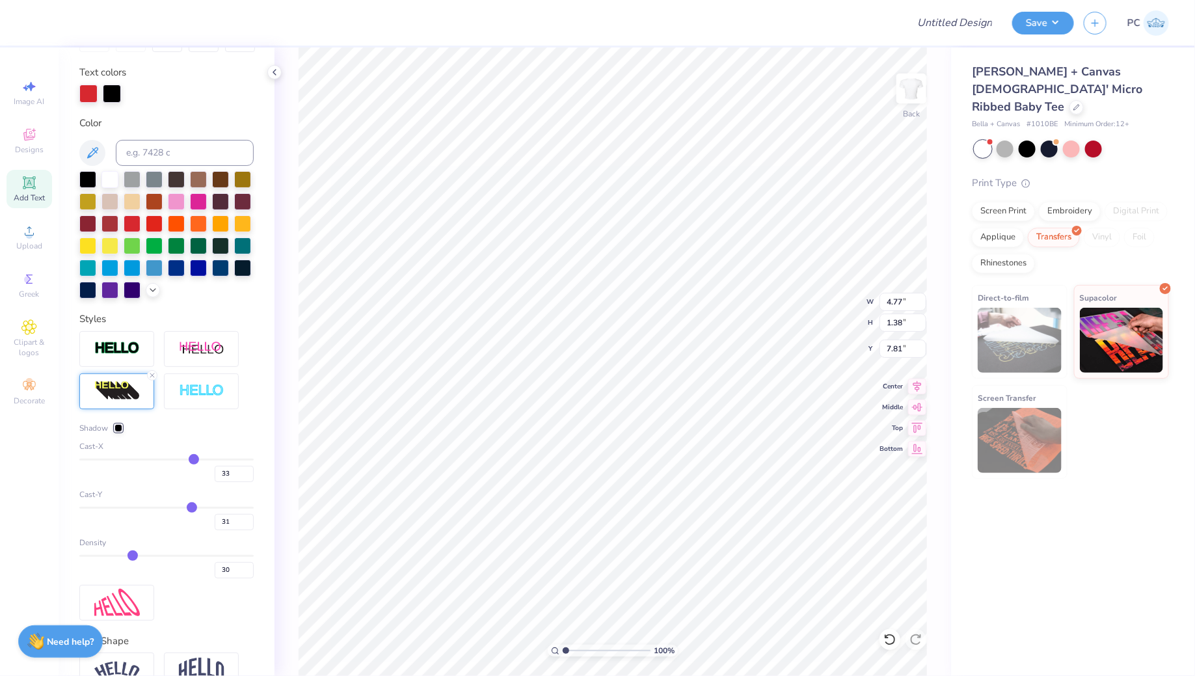
type input "28"
drag, startPoint x: 192, startPoint y: 551, endPoint x: 124, endPoint y: 551, distance: 67.6
click at [124, 555] on input "range" at bounding box center [166, 556] width 174 height 2
drag, startPoint x: 124, startPoint y: 551, endPoint x: 179, endPoint y: 555, distance: 54.8
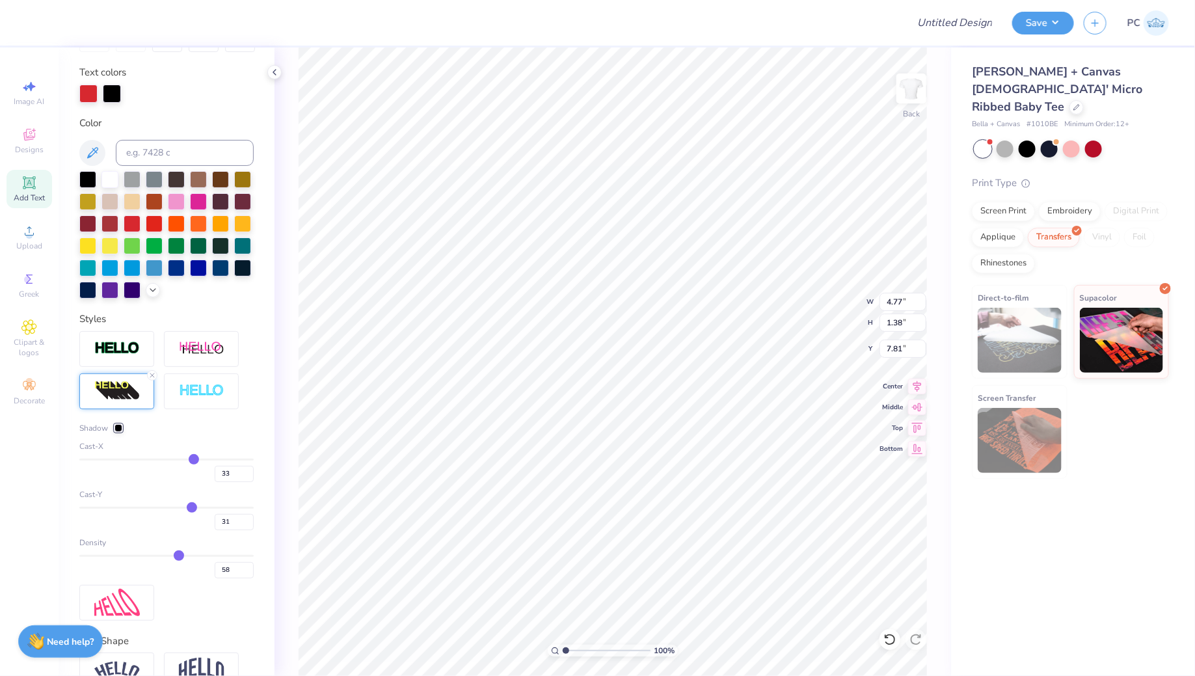
click at [179, 555] on input "range" at bounding box center [166, 556] width 174 height 2
click at [118, 425] on div at bounding box center [118, 428] width 8 height 8
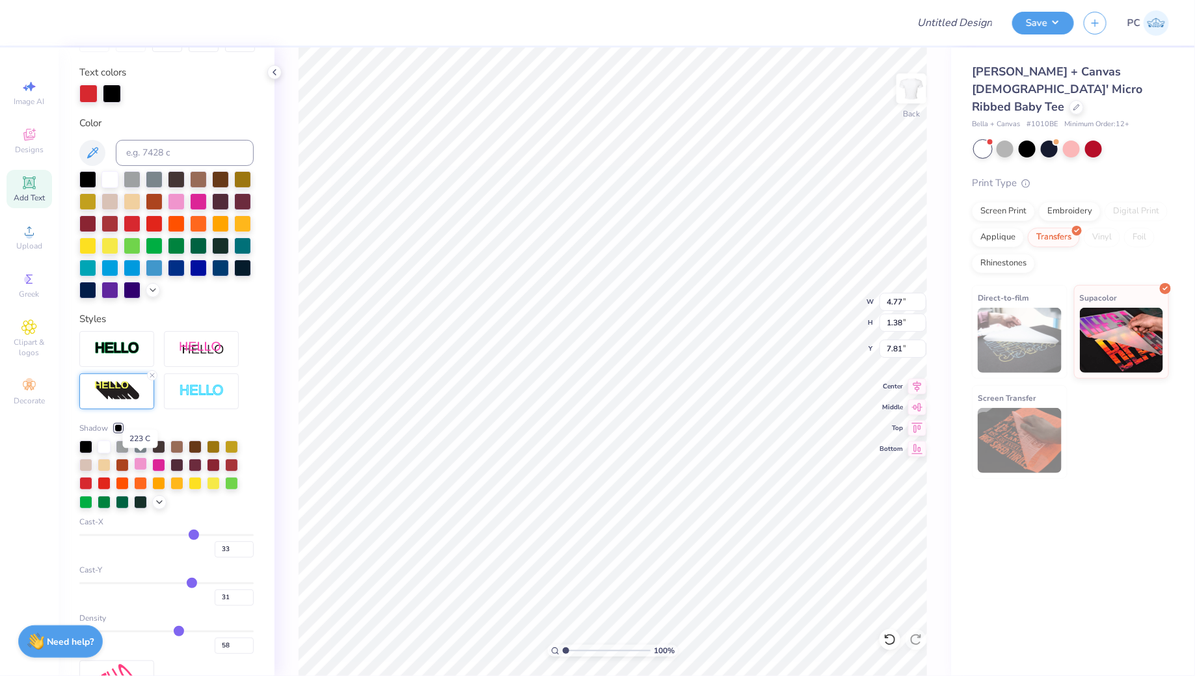
click at [140, 462] on div at bounding box center [140, 463] width 13 height 13
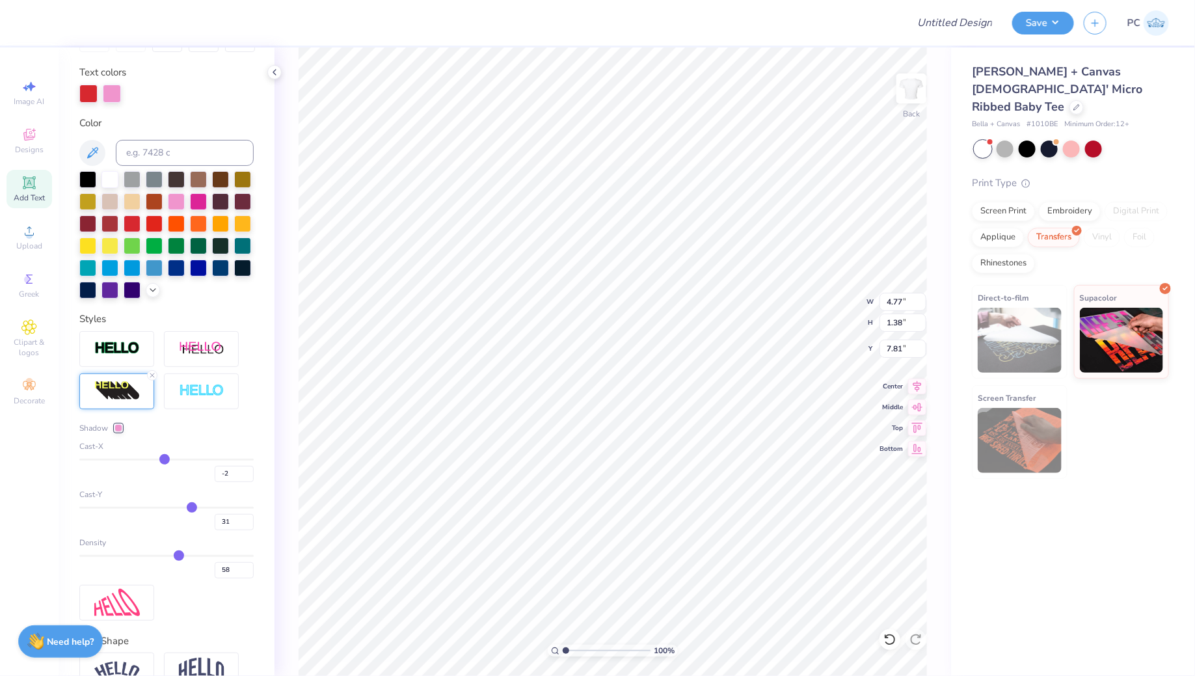
drag, startPoint x: 191, startPoint y: 456, endPoint x: 165, endPoint y: 455, distance: 25.4
click at [165, 458] on input "range" at bounding box center [166, 459] width 174 height 2
click at [168, 458] on input "range" at bounding box center [166, 459] width 174 height 2
click at [186, 507] on input "range" at bounding box center [166, 508] width 174 height 2
drag, startPoint x: 186, startPoint y: 505, endPoint x: 178, endPoint y: 505, distance: 7.8
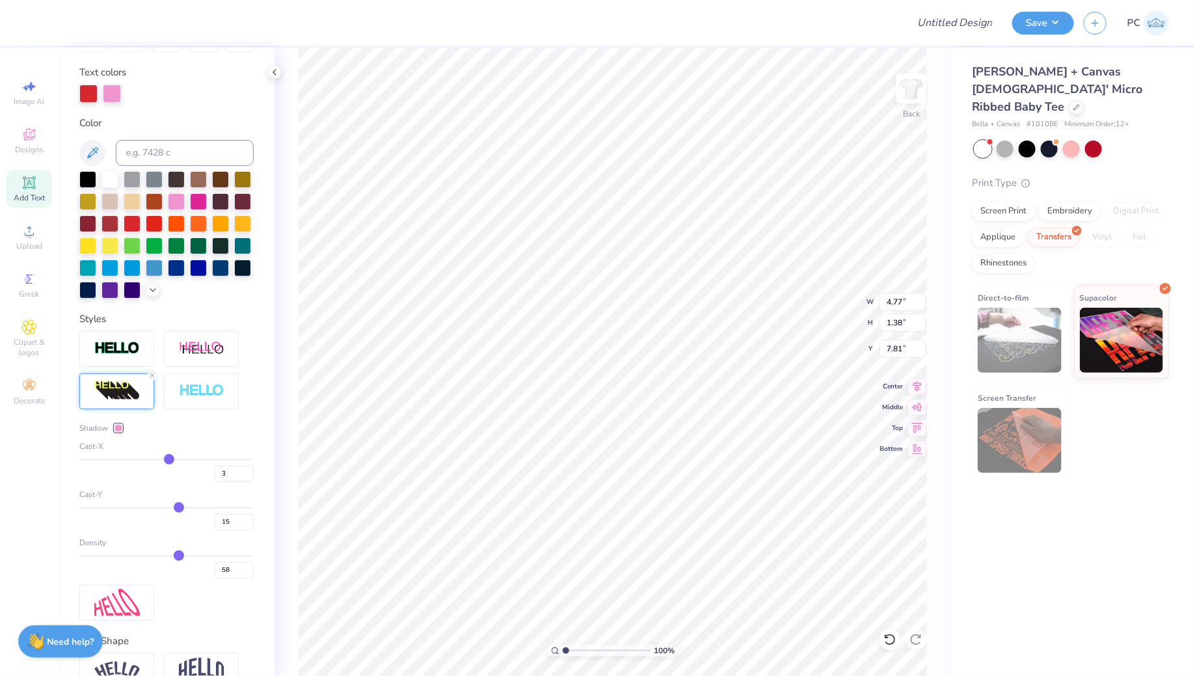
click at [178, 507] on input "range" at bounding box center [166, 508] width 174 height 2
drag, startPoint x: 178, startPoint y: 505, endPoint x: 170, endPoint y: 504, distance: 8.6
click at [170, 507] on input "range" at bounding box center [166, 508] width 174 height 2
click at [176, 459] on input "range" at bounding box center [166, 459] width 174 height 2
click at [171, 459] on input "range" at bounding box center [166, 459] width 174 height 2
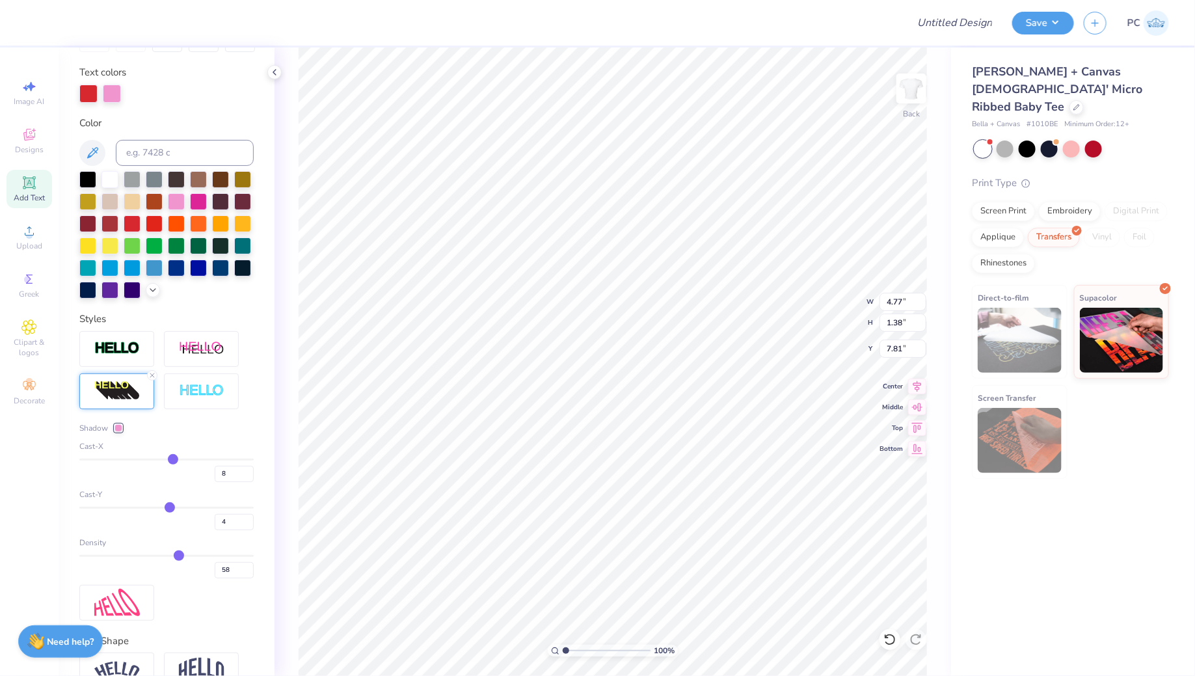
click at [172, 458] on input "range" at bounding box center [166, 459] width 174 height 2
drag, startPoint x: 181, startPoint y: 555, endPoint x: 173, endPoint y: 555, distance: 7.8
click at [173, 555] on input "range" at bounding box center [166, 556] width 174 height 2
drag, startPoint x: 174, startPoint y: 555, endPoint x: 92, endPoint y: 553, distance: 81.3
click at [92, 555] on input "range" at bounding box center [166, 556] width 174 height 2
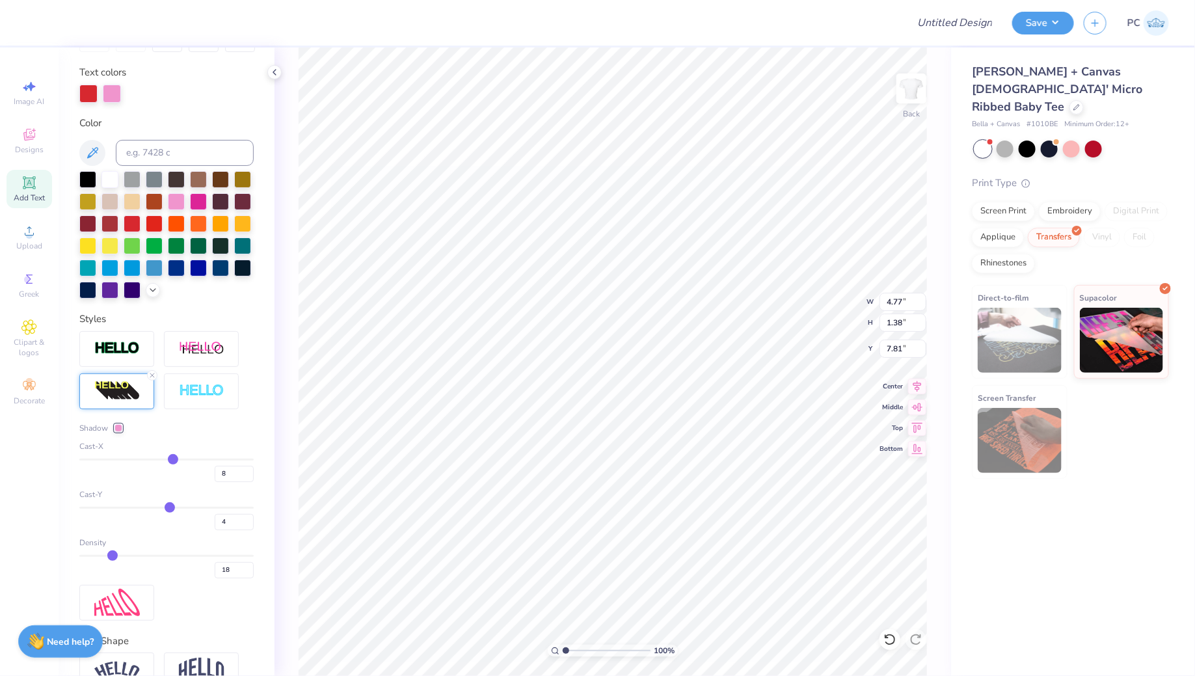
drag, startPoint x: 92, startPoint y: 553, endPoint x: 112, endPoint y: 553, distance: 19.5
click at [112, 555] on input "range" at bounding box center [166, 556] width 174 height 2
drag, startPoint x: 112, startPoint y: 553, endPoint x: 142, endPoint y: 559, distance: 30.5
click at [142, 557] on input "range" at bounding box center [166, 556] width 174 height 2
drag, startPoint x: 142, startPoint y: 559, endPoint x: 257, endPoint y: 569, distance: 115.6
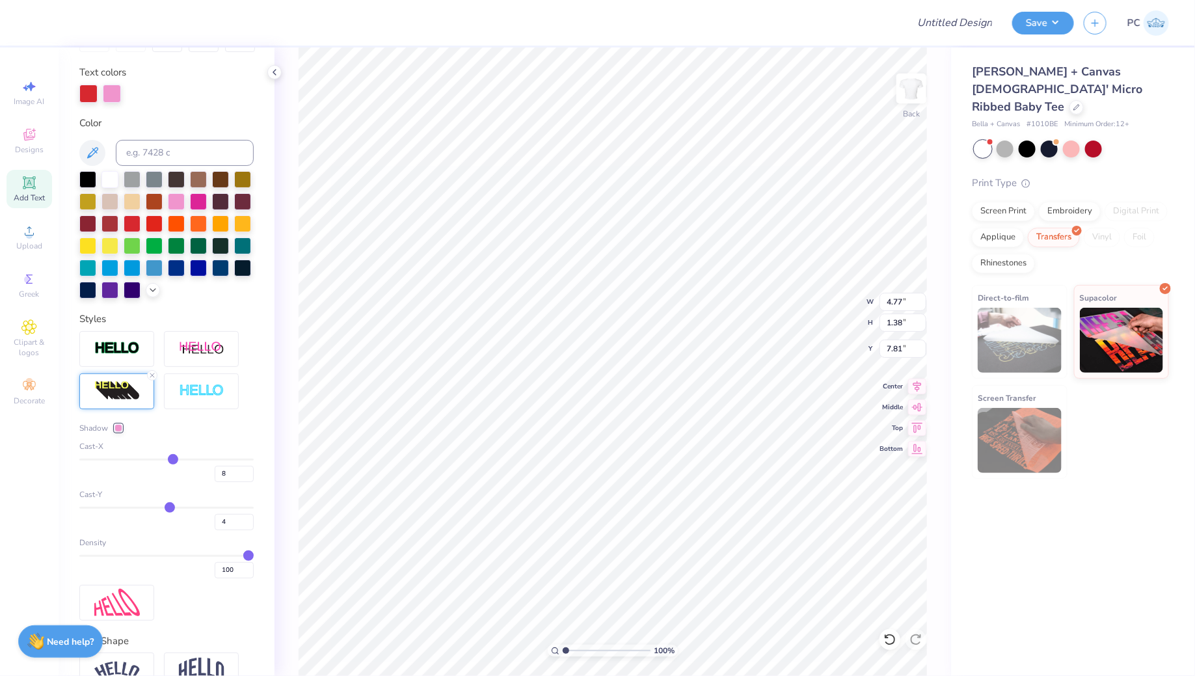
click at [254, 557] on input "range" at bounding box center [166, 556] width 174 height 2
click at [151, 373] on line at bounding box center [152, 375] width 4 height 4
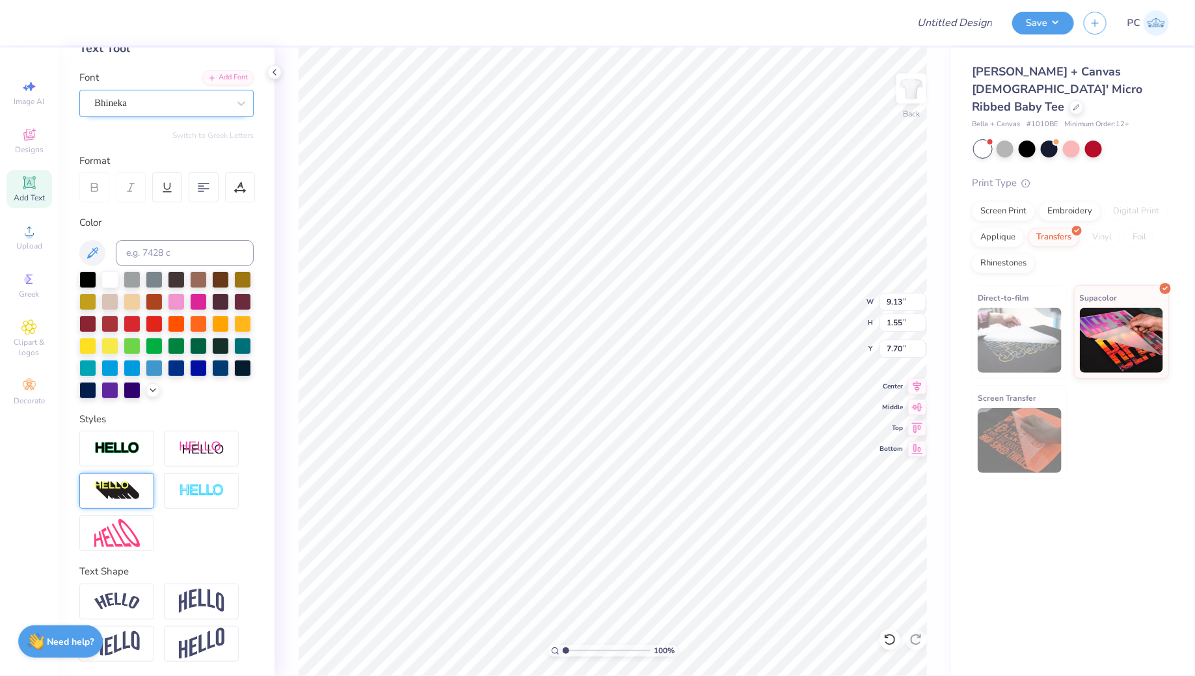
click at [159, 114] on div "Bhineka" at bounding box center [166, 103] width 174 height 27
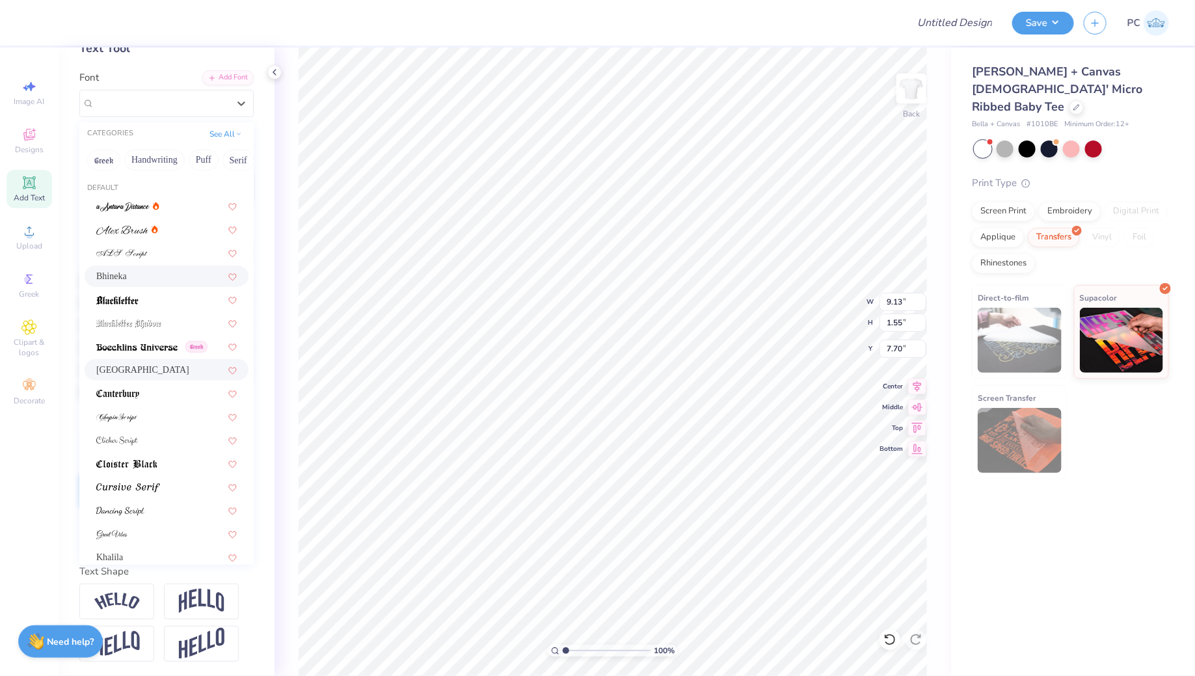
click at [148, 369] on div "[GEOGRAPHIC_DATA]" at bounding box center [166, 370] width 140 height 14
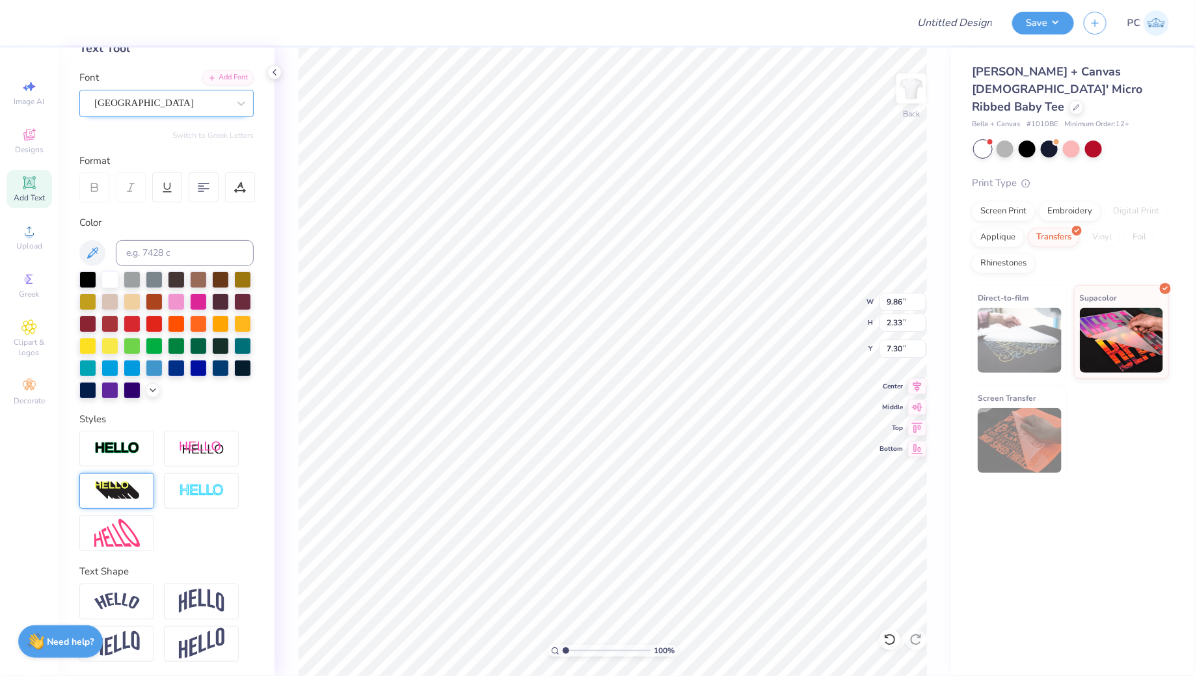
click at [169, 90] on div "[GEOGRAPHIC_DATA]" at bounding box center [166, 103] width 174 height 27
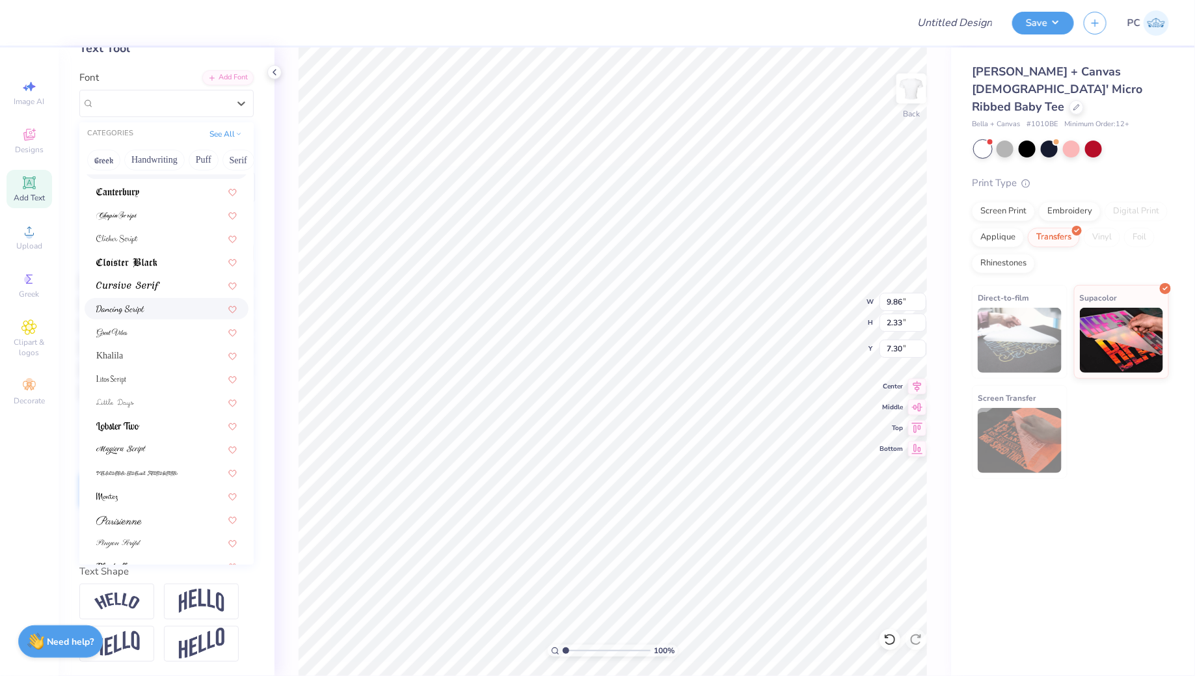
scroll to position [218, 0]
click at [136, 347] on div "Khalila" at bounding box center [167, 338] width 164 height 21
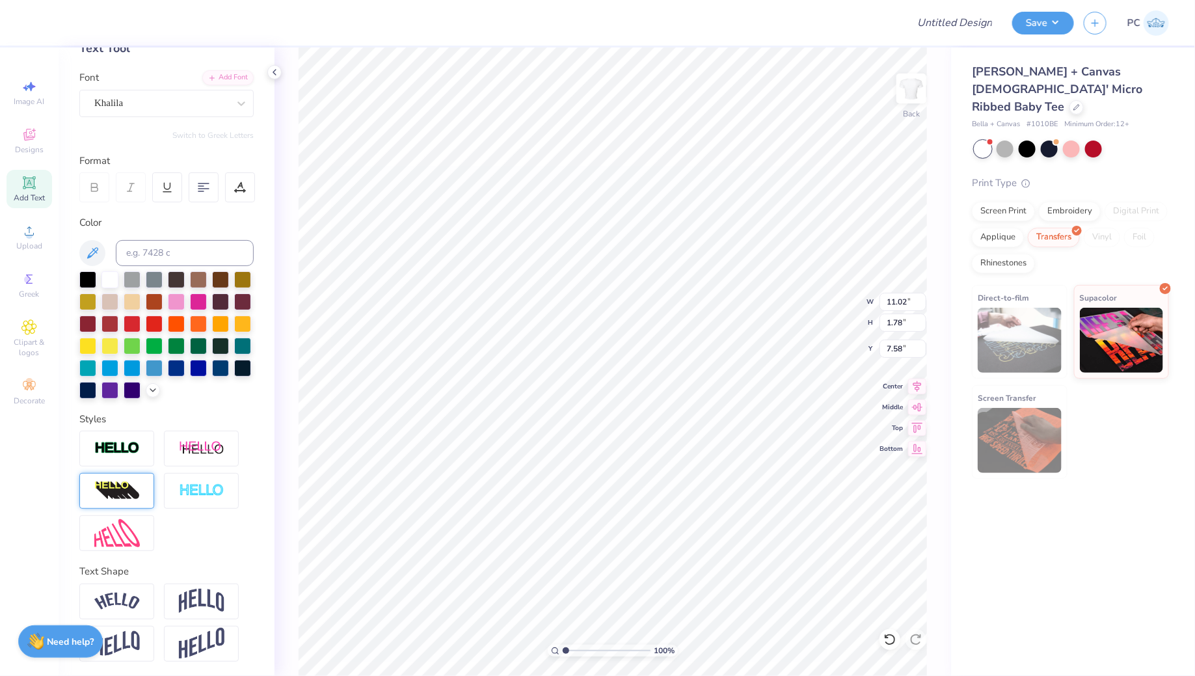
click at [126, 475] on div at bounding box center [116, 491] width 75 height 36
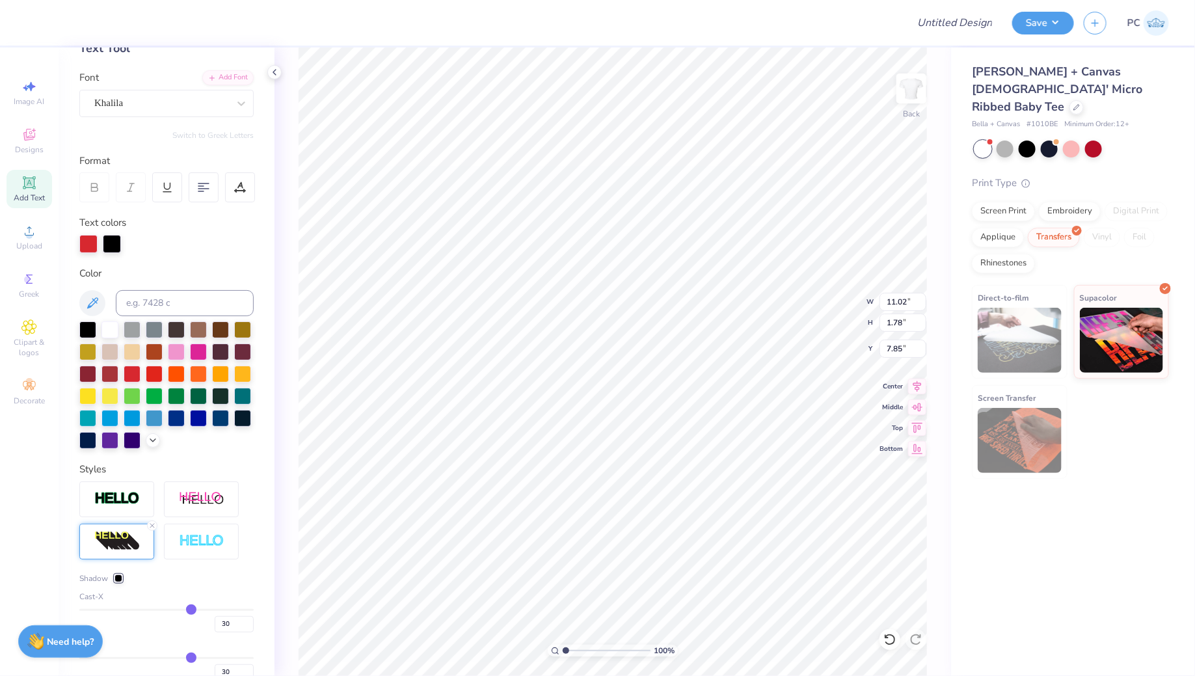
scroll to position [298, 0]
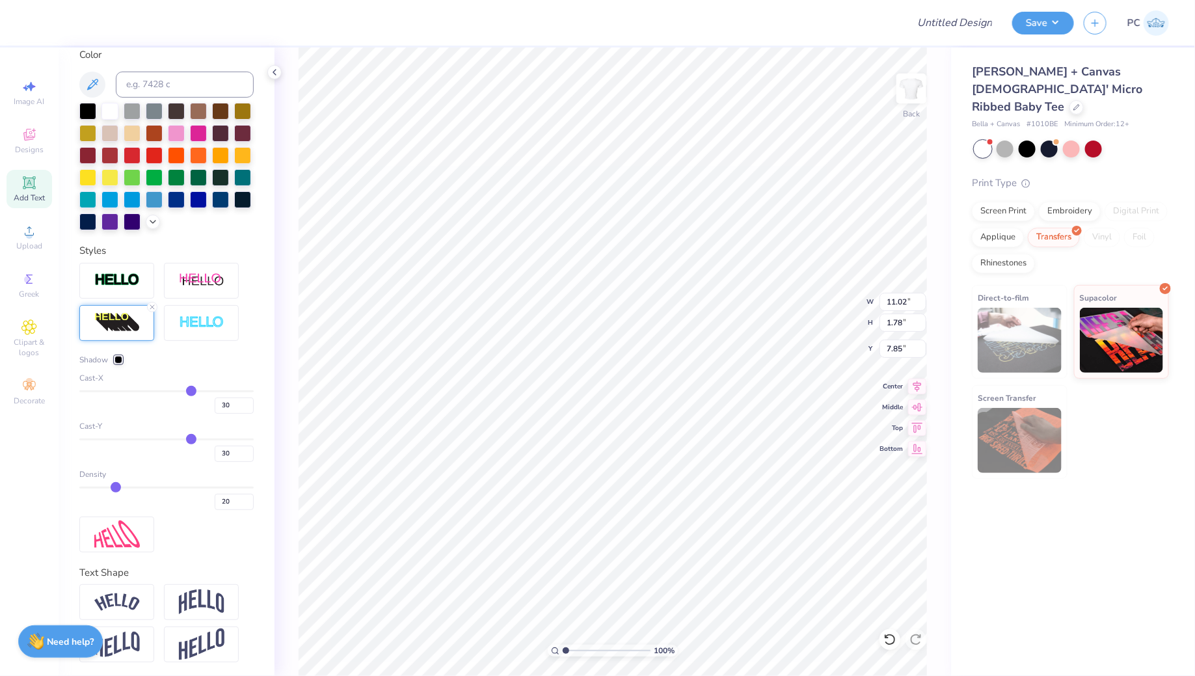
drag, startPoint x: 195, startPoint y: 486, endPoint x: 116, endPoint y: 490, distance: 78.8
click at [116, 488] on input "range" at bounding box center [166, 487] width 174 height 2
drag, startPoint x: 116, startPoint y: 490, endPoint x: 279, endPoint y: 496, distance: 162.7
click at [254, 488] on input "range" at bounding box center [166, 487] width 174 height 2
drag, startPoint x: 191, startPoint y: 438, endPoint x: 112, endPoint y: 443, distance: 79.5
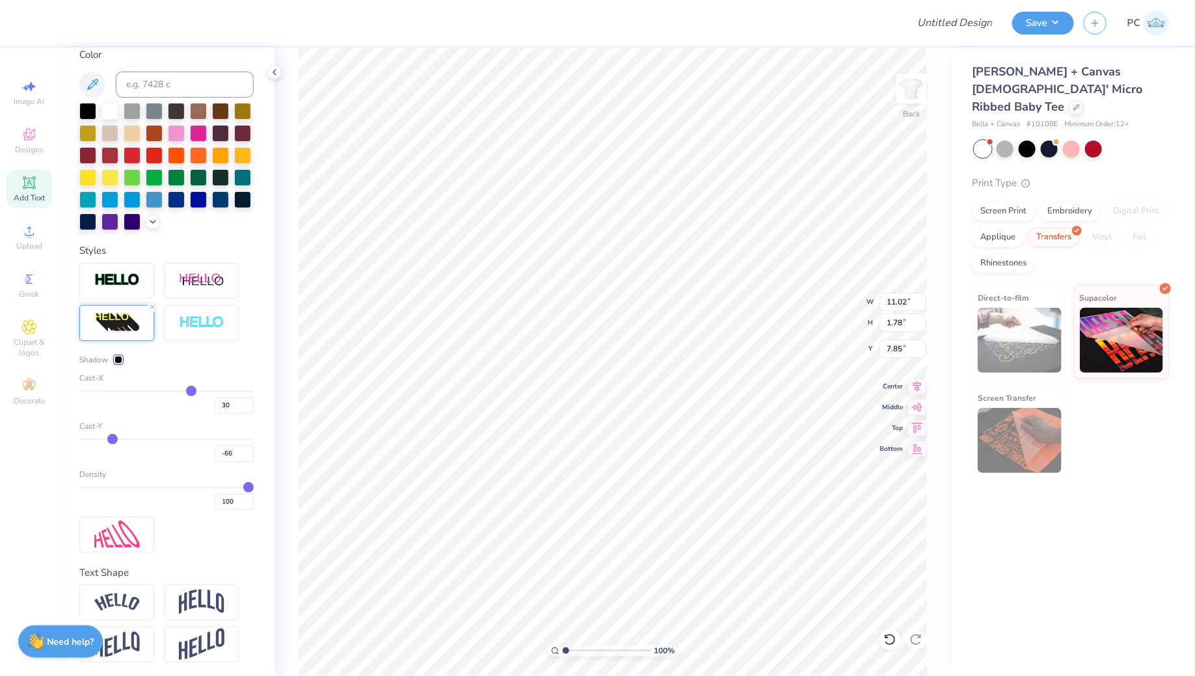
click at [112, 440] on input "range" at bounding box center [166, 439] width 174 height 2
drag, startPoint x: 191, startPoint y: 390, endPoint x: 118, endPoint y: 395, distance: 73.0
click at [118, 392] on input "range" at bounding box center [166, 391] width 174 height 2
drag, startPoint x: 118, startPoint y: 395, endPoint x: 181, endPoint y: 395, distance: 63.1
click at [181, 392] on input "range" at bounding box center [166, 391] width 174 height 2
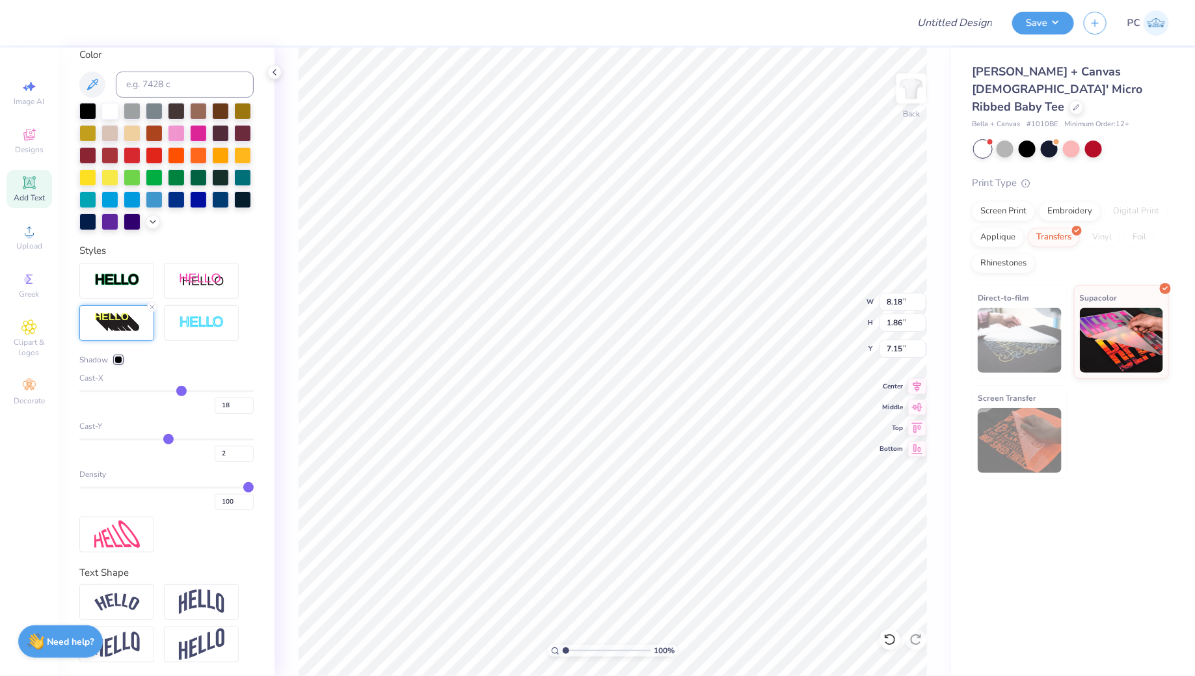
drag, startPoint x: 114, startPoint y: 438, endPoint x: 168, endPoint y: 439, distance: 54.0
click at [168, 439] on input "range" at bounding box center [166, 439] width 174 height 2
drag, startPoint x: 185, startPoint y: 390, endPoint x: 176, endPoint y: 391, distance: 9.1
click at [175, 391] on input "range" at bounding box center [166, 391] width 174 height 2
click at [167, 390] on input "range" at bounding box center [166, 391] width 174 height 2
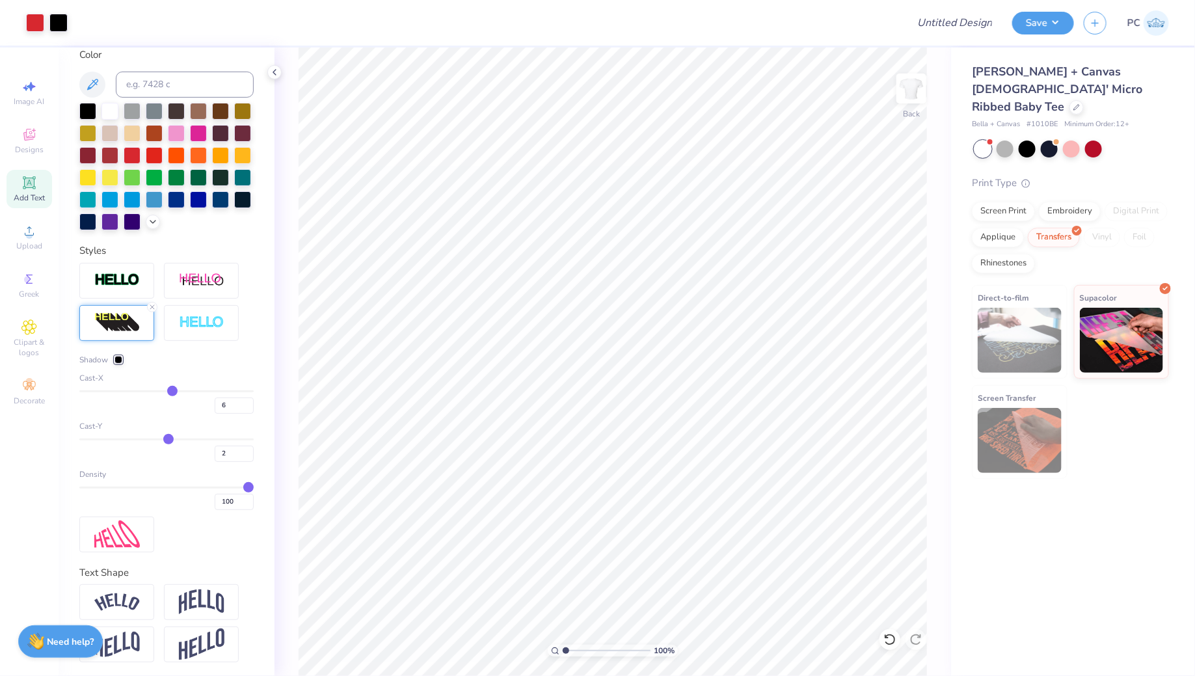
click at [172, 390] on input "range" at bounding box center [166, 391] width 174 height 2
click at [169, 390] on input "range" at bounding box center [166, 391] width 174 height 2
click at [118, 356] on div at bounding box center [118, 360] width 8 height 8
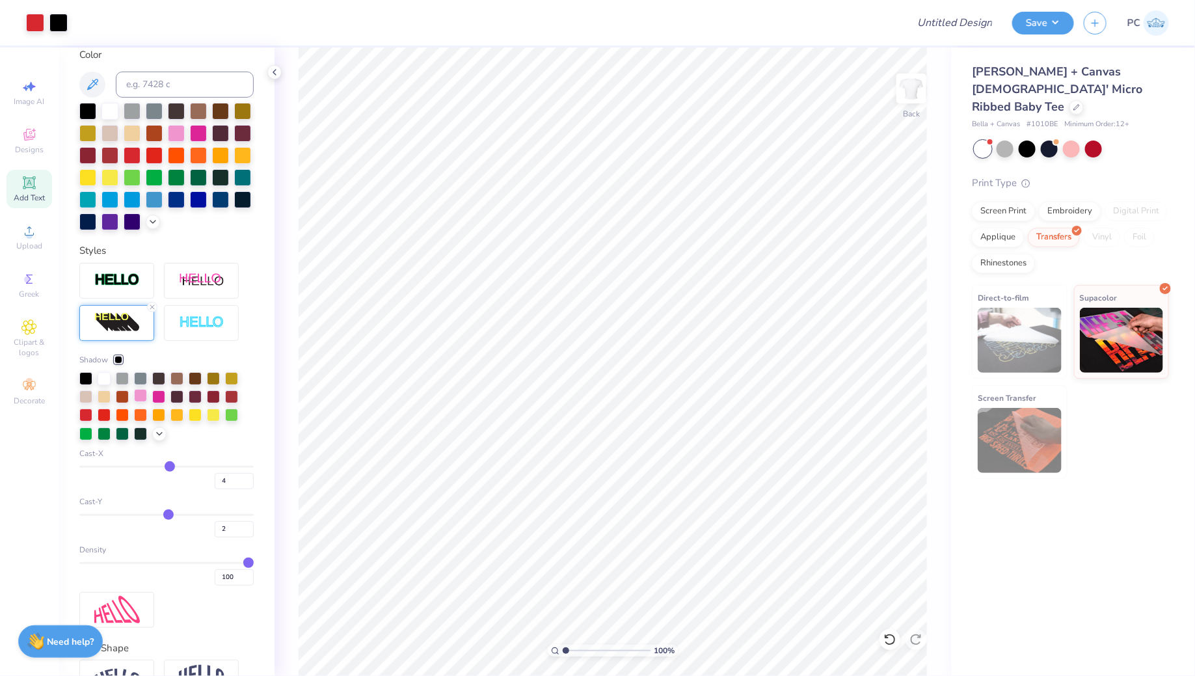
click at [140, 394] on div at bounding box center [140, 395] width 13 height 13
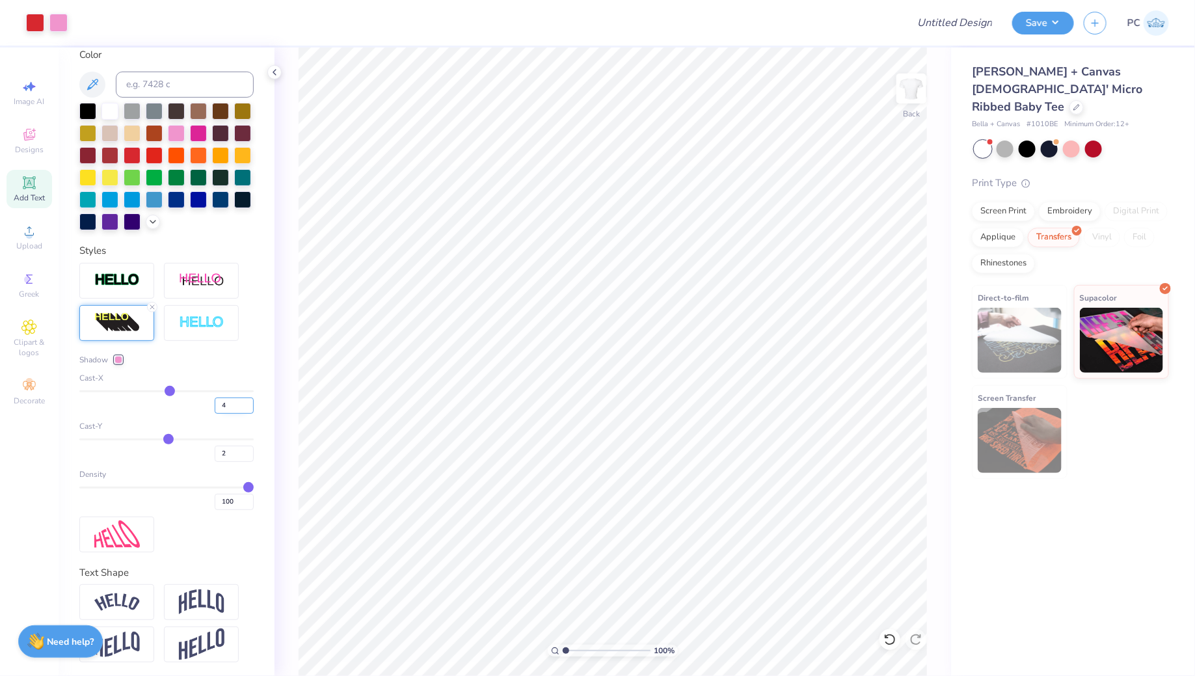
click at [232, 399] on input "4" at bounding box center [234, 405] width 39 height 16
click at [171, 438] on input "range" at bounding box center [166, 439] width 174 height 2
drag, startPoint x: 171, startPoint y: 438, endPoint x: 181, endPoint y: 438, distance: 10.4
click at [181, 438] on input "range" at bounding box center [166, 439] width 174 height 2
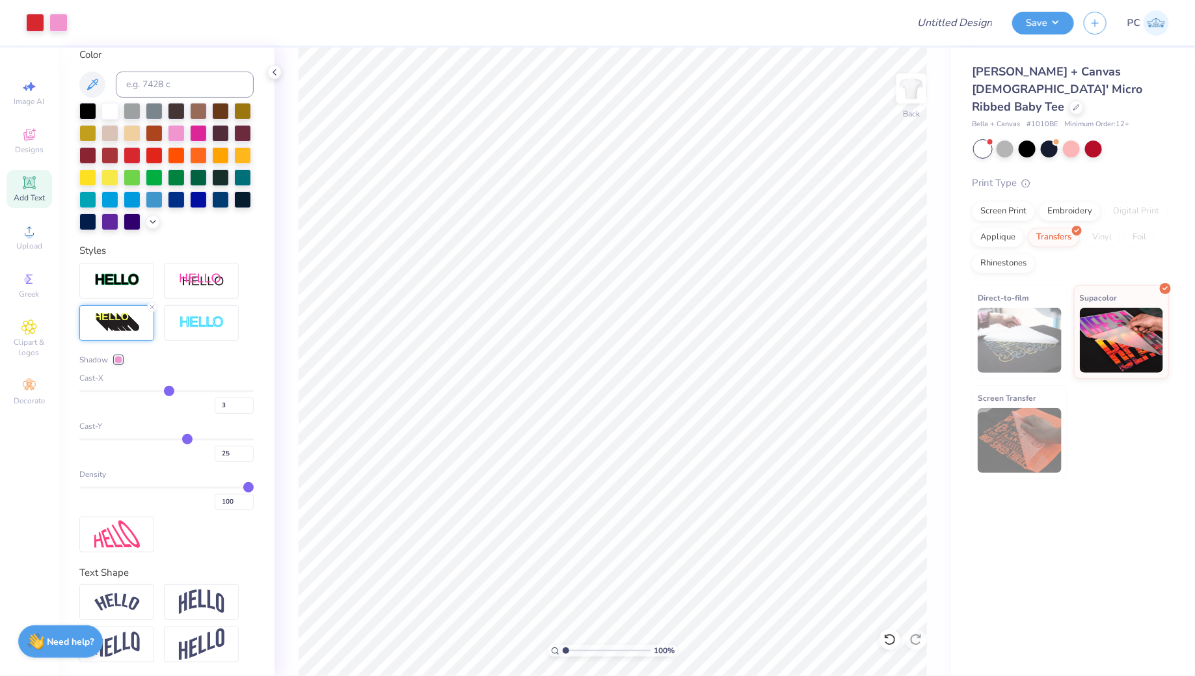
click at [187, 438] on input "range" at bounding box center [166, 439] width 174 height 2
click at [181, 438] on input "range" at bounding box center [166, 439] width 174 height 2
click at [183, 438] on input "range" at bounding box center [166, 439] width 174 height 2
click at [172, 390] on input "range" at bounding box center [166, 391] width 174 height 2
click at [231, 451] on input "21" at bounding box center [234, 453] width 39 height 16
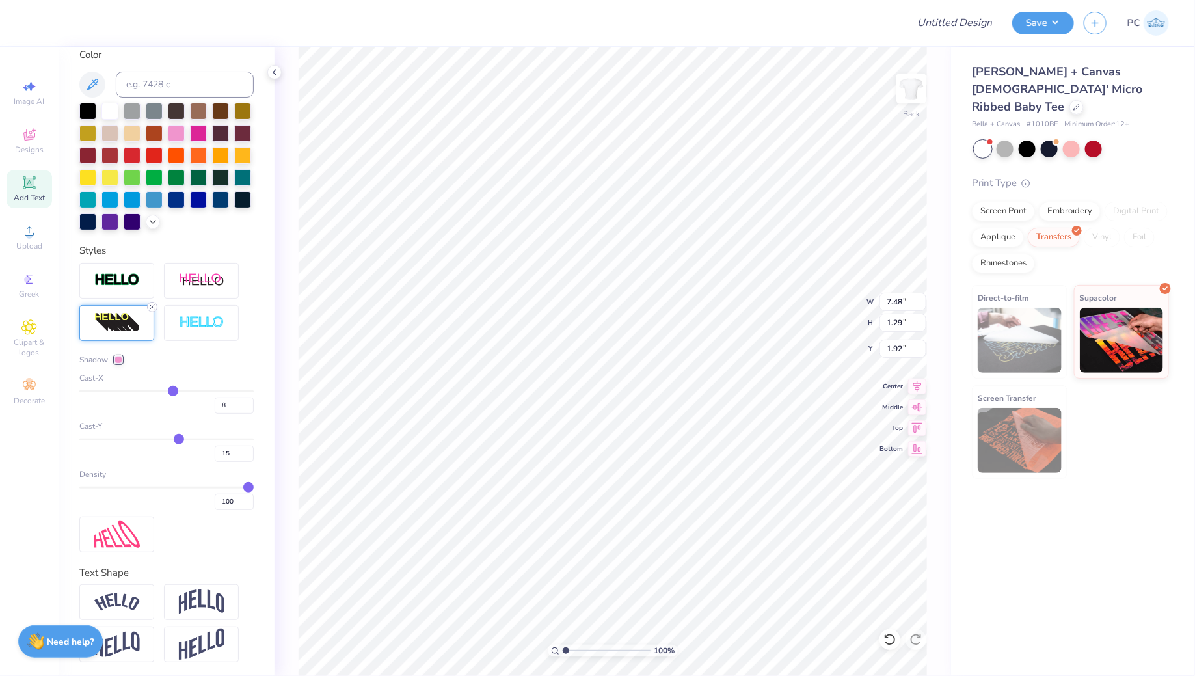
click at [153, 303] on icon at bounding box center [152, 307] width 8 height 8
click at [122, 287] on img at bounding box center [117, 279] width 46 height 15
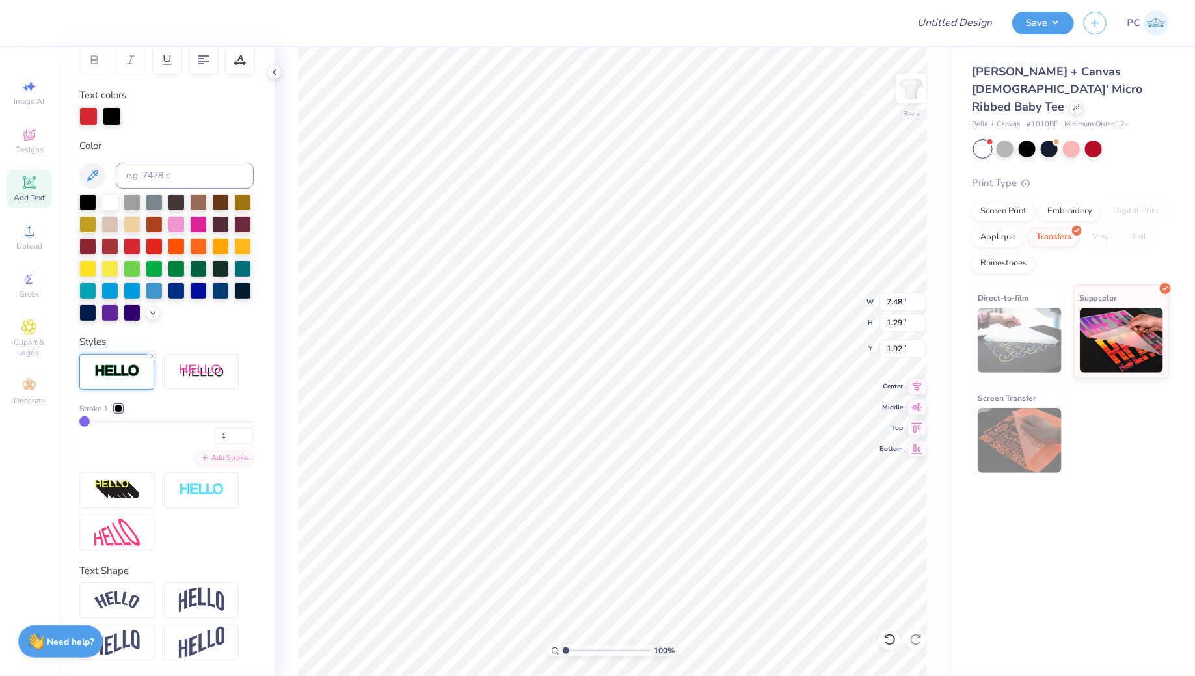
click at [120, 447] on div "Personalized Names Personalized Numbers Text Tool Add Font Font Khalila Switch …" at bounding box center [167, 361] width 216 height 628
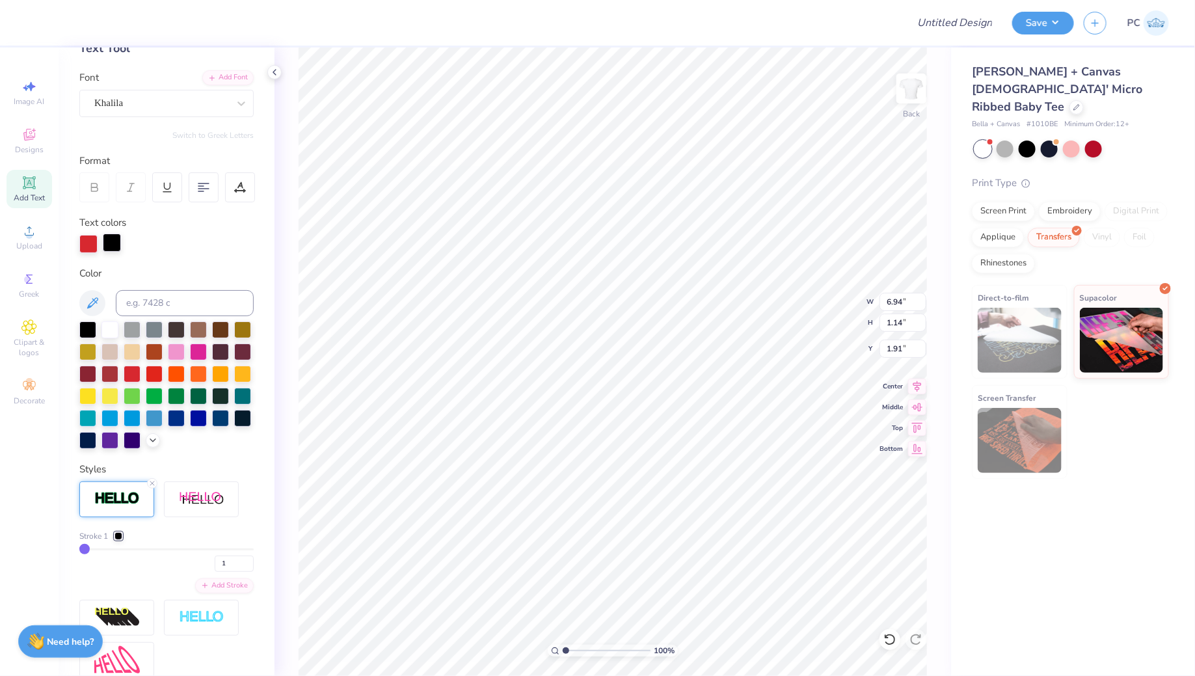
click at [114, 250] on div at bounding box center [112, 242] width 18 height 18
click at [173, 350] on div at bounding box center [176, 350] width 17 height 17
click at [106, 239] on div at bounding box center [112, 242] width 18 height 18
click at [150, 481] on icon at bounding box center [152, 483] width 8 height 8
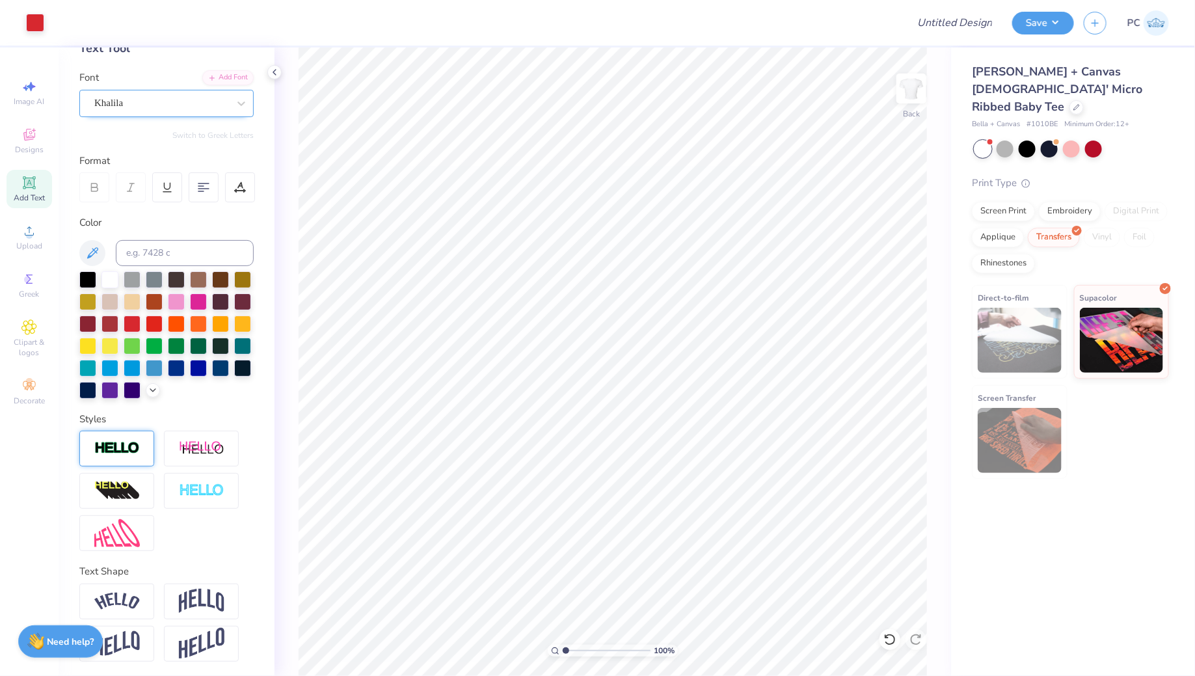
click at [155, 91] on div "Khalila" at bounding box center [166, 103] width 174 height 27
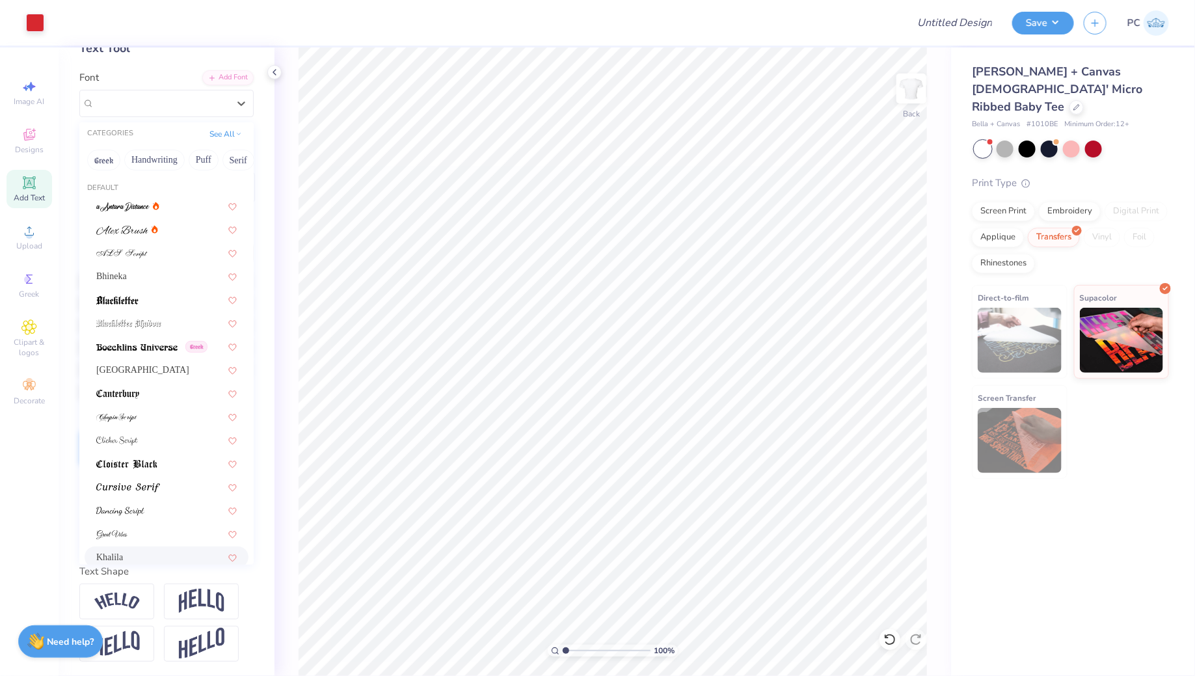
click at [32, 194] on span "Add Text" at bounding box center [29, 197] width 31 height 10
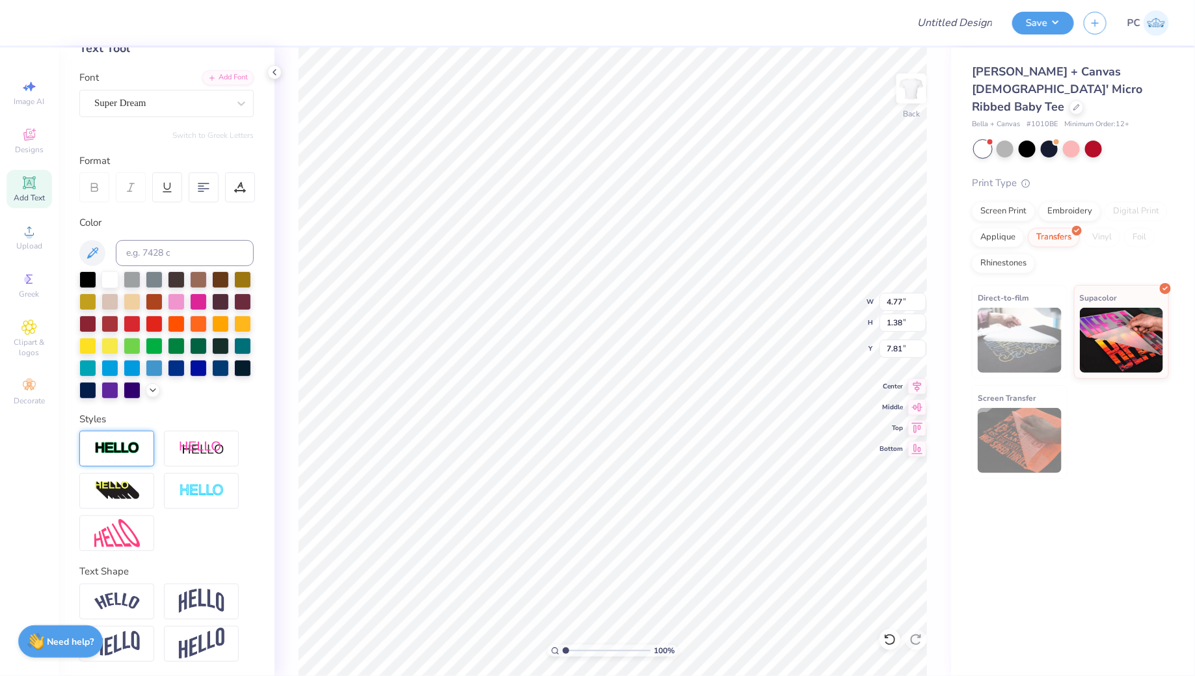
scroll to position [0, 0]
click at [198, 345] on div at bounding box center [198, 344] width 17 height 17
click at [174, 109] on div "Super Dream" at bounding box center [161, 103] width 137 height 20
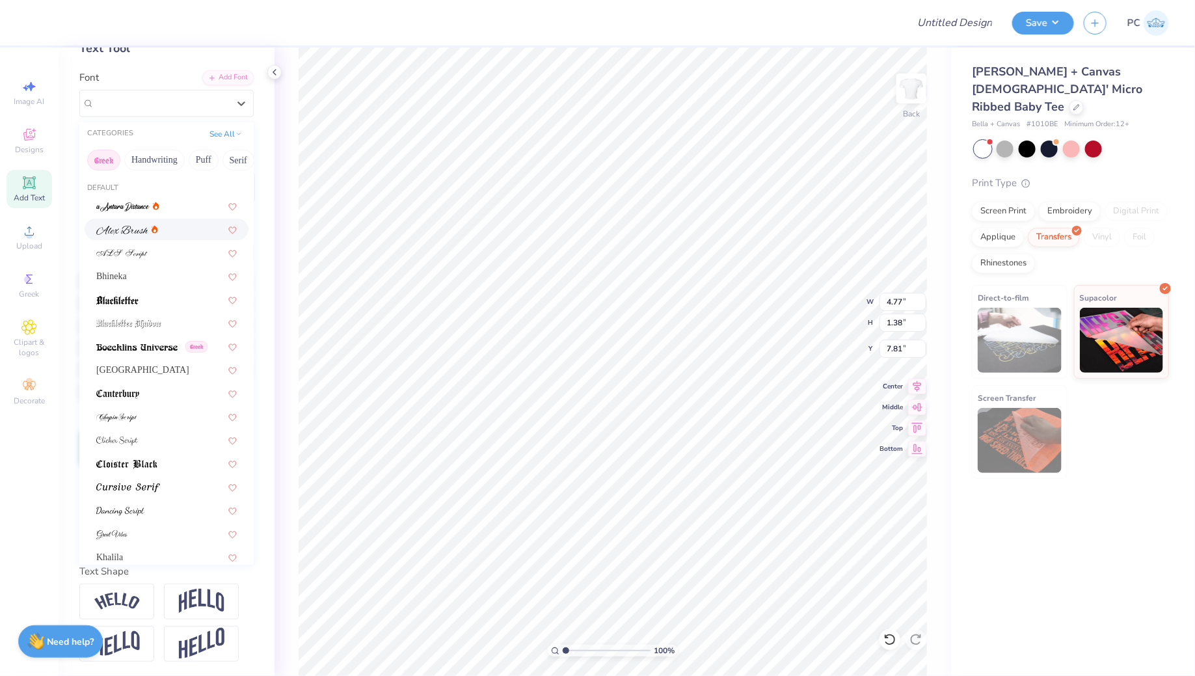
click at [94, 155] on button "Greek" at bounding box center [103, 160] width 33 height 21
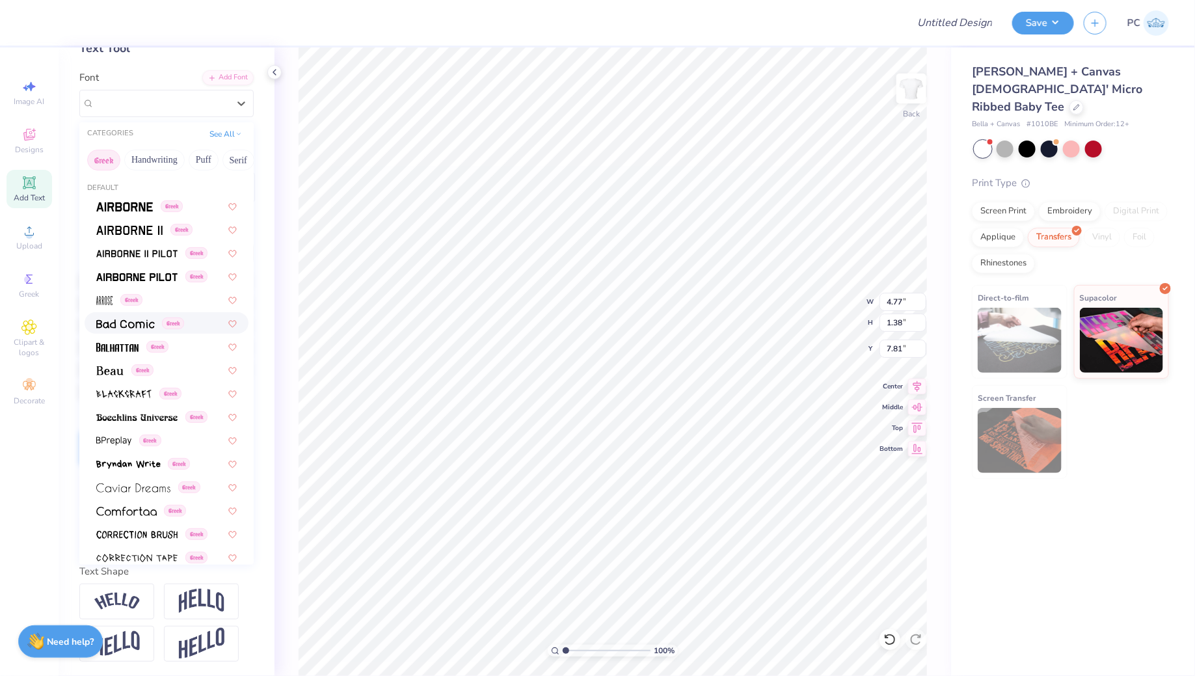
click at [137, 317] on span at bounding box center [125, 323] width 59 height 14
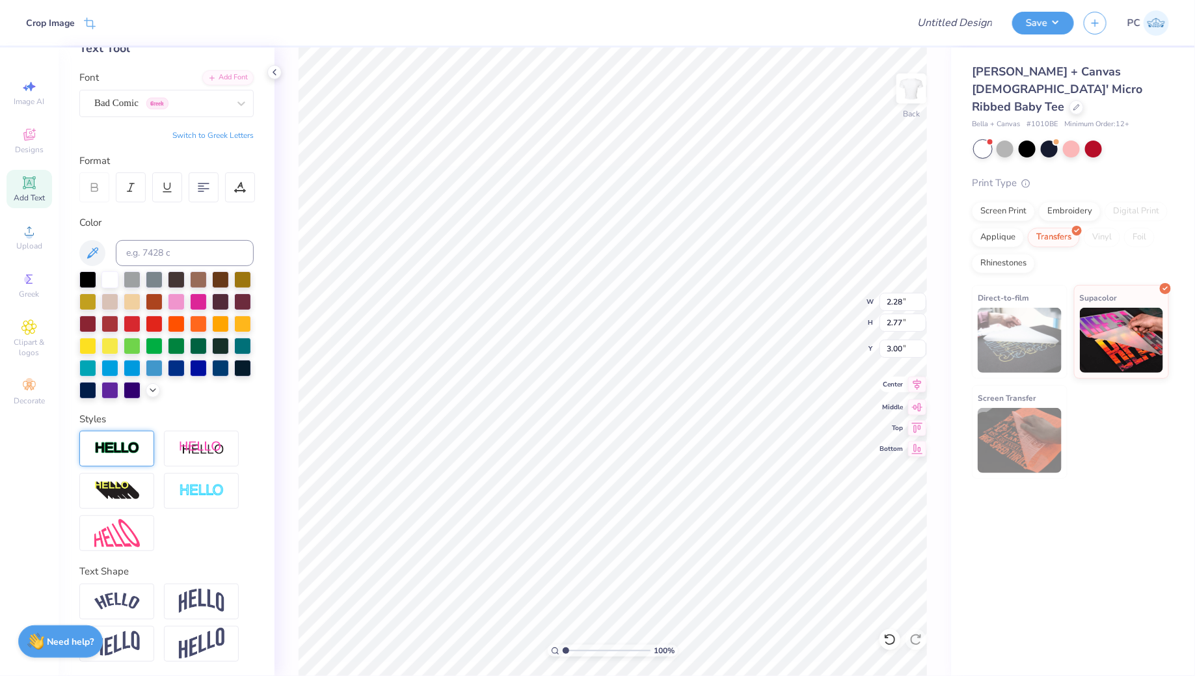
click at [916, 383] on icon at bounding box center [917, 385] width 18 height 16
click at [920, 388] on icon at bounding box center [917, 385] width 18 height 16
click at [916, 382] on icon at bounding box center [917, 385] width 18 height 16
click at [703, 485] on li "Group" at bounding box center [712, 493] width 102 height 25
click at [957, 30] on input "Design Title" at bounding box center [938, 23] width 127 height 26
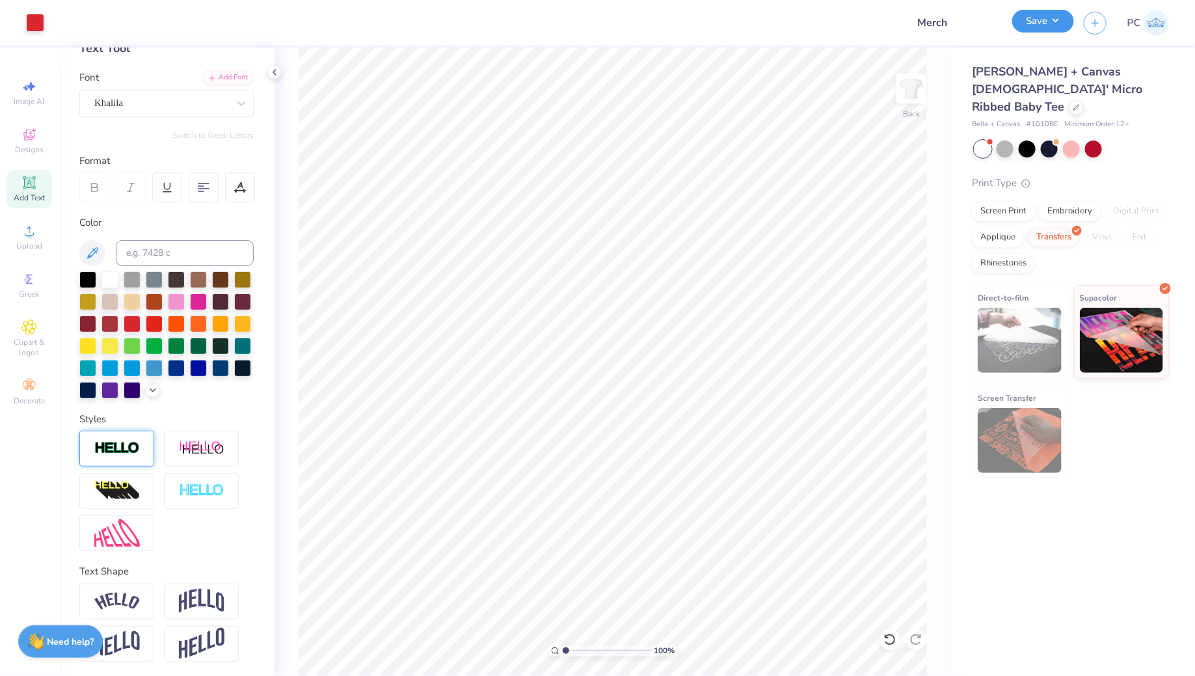
click at [1039, 26] on button "Save" at bounding box center [1043, 21] width 62 height 23
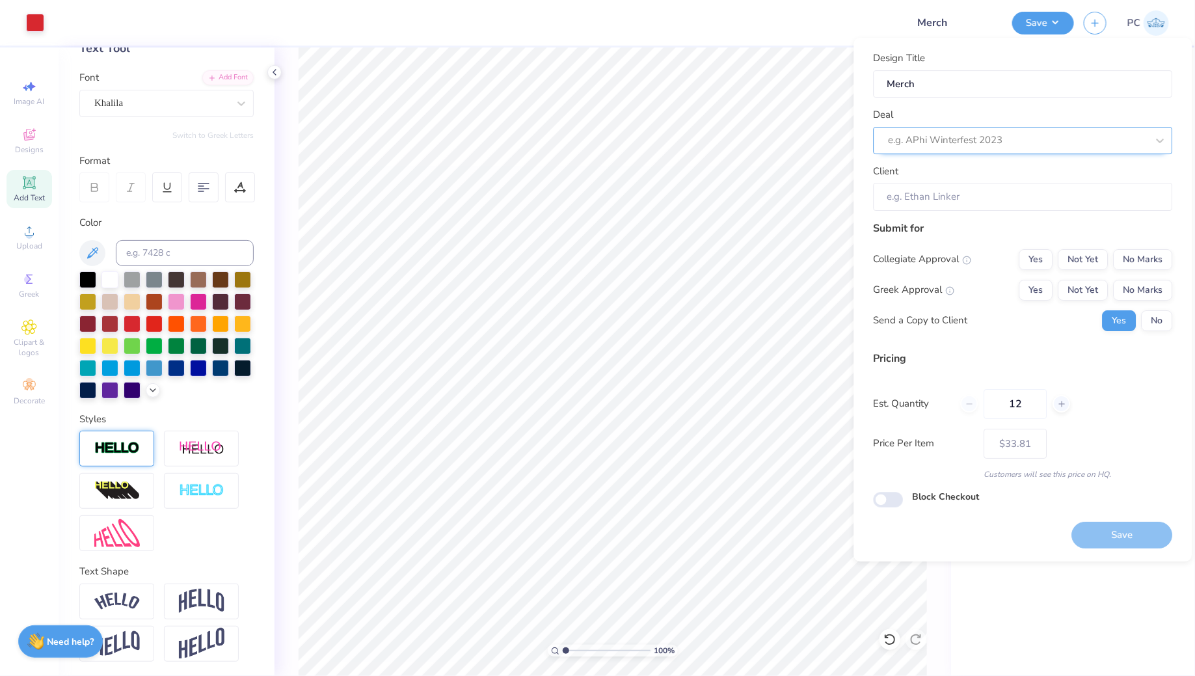
click at [1084, 144] on div at bounding box center [1017, 140] width 259 height 18
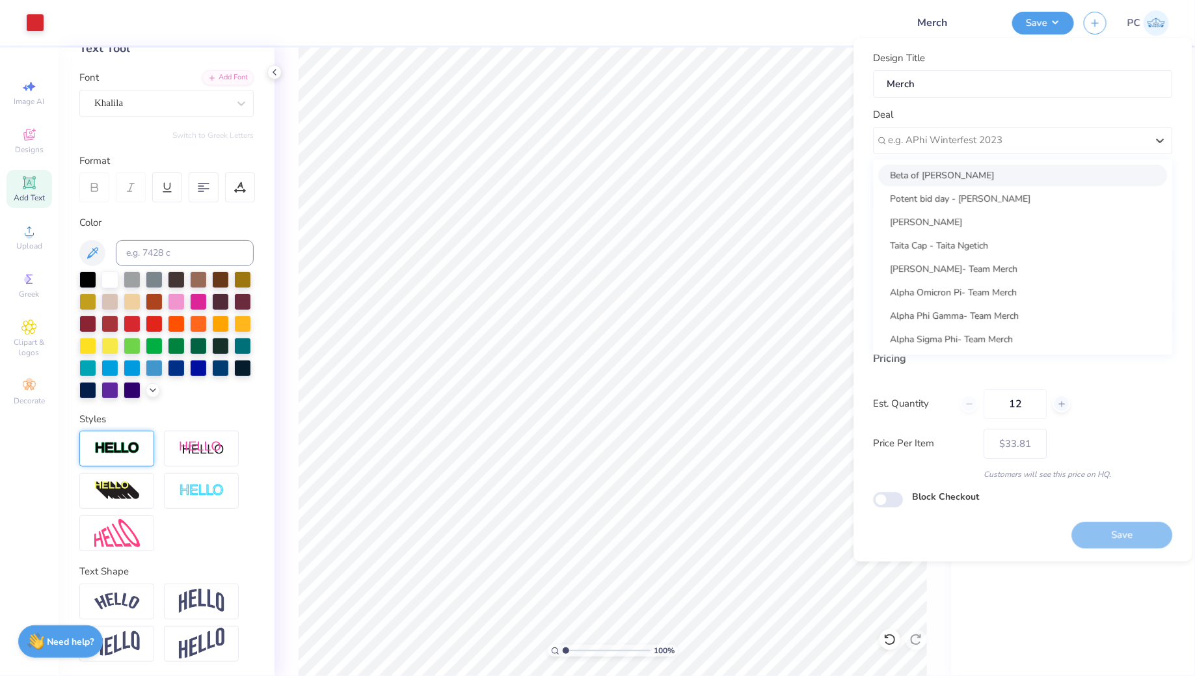
click at [949, 172] on div "Beta of [PERSON_NAME]" at bounding box center [1023, 175] width 289 height 21
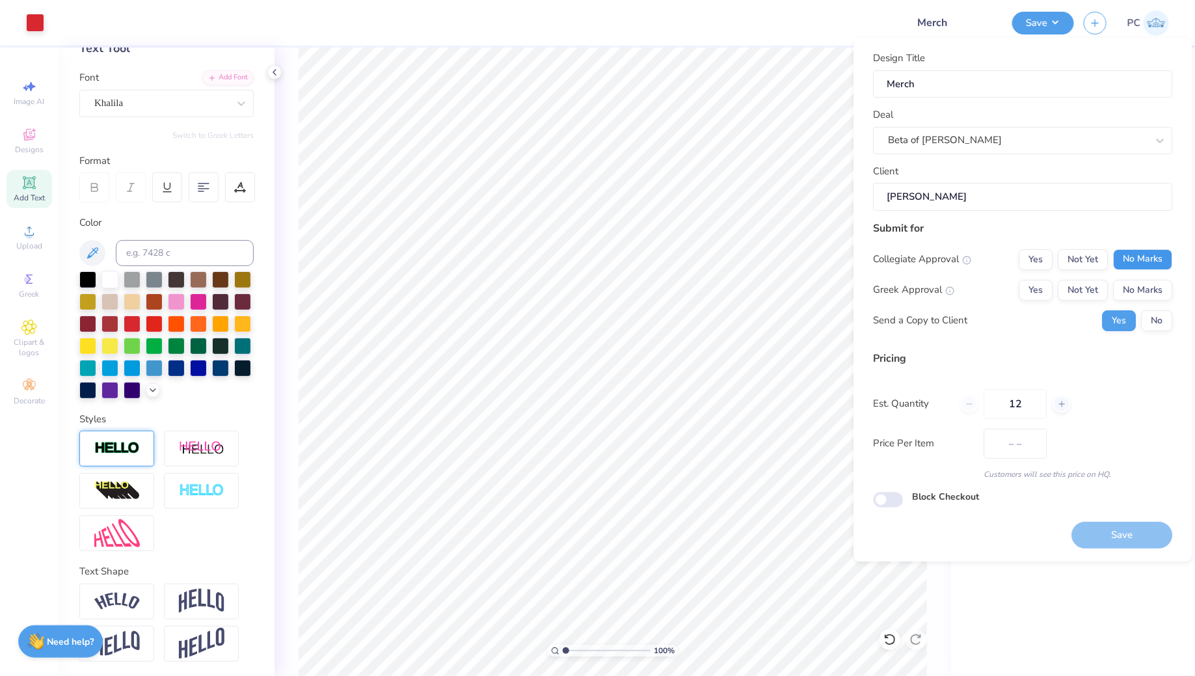
click at [1145, 262] on button "No Marks" at bounding box center [1142, 259] width 59 height 21
click at [1143, 280] on button "No Marks" at bounding box center [1142, 290] width 59 height 21
click at [884, 510] on div "Design Title Merch Deal Beta of [PERSON_NAME] Client [PERSON_NAME] Submit for C…" at bounding box center [1022, 299] width 299 height 497
click at [891, 498] on input "Block Checkout" at bounding box center [888, 500] width 30 height 16
click at [1123, 531] on button "Save" at bounding box center [1122, 535] width 101 height 27
